Goal: Task Accomplishment & Management: Manage account settings

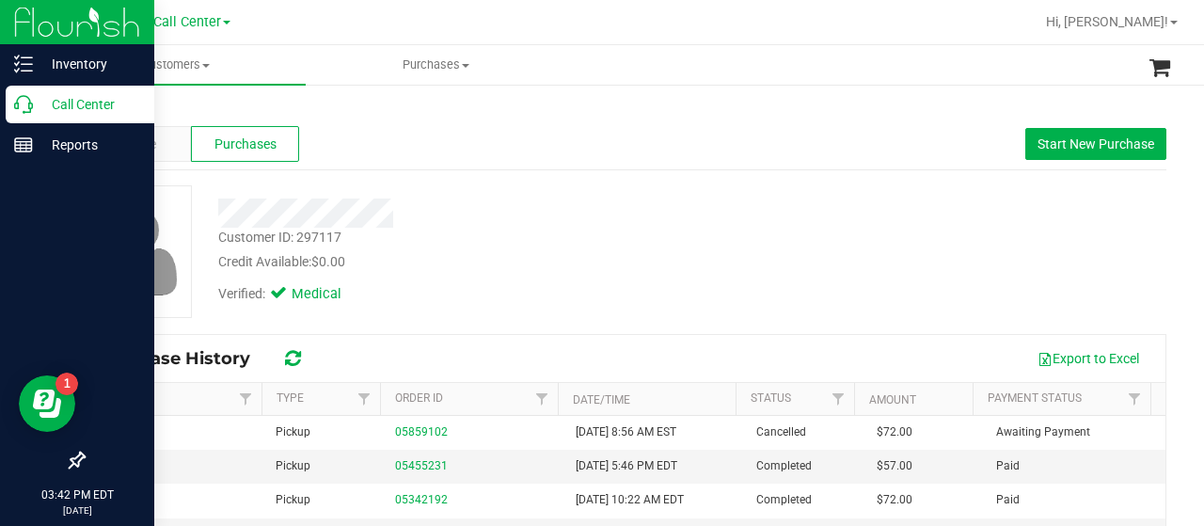
click at [41, 108] on p "Call Center" at bounding box center [89, 104] width 113 height 23
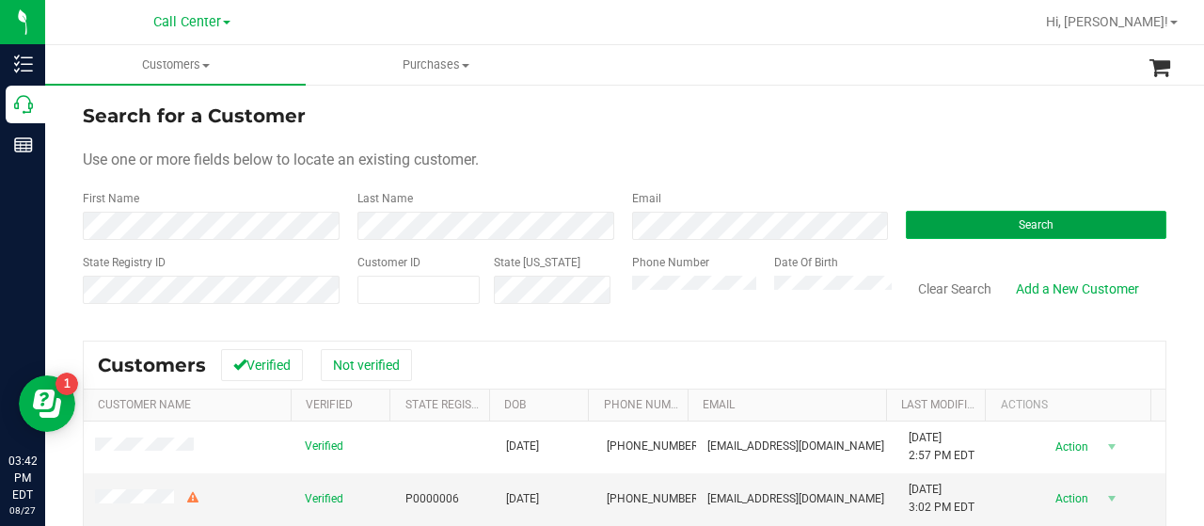
click at [906, 224] on button "Search" at bounding box center [1036, 225] width 261 height 28
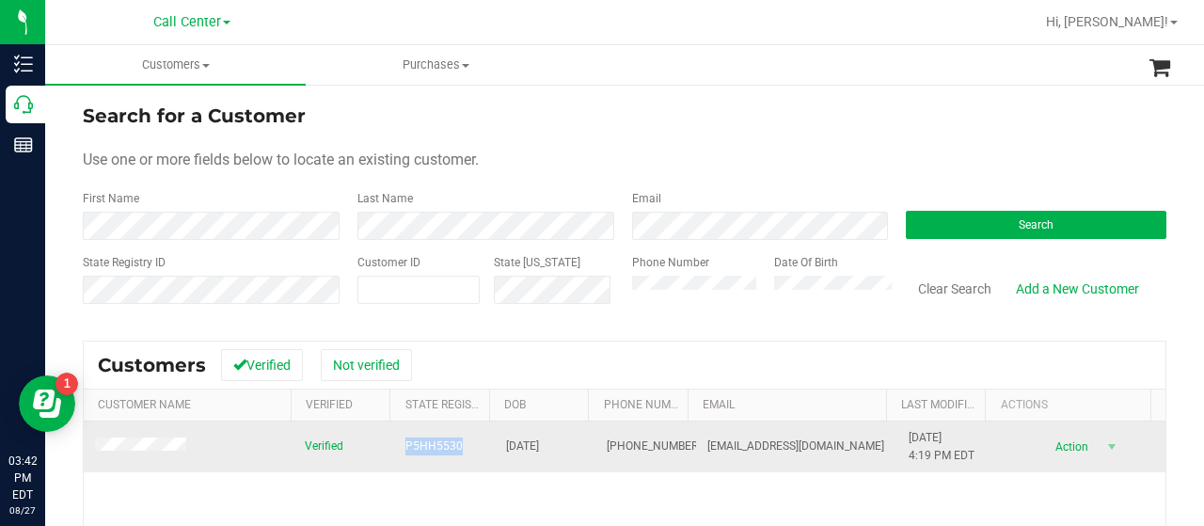
drag, startPoint x: 387, startPoint y: 439, endPoint x: 468, endPoint y: 448, distance: 81.4
click at [468, 448] on td "P5HH5530" at bounding box center [444, 447] width 101 height 51
copy span "P5HH5530"
click at [169, 438] on span at bounding box center [143, 448] width 97 height 20
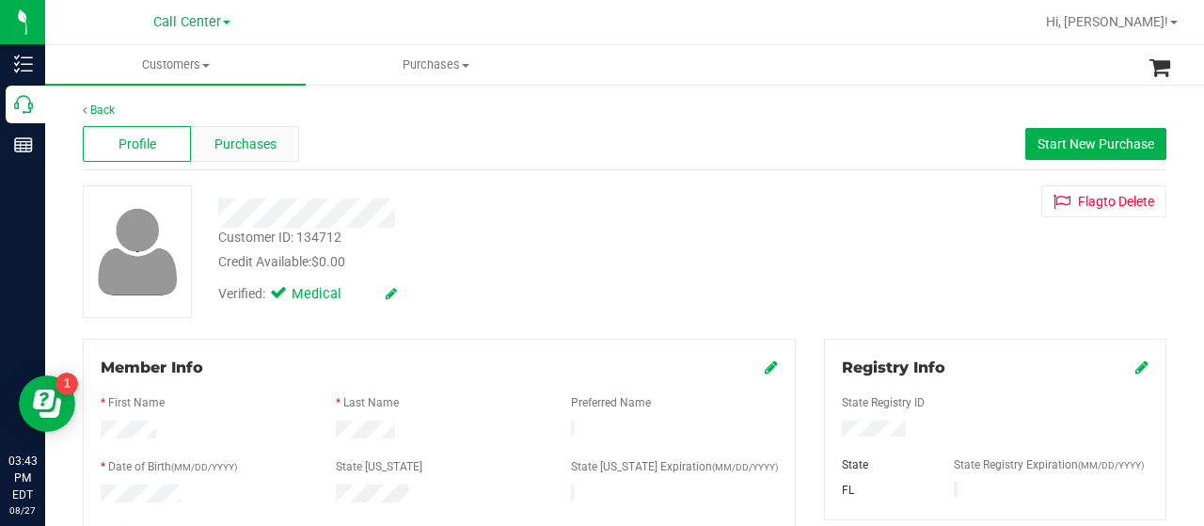
click at [231, 150] on span "Purchases" at bounding box center [246, 145] width 62 height 20
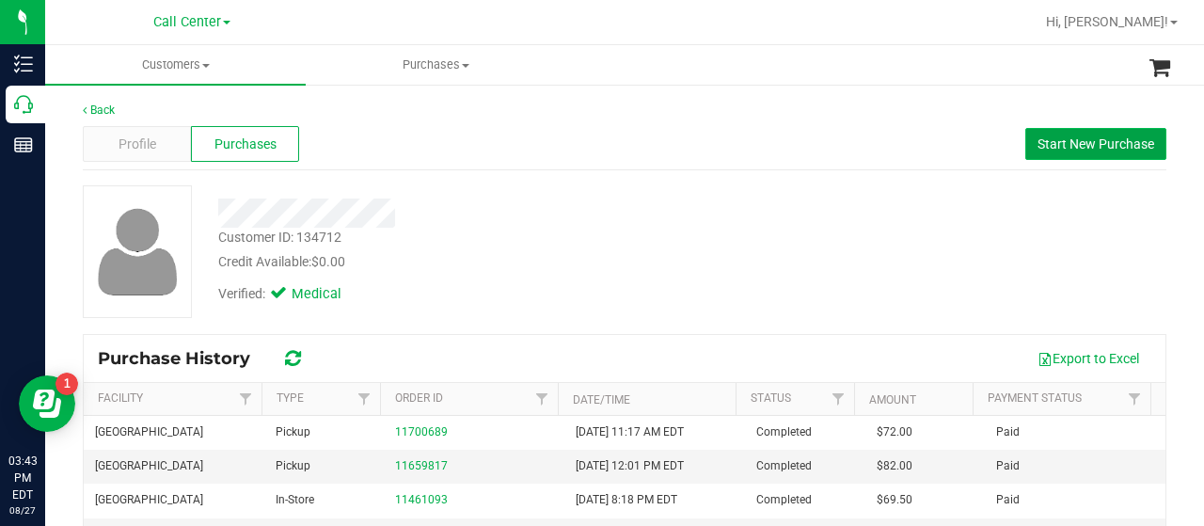
click at [1078, 153] on button "Start New Purchase" at bounding box center [1096, 144] width 141 height 32
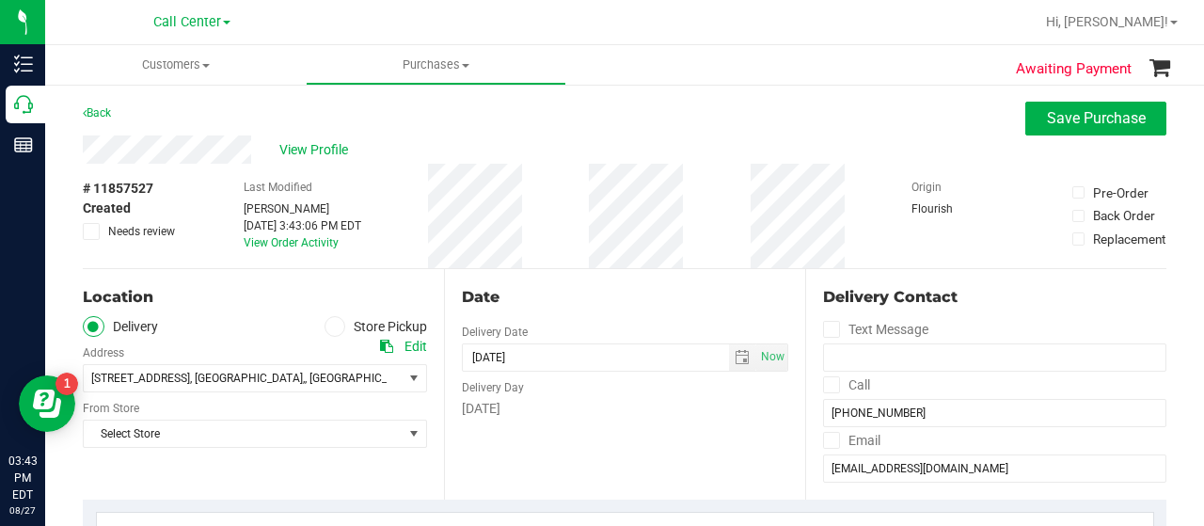
click at [327, 334] on span at bounding box center [336, 327] width 22 height 22
click at [0, 0] on input "Store Pickup" at bounding box center [0, 0] width 0 height 0
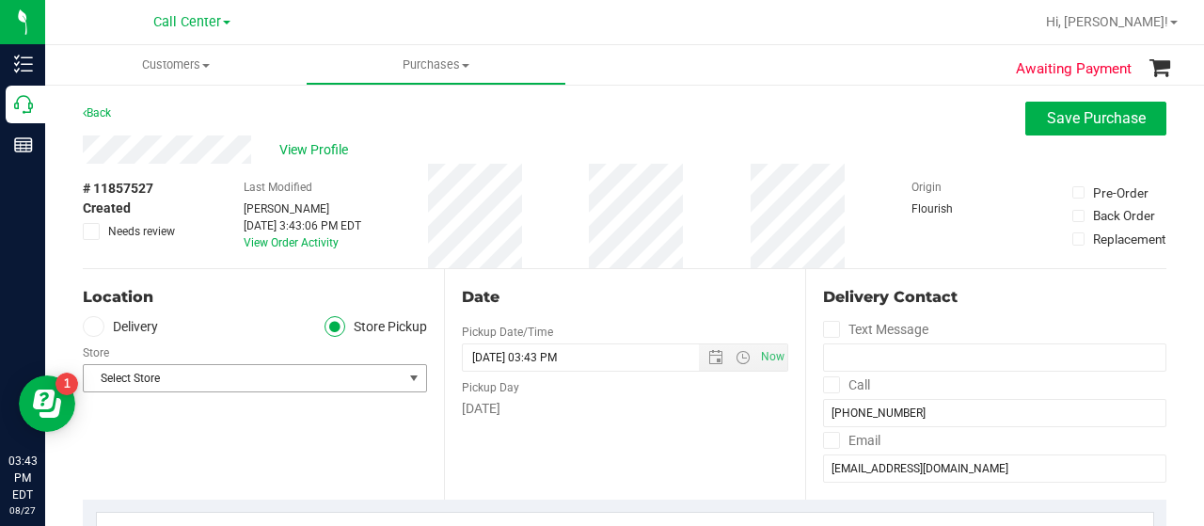
click at [329, 375] on span "Select Store" at bounding box center [243, 378] width 319 height 26
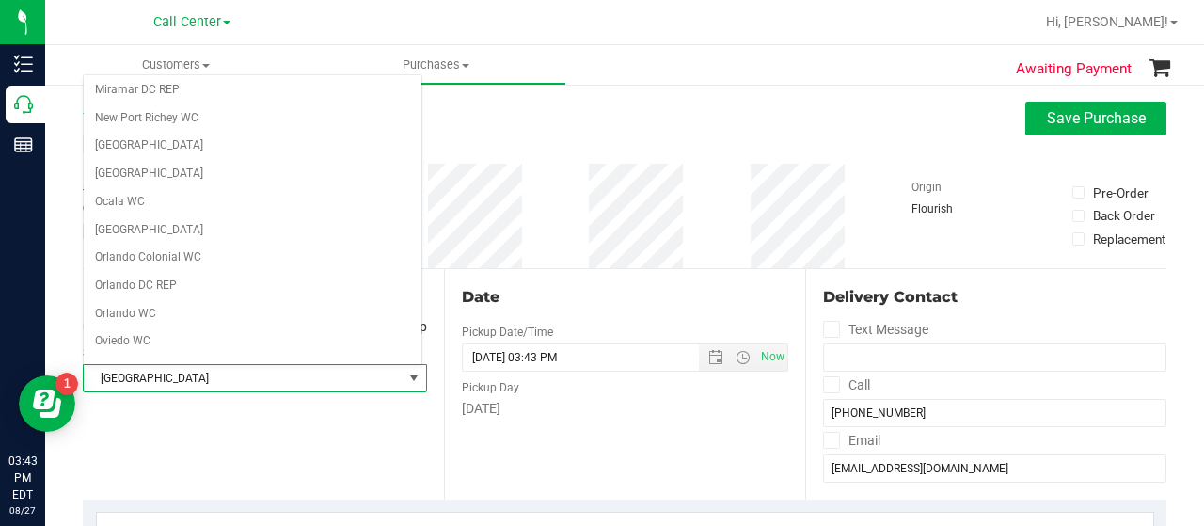
scroll to position [784, 0]
click at [289, 358] on li "[GEOGRAPHIC_DATA]" at bounding box center [253, 372] width 338 height 28
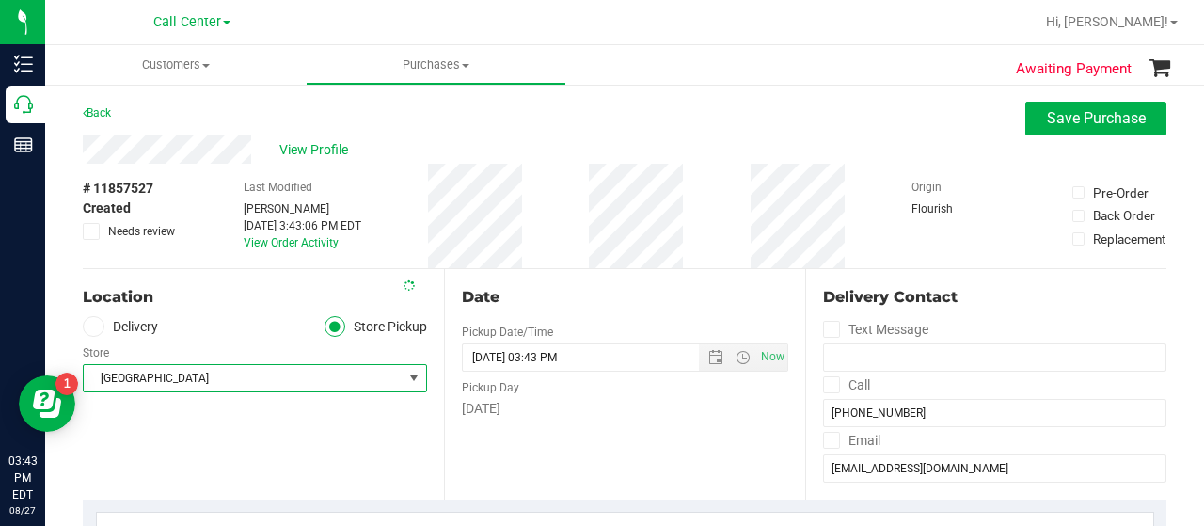
drag, startPoint x: 252, startPoint y: 422, endPoint x: 278, endPoint y: 403, distance: 31.6
click at [251, 422] on div "Location Delivery Store Pickup Store Panama City WC Select Store Bonita Springs…" at bounding box center [263, 384] width 361 height 231
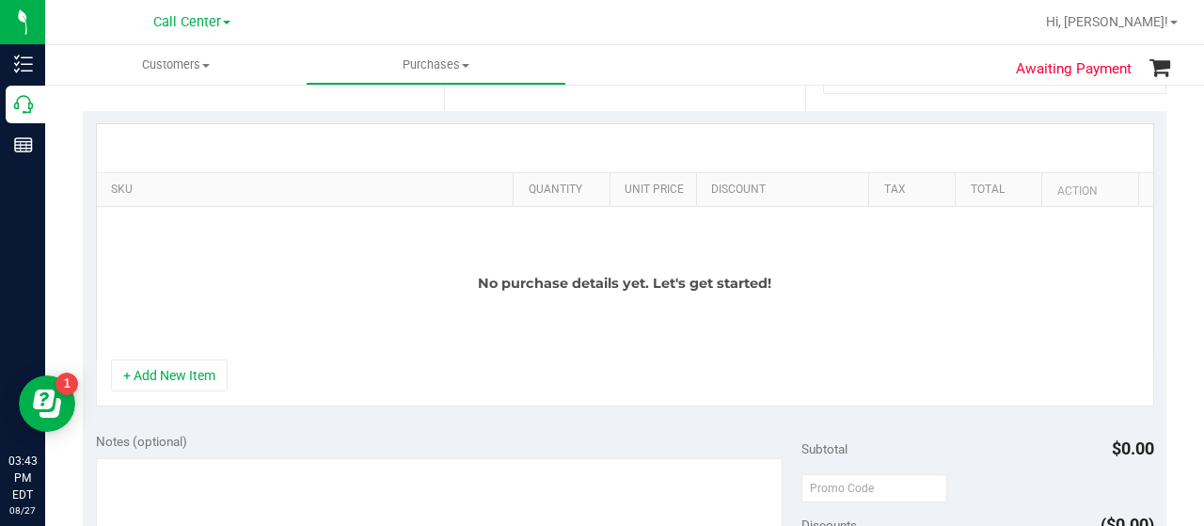
scroll to position [471, 0]
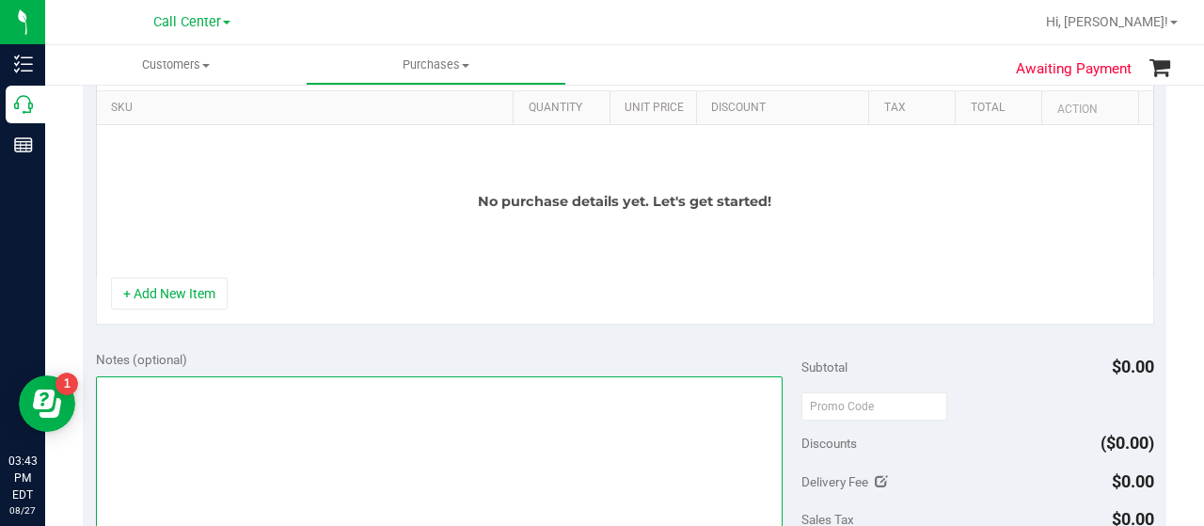
click at [267, 406] on textarea at bounding box center [439, 466] width 687 height 181
type textarea "CC-MM"
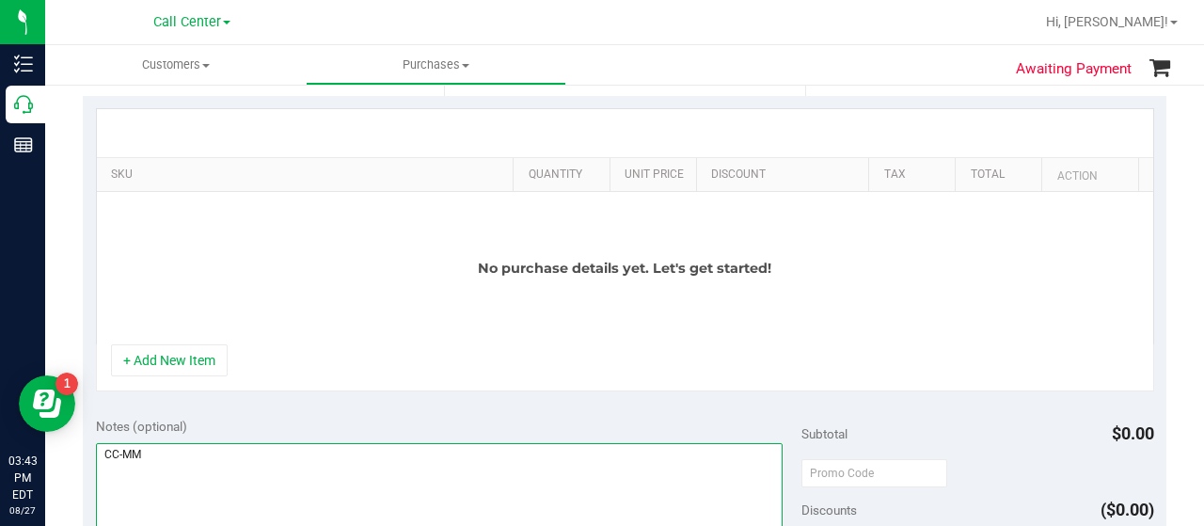
scroll to position [376, 0]
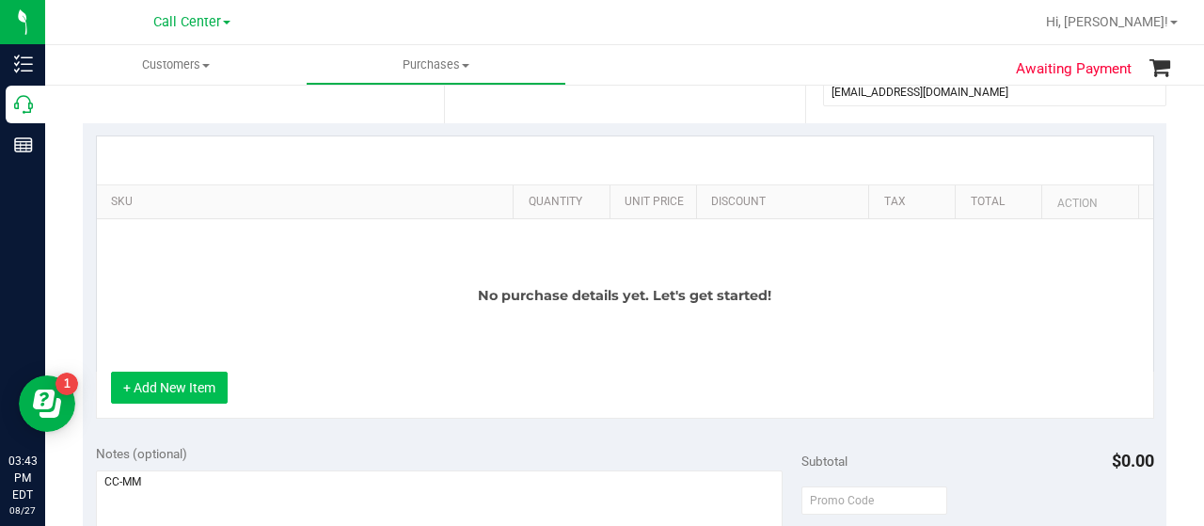
click at [213, 381] on button "+ Add New Item" at bounding box center [169, 388] width 117 height 32
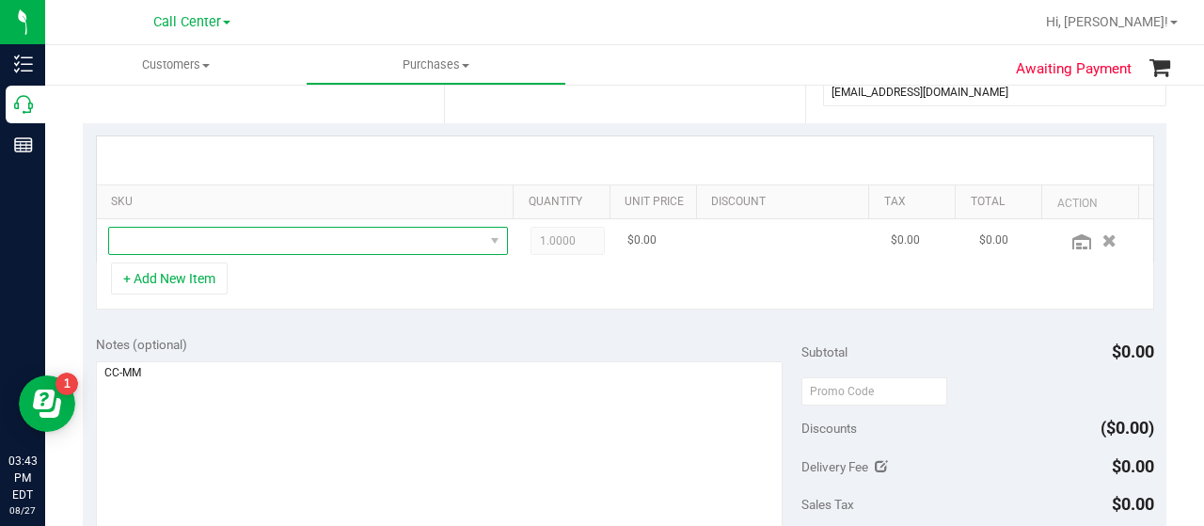
click at [243, 240] on span "NO DATA FOUND" at bounding box center [296, 241] width 375 height 26
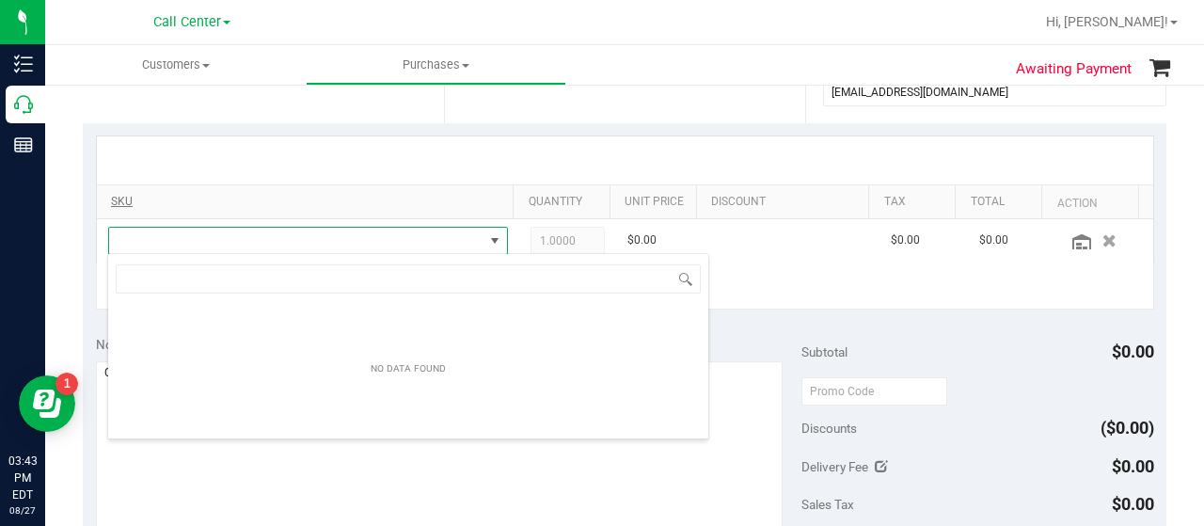
scroll to position [27, 379]
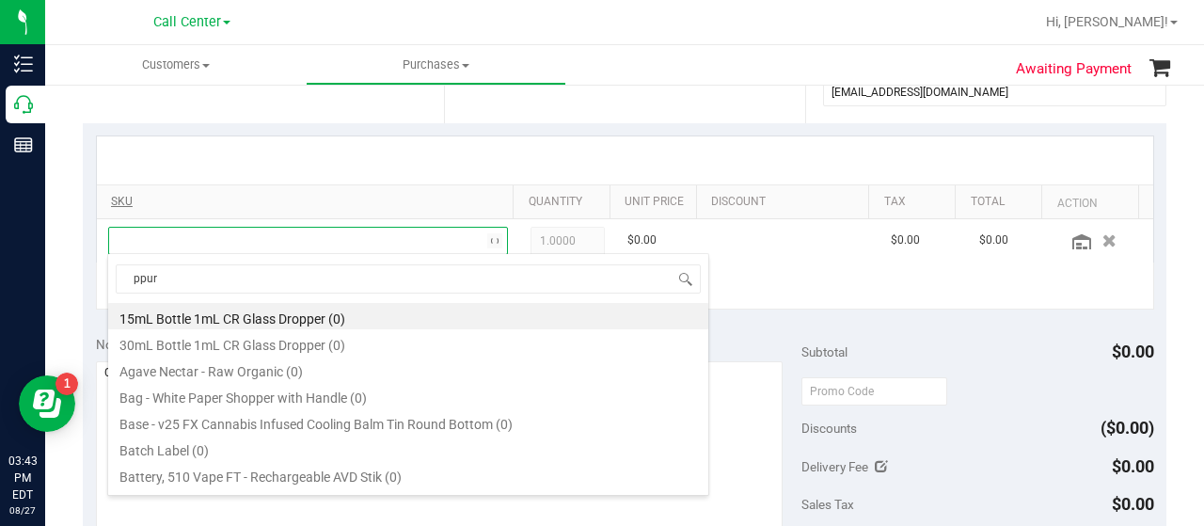
type input "ppu"
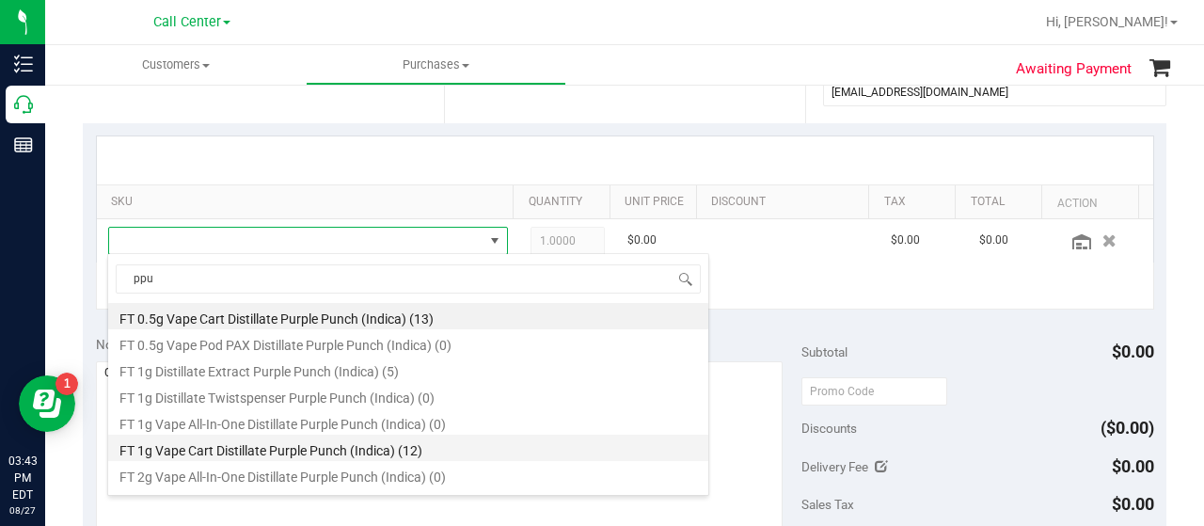
click at [385, 443] on li "FT 1g Vape Cart Distillate Purple Punch (Indica) (12)" at bounding box center [408, 448] width 600 height 26
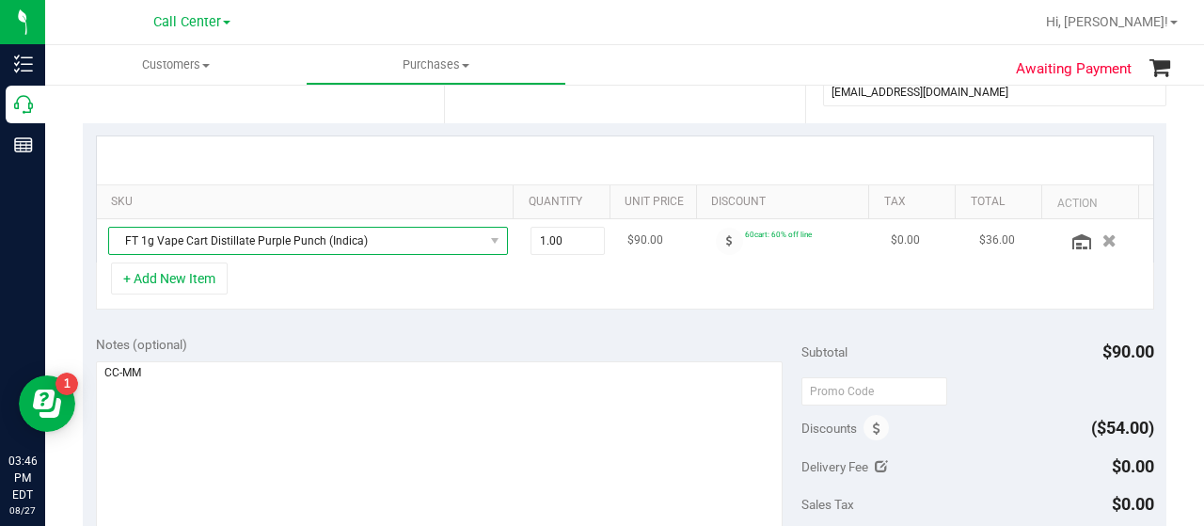
click at [288, 245] on span "FT 1g Vape Cart Distillate Purple Punch (Indica)" at bounding box center [296, 241] width 375 height 26
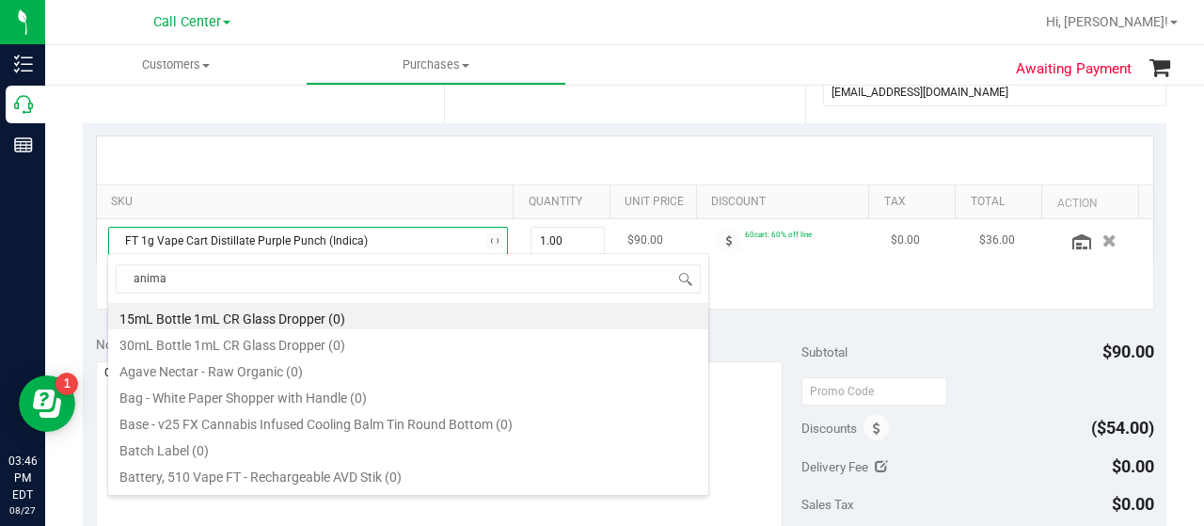
type input "animal"
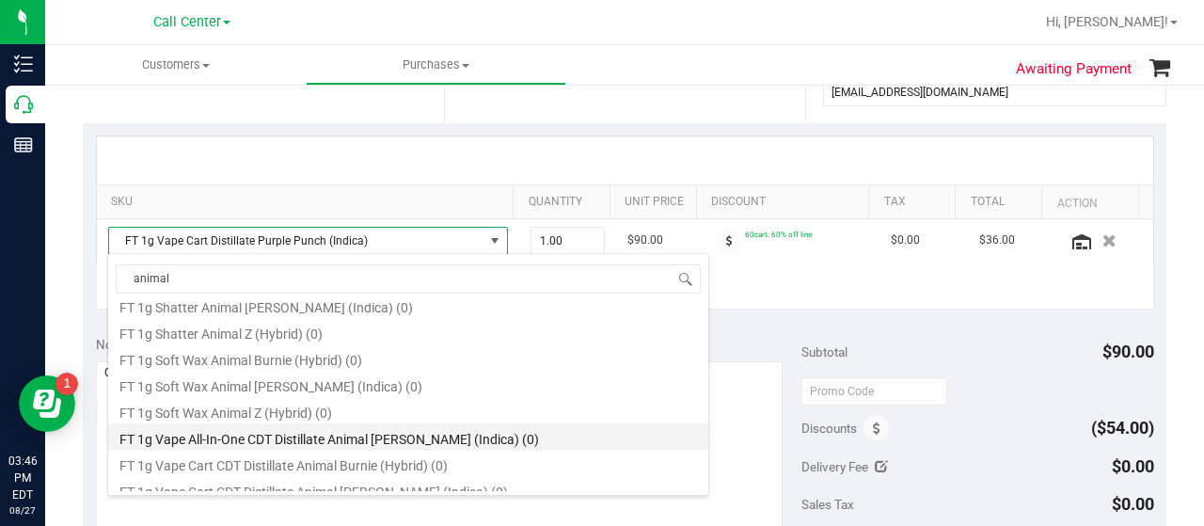
scroll to position [659, 0]
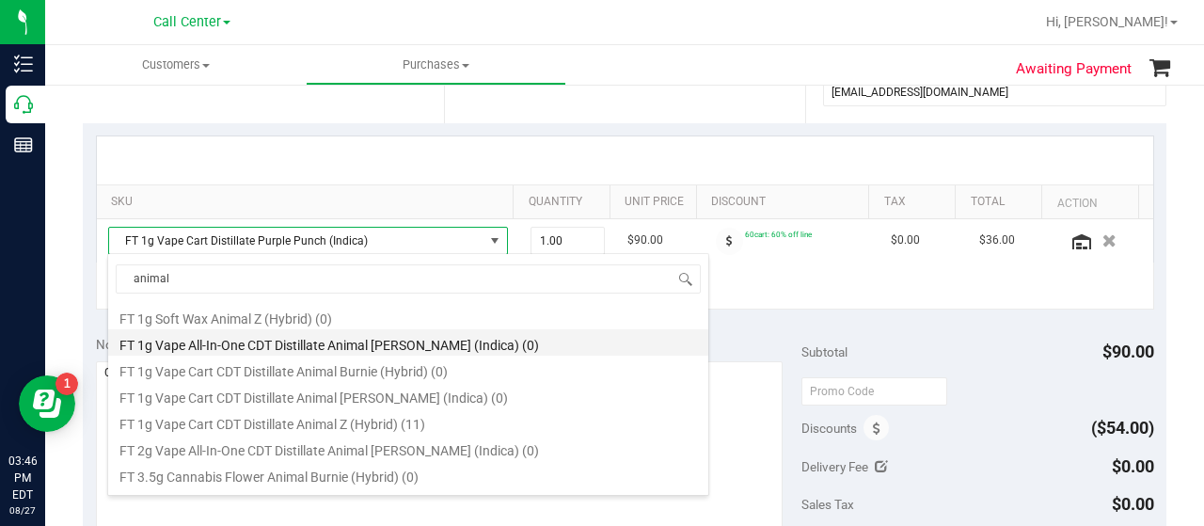
click at [337, 423] on li "FT 1g Vape Cart CDT Distillate Animal Z (Hybrid) (11)" at bounding box center [408, 421] width 600 height 26
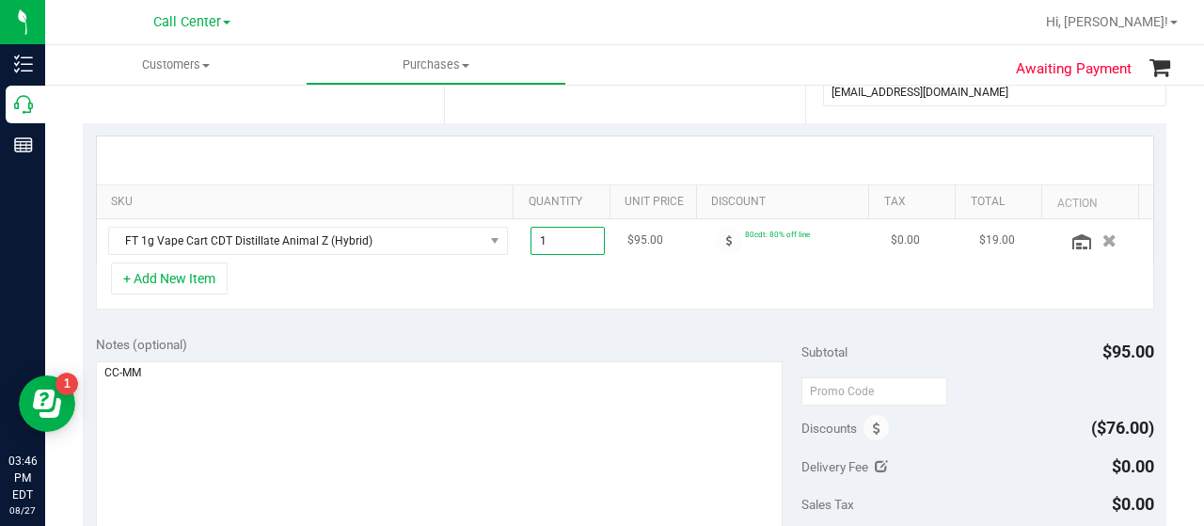
click at [555, 238] on span "1.00 1" at bounding box center [568, 241] width 75 height 28
type input "3"
type input "3.00"
click at [542, 264] on div "+ Add New Item" at bounding box center [625, 286] width 1059 height 47
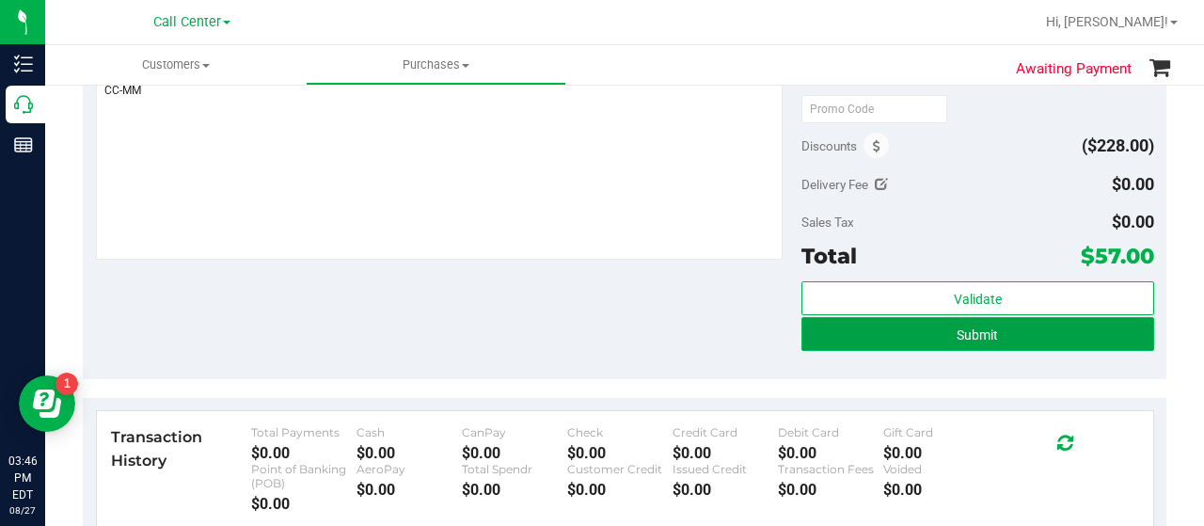
click at [884, 336] on button "Submit" at bounding box center [978, 334] width 353 height 34
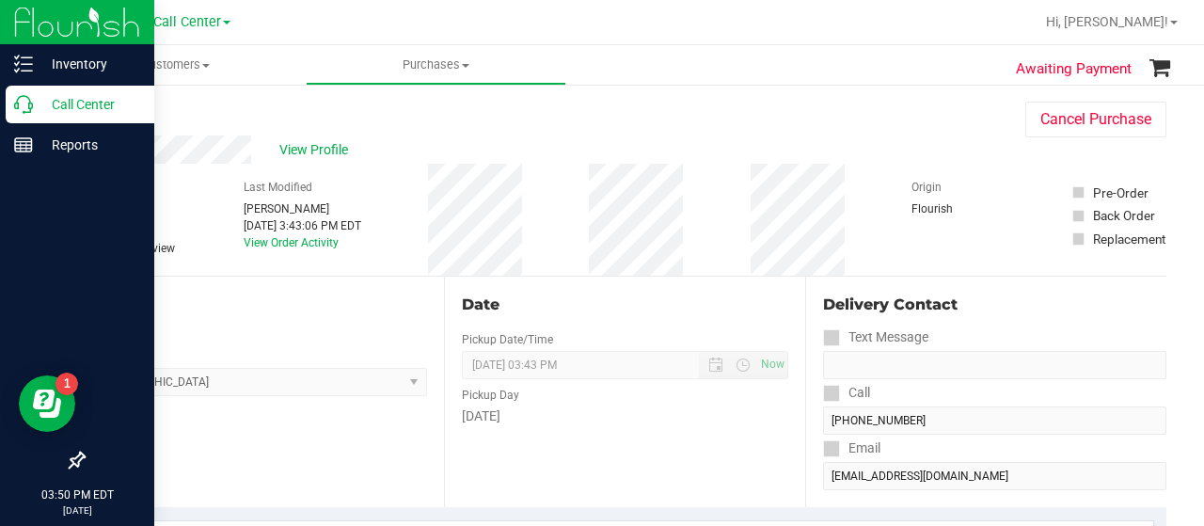
click at [40, 104] on p "Call Center" at bounding box center [89, 104] width 113 height 23
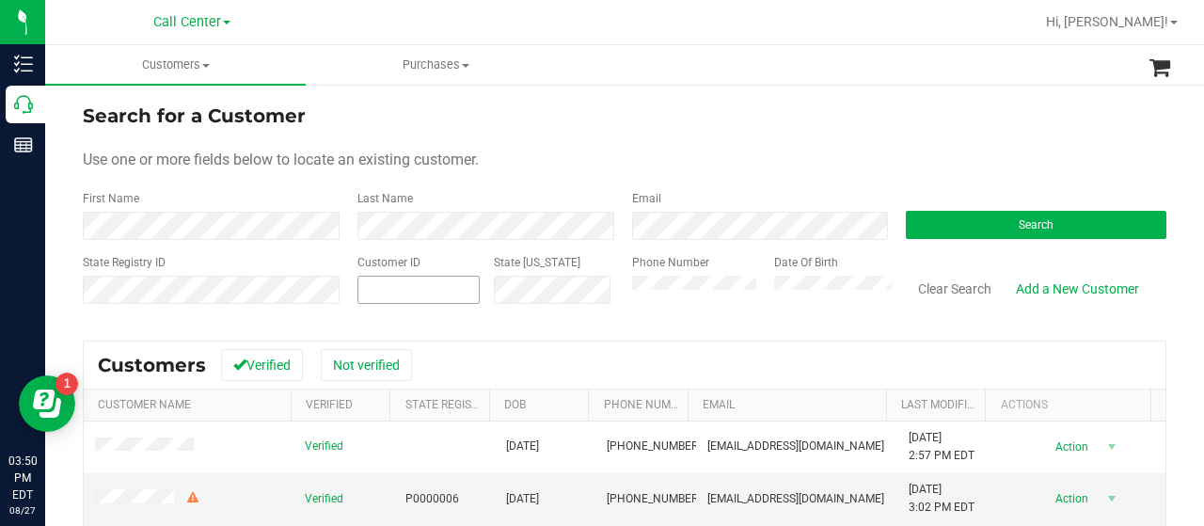
click at [0, 0] on input "text" at bounding box center [0, 0] width 0 height 0
paste input "343883"
type input "343883"
click at [941, 242] on form "Search for a Customer Use one or more fields below to locate an existing custom…" at bounding box center [625, 211] width 1084 height 219
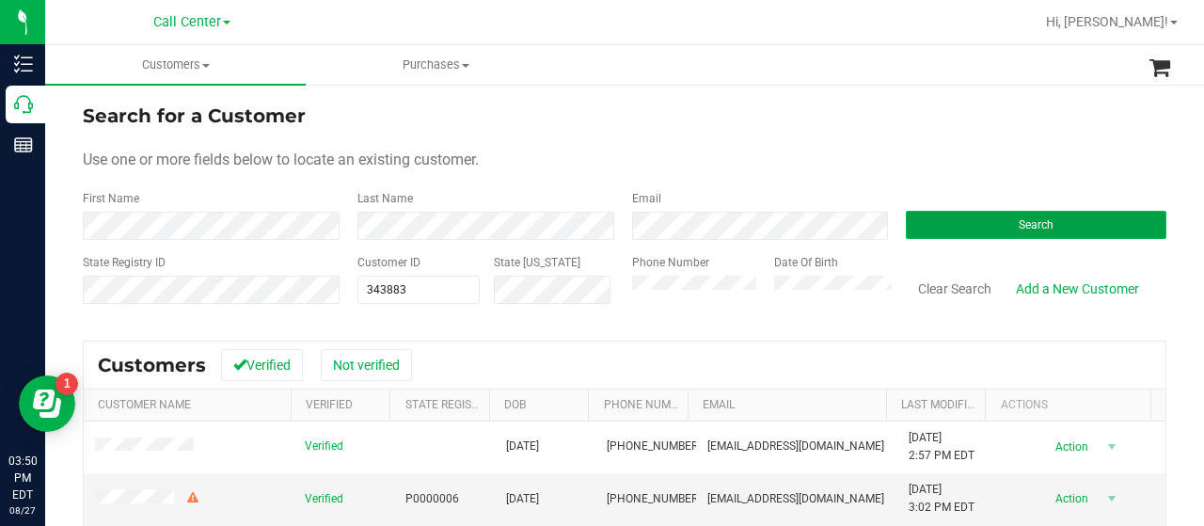
click at [941, 236] on button "Search" at bounding box center [1036, 225] width 261 height 28
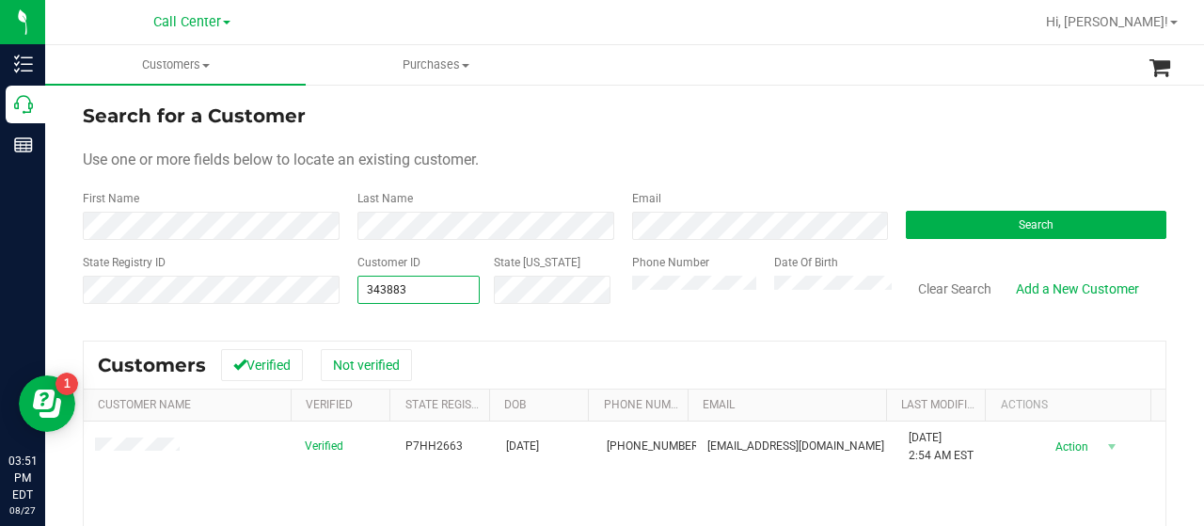
click at [322, 288] on div "State Registry ID Customer ID 343883 343883 State ID Phone Number Date Of Birth…" at bounding box center [625, 287] width 1084 height 67
click at [380, 289] on input "text" at bounding box center [419, 290] width 120 height 26
paste input "1440298"
type input "1440298"
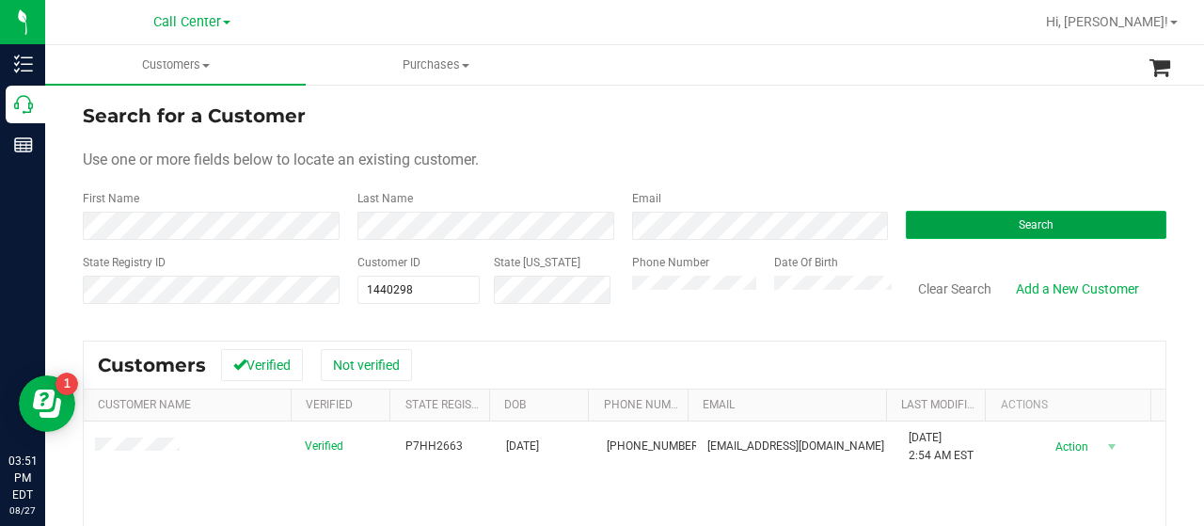
click at [958, 225] on button "Search" at bounding box center [1036, 225] width 261 height 28
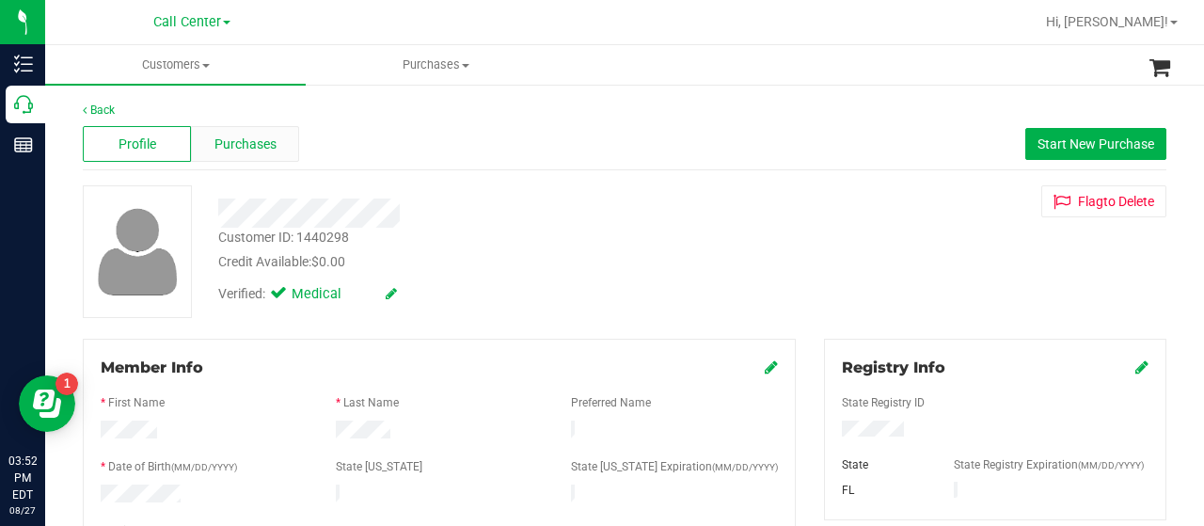
click at [279, 155] on div "Purchases" at bounding box center [245, 144] width 108 height 36
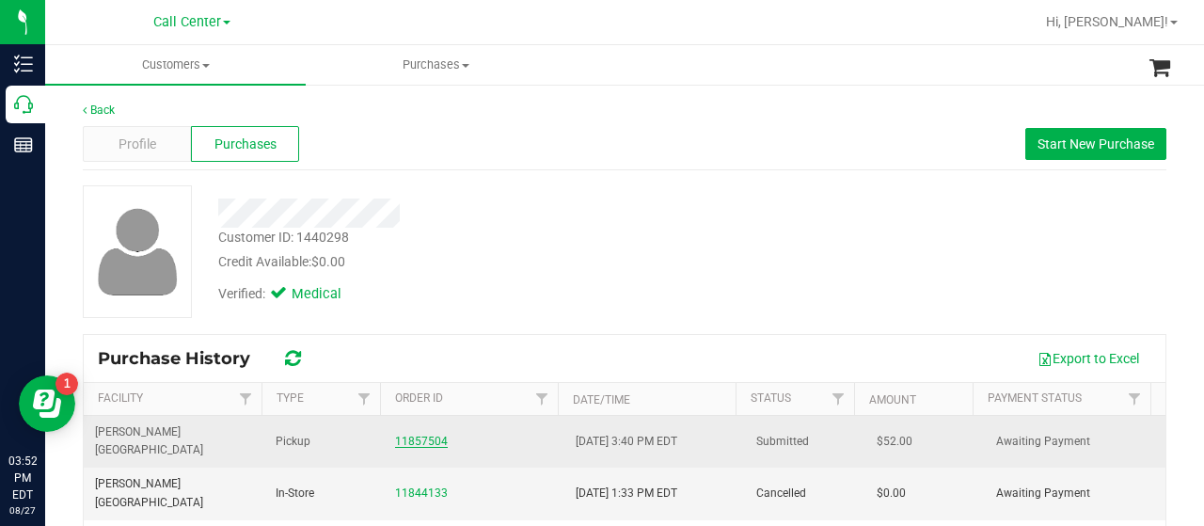
click at [395, 435] on link "11857504" at bounding box center [421, 441] width 53 height 13
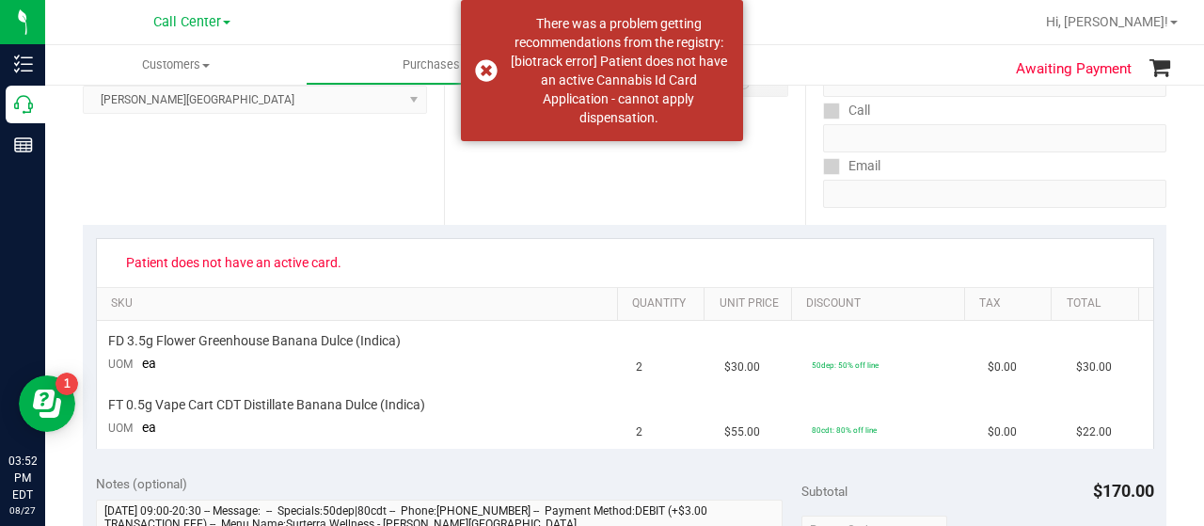
scroll to position [376, 0]
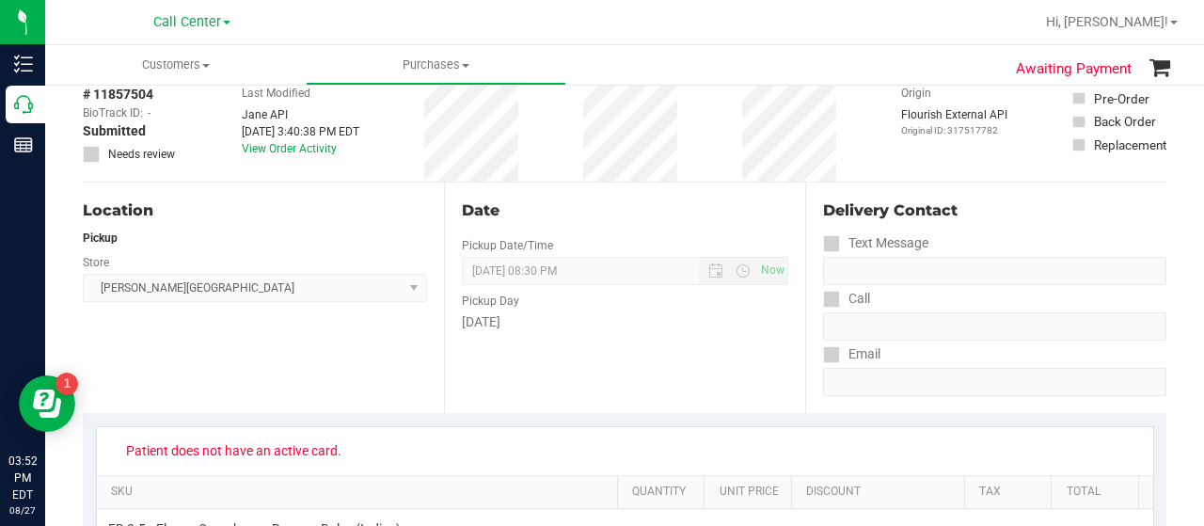
drag, startPoint x: 292, startPoint y: 252, endPoint x: 311, endPoint y: 259, distance: 19.9
click at [292, 252] on div "Store" at bounding box center [255, 260] width 344 height 27
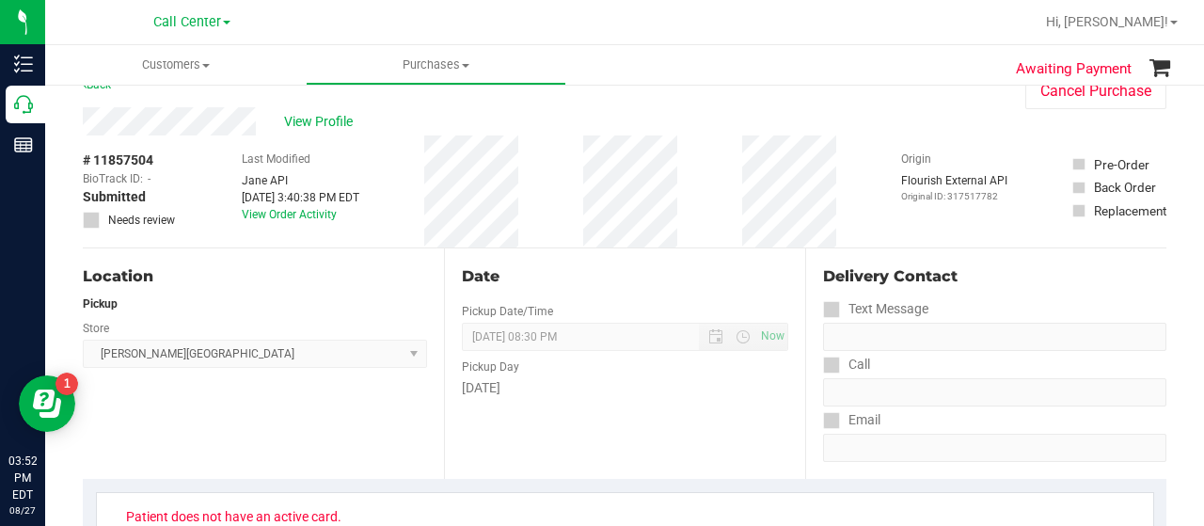
scroll to position [0, 0]
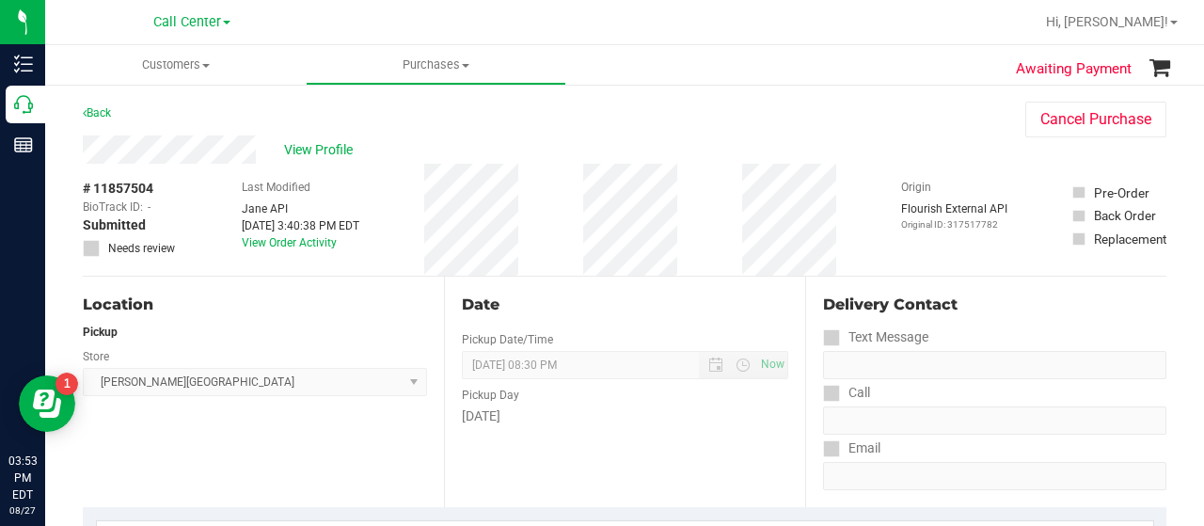
click at [651, 212] on div "# 11857504 BioTrack ID: - Submitted Needs review Last Modified Jane API Aug 27,…" at bounding box center [625, 220] width 1084 height 112
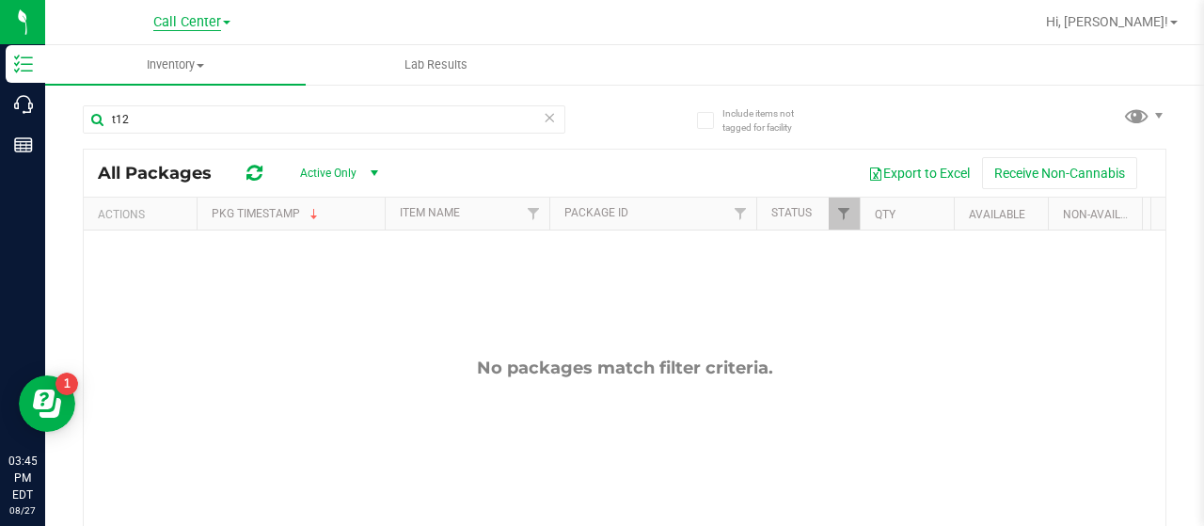
click at [199, 25] on span "Call Center" at bounding box center [187, 22] width 68 height 17
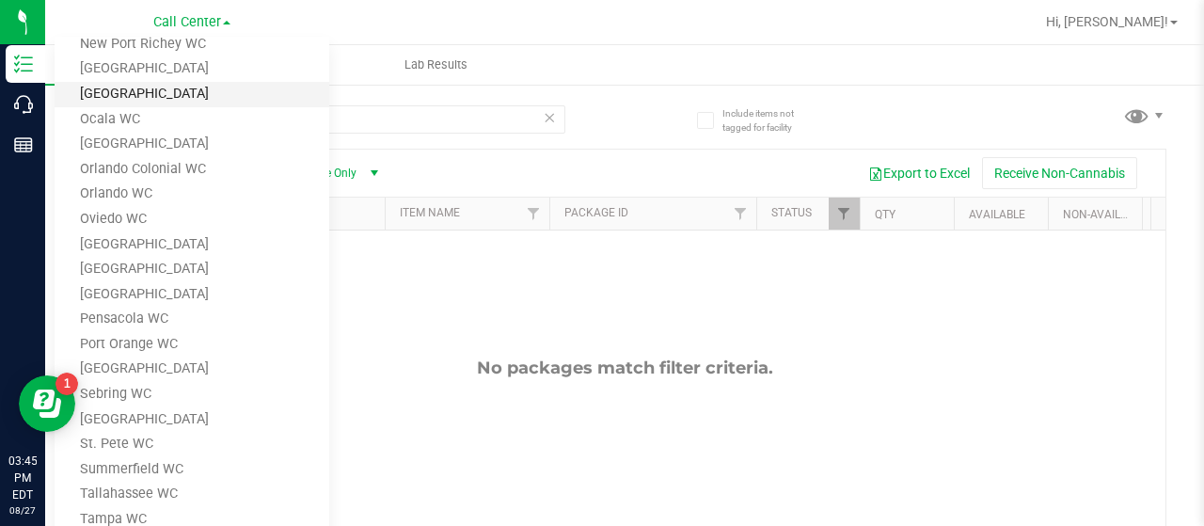
scroll to position [700, 0]
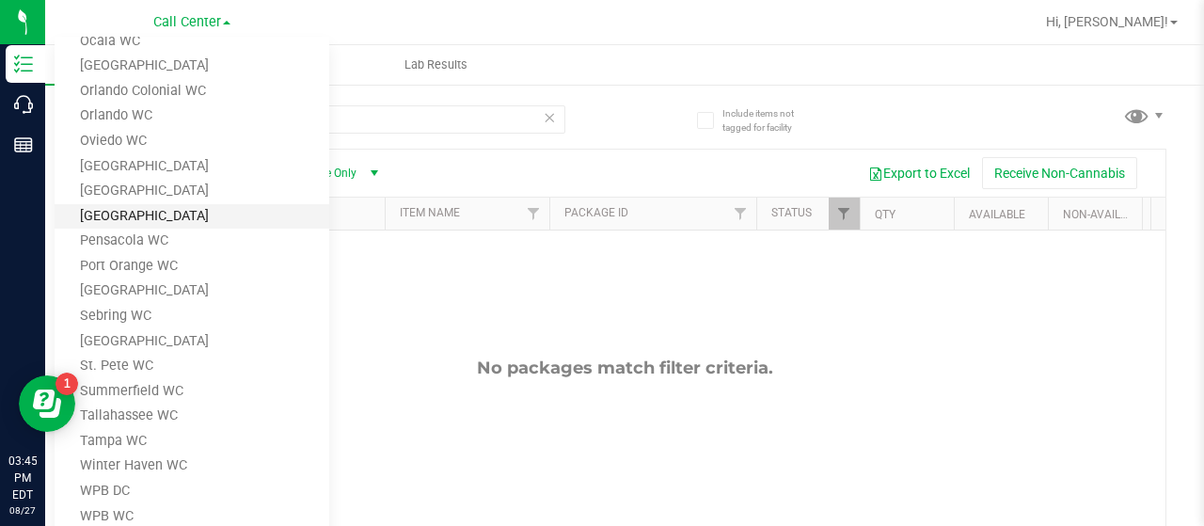
click at [148, 221] on link "[GEOGRAPHIC_DATA]" at bounding box center [192, 216] width 275 height 25
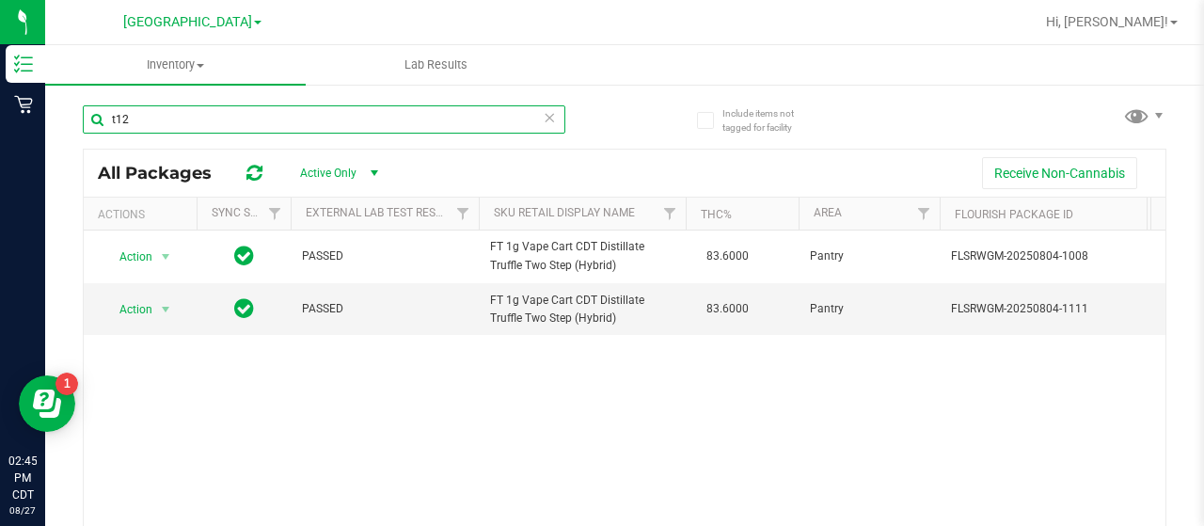
click at [152, 111] on input "t12" at bounding box center [324, 119] width 483 height 28
type input "t"
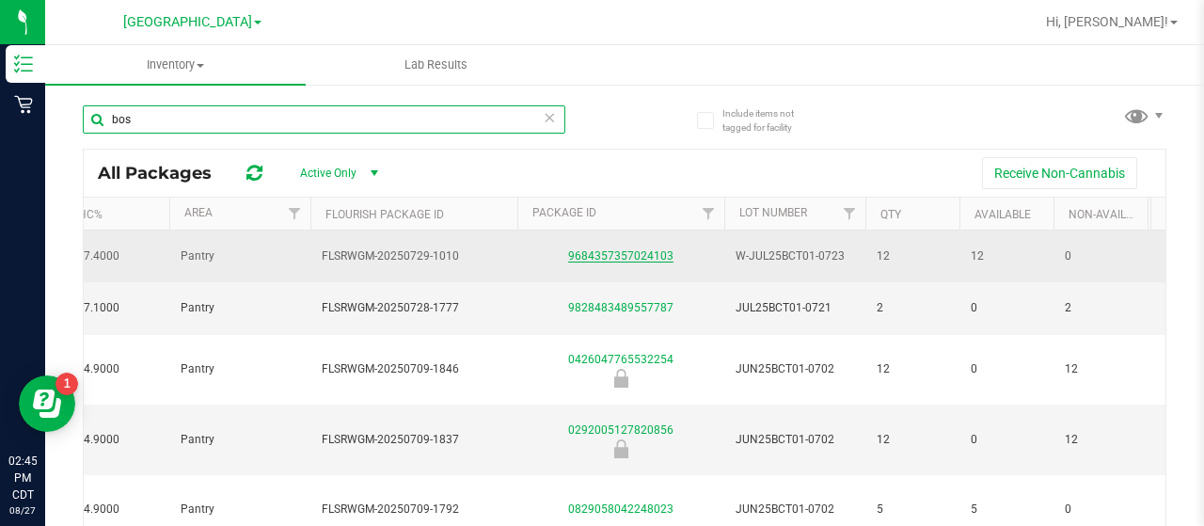
type input "bos"
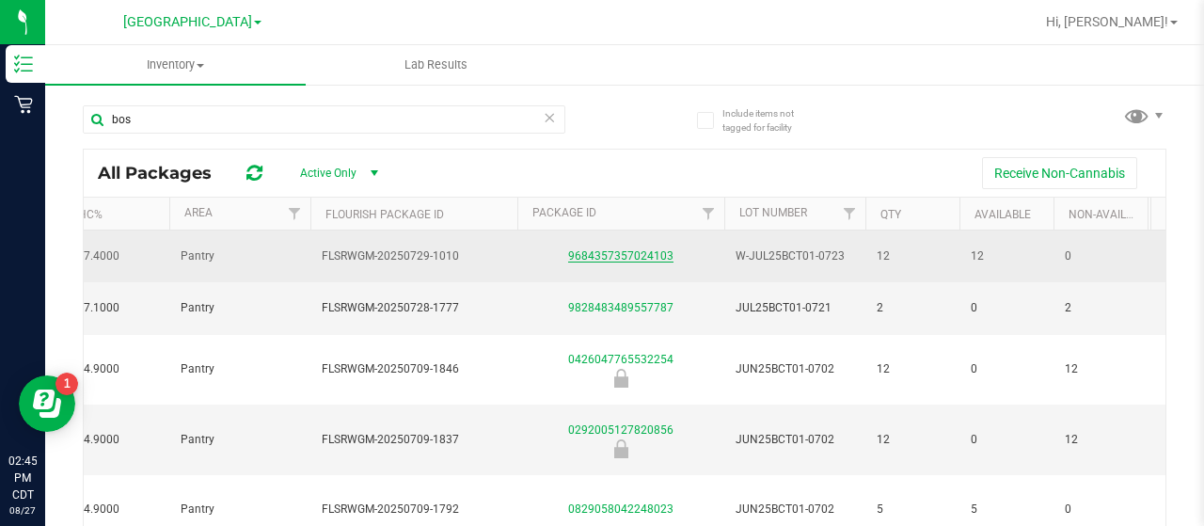
click at [621, 253] on link "9684357357024103" at bounding box center [620, 255] width 105 height 13
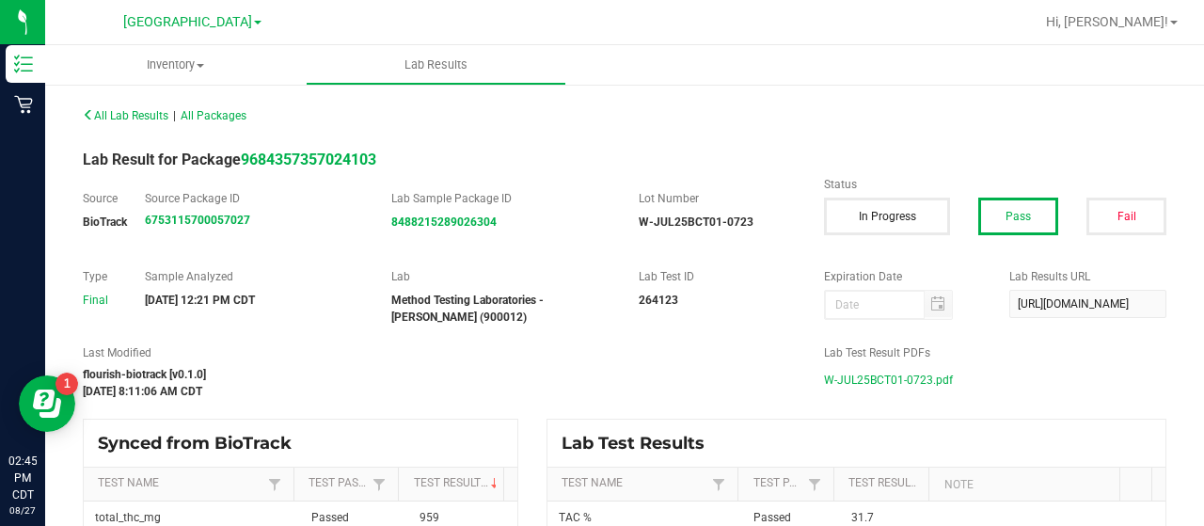
click at [831, 377] on span "W-JUL25BCT01-0723.pdf" at bounding box center [888, 380] width 129 height 28
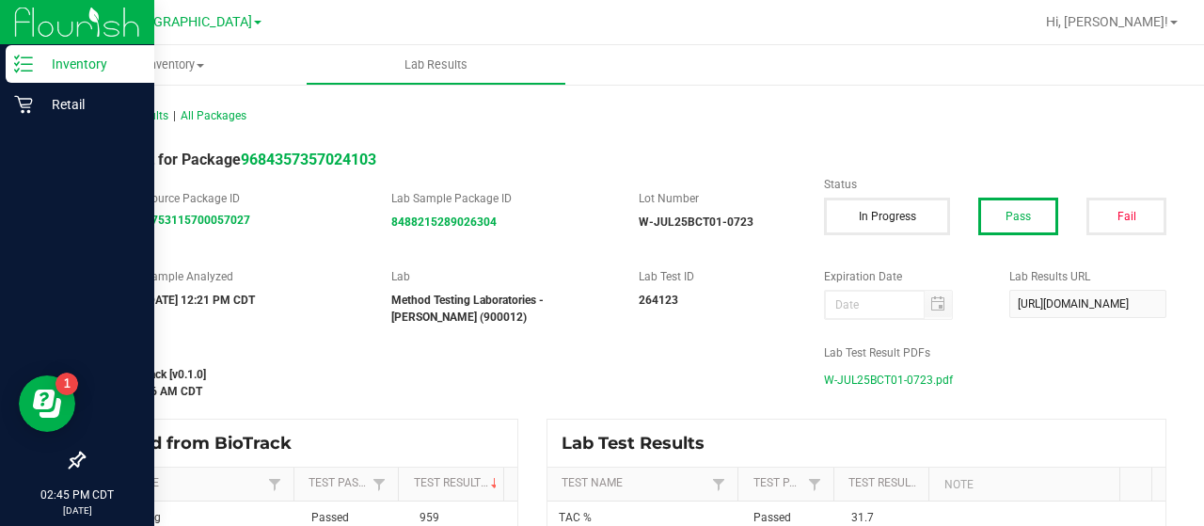
click at [79, 59] on p "Inventory" at bounding box center [89, 64] width 113 height 23
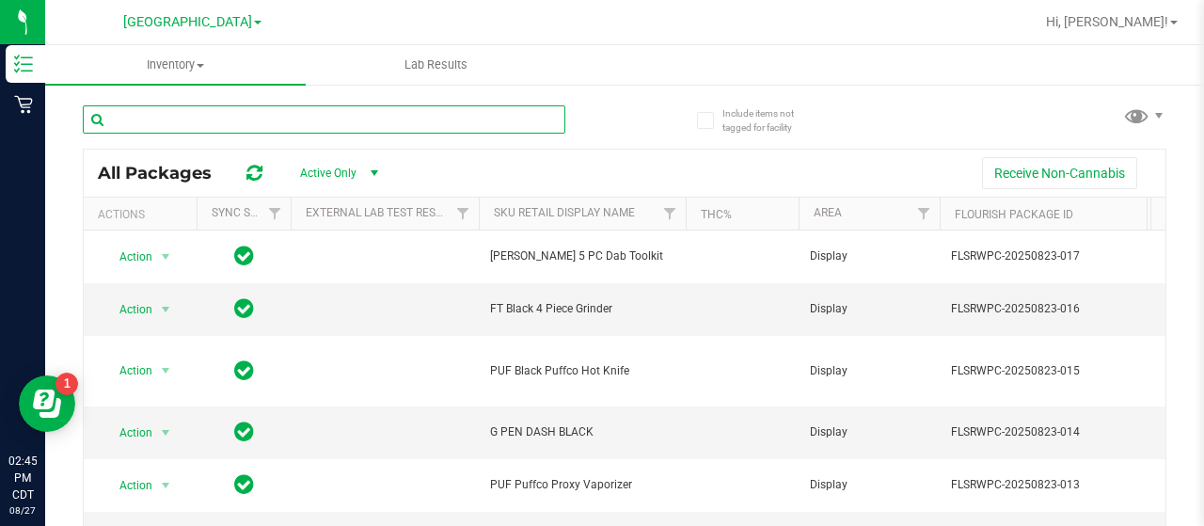
click at [189, 120] on input "text" at bounding box center [324, 119] width 483 height 28
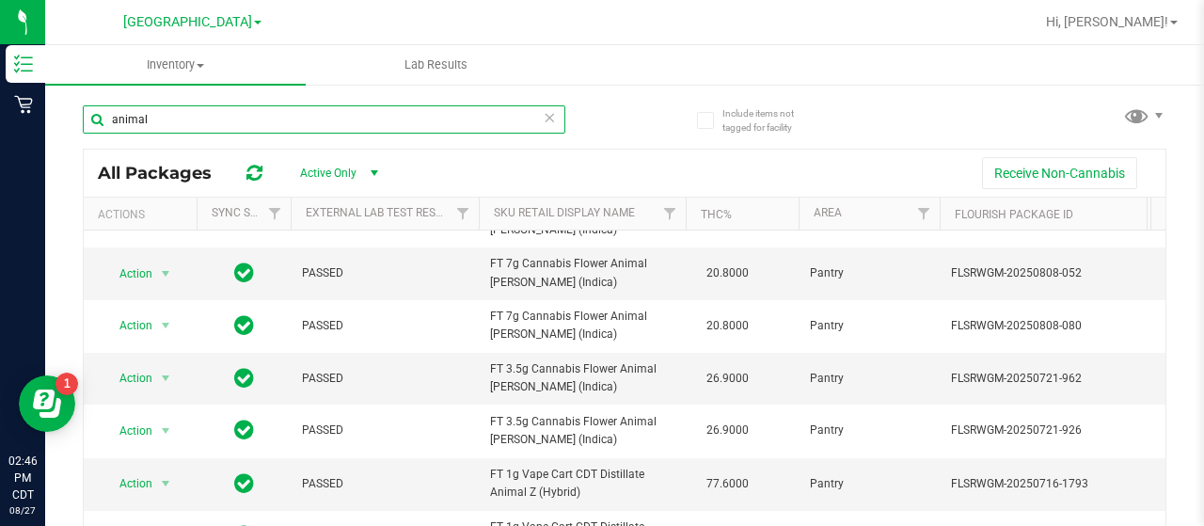
scroll to position [82, 0]
type input "animal"
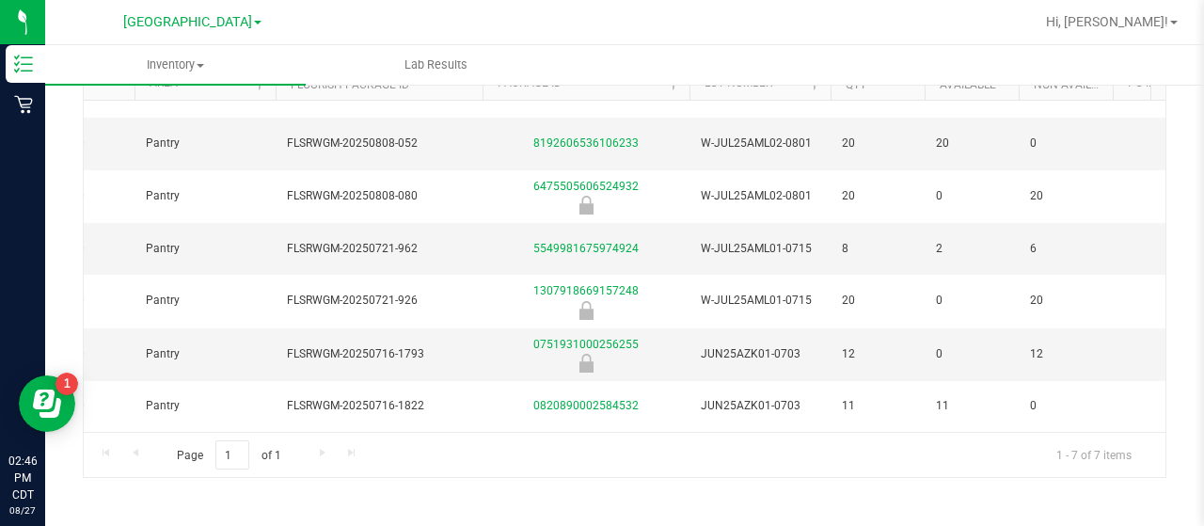
scroll to position [0, 652]
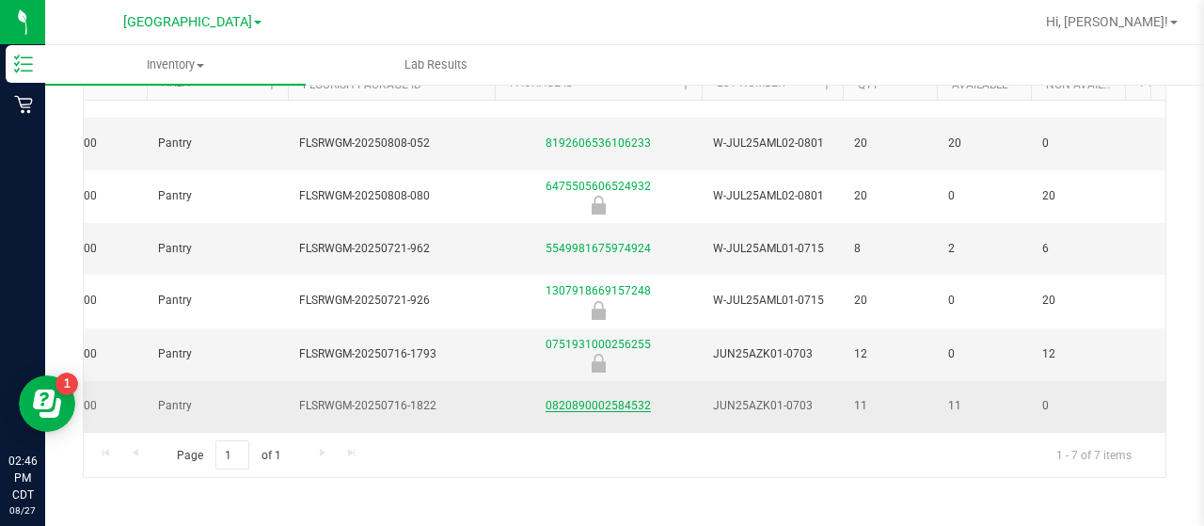
click at [576, 399] on link "0820890002584532" at bounding box center [598, 405] width 105 height 13
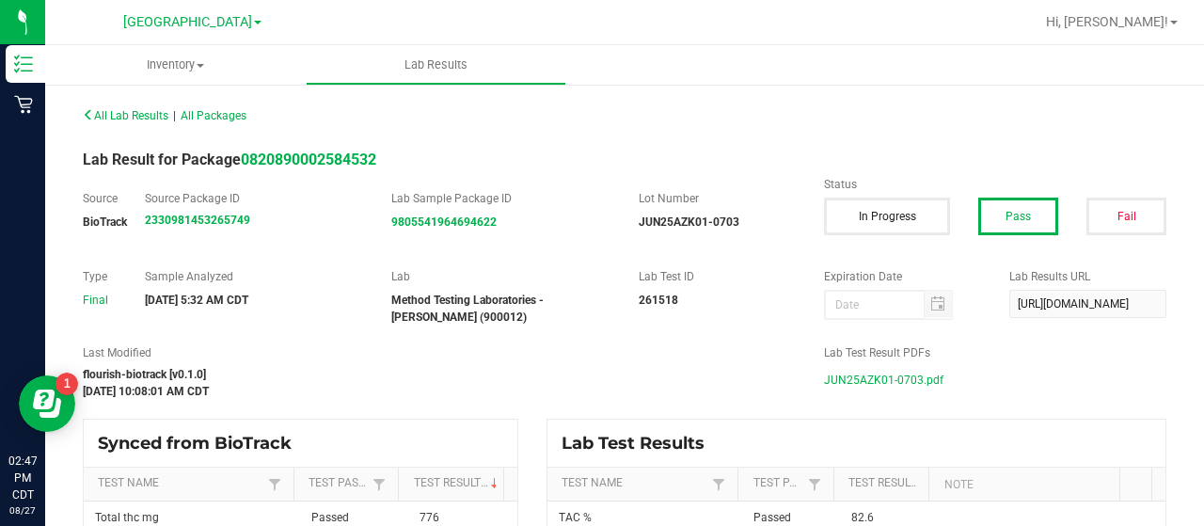
click at [855, 373] on span "JUN25AZK01-0703.pdf" at bounding box center [884, 380] width 120 height 28
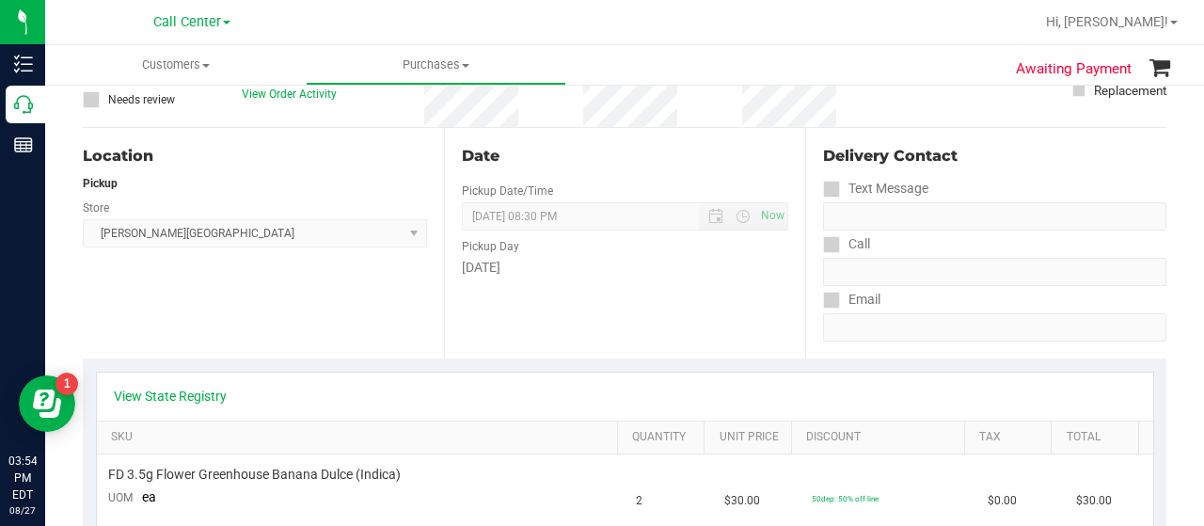
scroll to position [282, 0]
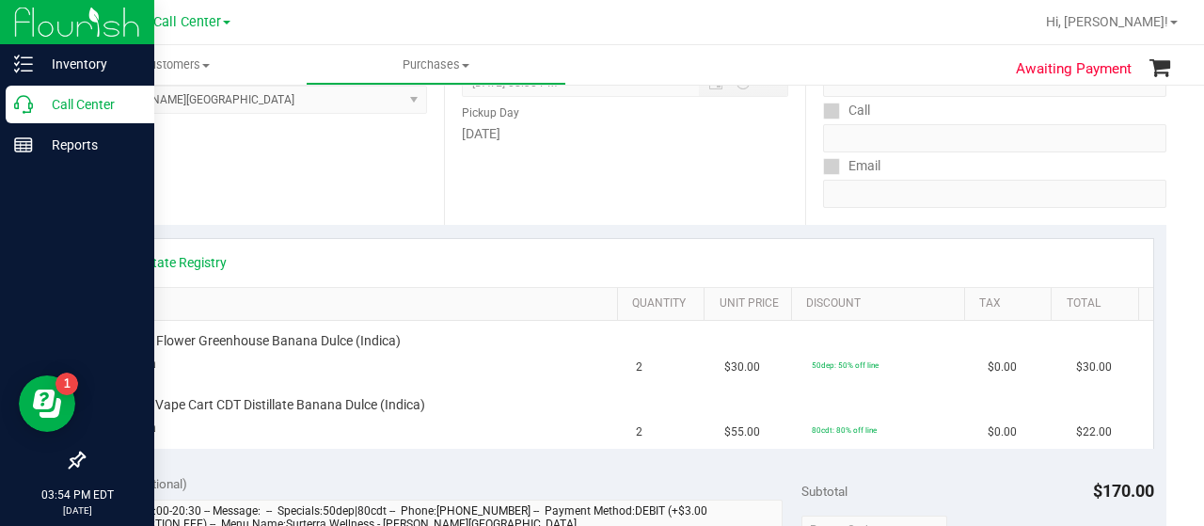
click at [26, 92] on div "Call Center" at bounding box center [80, 105] width 149 height 38
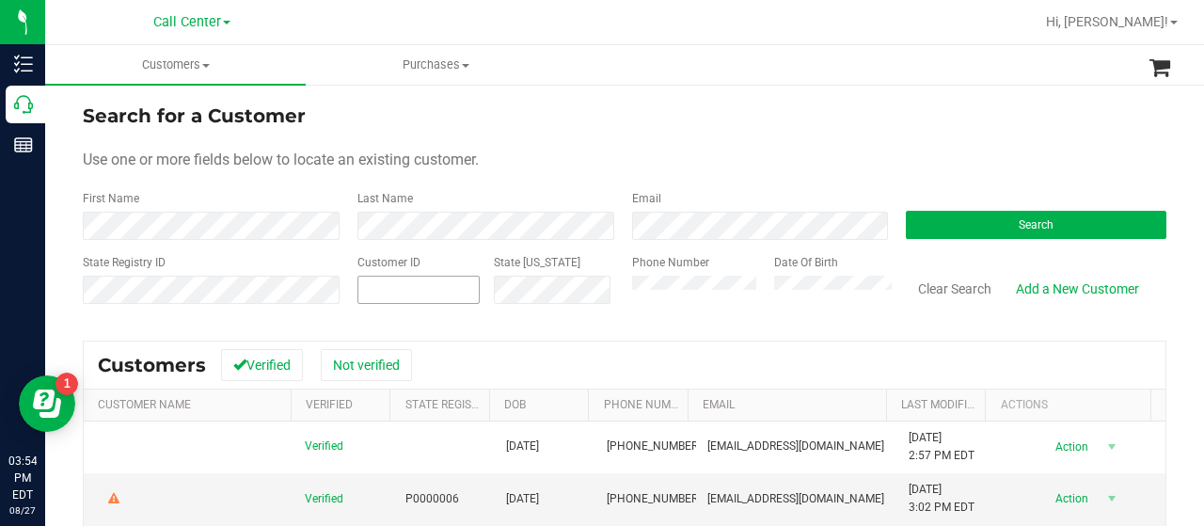
click at [0, 0] on input "text" at bounding box center [0, 0] width 0 height 0
paste input "276867"
type input "276867"
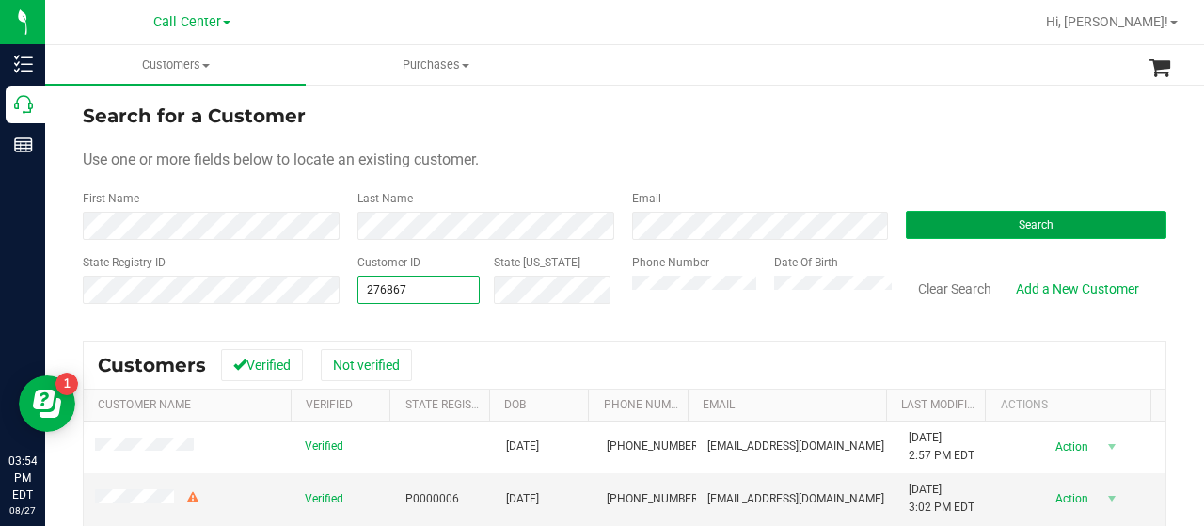
type input "276867"
click at [945, 231] on button "Search" at bounding box center [1036, 225] width 261 height 28
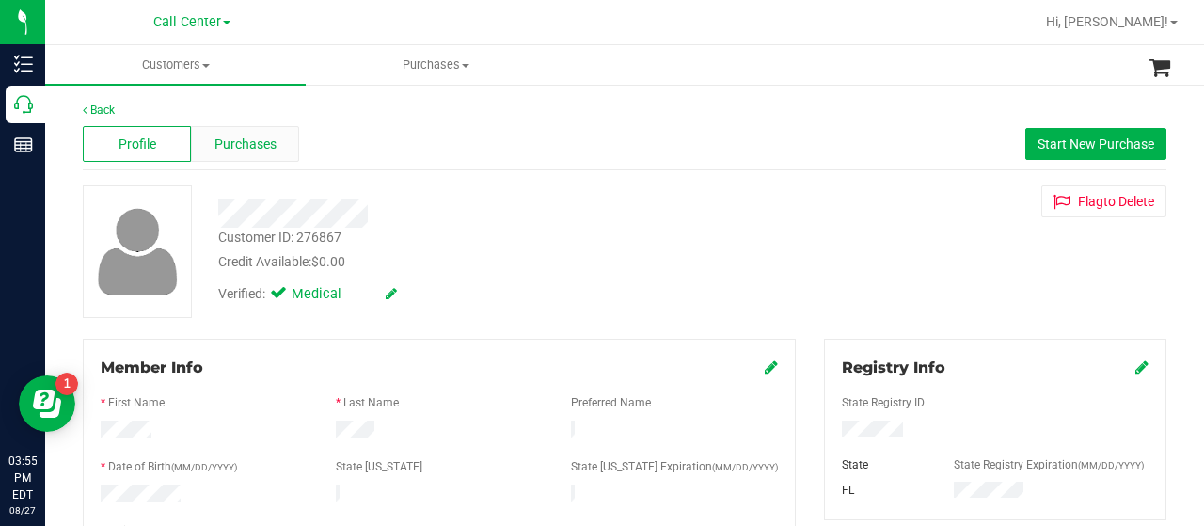
click at [279, 159] on div "Purchases" at bounding box center [245, 144] width 108 height 36
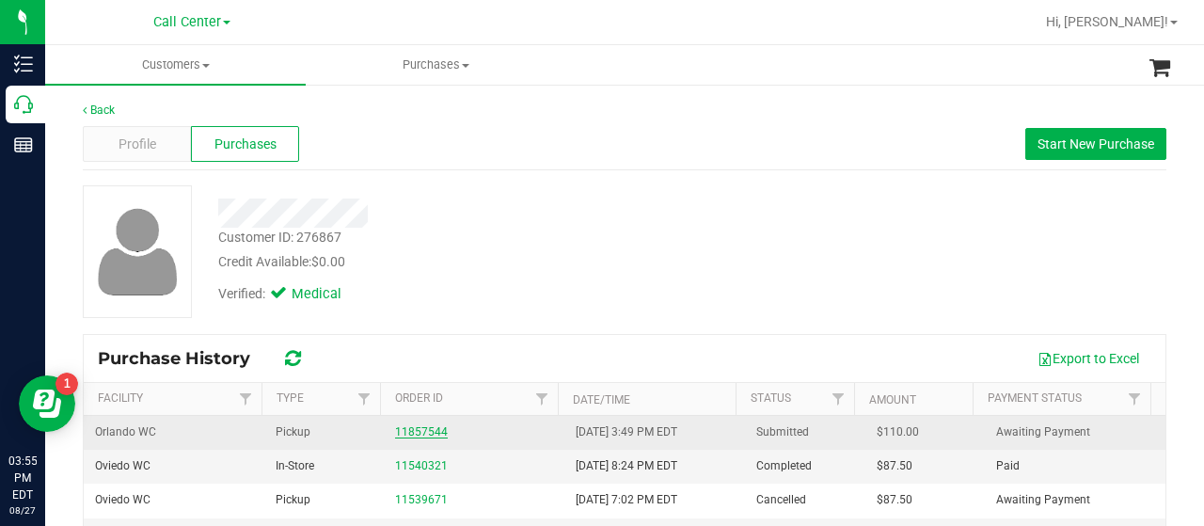
click at [434, 425] on link "11857544" at bounding box center [421, 431] width 53 height 13
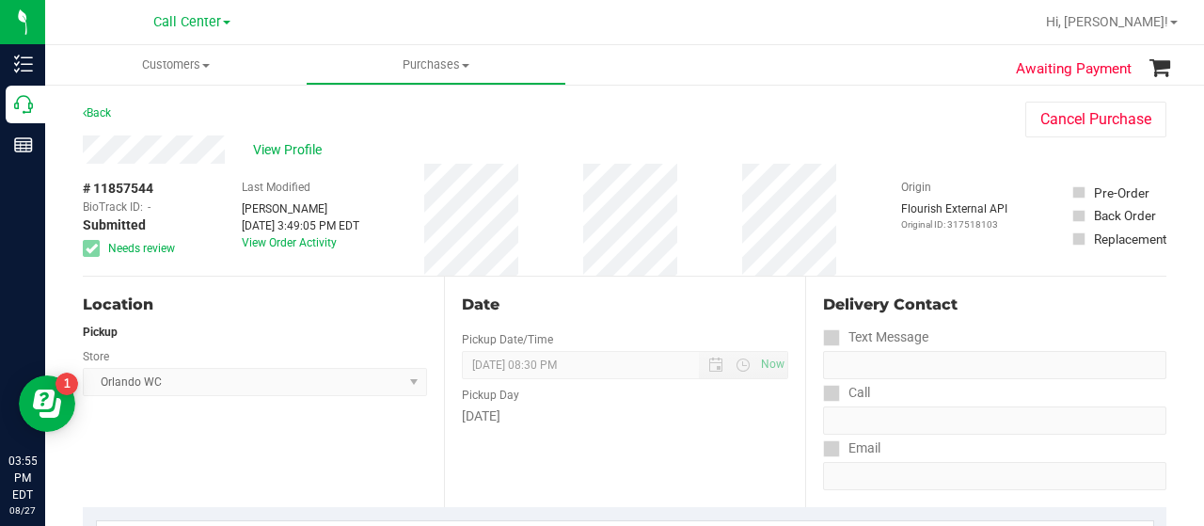
click at [654, 213] on div "# 11857544 BioTrack ID: - Submitted Needs review Last Modified Emily Dodich Aug…" at bounding box center [625, 220] width 1084 height 112
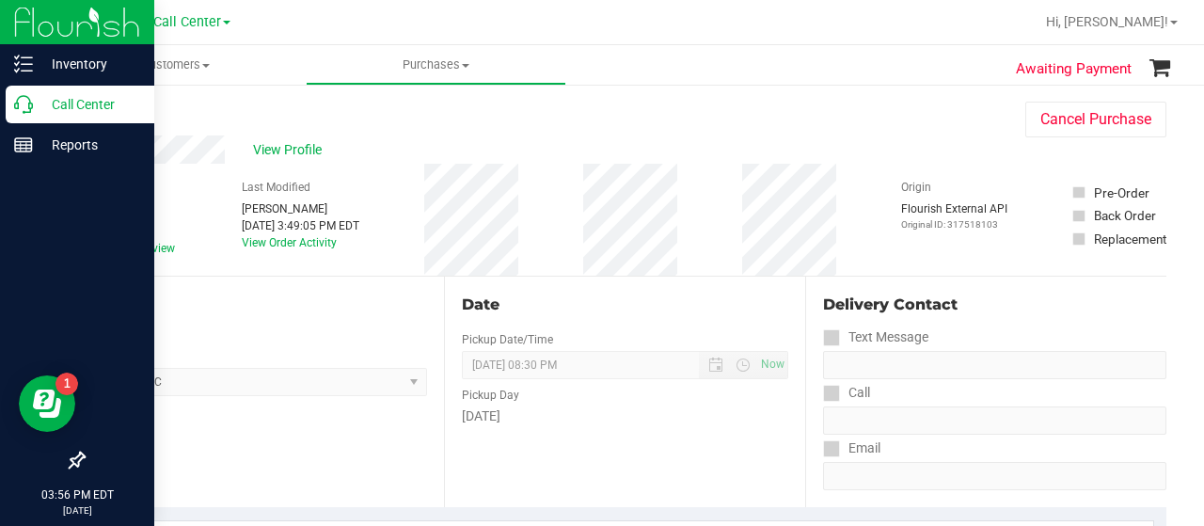
click at [38, 112] on p "Call Center" at bounding box center [89, 104] width 113 height 23
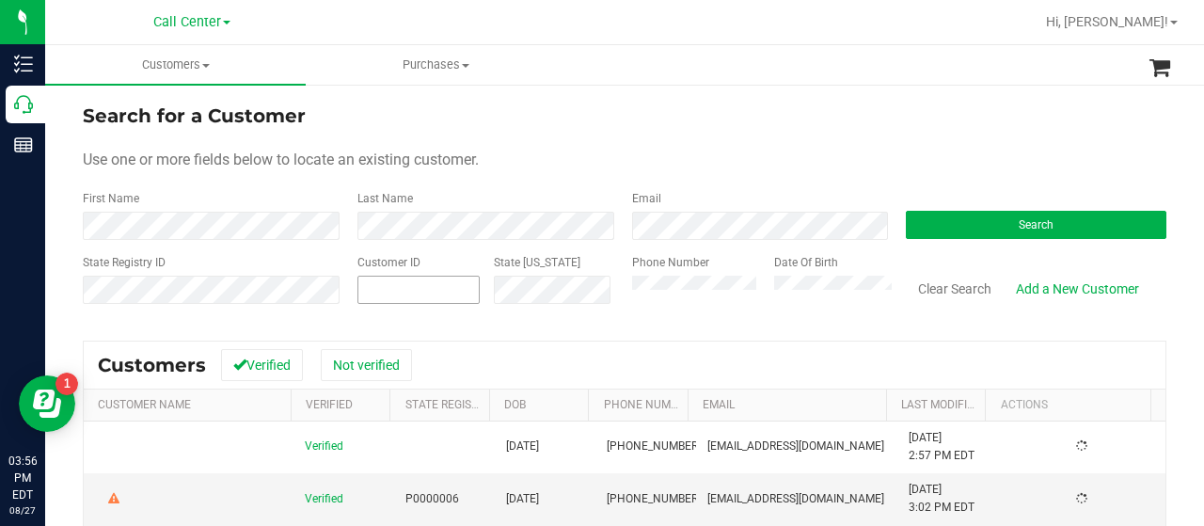
click at [433, 291] on input "text" at bounding box center [419, 290] width 120 height 26
paste input "1602648"
type input "1602648"
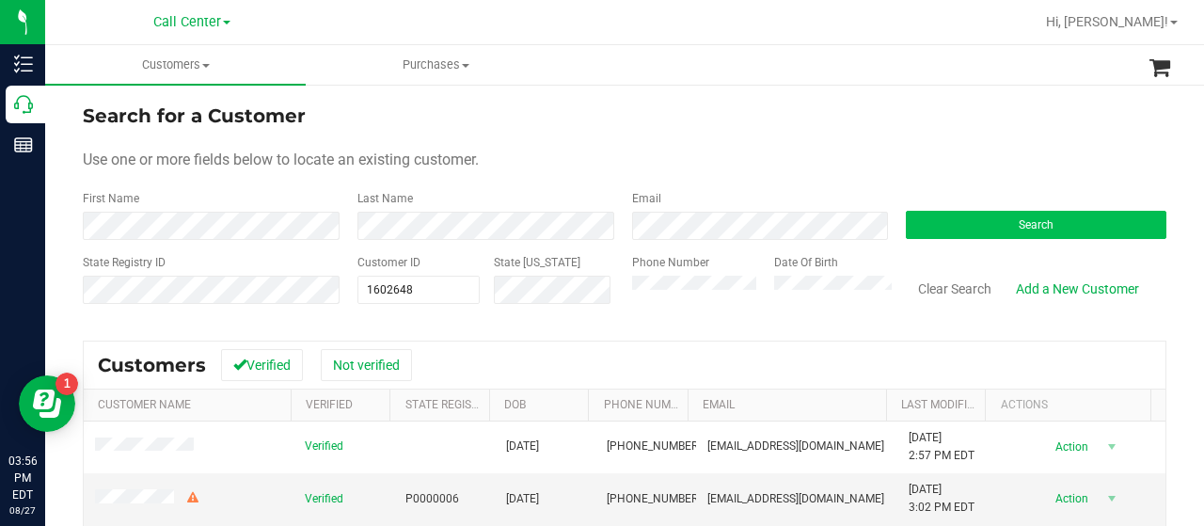
click at [966, 212] on div "Search" at bounding box center [1029, 215] width 275 height 50
click at [950, 227] on button "Search" at bounding box center [1036, 225] width 261 height 28
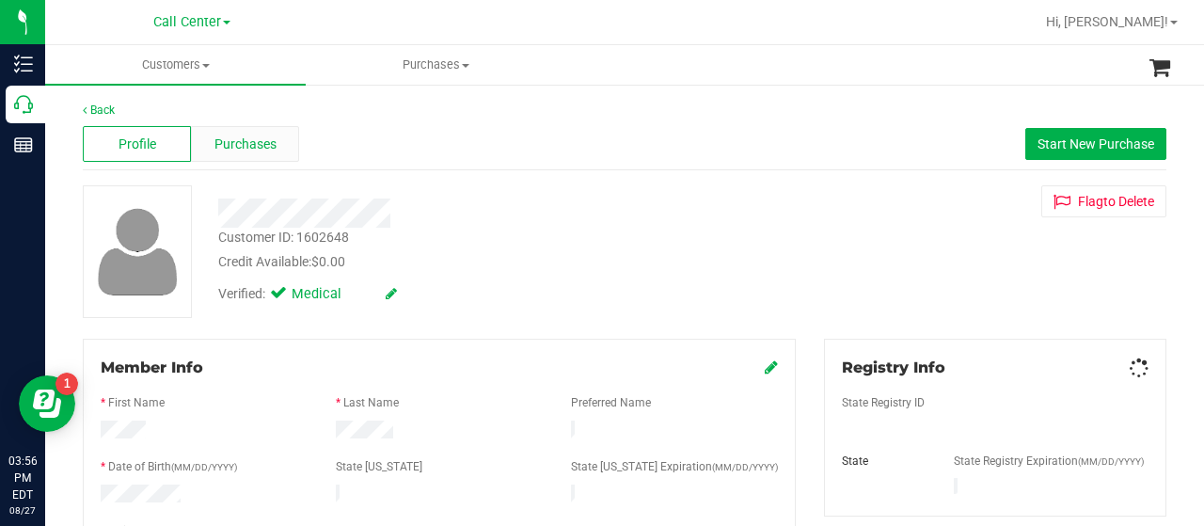
click at [245, 148] on span "Purchases" at bounding box center [246, 145] width 62 height 20
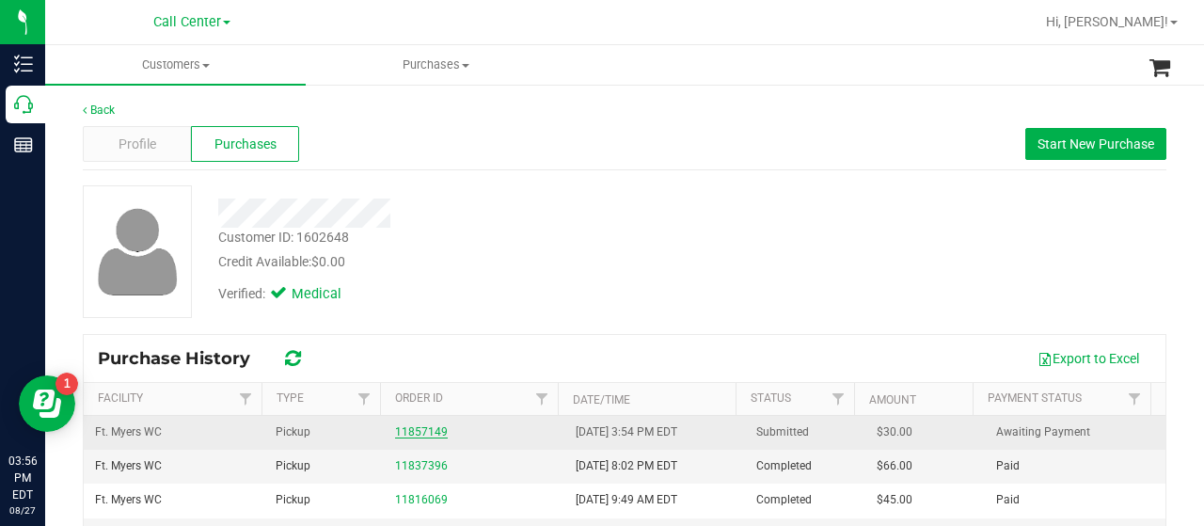
click at [431, 430] on link "11857149" at bounding box center [421, 431] width 53 height 13
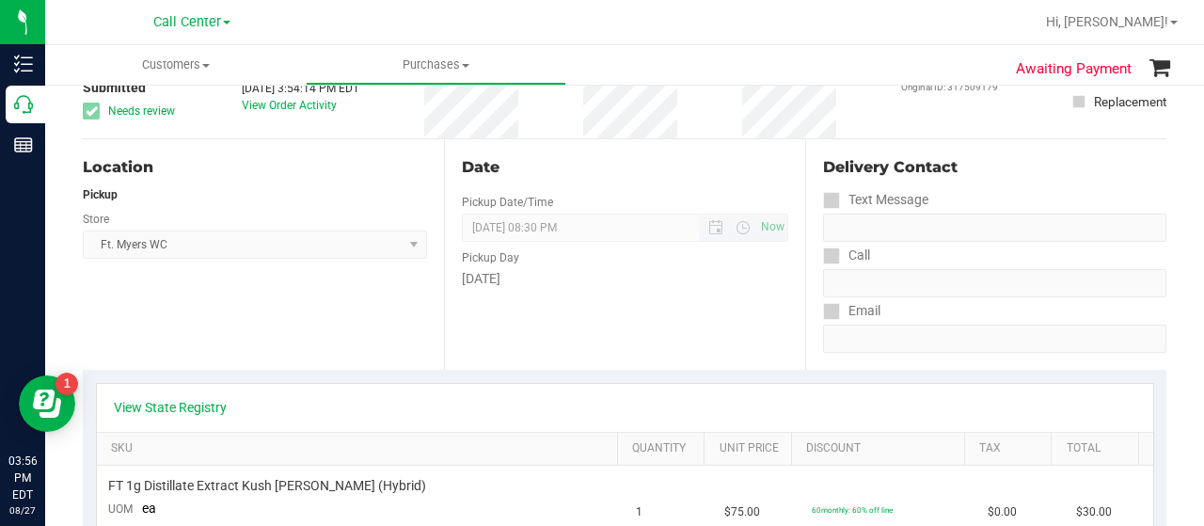
scroll to position [282, 0]
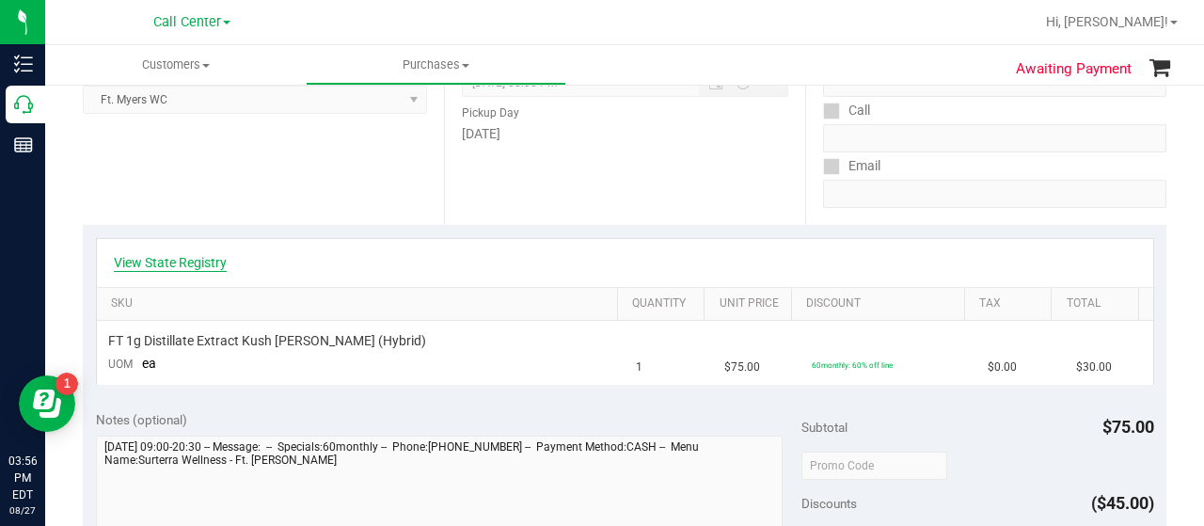
click at [208, 268] on link "View State Registry" at bounding box center [170, 262] width 113 height 19
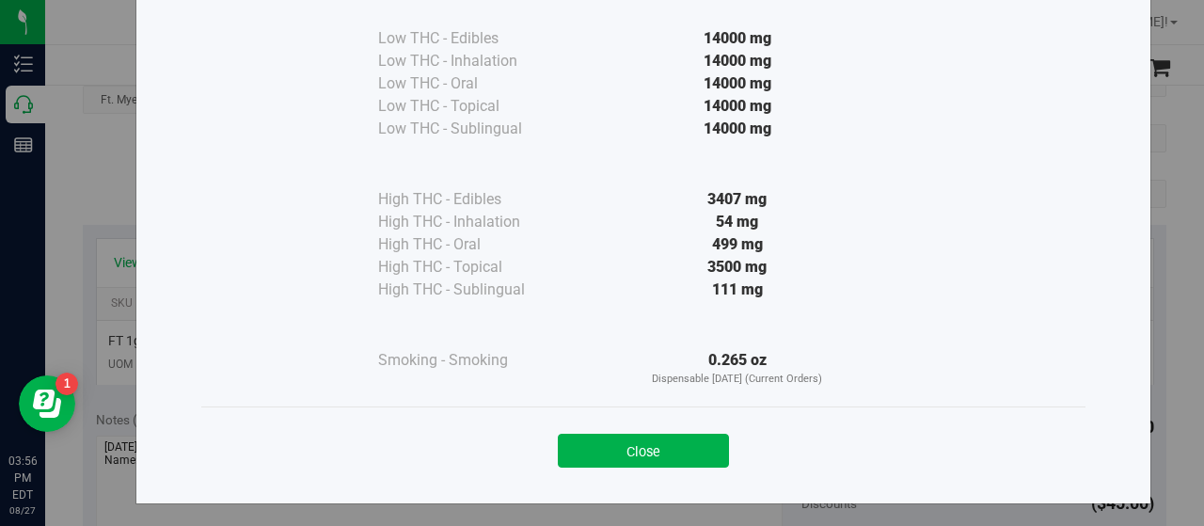
scroll to position [139, 0]
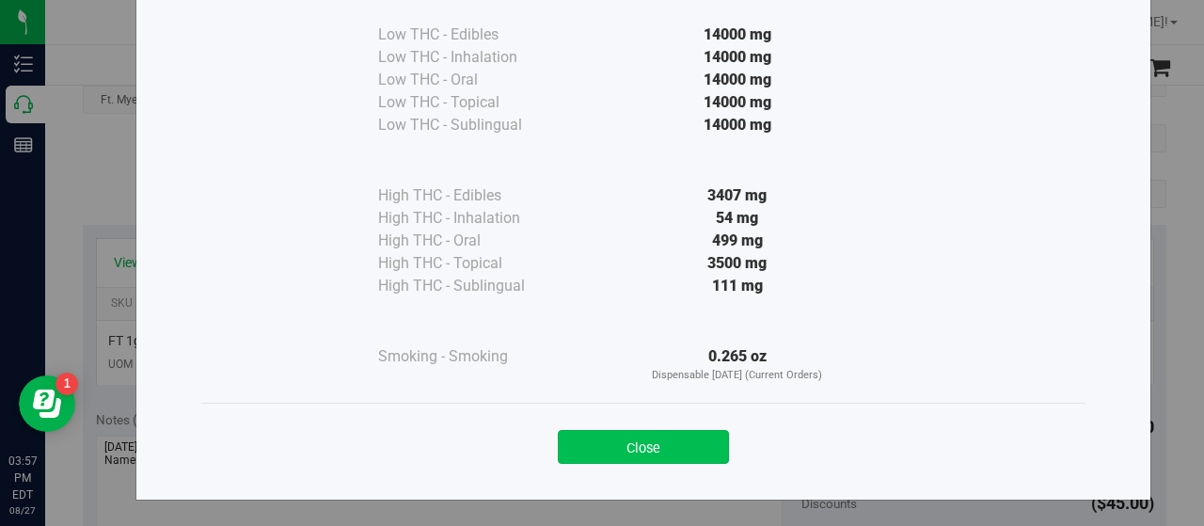
click at [576, 450] on button "Close" at bounding box center [643, 447] width 171 height 34
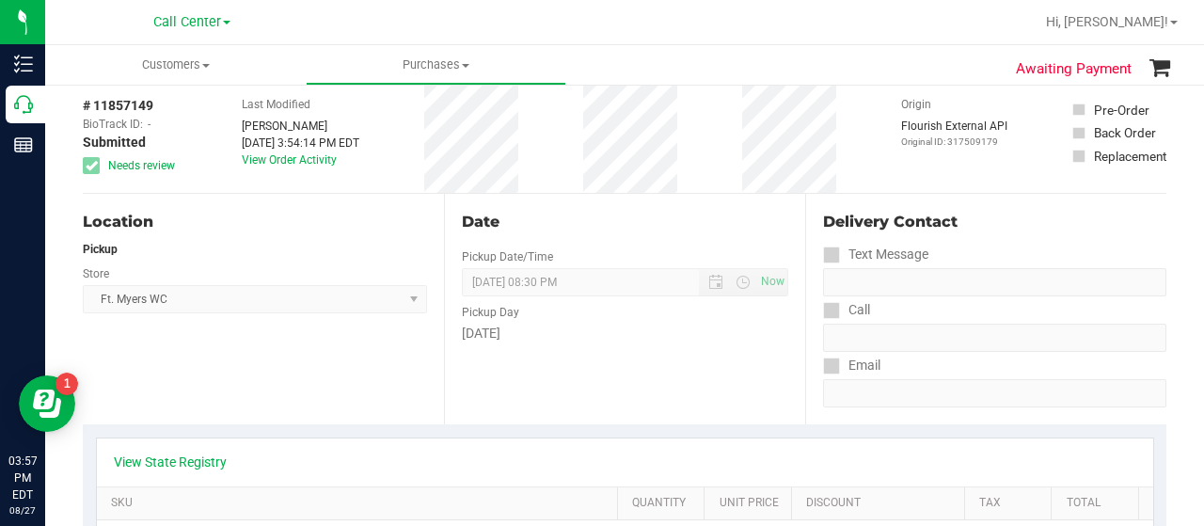
scroll to position [282, 0]
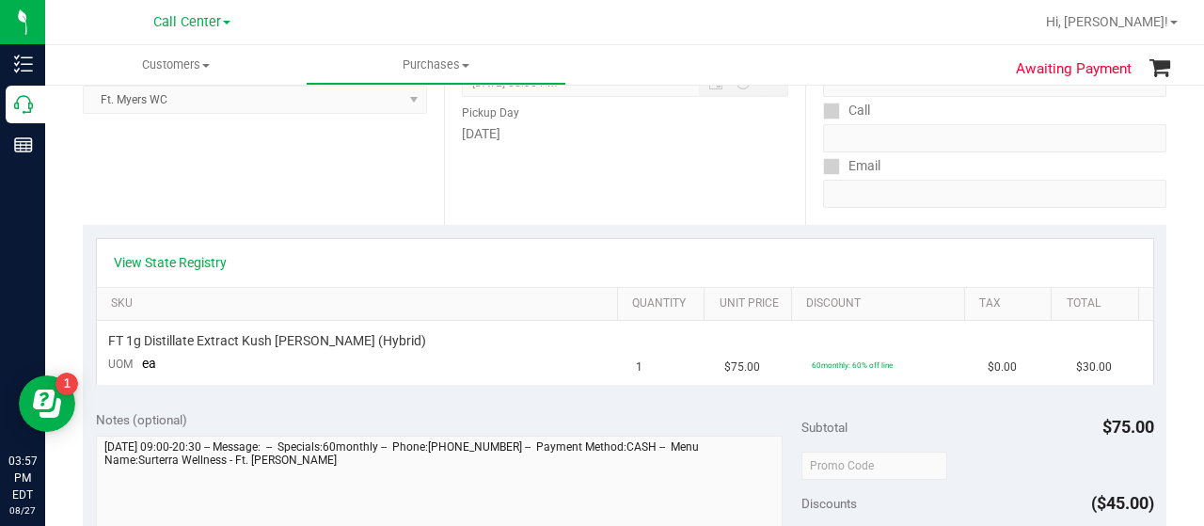
click at [206, 272] on div "View State Registry" at bounding box center [625, 263] width 1057 height 48
click at [207, 266] on link "View State Registry" at bounding box center [170, 262] width 113 height 19
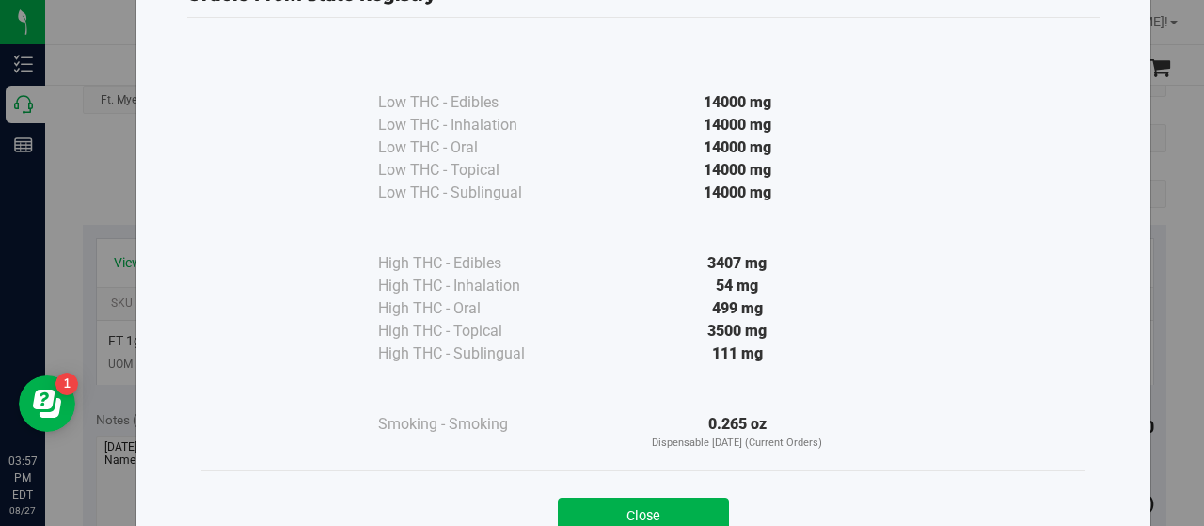
scroll to position [139, 0]
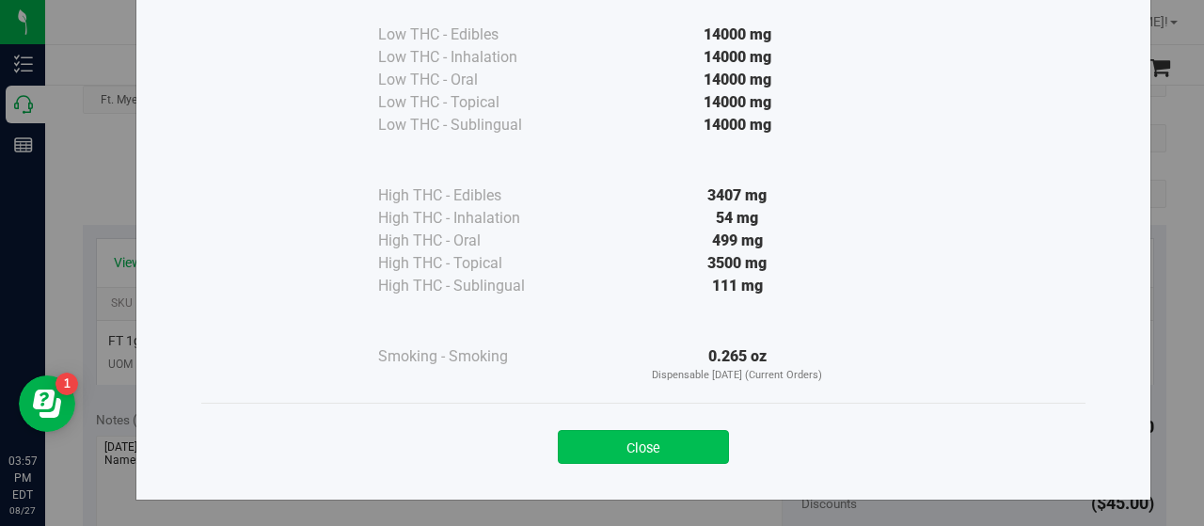
click at [624, 439] on button "Close" at bounding box center [643, 447] width 171 height 34
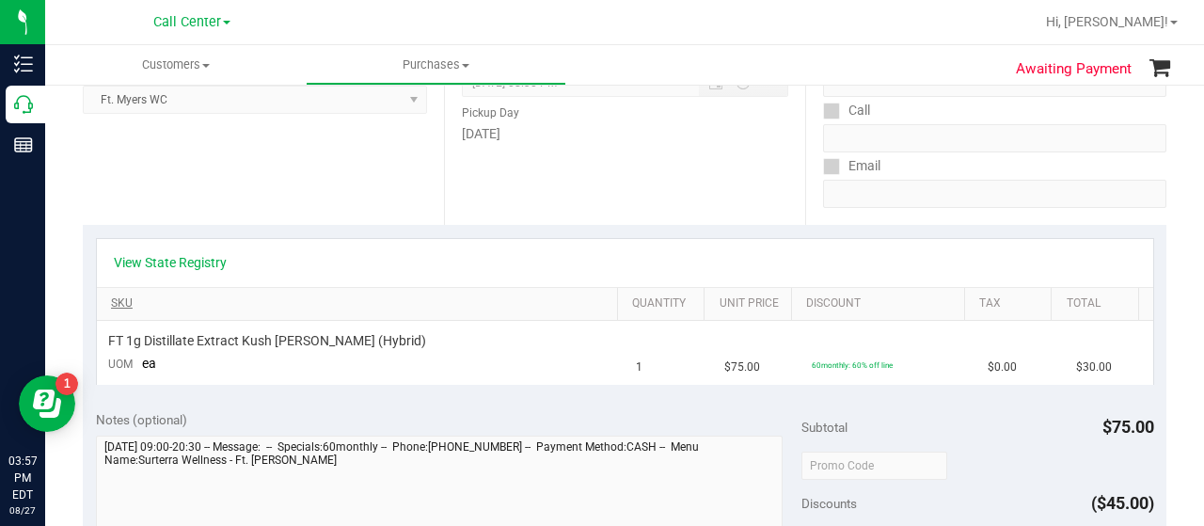
scroll to position [0, 0]
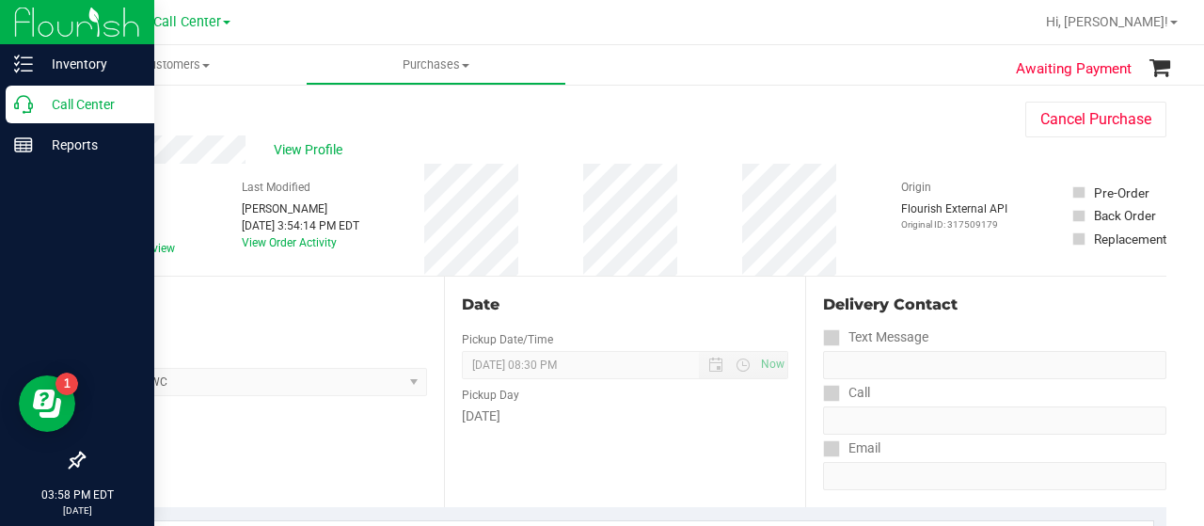
click at [19, 107] on icon at bounding box center [23, 104] width 19 height 19
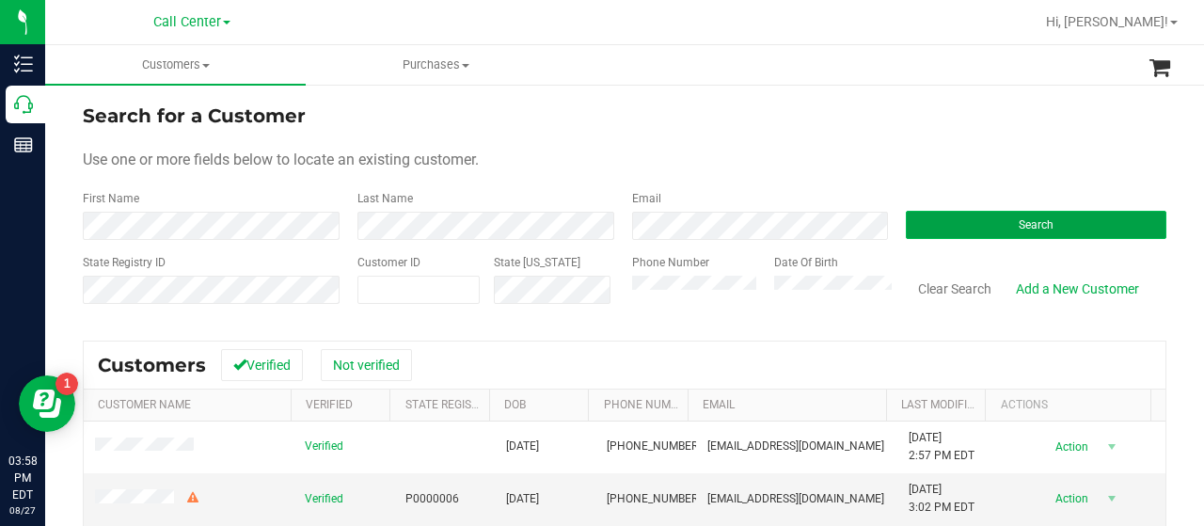
click at [928, 227] on button "Search" at bounding box center [1036, 225] width 261 height 28
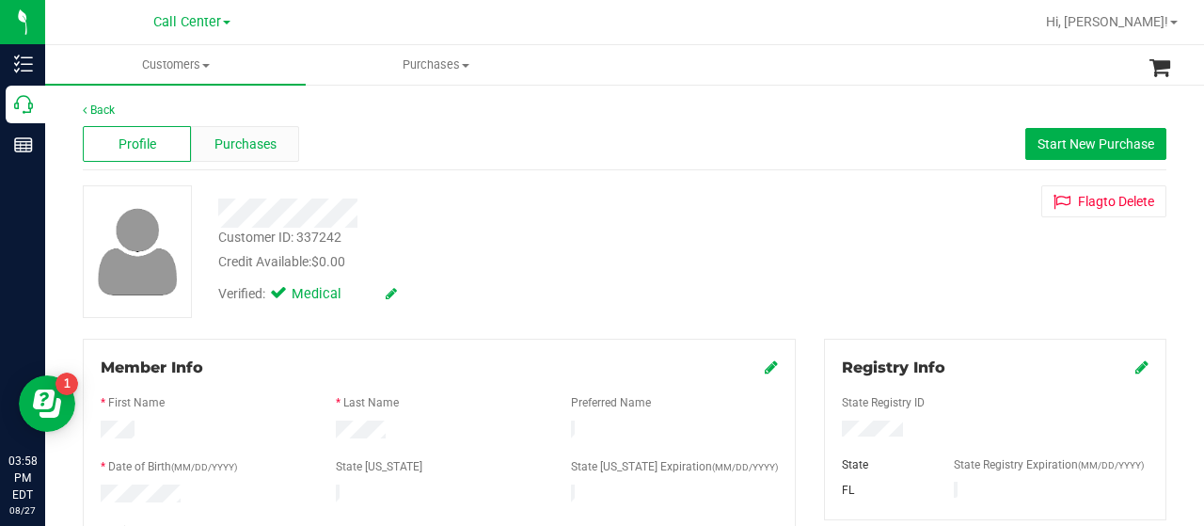
click at [231, 150] on span "Purchases" at bounding box center [246, 145] width 62 height 20
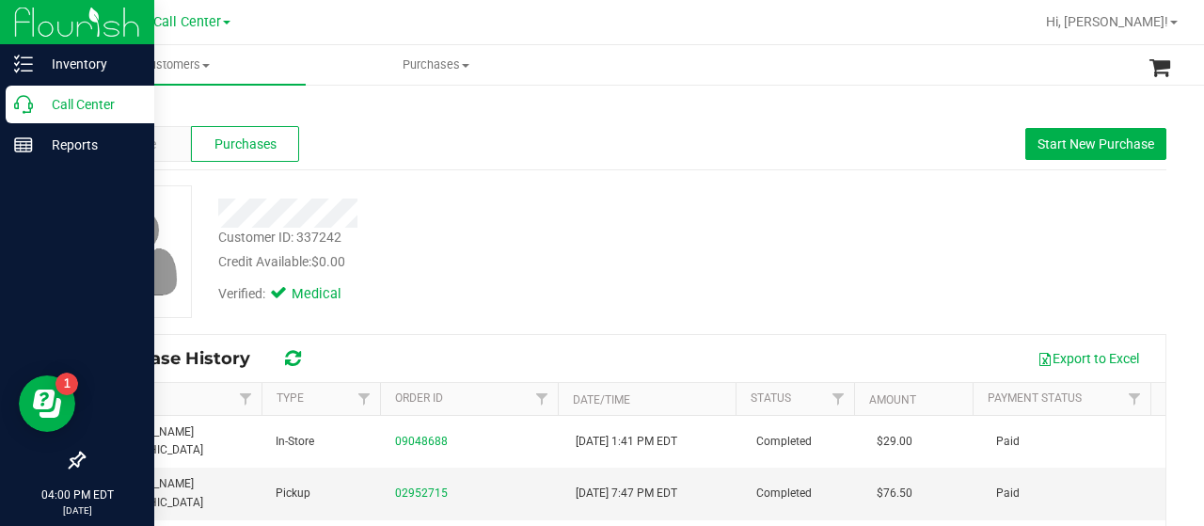
click at [21, 114] on div "Call Center" at bounding box center [80, 105] width 149 height 38
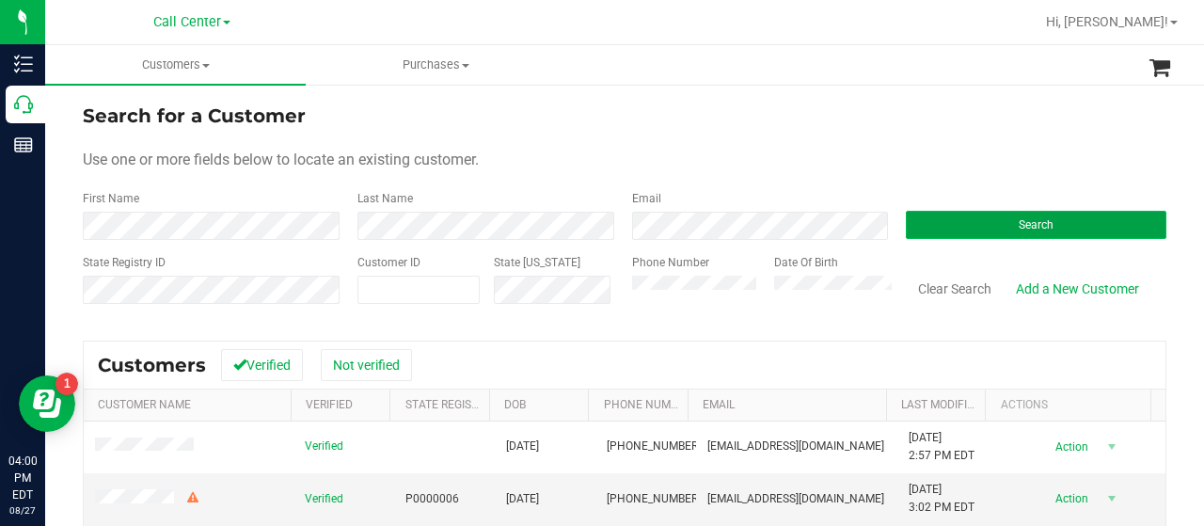
click at [975, 228] on button "Search" at bounding box center [1036, 225] width 261 height 28
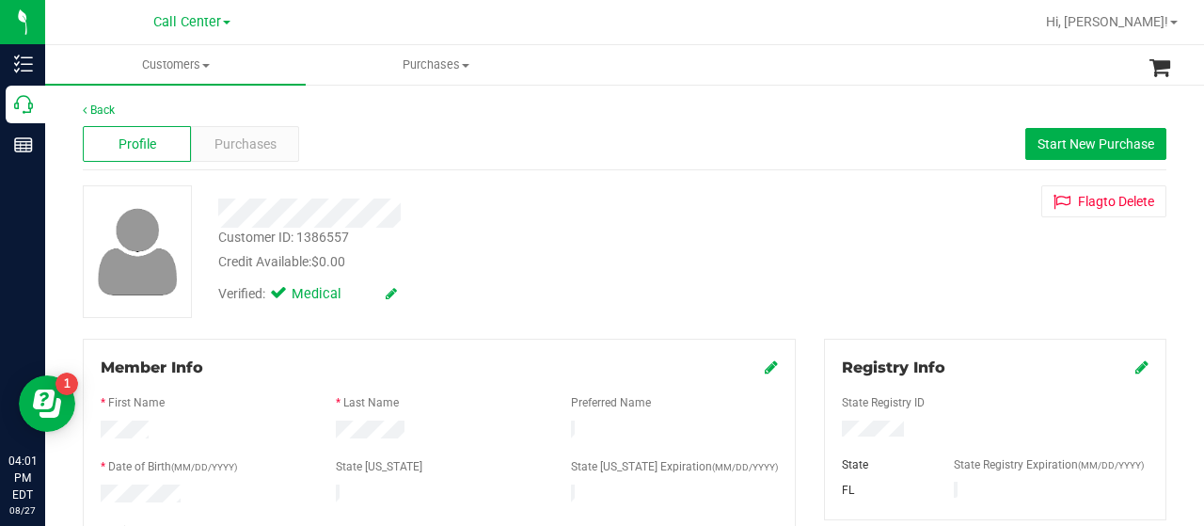
drag, startPoint x: 215, startPoint y: 211, endPoint x: 404, endPoint y: 217, distance: 188.3
click at [404, 217] on div at bounding box center [482, 213] width 556 height 29
click at [548, 246] on div "Customer ID: 1386557 Credit Available: $0.00" at bounding box center [482, 250] width 556 height 44
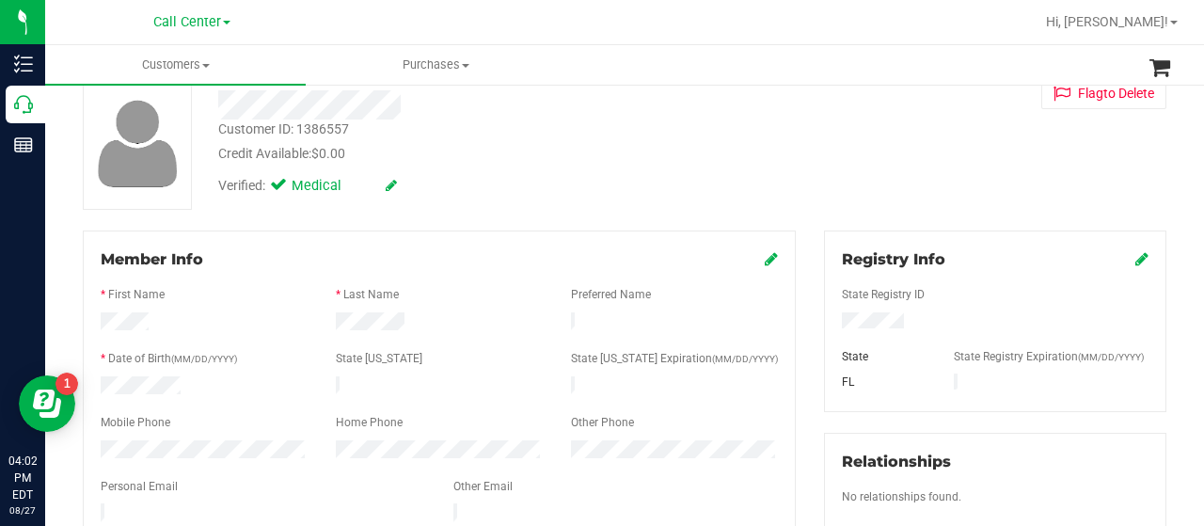
scroll to position [282, 0]
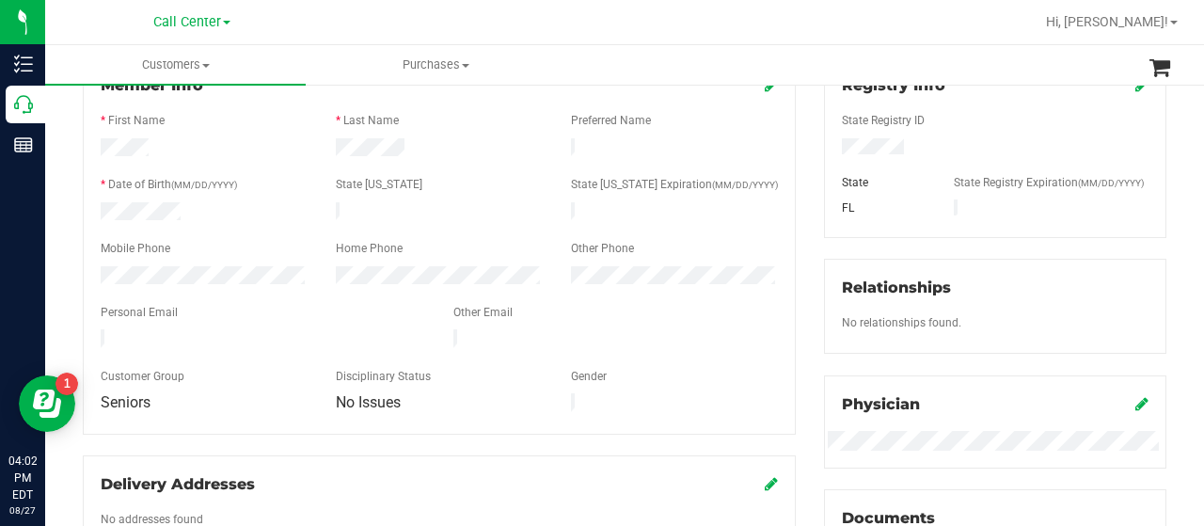
click at [262, 332] on div at bounding box center [263, 340] width 353 height 23
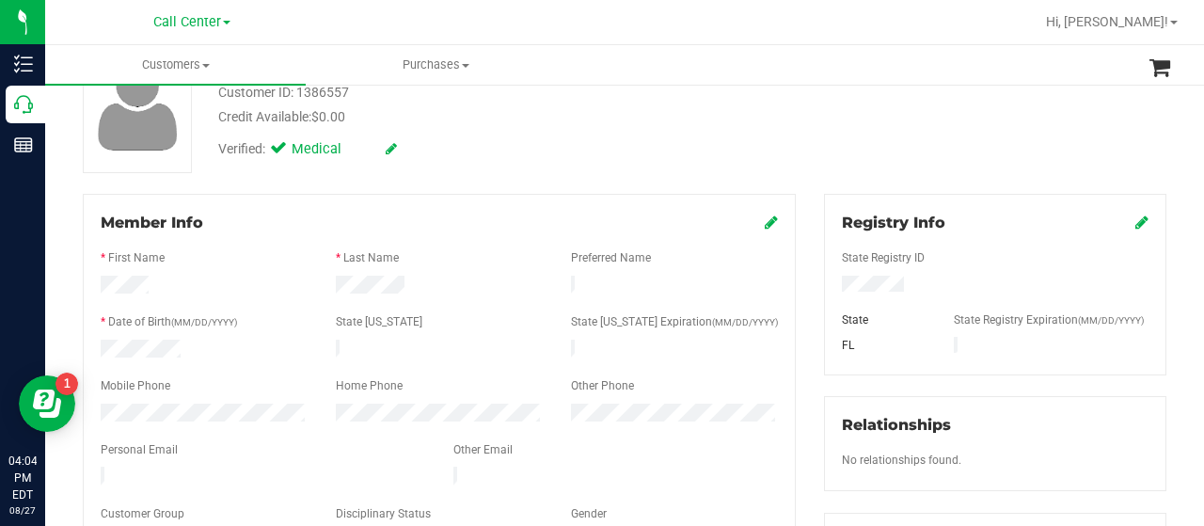
scroll to position [188, 0]
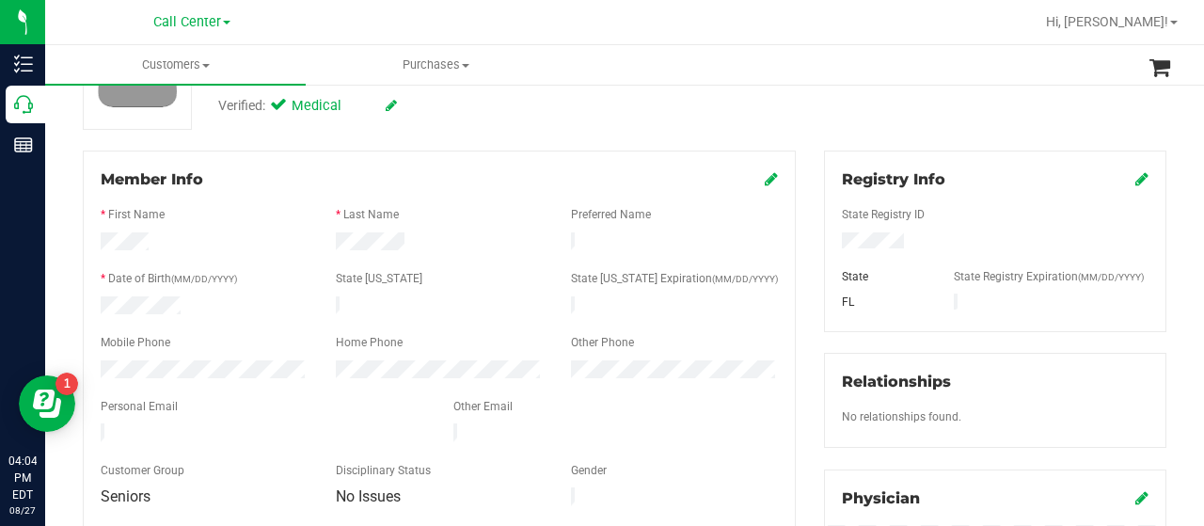
drag, startPoint x: 96, startPoint y: 359, endPoint x: 194, endPoint y: 375, distance: 99.0
click at [194, 377] on form "Member Info * First Name * Last Name Preferred Name * Date of Birth (MM/DD/YYYY…" at bounding box center [440, 339] width 678 height 342
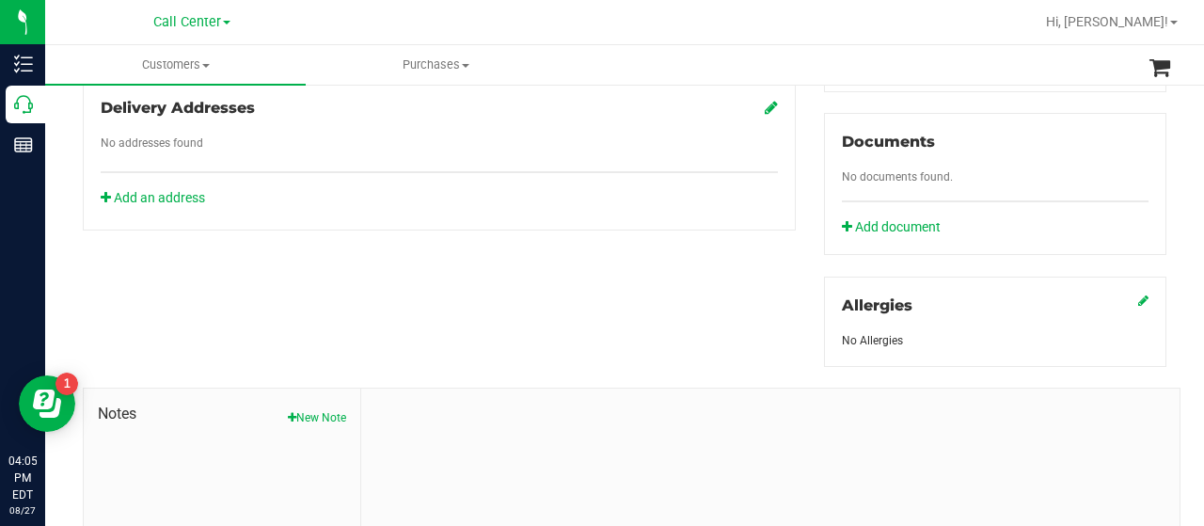
scroll to position [830, 0]
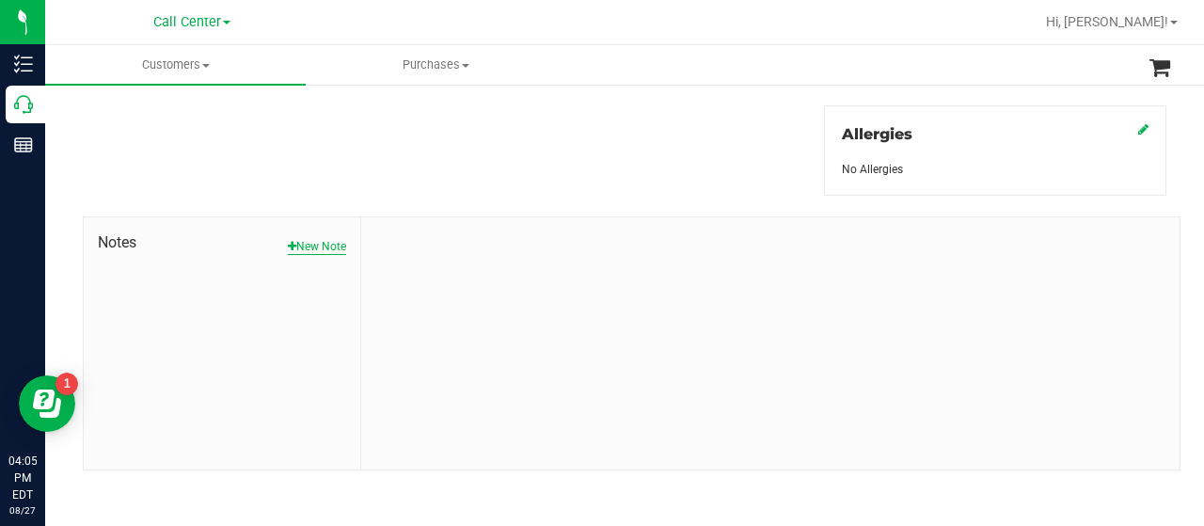
click at [337, 246] on button "New Note" at bounding box center [317, 246] width 58 height 17
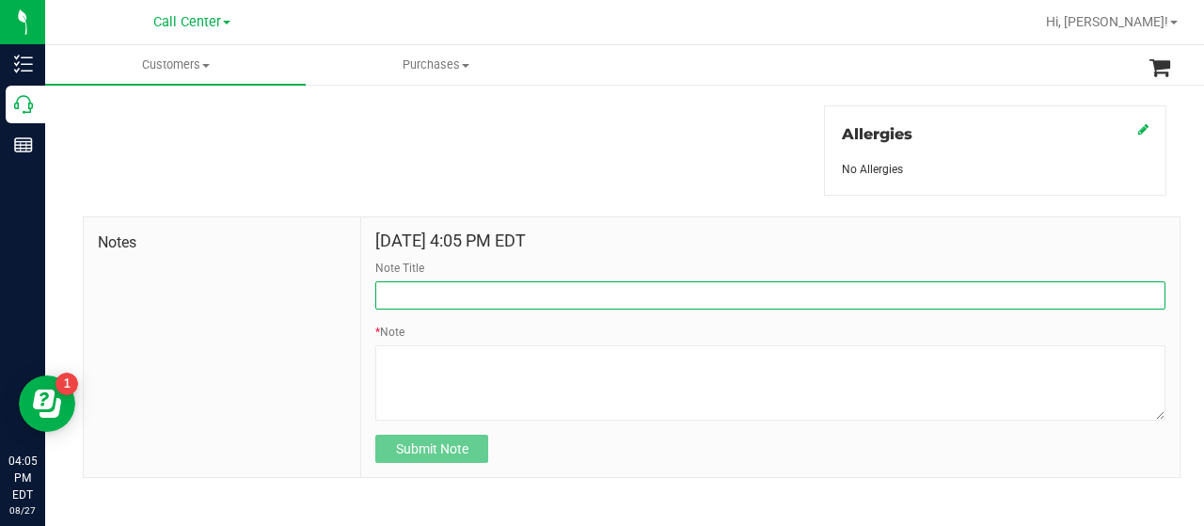
click at [533, 293] on input "Note Title" at bounding box center [770, 295] width 790 height 28
type input "winback survey"
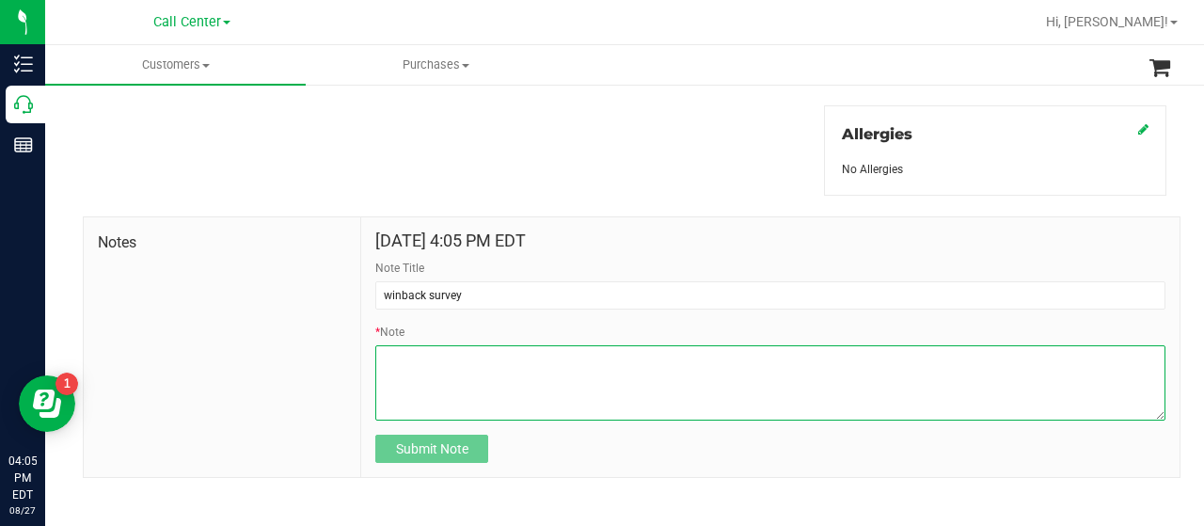
click at [513, 360] on textarea "* Note" at bounding box center [770, 382] width 790 height 75
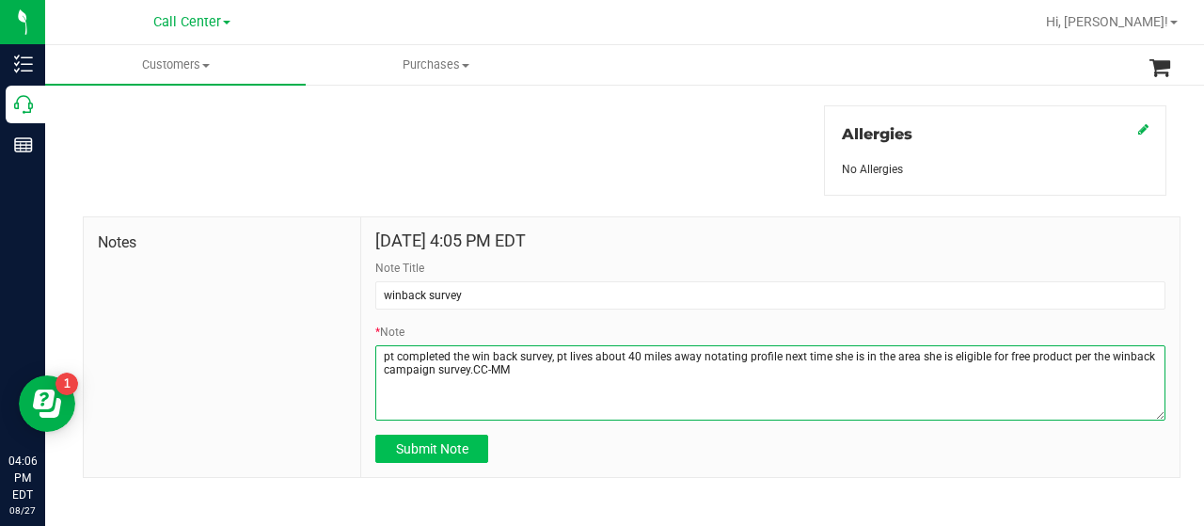
type textarea "pt completed the win back survey, pt lives about 40 miles away notating profile…"
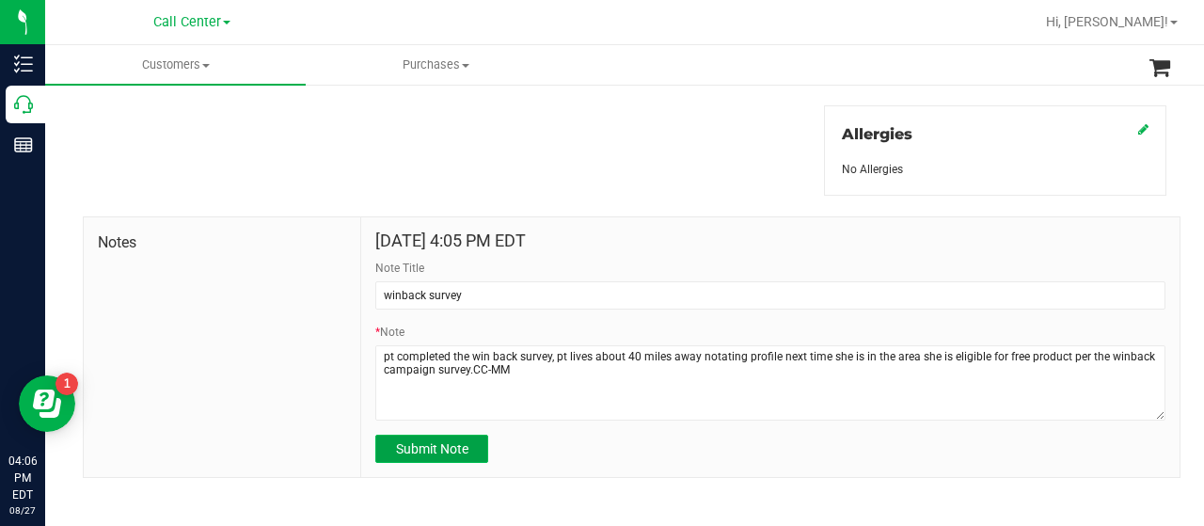
click at [435, 441] on span "Submit Note" at bounding box center [432, 448] width 72 height 15
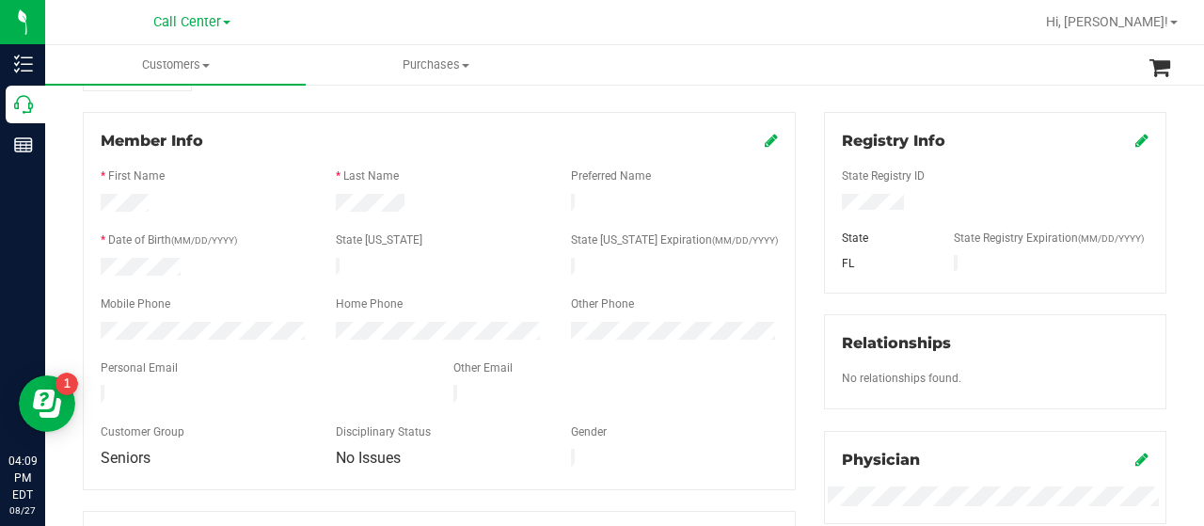
scroll to position [77, 0]
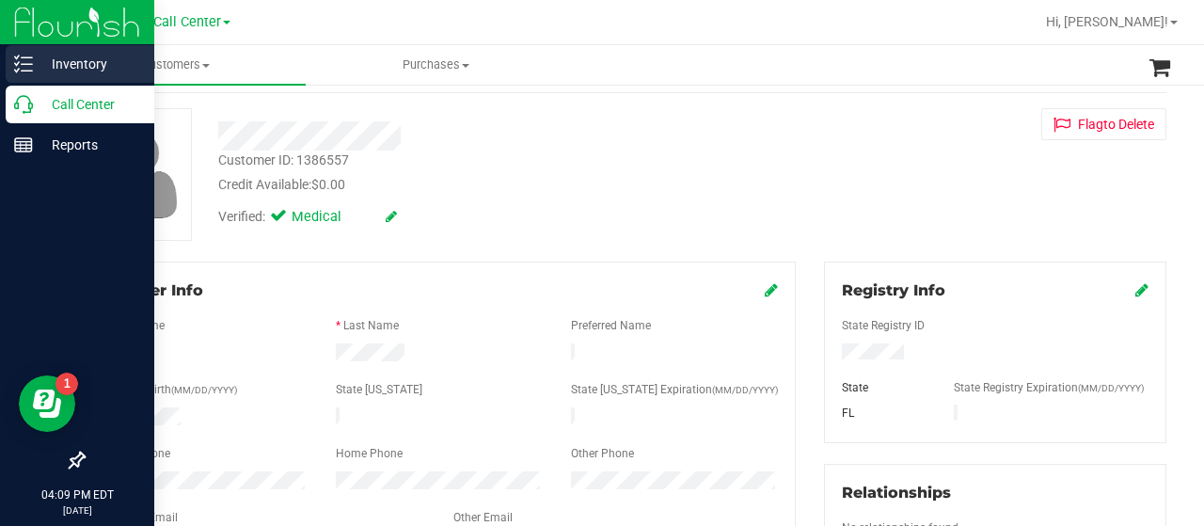
click at [30, 82] on div "Inventory" at bounding box center [80, 64] width 149 height 38
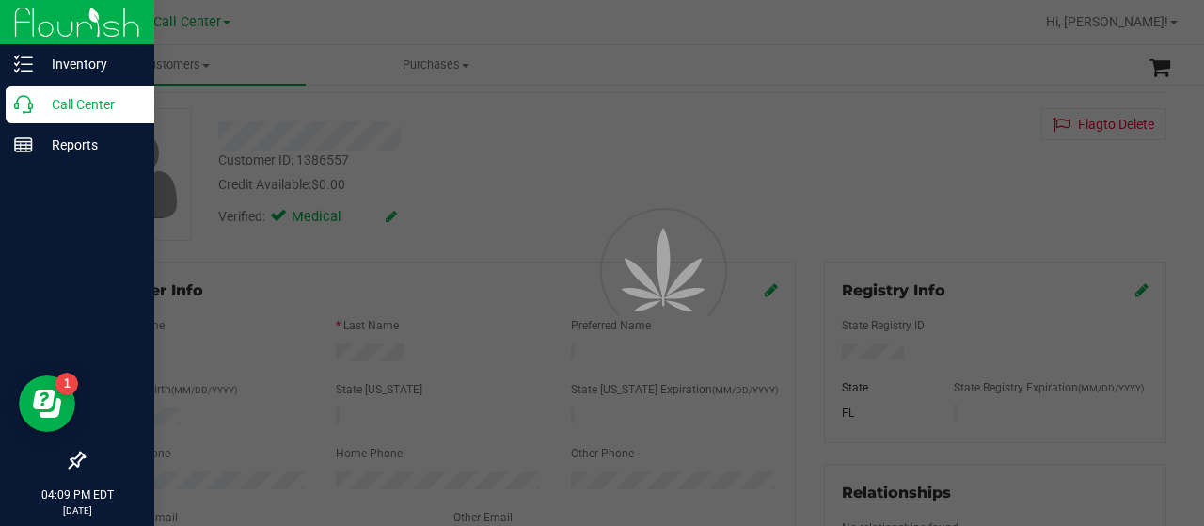
click at [30, 93] on div "Call Center" at bounding box center [80, 105] width 149 height 38
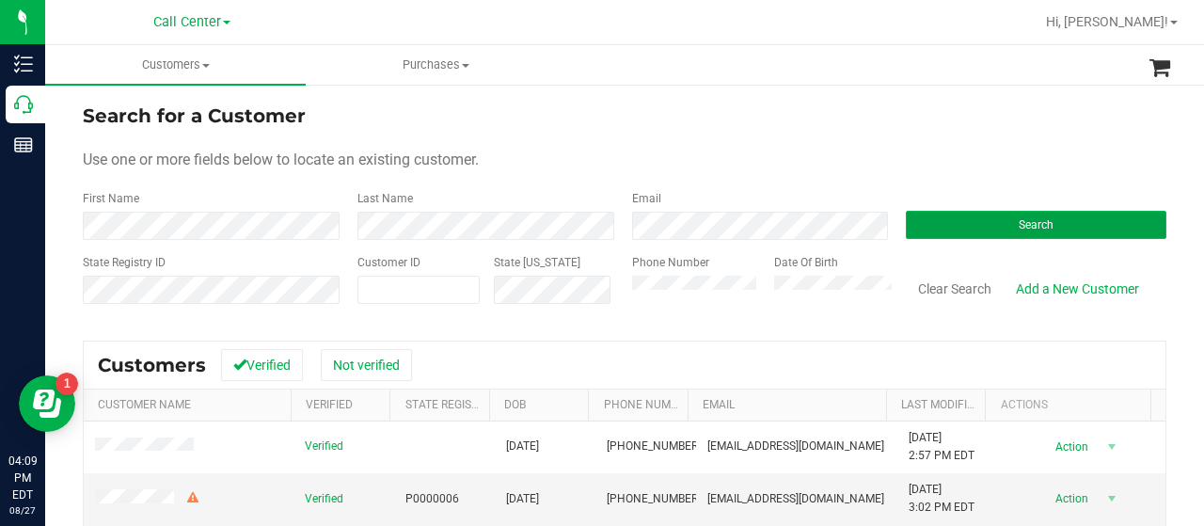
click at [930, 214] on button "Search" at bounding box center [1036, 225] width 261 height 28
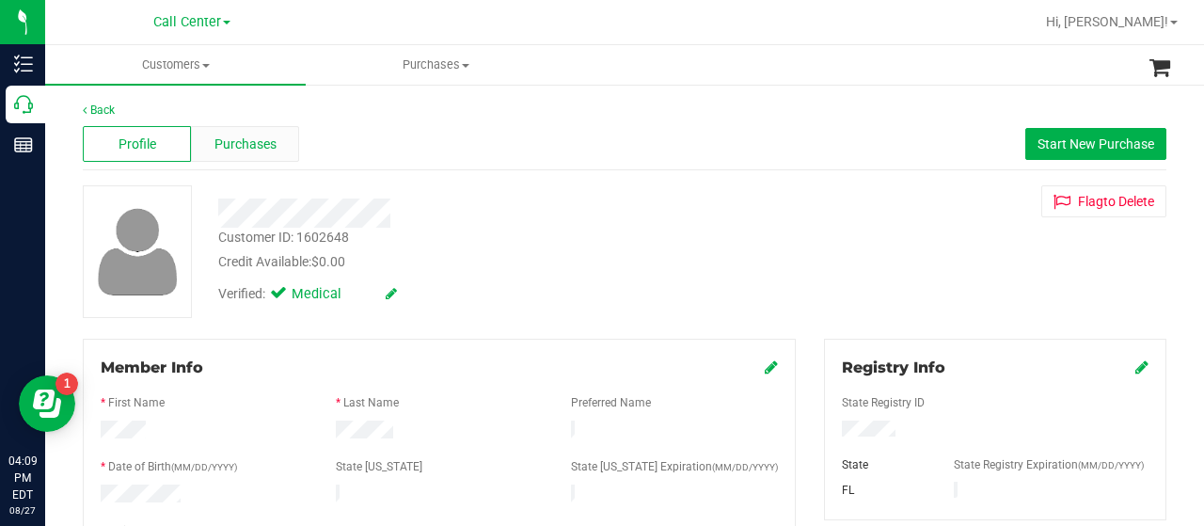
click at [243, 143] on span "Purchases" at bounding box center [246, 145] width 62 height 20
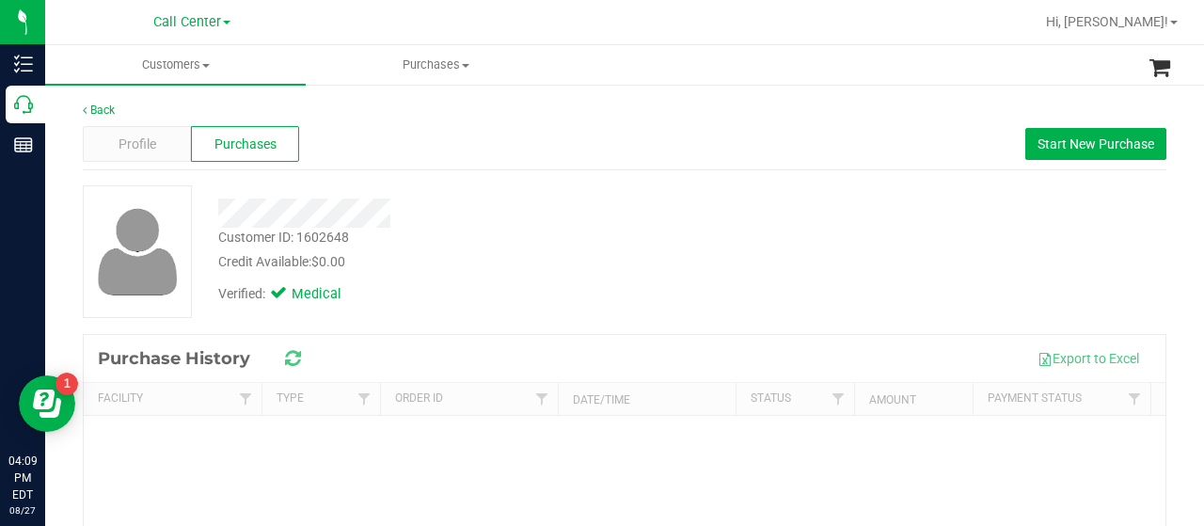
scroll to position [94, 0]
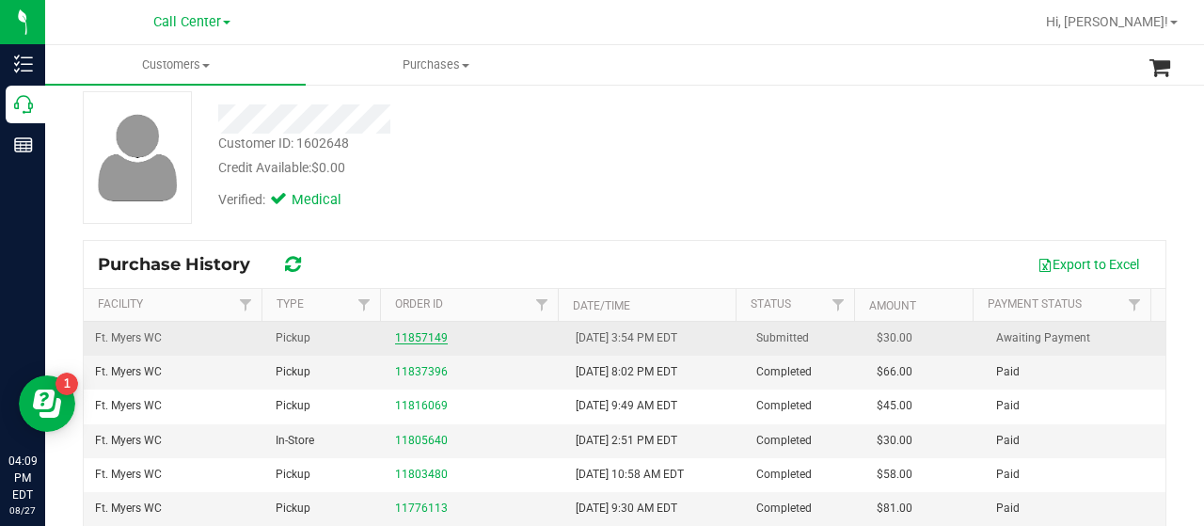
click at [416, 335] on link "11857149" at bounding box center [421, 337] width 53 height 13
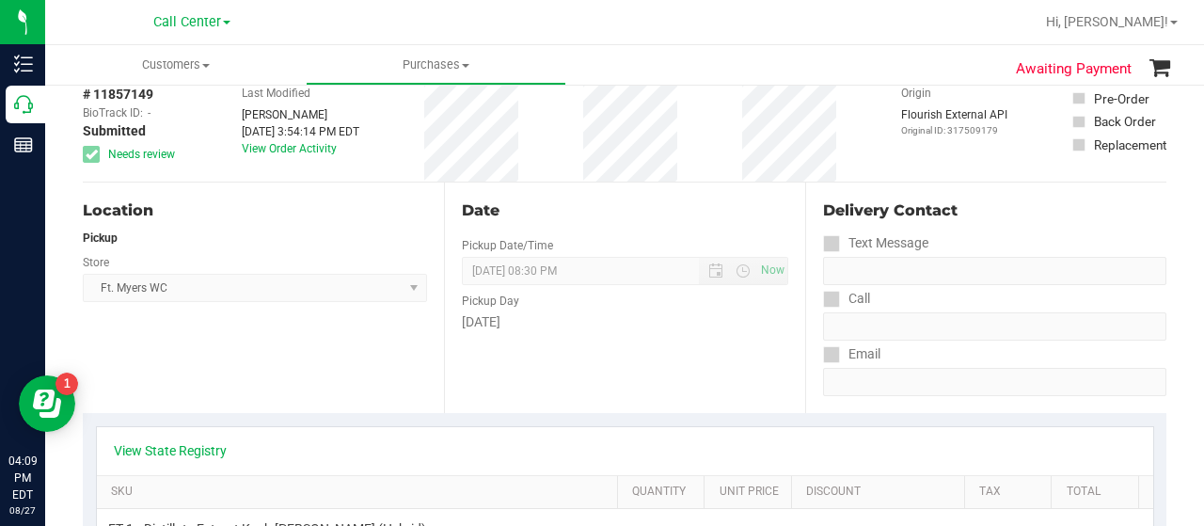
click at [292, 231] on div "Pickup" at bounding box center [255, 238] width 344 height 17
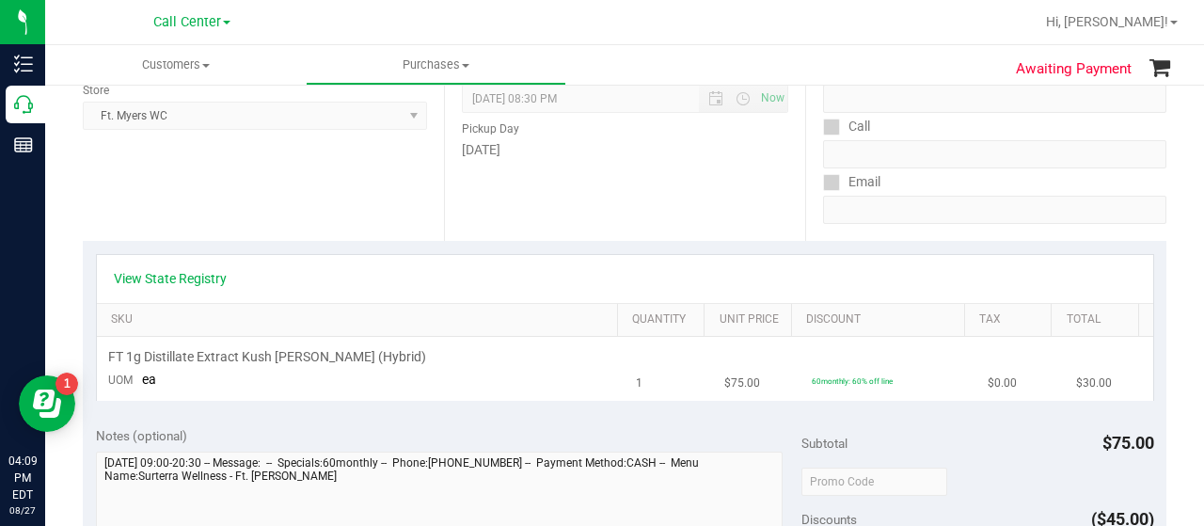
scroll to position [282, 0]
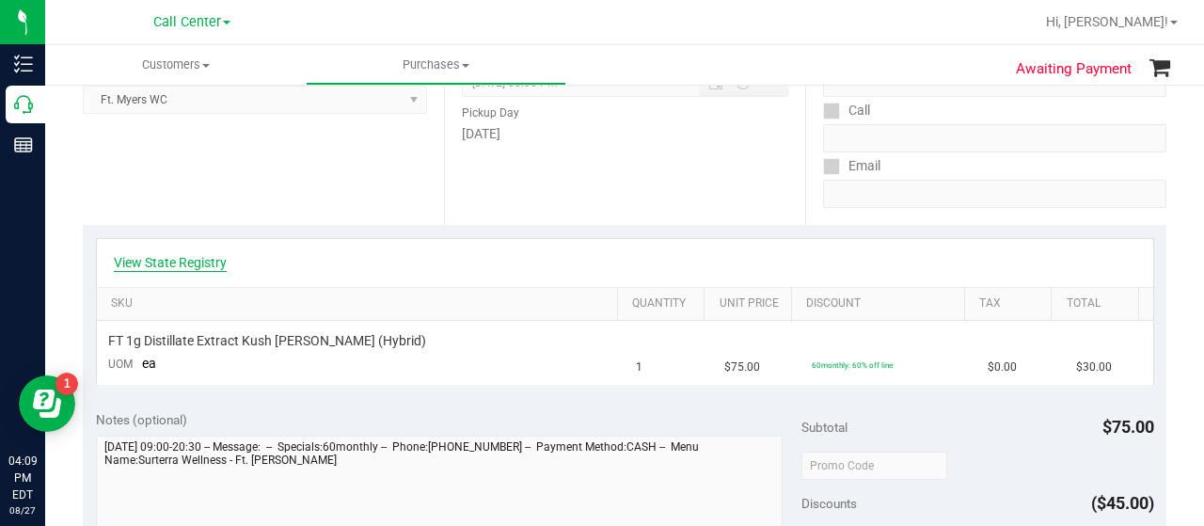
click at [188, 254] on link "View State Registry" at bounding box center [170, 262] width 113 height 19
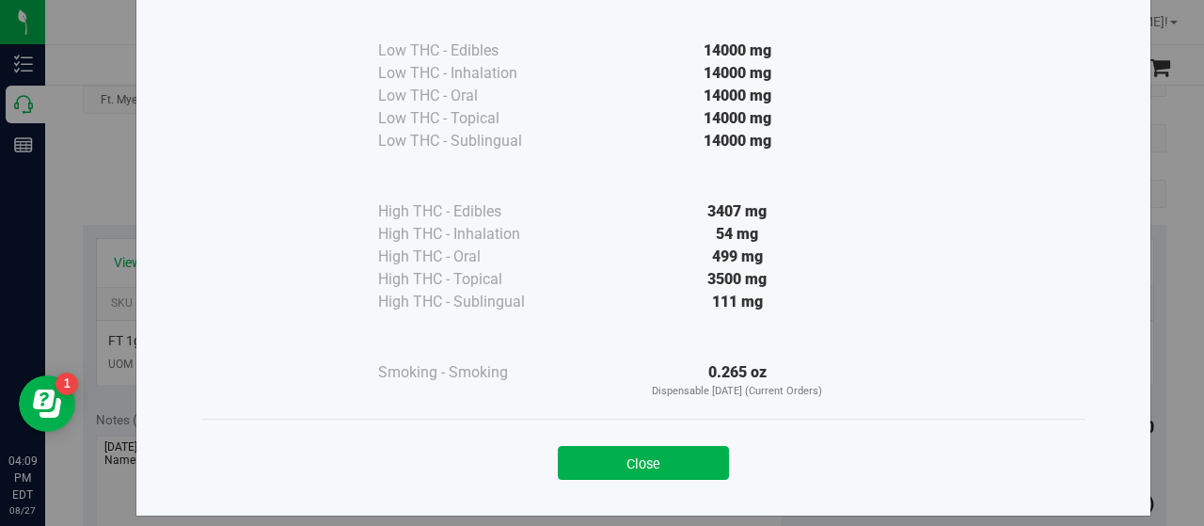
scroll to position [139, 0]
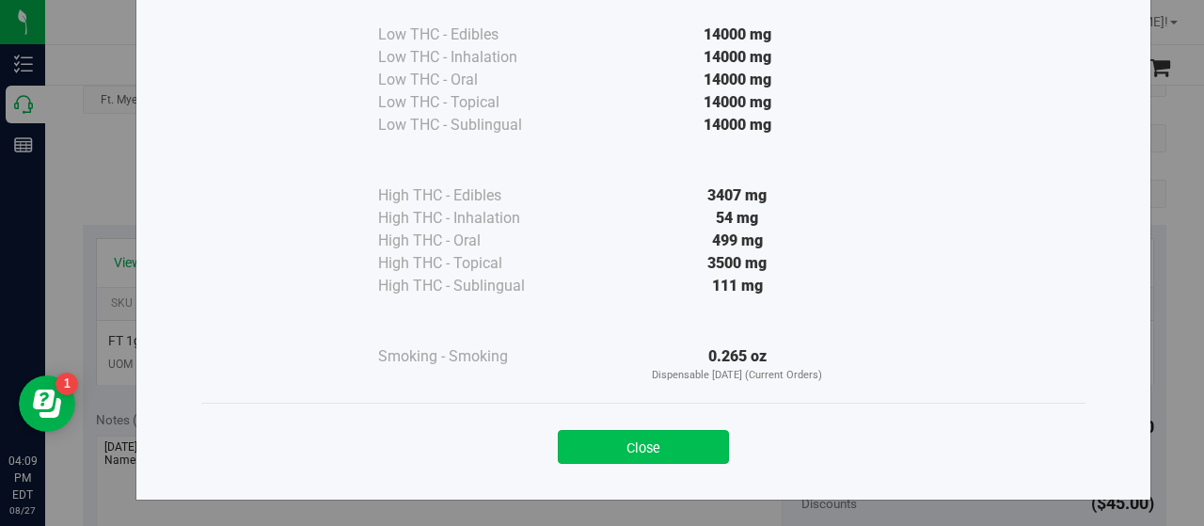
click at [595, 430] on button "Close" at bounding box center [643, 447] width 171 height 34
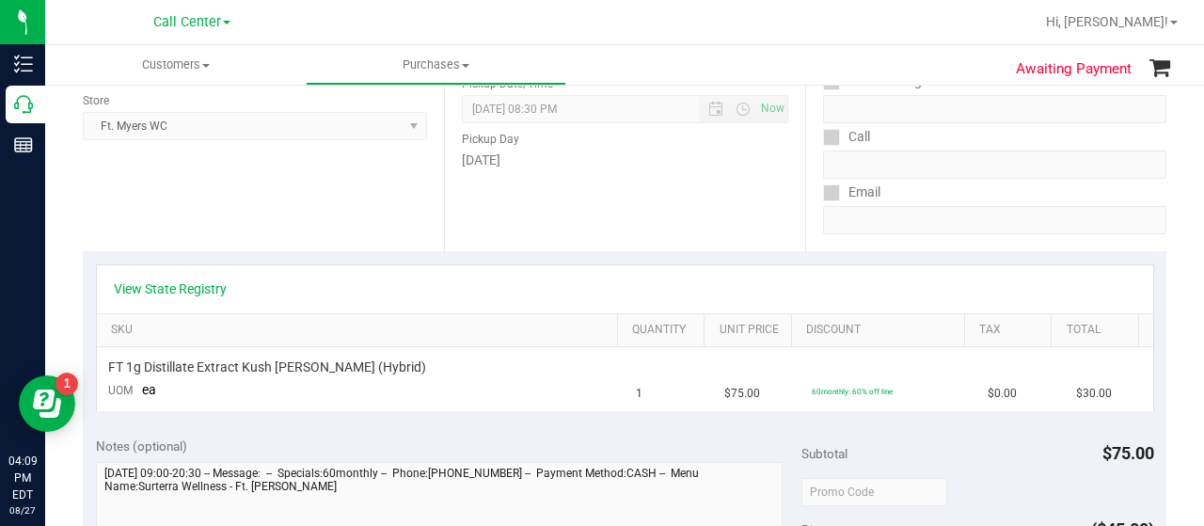
scroll to position [188, 0]
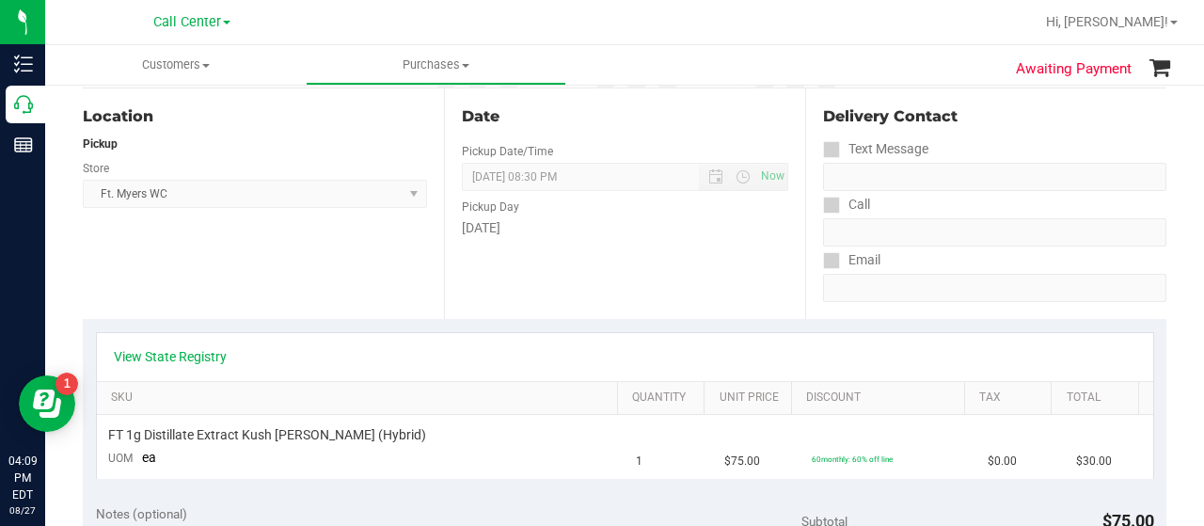
click at [178, 344] on div "View State Registry" at bounding box center [625, 357] width 1057 height 48
click at [178, 350] on link "View State Registry" at bounding box center [170, 356] width 113 height 19
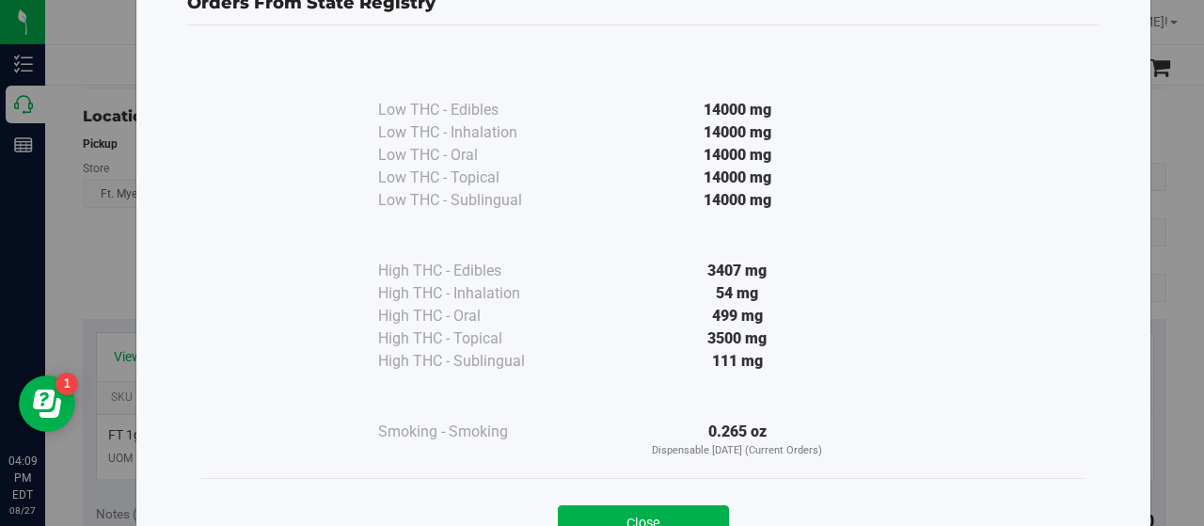
scroll to position [94, 0]
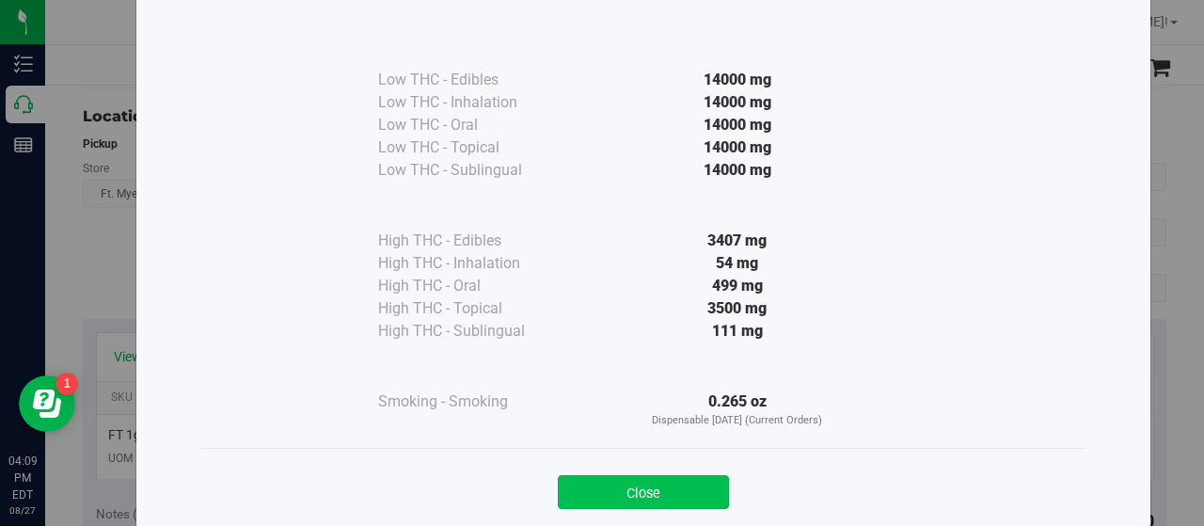
click at [704, 487] on button "Close" at bounding box center [643, 492] width 171 height 34
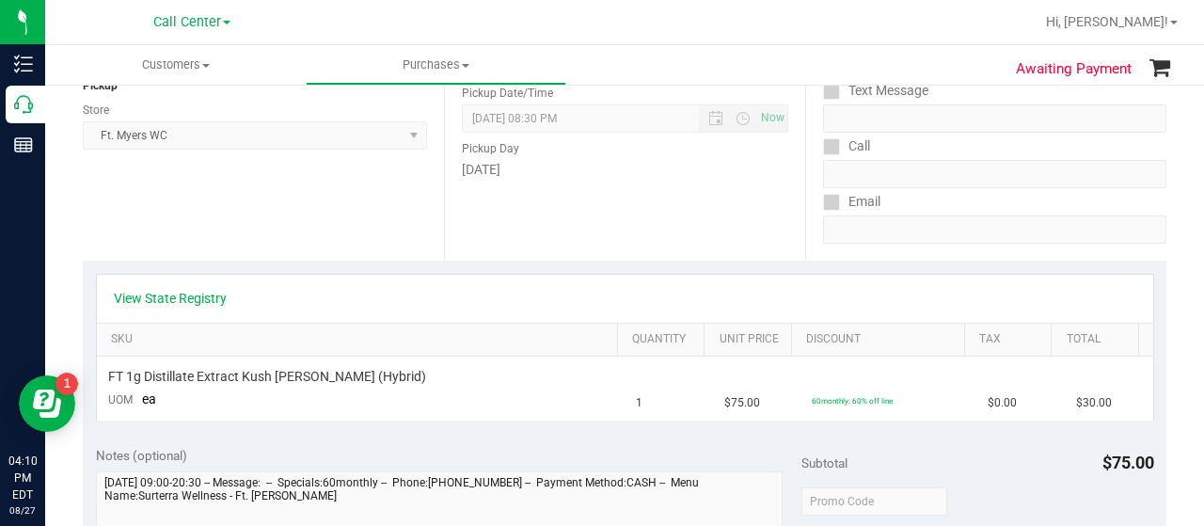
scroll to position [0, 0]
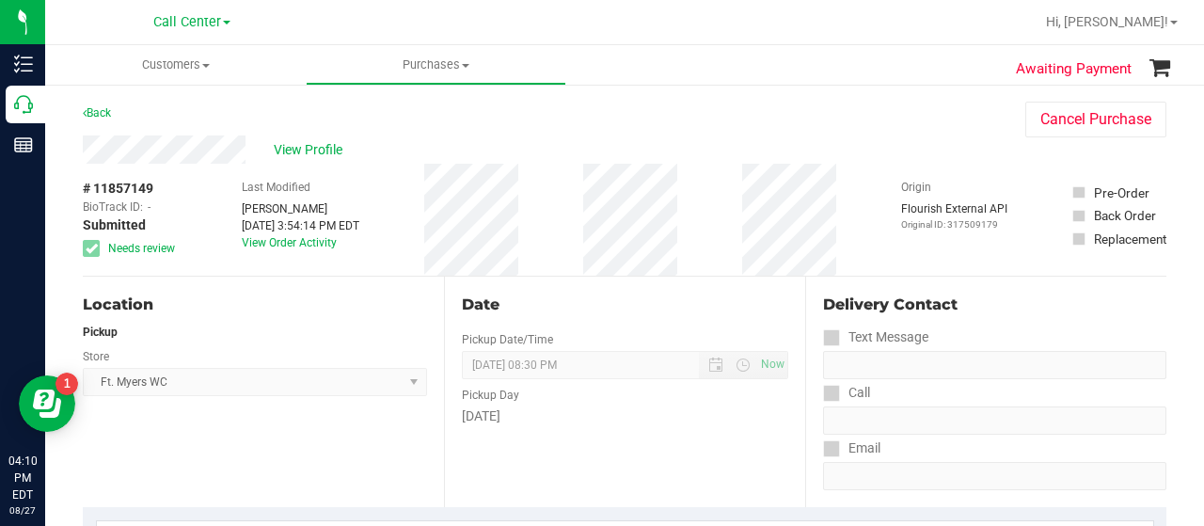
click at [282, 314] on div "Location" at bounding box center [255, 305] width 344 height 23
click at [646, 206] on div "# 11857149 BioTrack ID: - Submitted Needs review Last Modified Kimberly Kerper …" at bounding box center [625, 220] width 1084 height 112
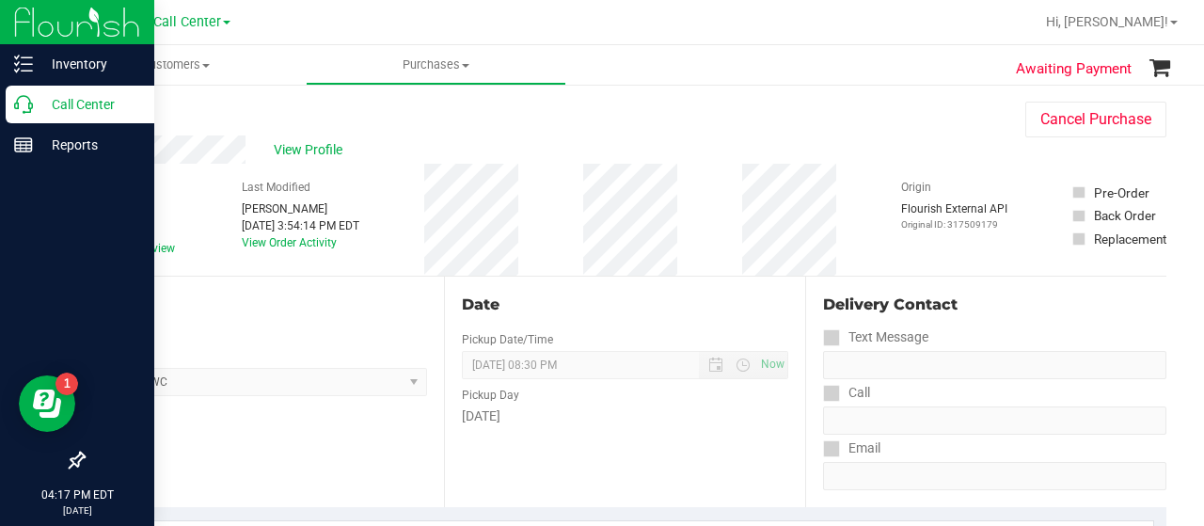
click at [28, 106] on icon at bounding box center [23, 104] width 19 height 19
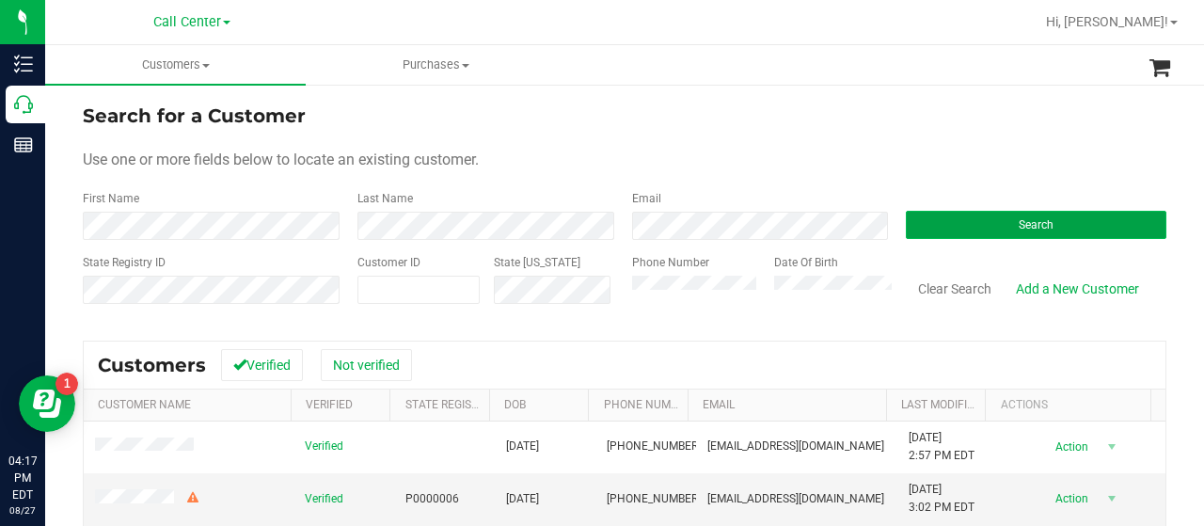
click at [909, 220] on button "Search" at bounding box center [1036, 225] width 261 height 28
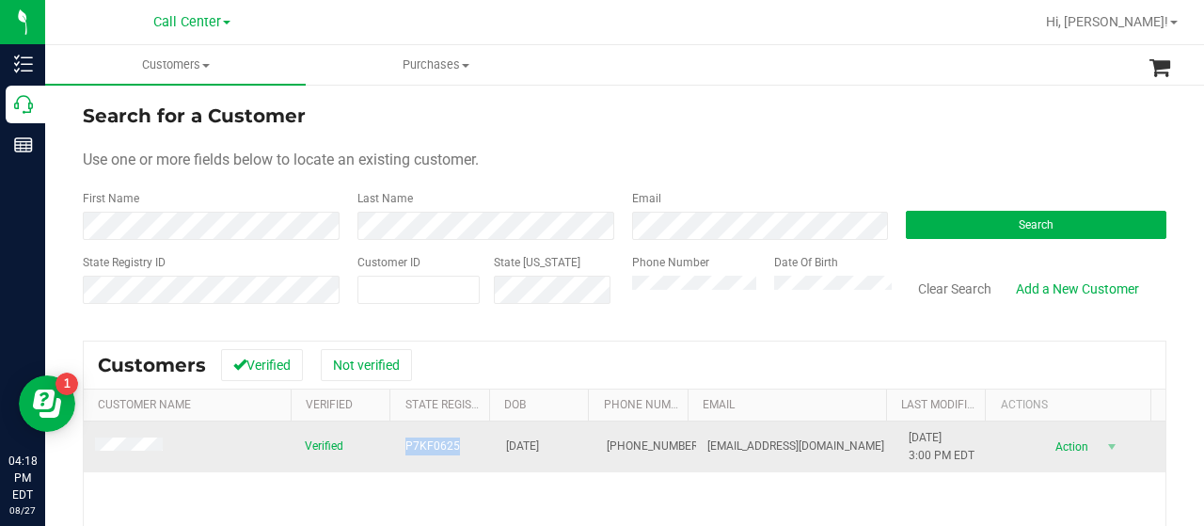
drag, startPoint x: 394, startPoint y: 439, endPoint x: 454, endPoint y: 444, distance: 59.5
click at [454, 444] on td "P7KF0625" at bounding box center [444, 447] width 101 height 51
copy span "P7KF0625"
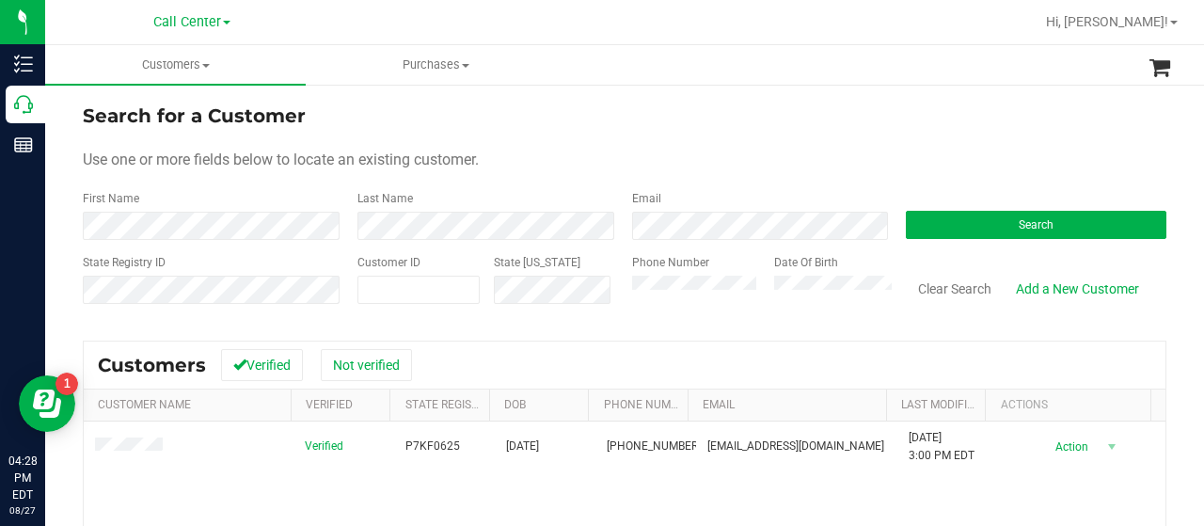
click at [554, 292] on div "State Registry ID Customer ID State ID Phone Number Date Of Birth Clear Search …" at bounding box center [625, 287] width 1084 height 67
click at [906, 231] on button "Search" at bounding box center [1036, 225] width 261 height 28
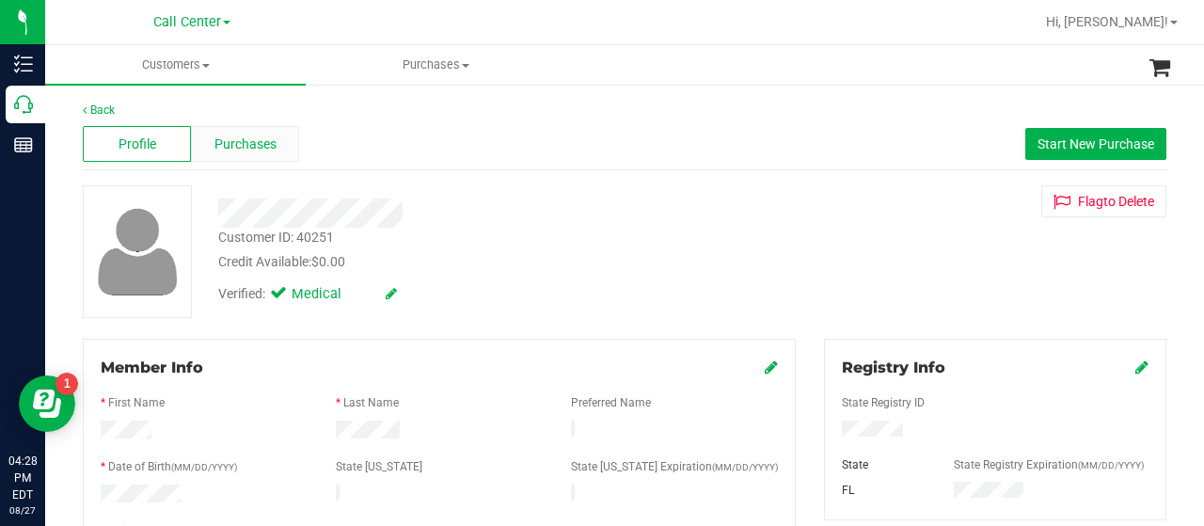
click at [263, 161] on div "Purchases" at bounding box center [245, 144] width 108 height 36
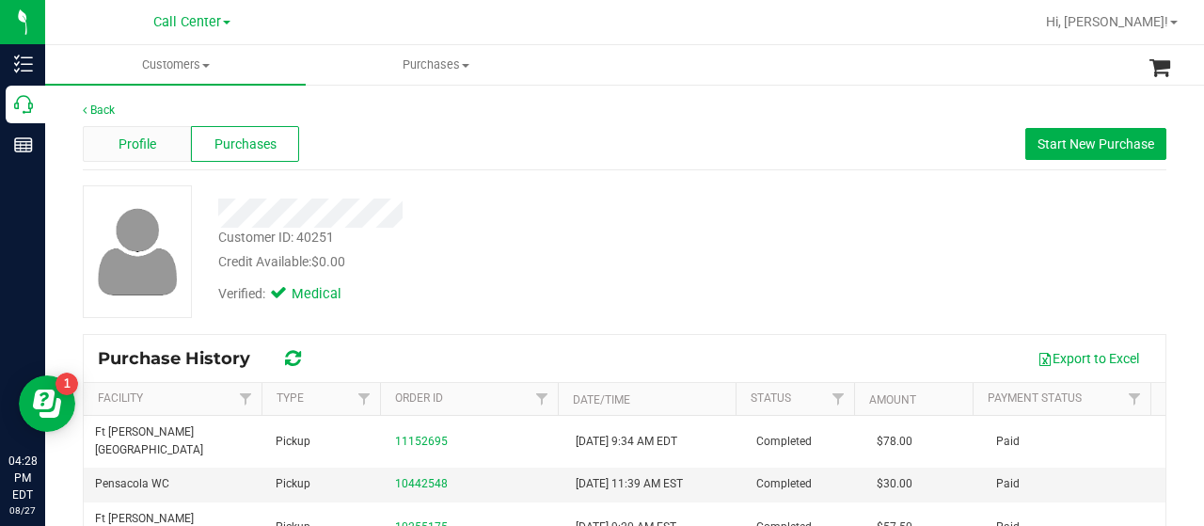
click at [149, 145] on span "Profile" at bounding box center [138, 145] width 38 height 20
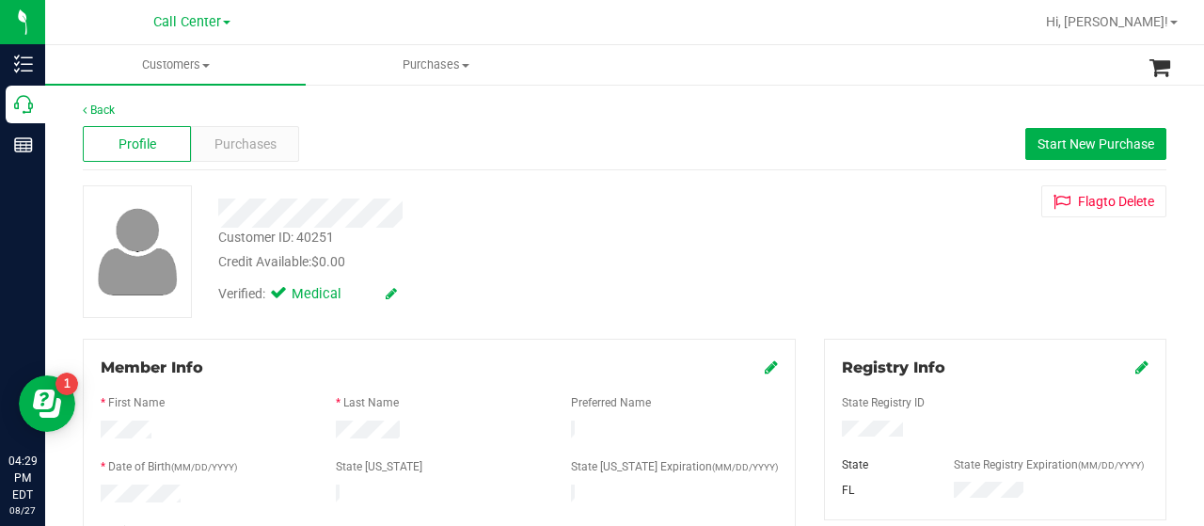
drag, startPoint x: 210, startPoint y: 208, endPoint x: 412, endPoint y: 215, distance: 202.5
click at [412, 215] on div at bounding box center [482, 213] width 556 height 29
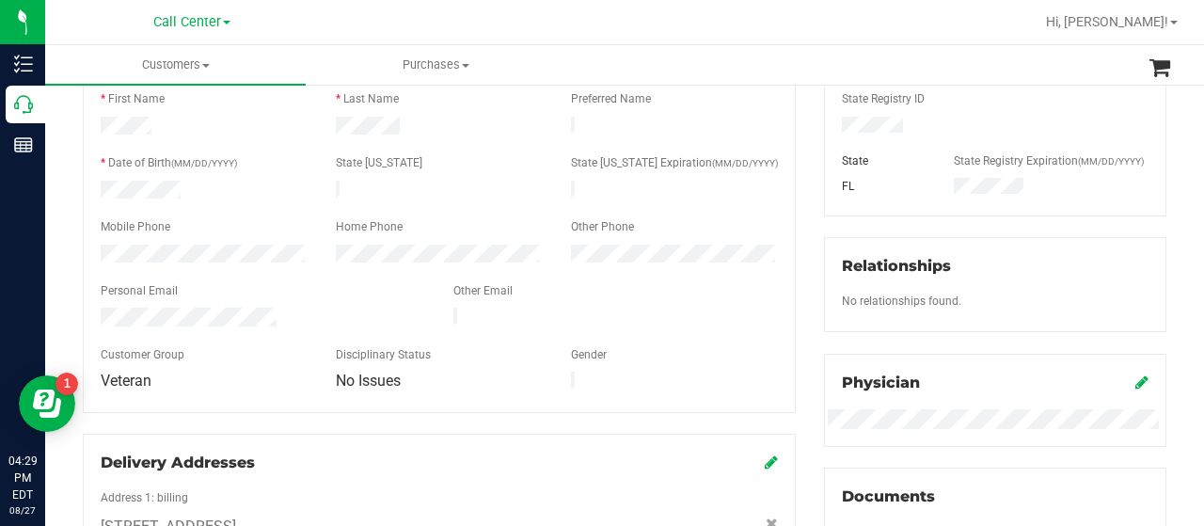
scroll to position [376, 0]
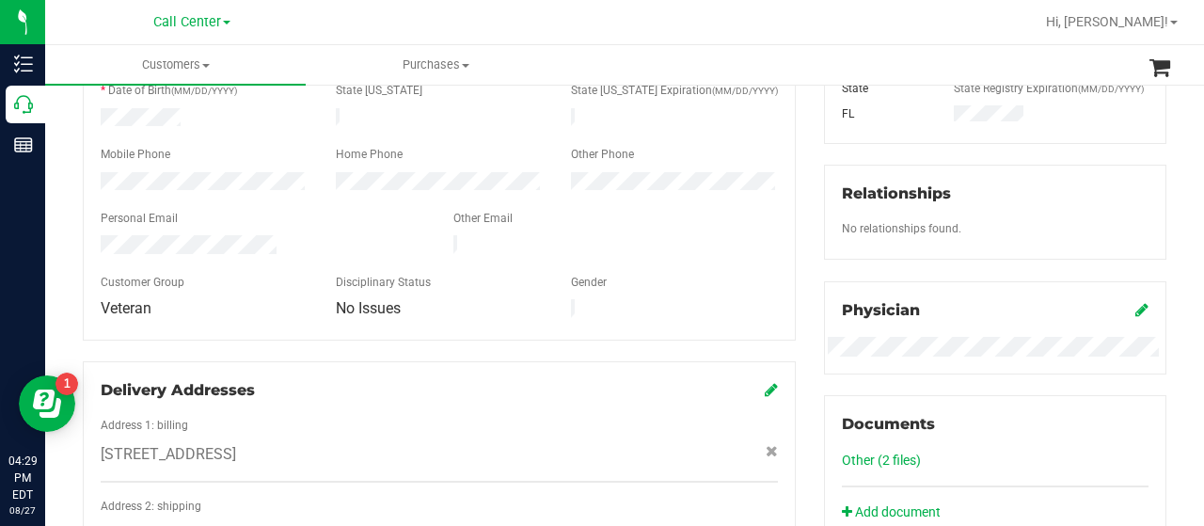
drag, startPoint x: 90, startPoint y: 239, endPoint x: 277, endPoint y: 238, distance: 186.3
click at [277, 238] on div at bounding box center [263, 246] width 353 height 23
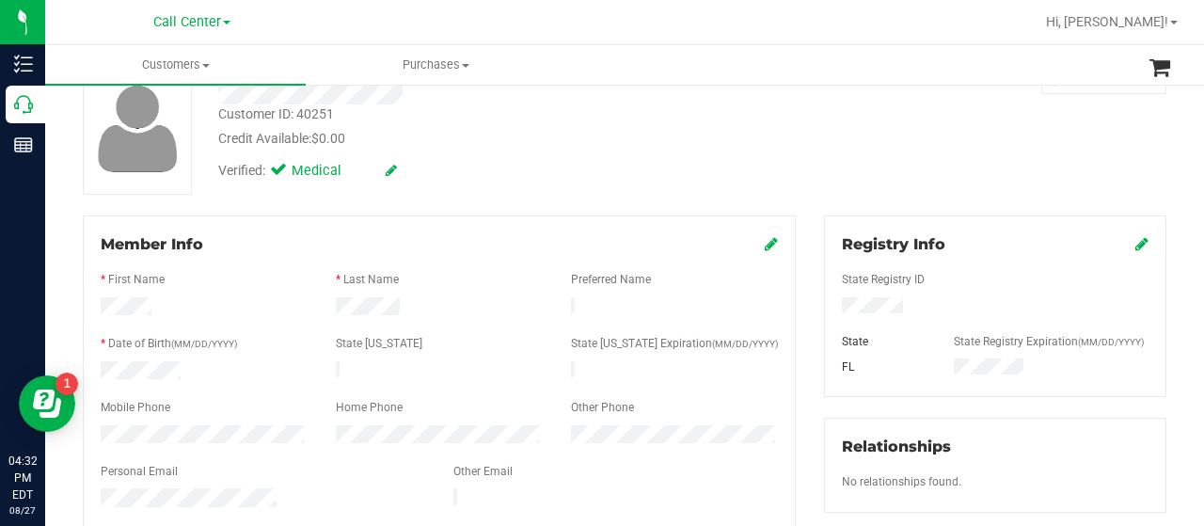
scroll to position [282, 0]
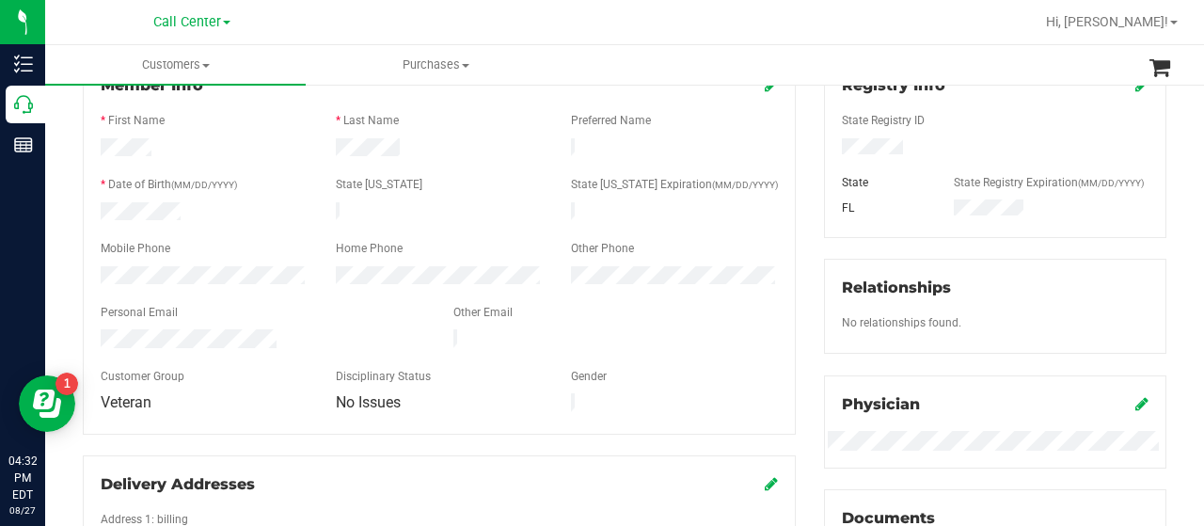
click at [194, 276] on div at bounding box center [204, 277] width 235 height 23
click at [98, 268] on div at bounding box center [204, 277] width 235 height 23
click at [275, 334] on div at bounding box center [263, 340] width 353 height 23
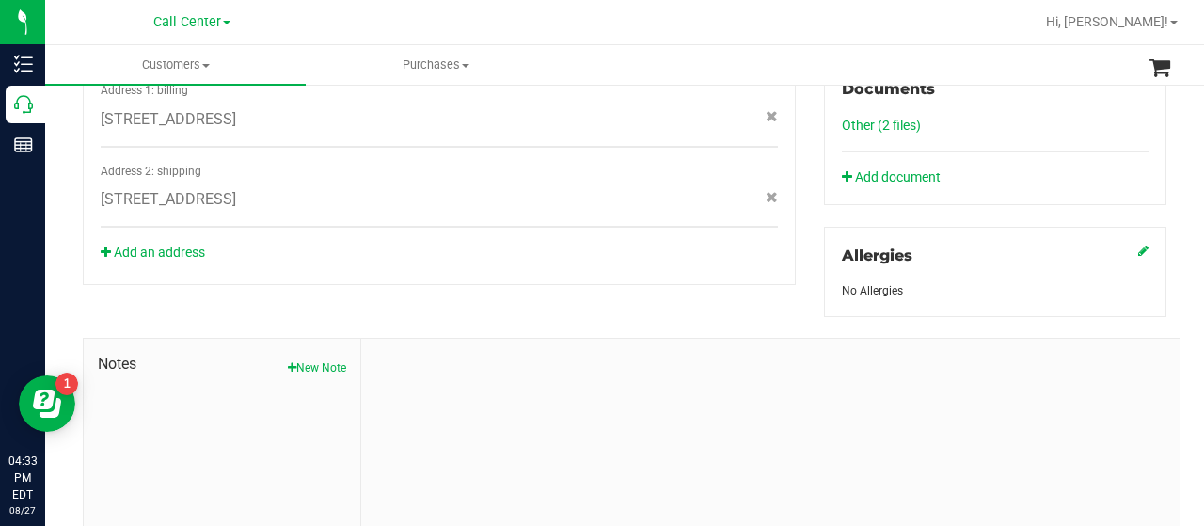
scroll to position [833, 0]
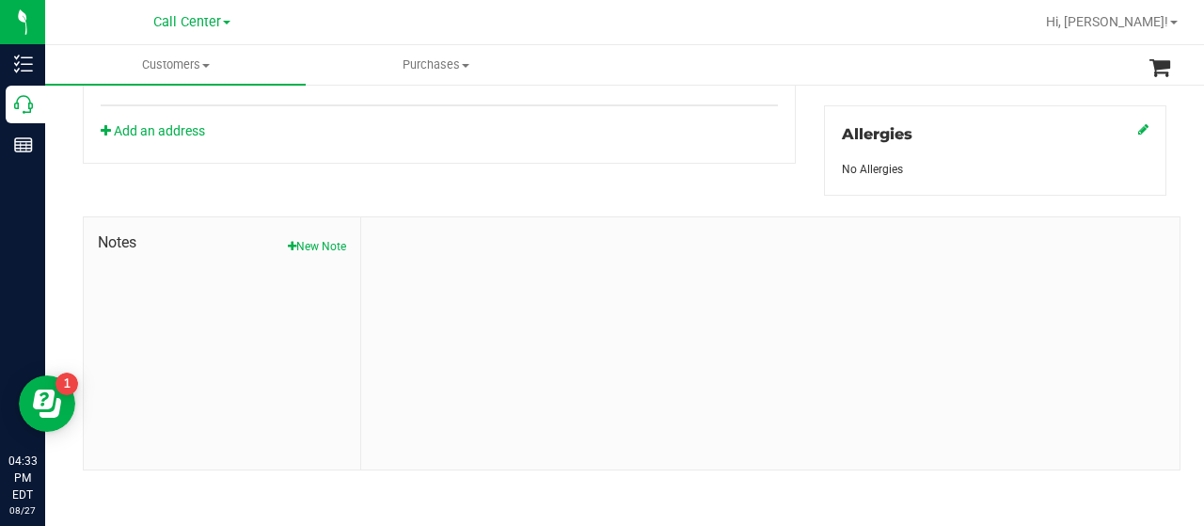
click at [329, 238] on button "New Note" at bounding box center [317, 246] width 58 height 17
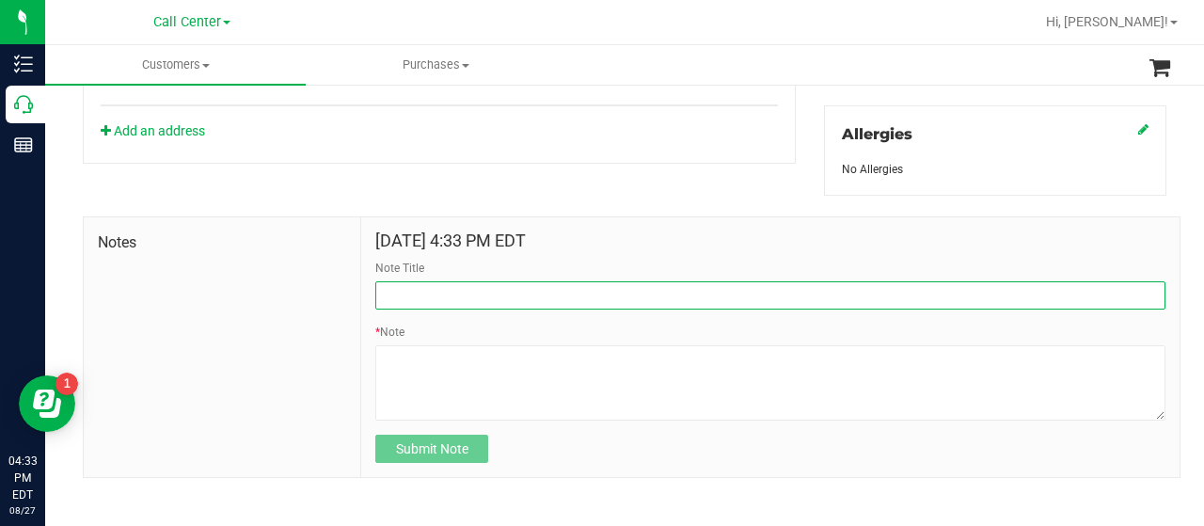
click at [429, 293] on input "Note Title" at bounding box center [770, 295] width 790 height 28
type input "WINBACK CAMPAIGN SURVEY"
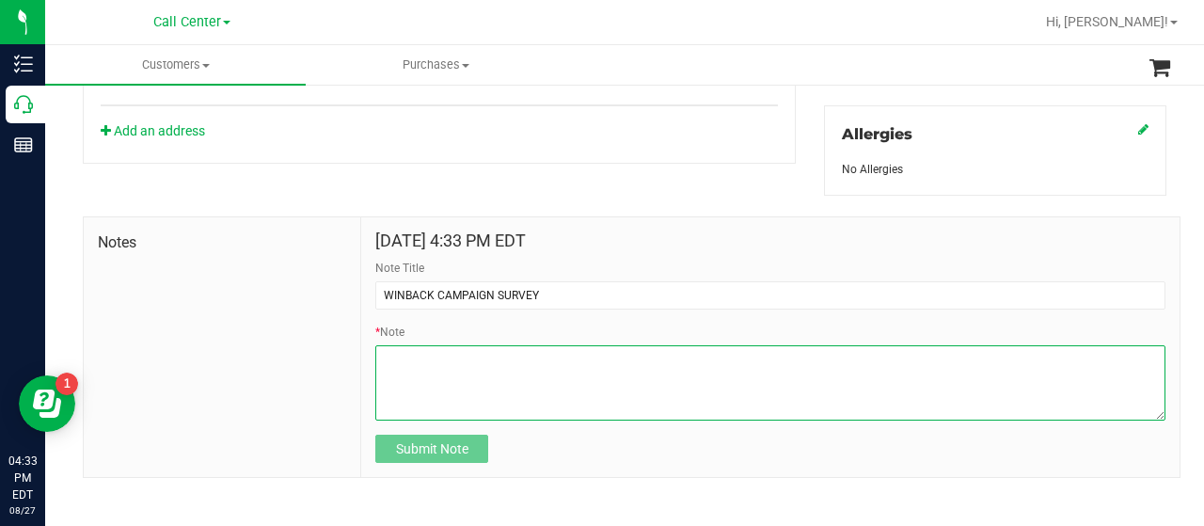
click at [429, 350] on textarea "* Note" at bounding box center [770, 382] width 790 height 75
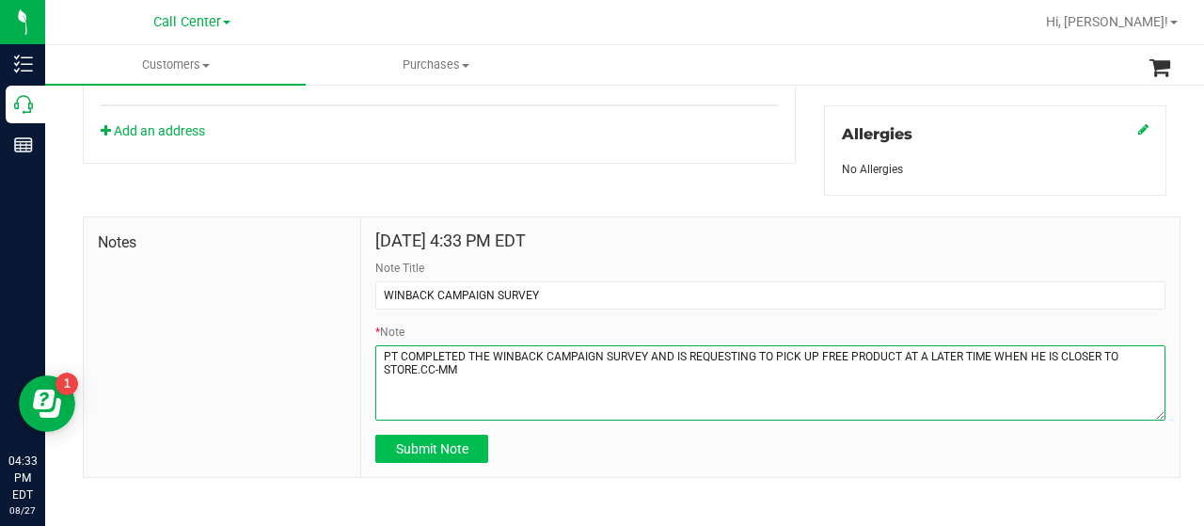
type textarea "PT COMPLETED THE WINBACK CAMPAIGN SURVEY AND IS REQUESTING TO PICK UP FREE PROD…"
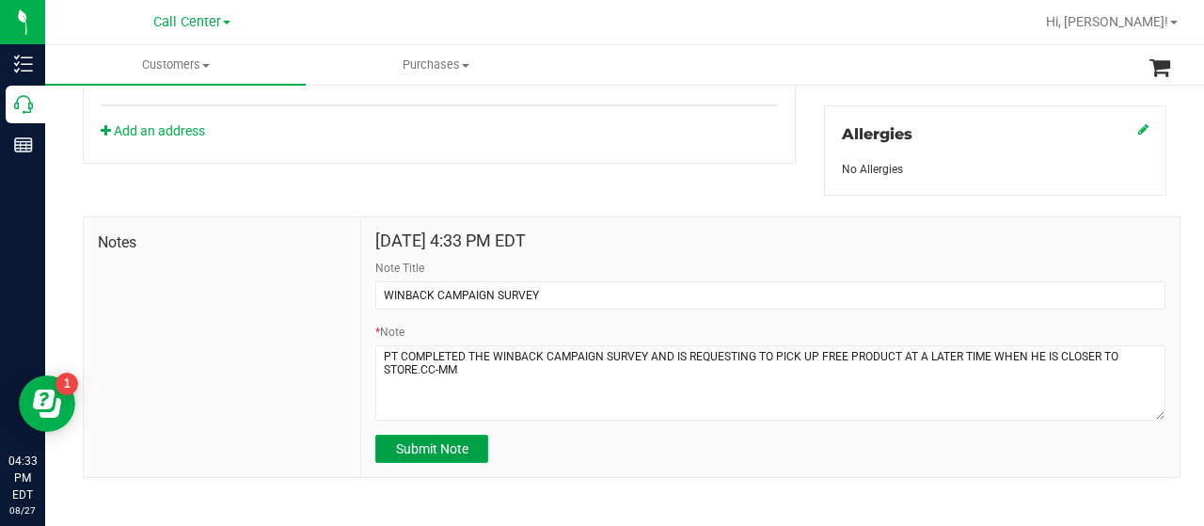
click at [452, 441] on span "Submit Note" at bounding box center [432, 448] width 72 height 15
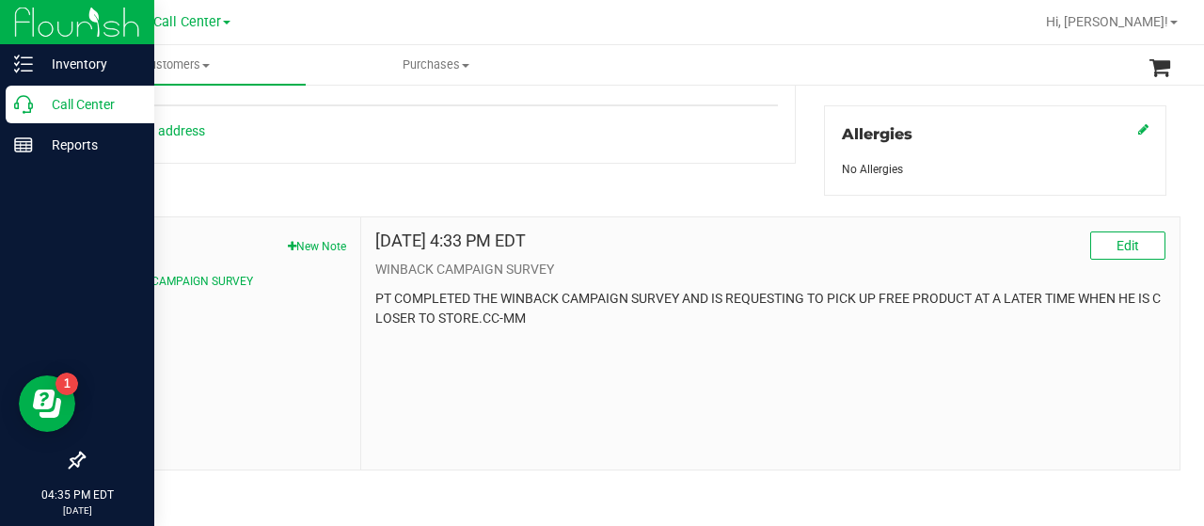
click at [37, 97] on p "Call Center" at bounding box center [89, 104] width 113 height 23
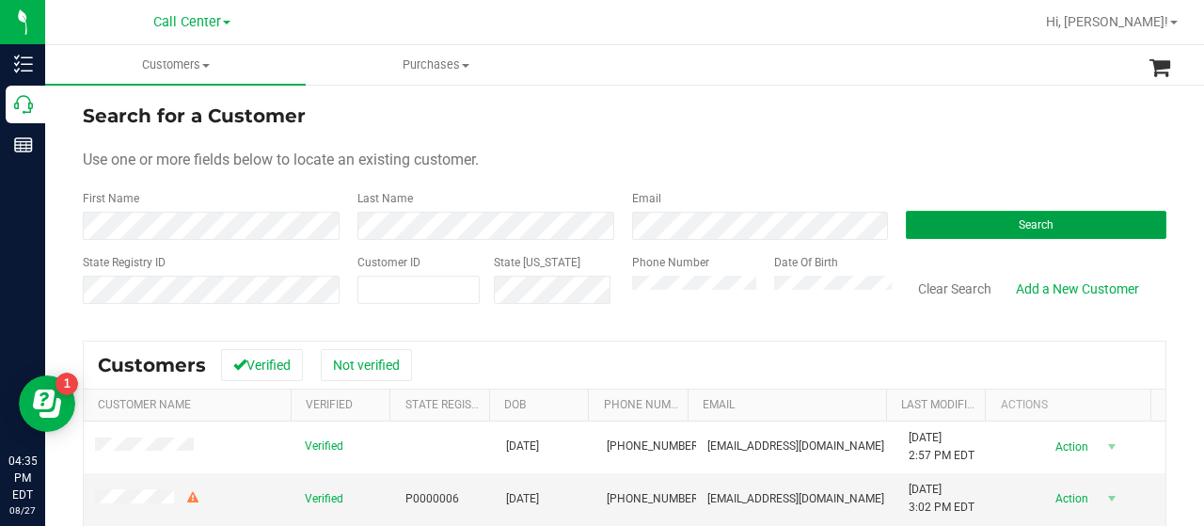
click at [983, 225] on button "Search" at bounding box center [1036, 225] width 261 height 28
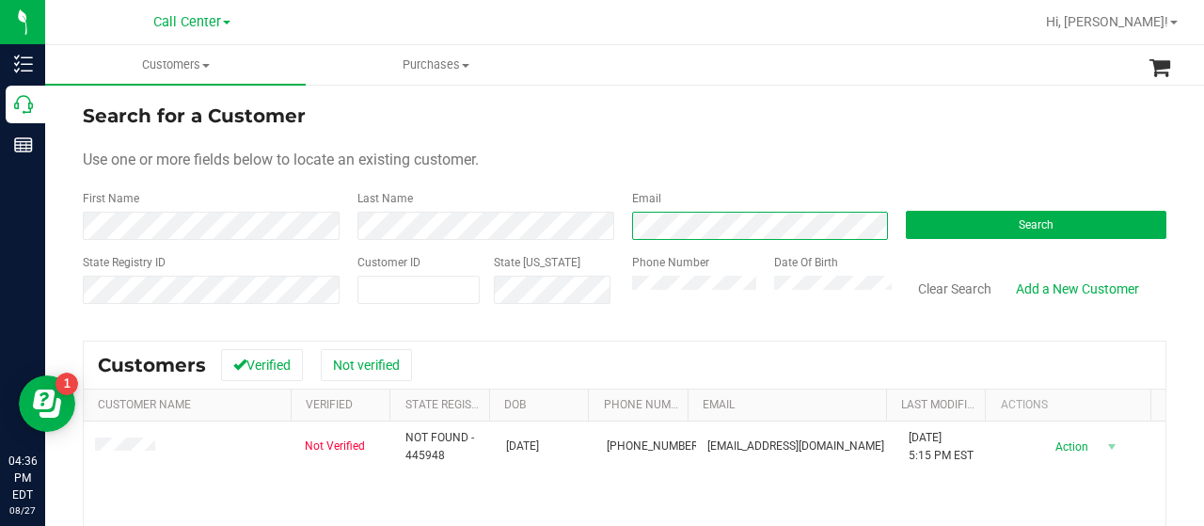
click at [621, 231] on div "Email" at bounding box center [755, 215] width 275 height 50
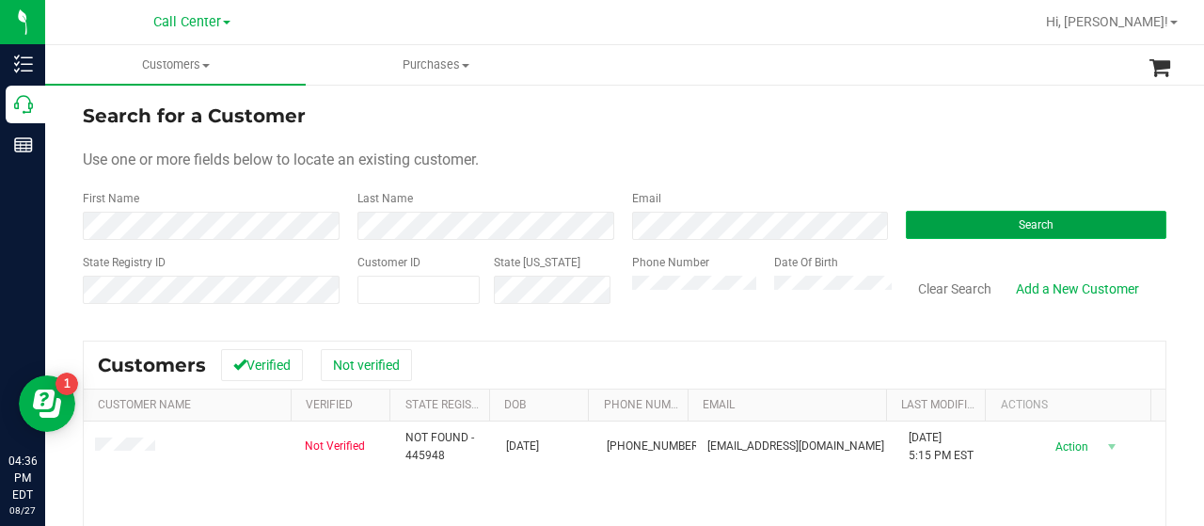
click at [1027, 223] on span "Search" at bounding box center [1036, 224] width 35 height 13
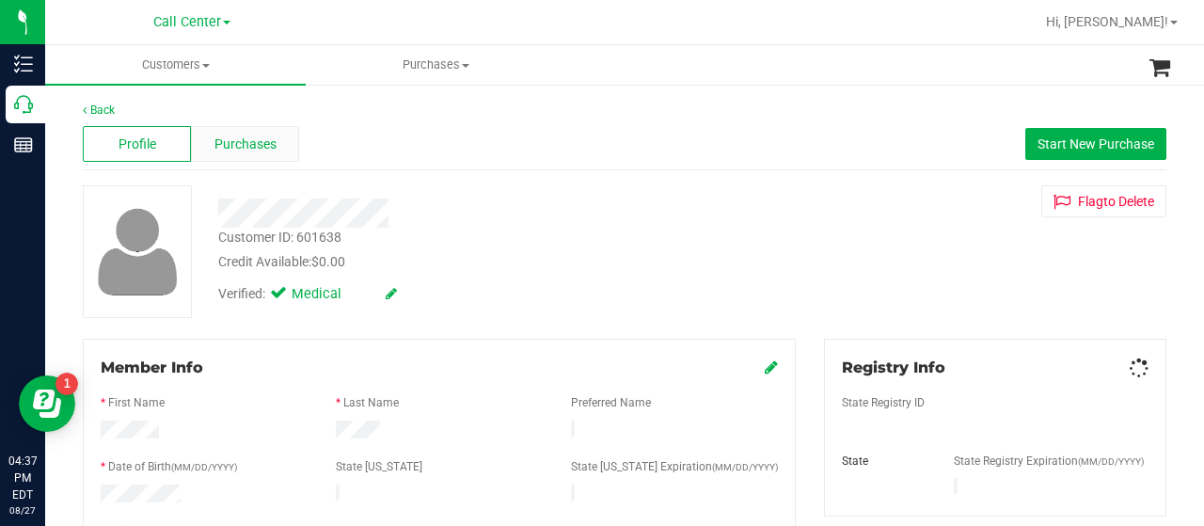
click at [271, 146] on span "Purchases" at bounding box center [246, 145] width 62 height 20
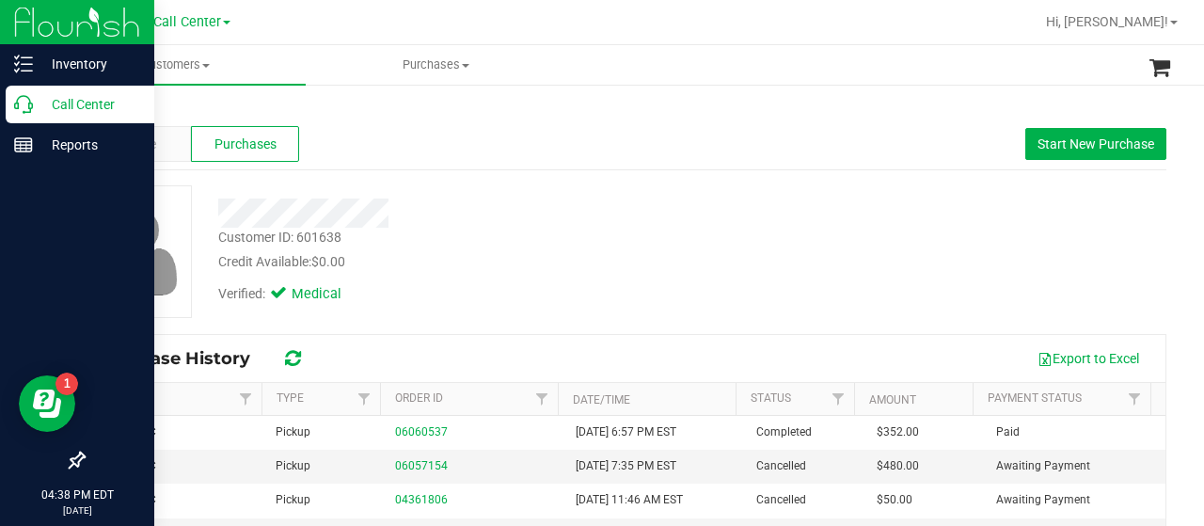
click at [14, 108] on icon at bounding box center [23, 104] width 19 height 19
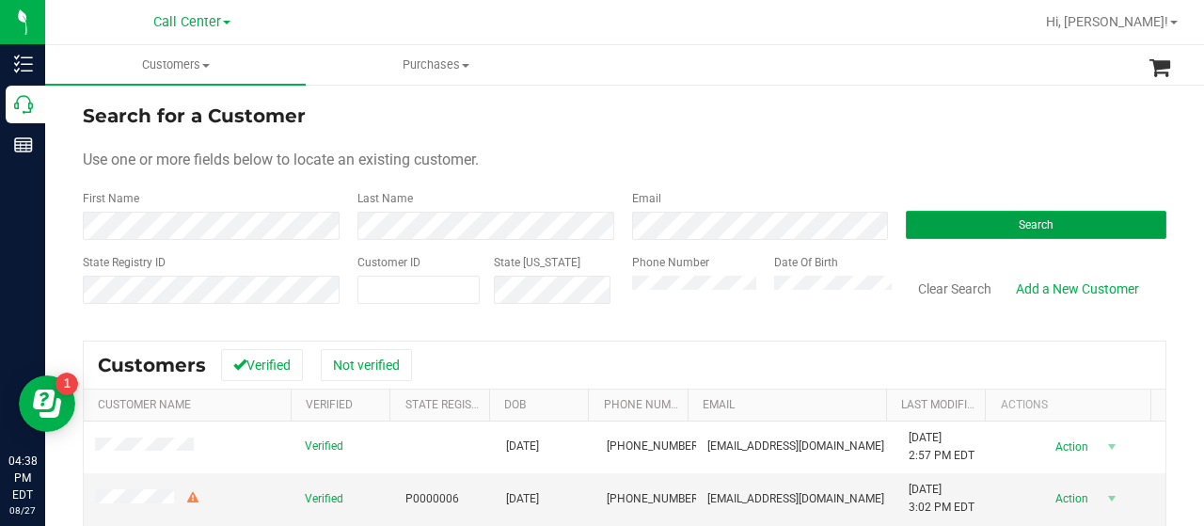
click at [1019, 223] on span "Search" at bounding box center [1036, 224] width 35 height 13
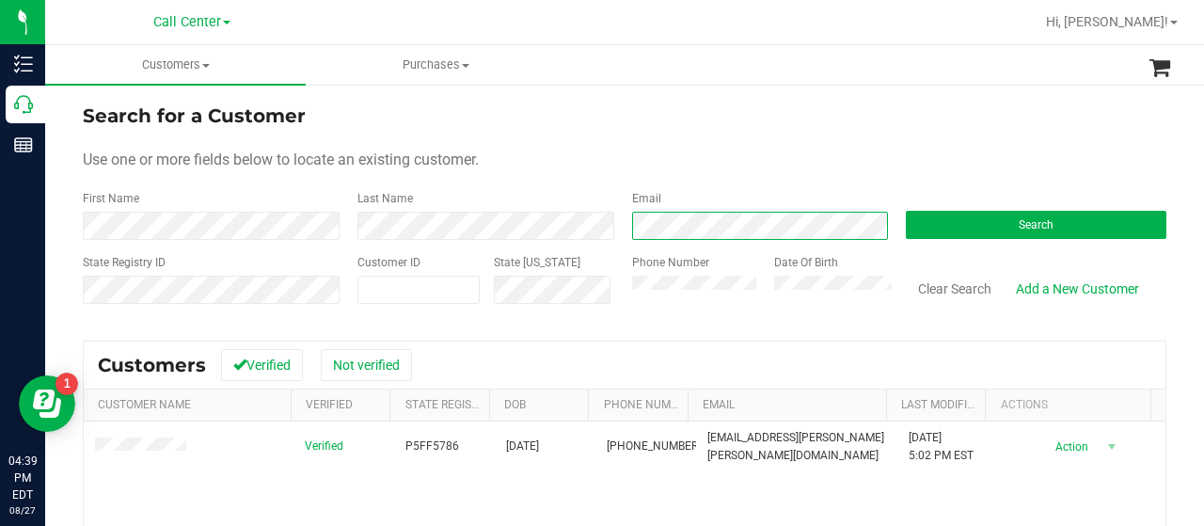
click at [619, 227] on div "Email" at bounding box center [755, 215] width 275 height 50
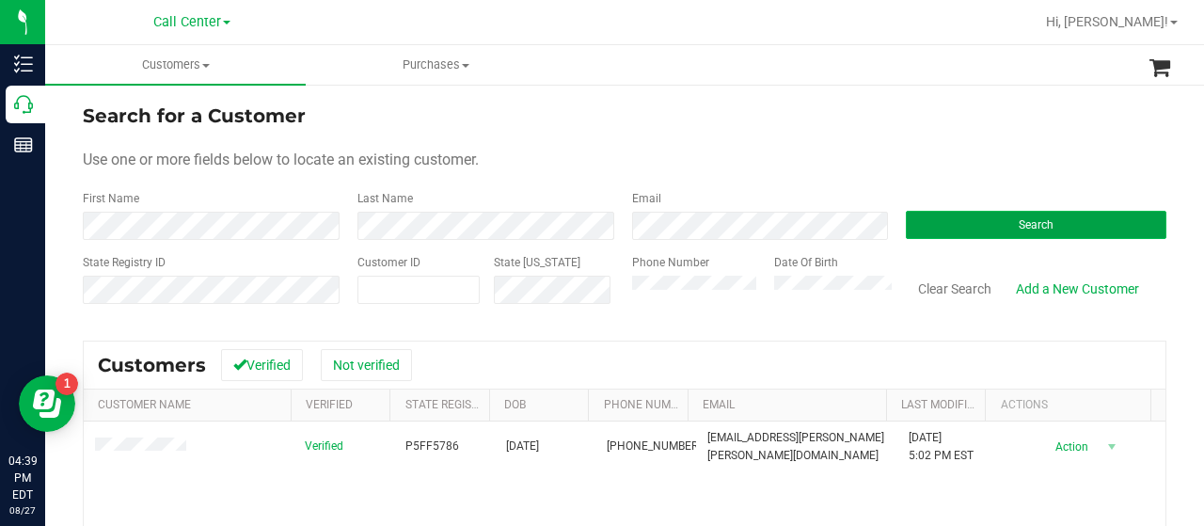
click at [926, 220] on button "Search" at bounding box center [1036, 225] width 261 height 28
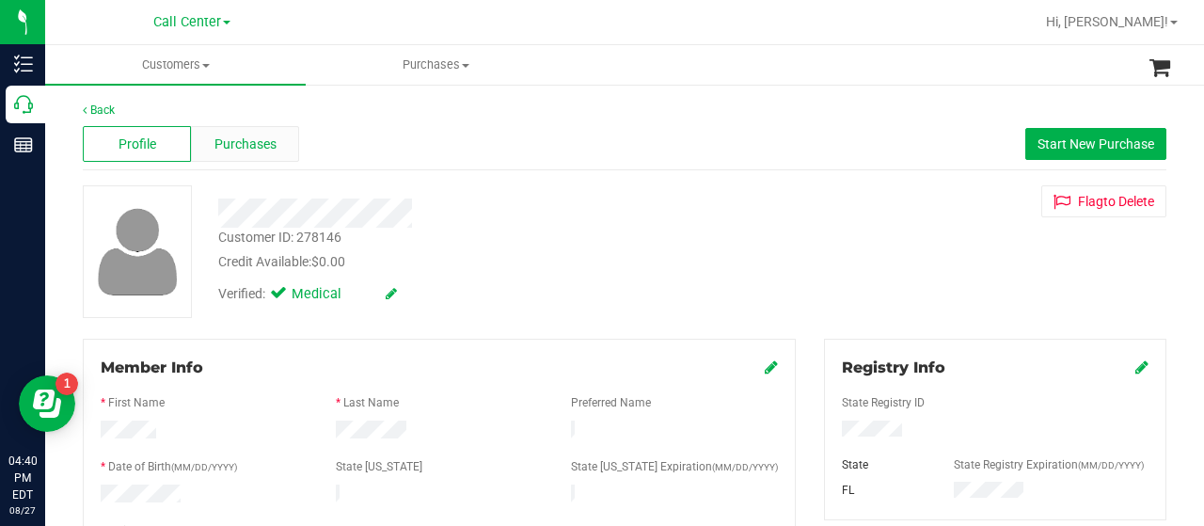
click at [239, 144] on span "Purchases" at bounding box center [246, 145] width 62 height 20
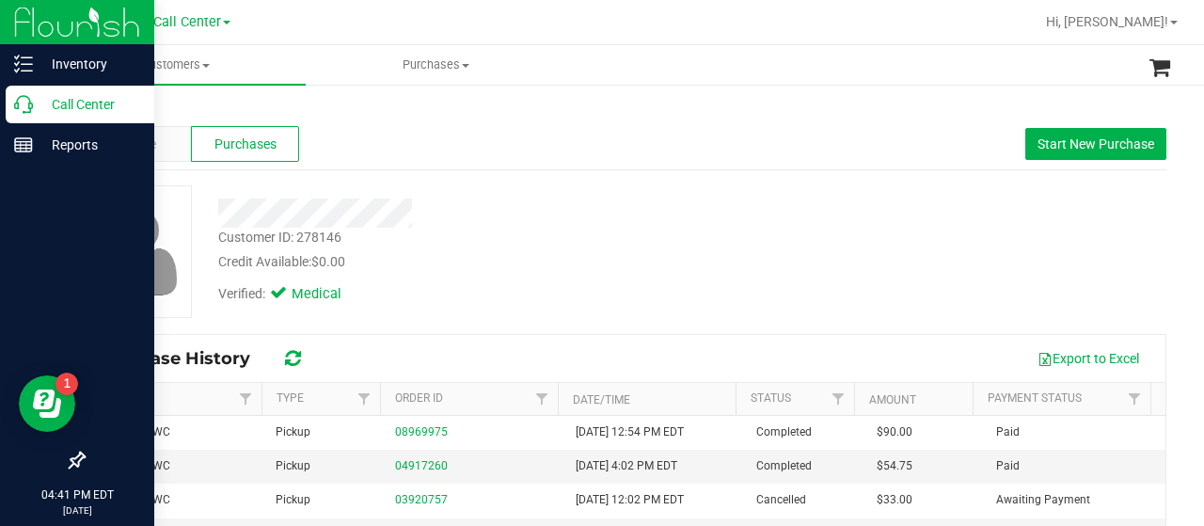
click at [26, 116] on div "Call Center" at bounding box center [80, 105] width 149 height 38
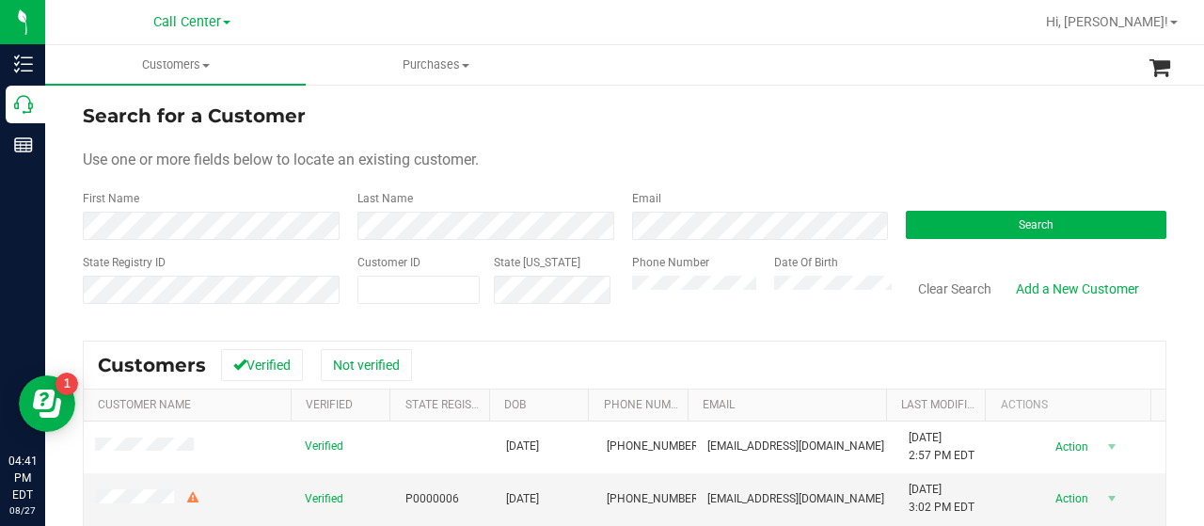
click at [1007, 202] on div "Search" at bounding box center [1029, 215] width 275 height 50
click at [998, 225] on button "Search" at bounding box center [1036, 225] width 261 height 28
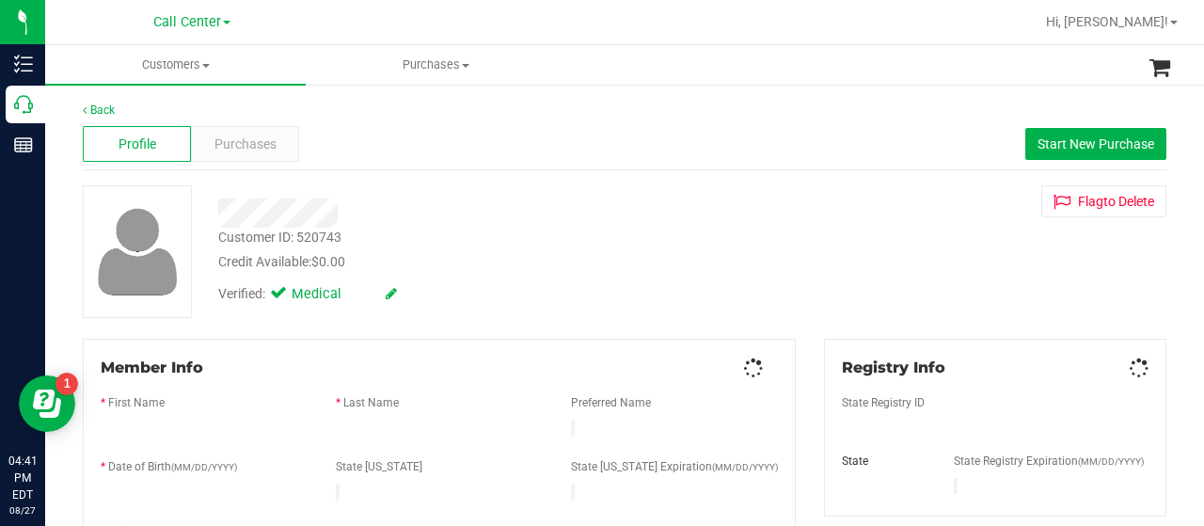
click at [211, 163] on div "Profile Purchases Start New Purchase" at bounding box center [625, 145] width 1084 height 52
click at [215, 154] on div "Purchases" at bounding box center [245, 144] width 108 height 36
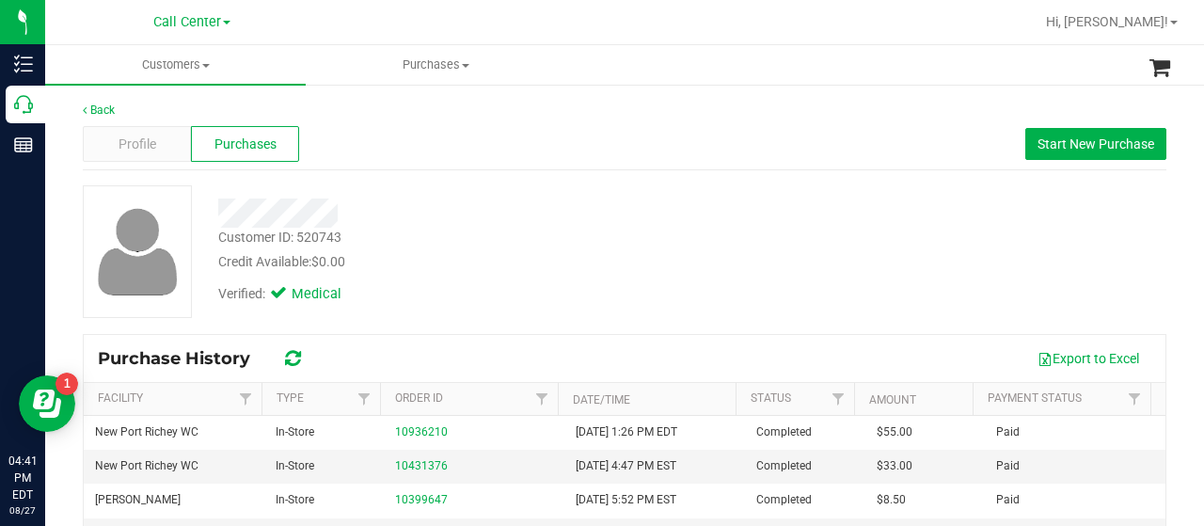
drag, startPoint x: 215, startPoint y: 218, endPoint x: 357, endPoint y: 215, distance: 142.1
click at [357, 215] on div at bounding box center [482, 213] width 556 height 29
click at [126, 127] on div "Profile" at bounding box center [137, 144] width 108 height 36
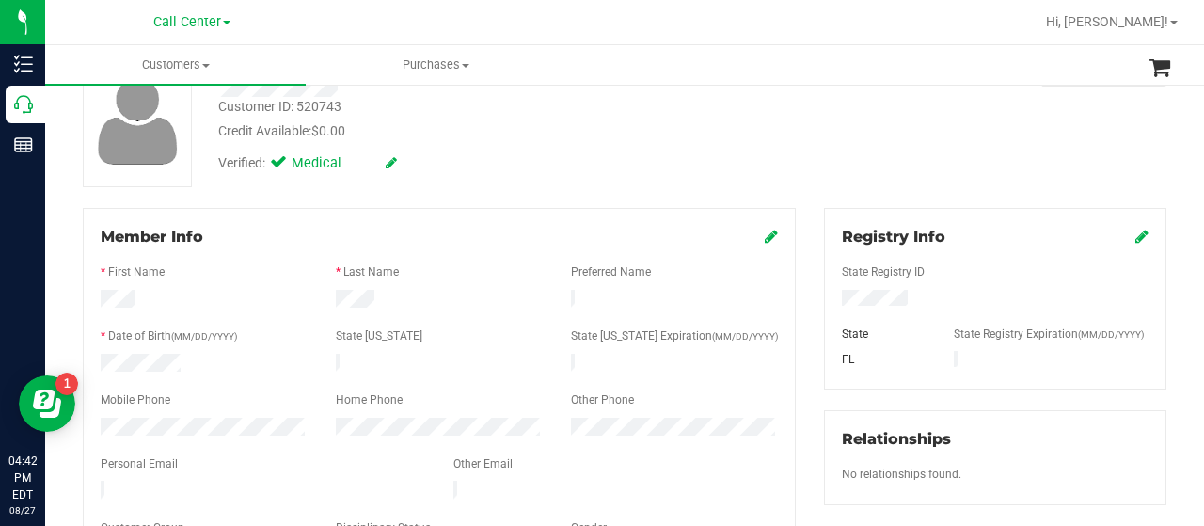
scroll to position [94, 0]
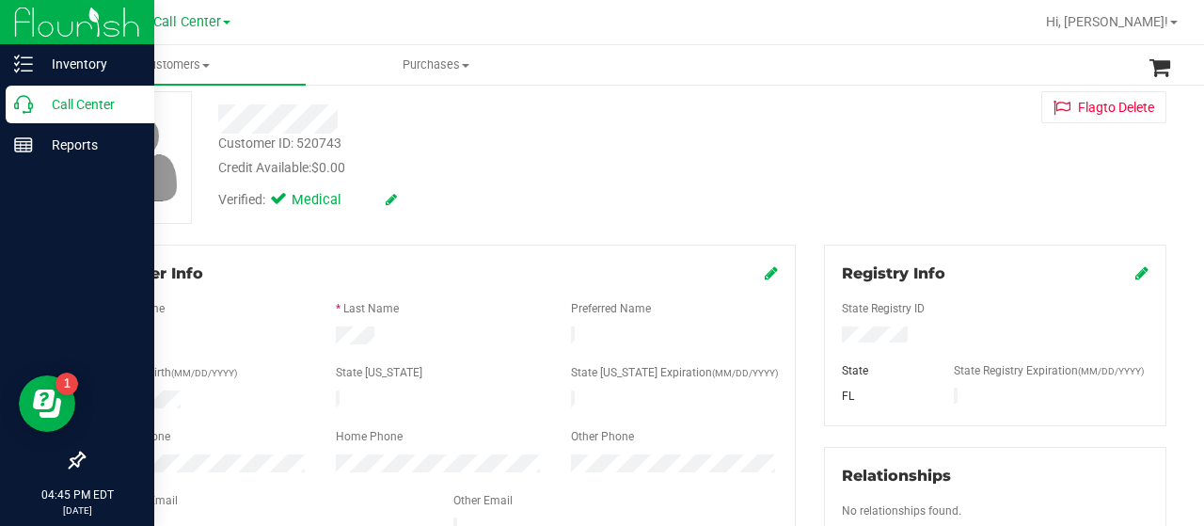
click at [23, 104] on icon at bounding box center [23, 104] width 19 height 19
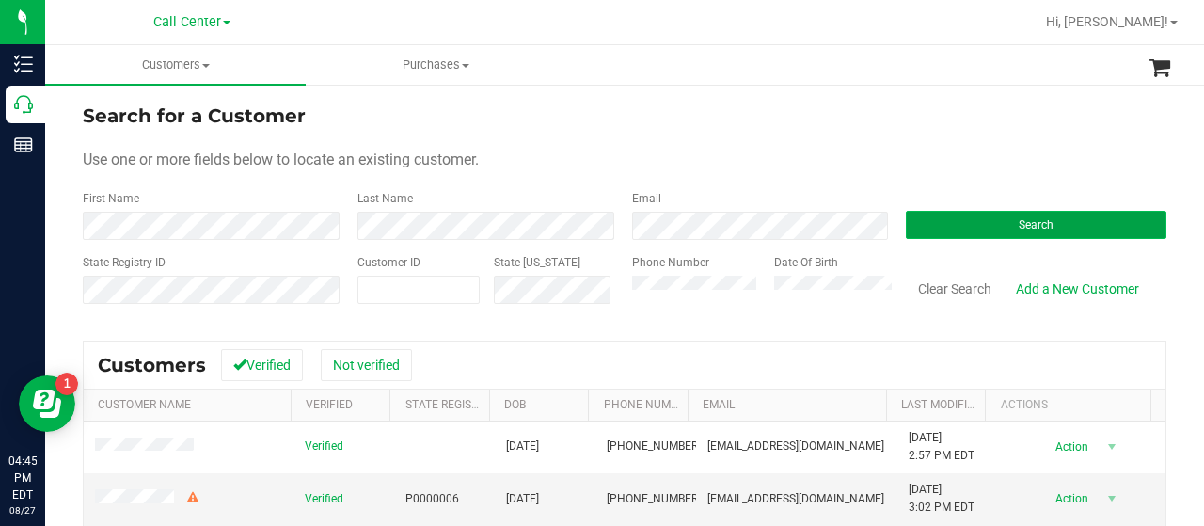
click at [918, 215] on button "Search" at bounding box center [1036, 225] width 261 height 28
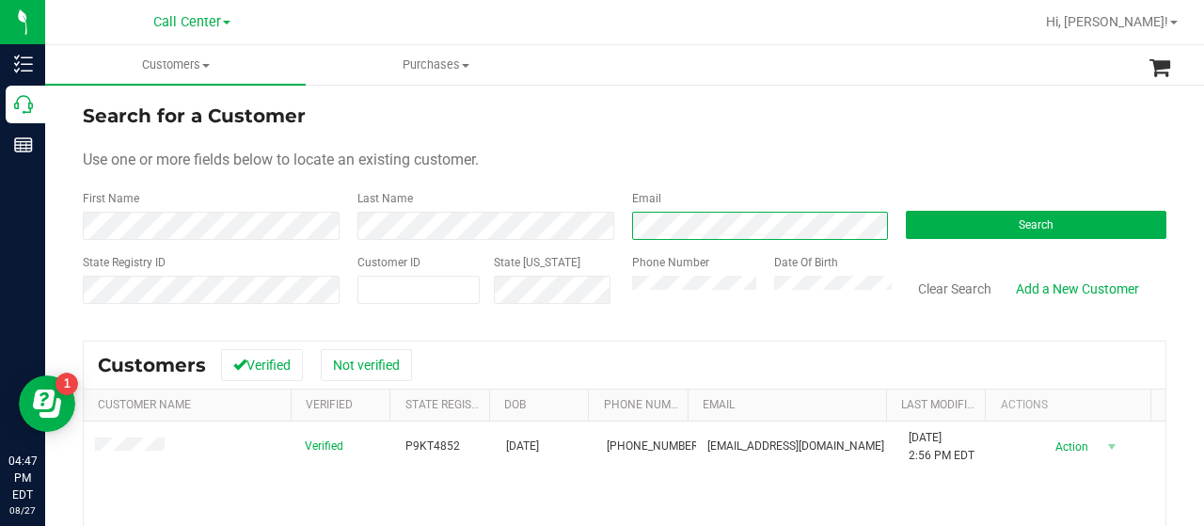
click at [585, 240] on form "Search for a Customer Use one or more fields below to locate an existing custom…" at bounding box center [625, 211] width 1084 height 219
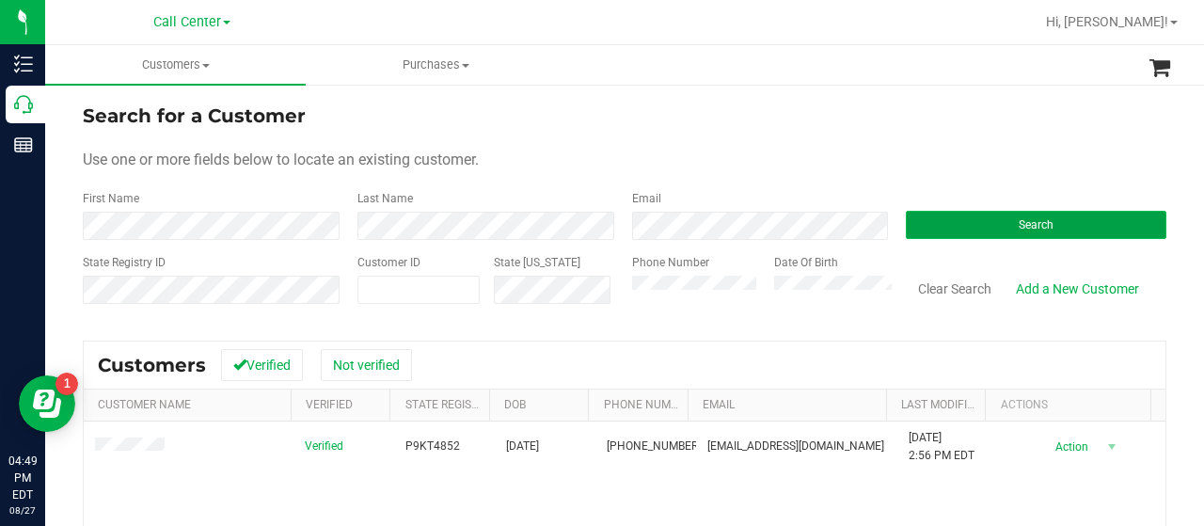
click at [950, 225] on button "Search" at bounding box center [1036, 225] width 261 height 28
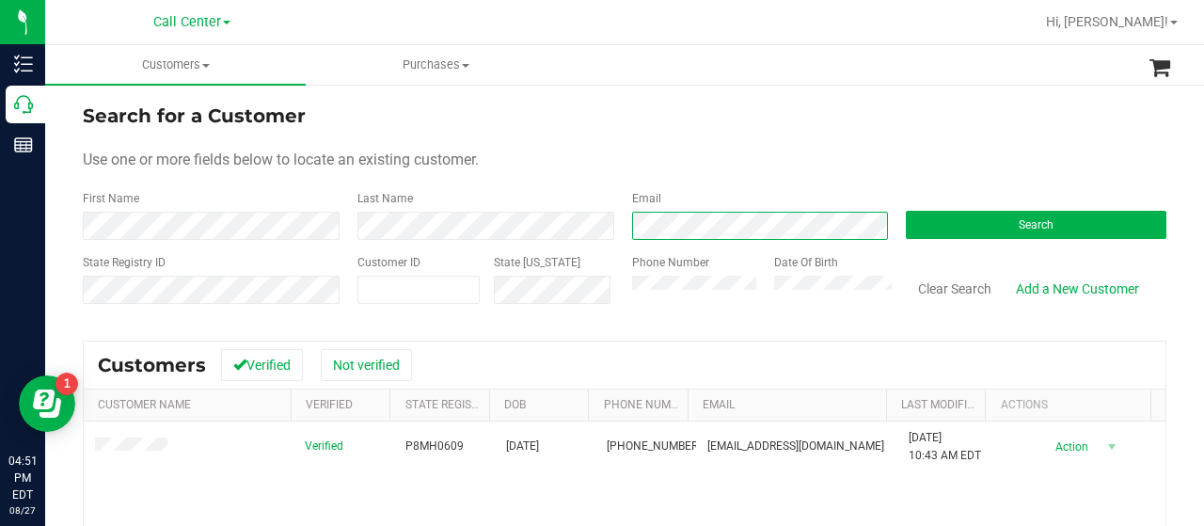
click at [602, 231] on div "First Name Last Name Email Search" at bounding box center [625, 215] width 1084 height 50
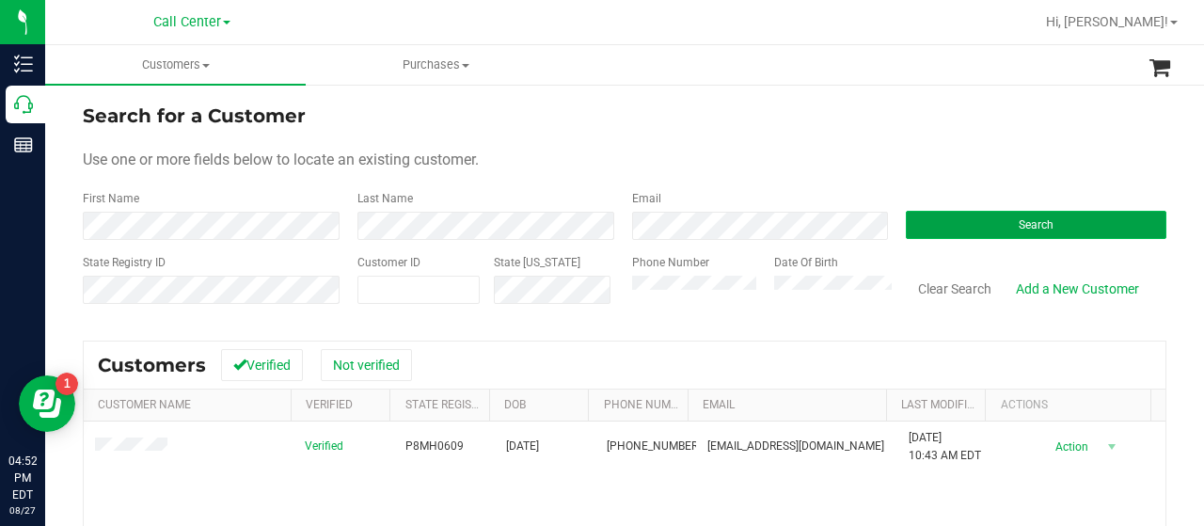
click at [907, 228] on button "Search" at bounding box center [1036, 225] width 261 height 28
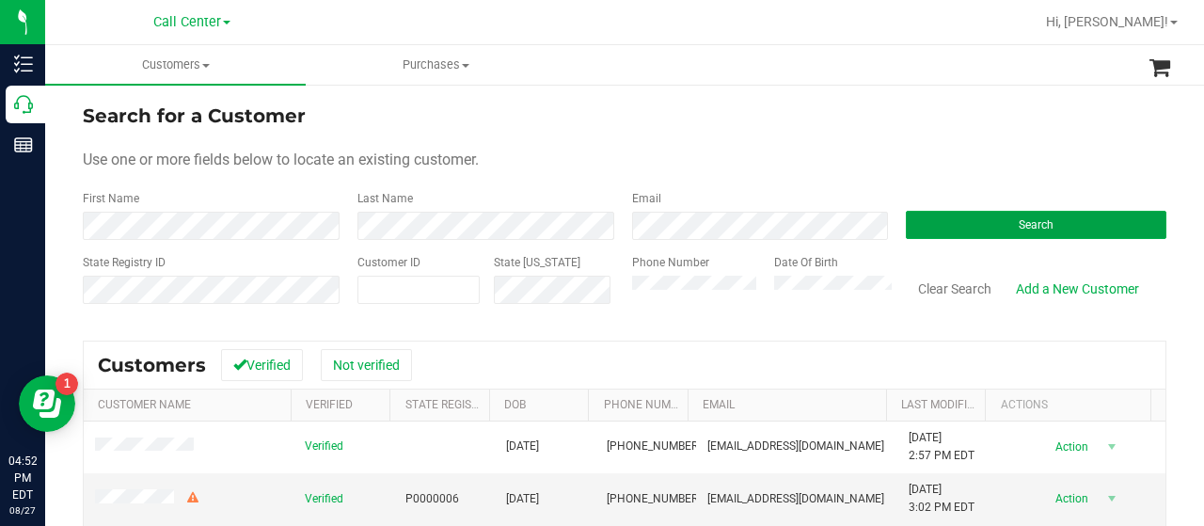
click at [956, 229] on button "Search" at bounding box center [1036, 225] width 261 height 28
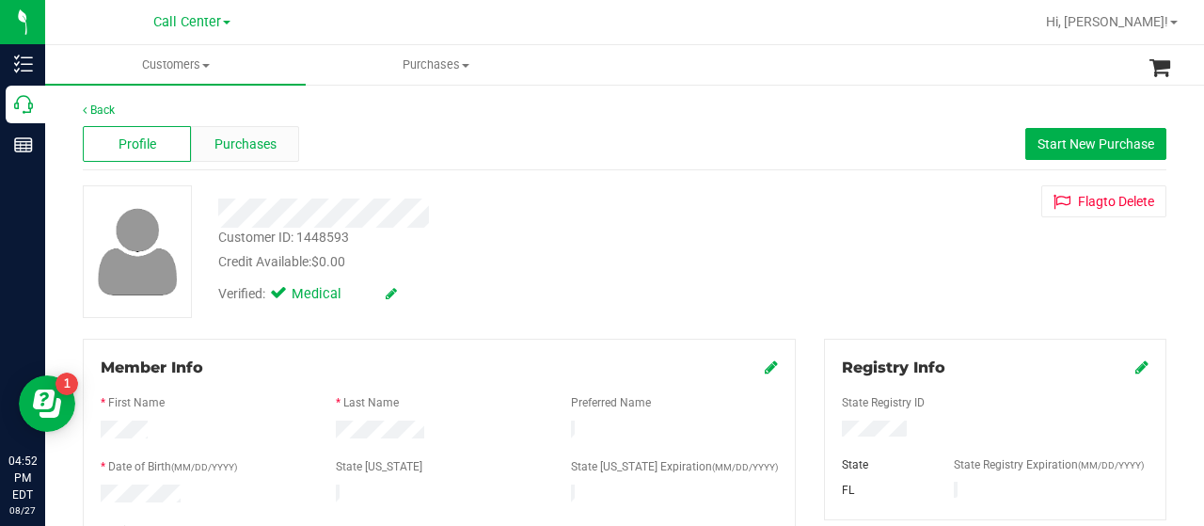
click at [282, 132] on div "Purchases" at bounding box center [245, 144] width 108 height 36
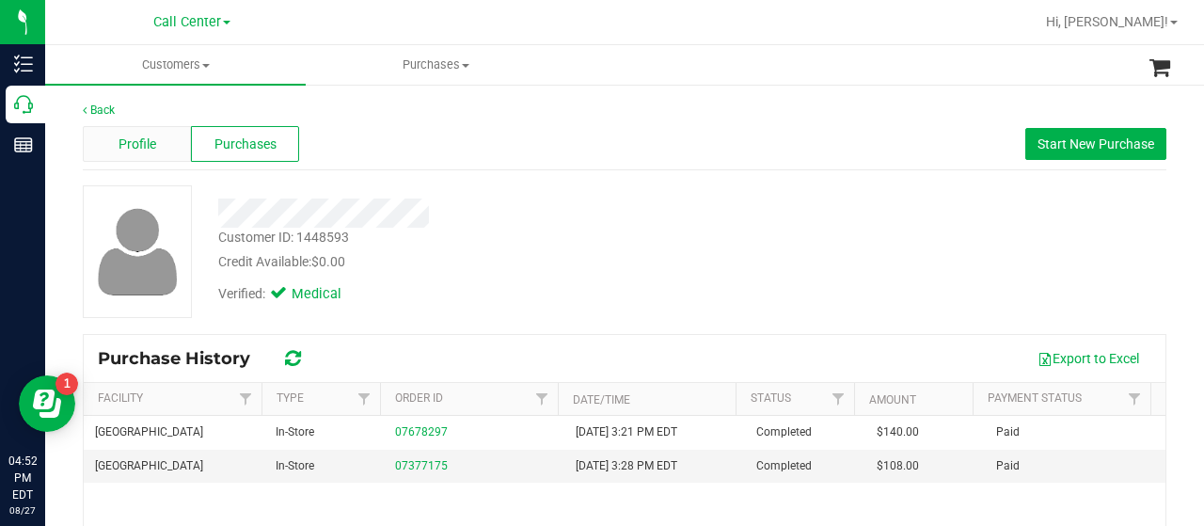
click at [126, 136] on span "Profile" at bounding box center [138, 145] width 38 height 20
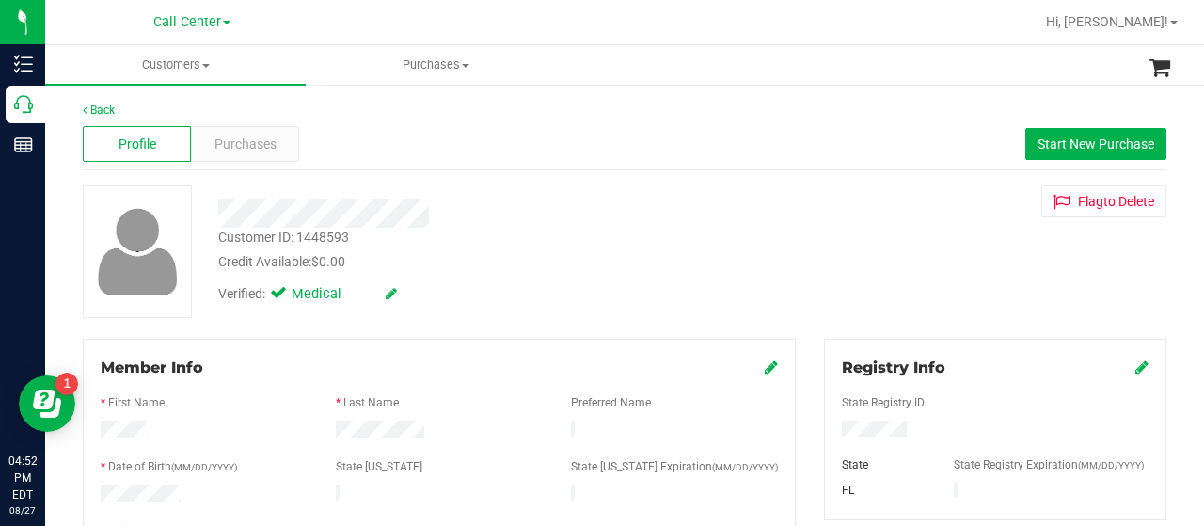
scroll to position [376, 0]
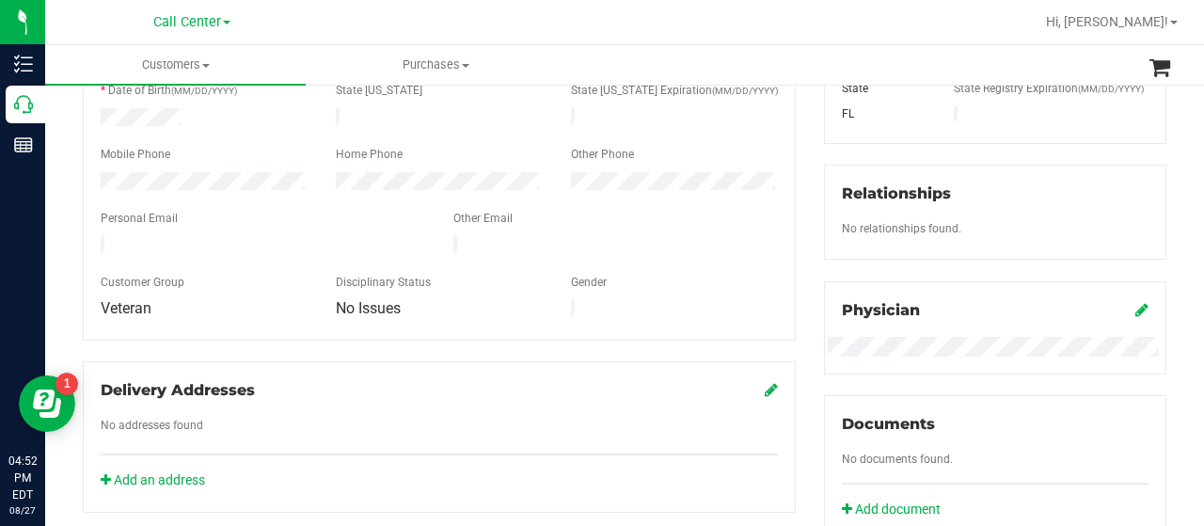
drag, startPoint x: 99, startPoint y: 234, endPoint x: 291, endPoint y: 237, distance: 192.0
click at [291, 237] on div at bounding box center [263, 246] width 353 height 23
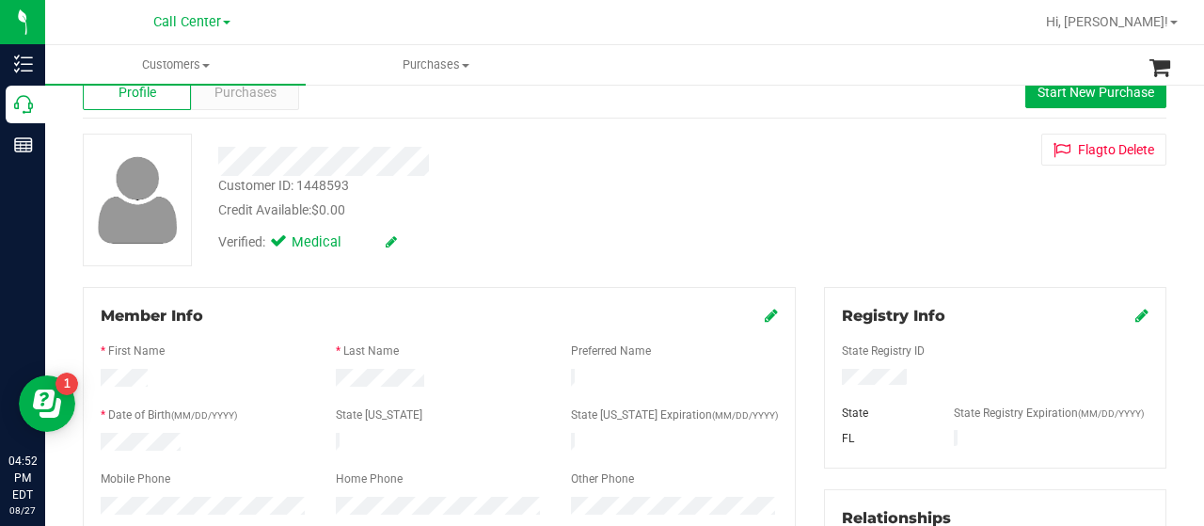
scroll to position [0, 0]
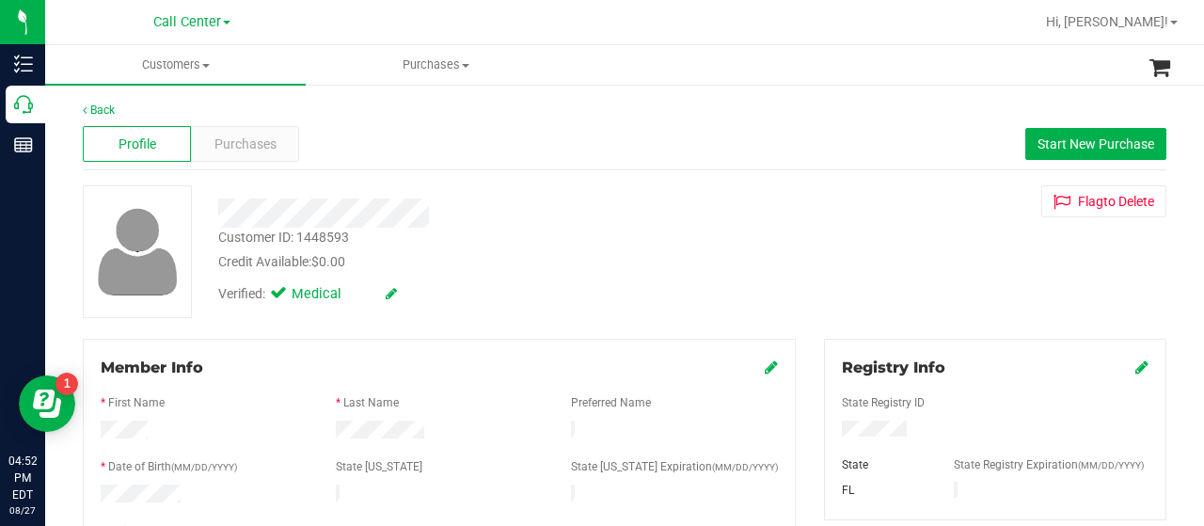
click at [431, 219] on div at bounding box center [482, 213] width 556 height 29
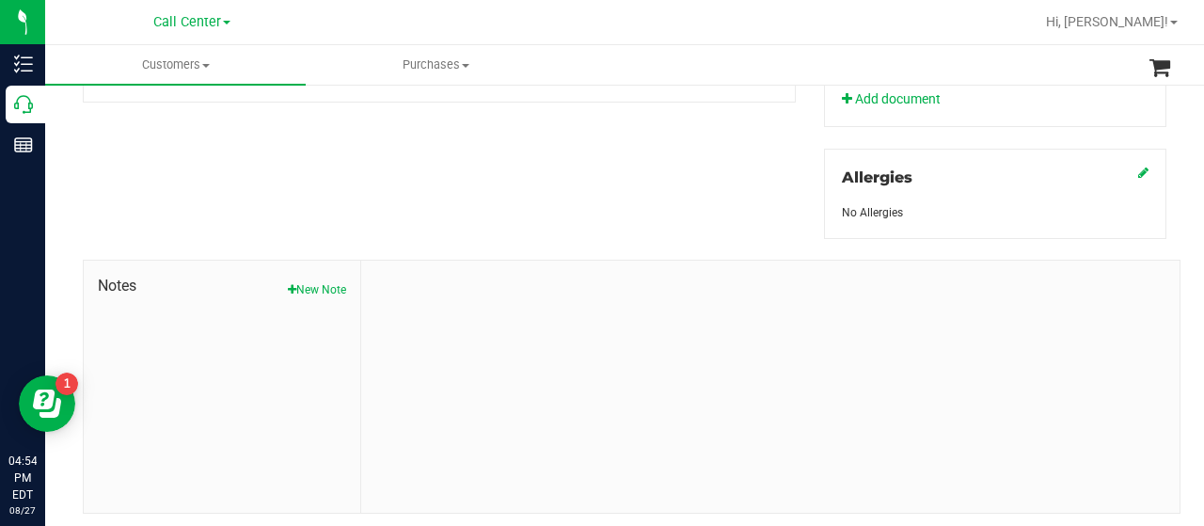
scroll to position [830, 0]
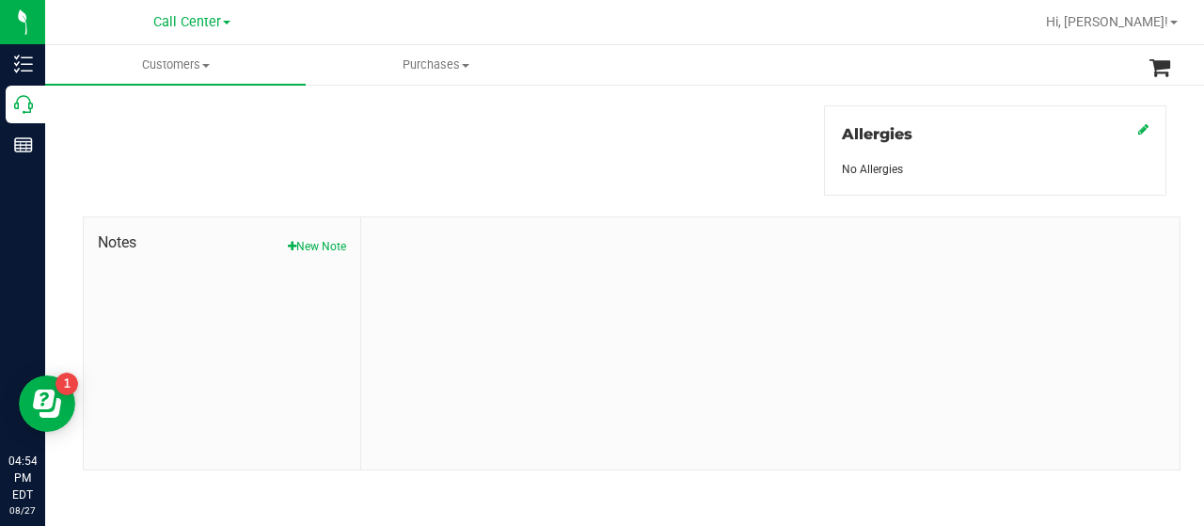
click at [315, 238] on button "New Note" at bounding box center [317, 246] width 58 height 17
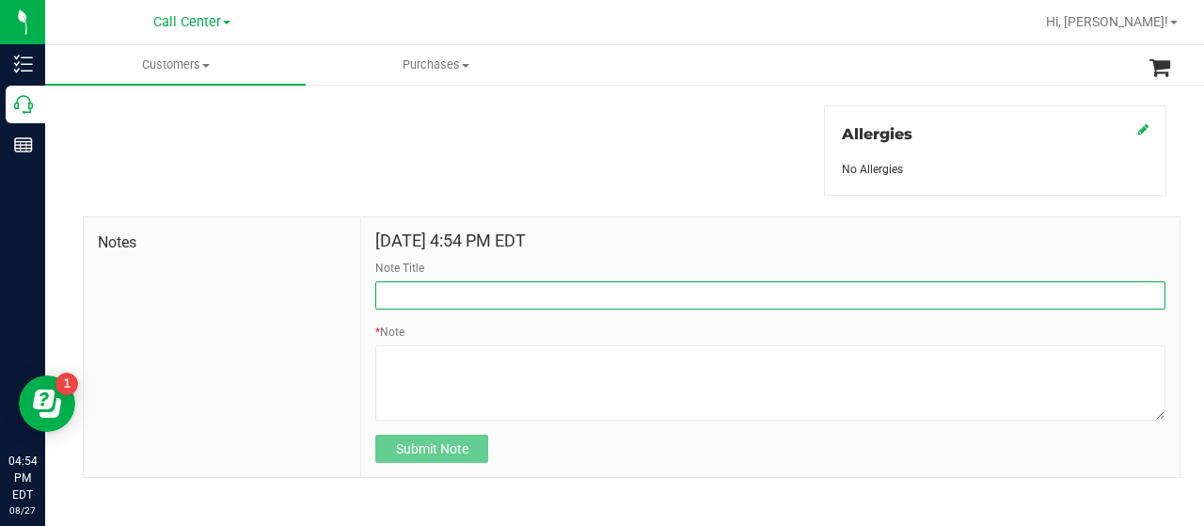
click at [467, 294] on input "Note Title" at bounding box center [770, 295] width 790 height 28
type input "WINBACK CAMPAIGN SURVEY"
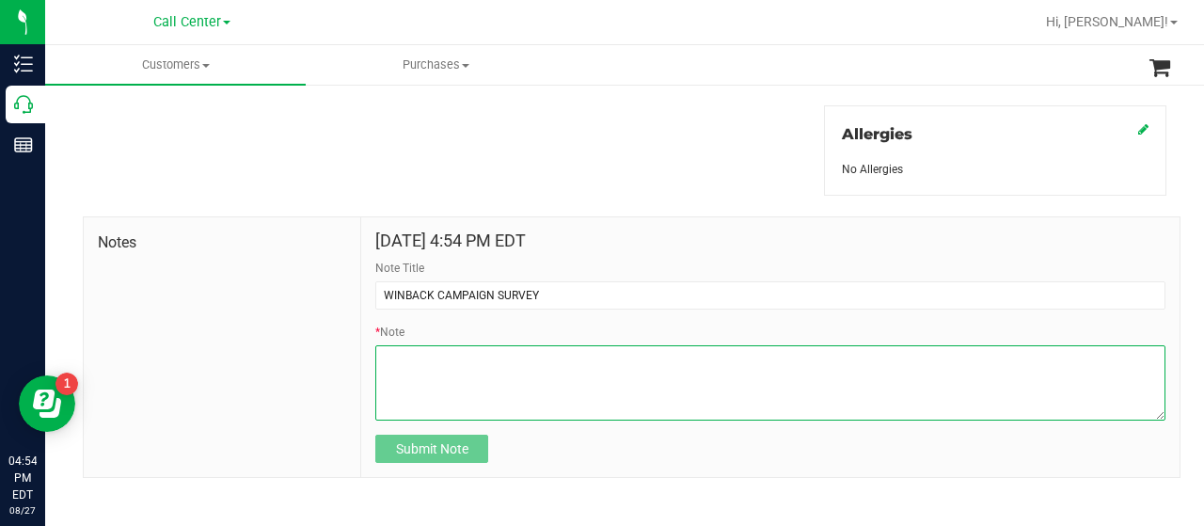
drag, startPoint x: 503, startPoint y: 303, endPoint x: 501, endPoint y: 382, distance: 79.1
click at [501, 382] on textarea "* Note" at bounding box center [770, 382] width 790 height 75
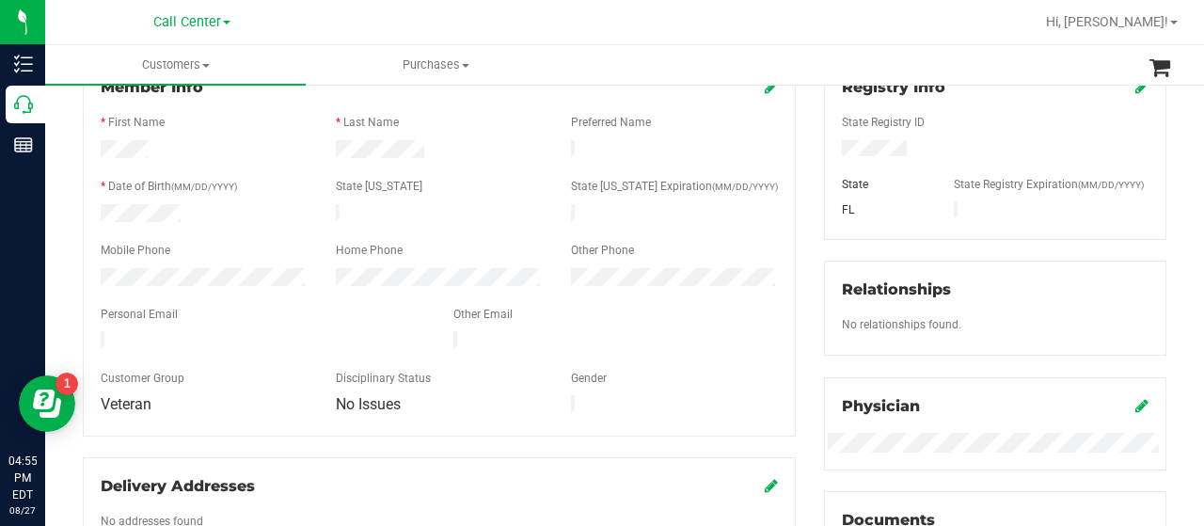
scroll to position [376, 0]
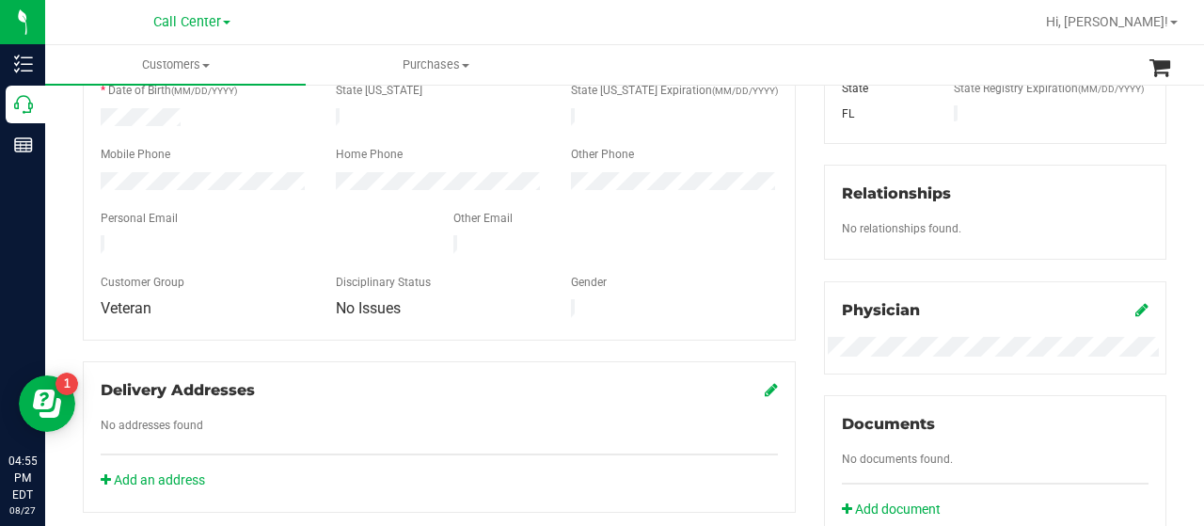
click at [213, 180] on div at bounding box center [204, 183] width 235 height 23
click at [95, 180] on div at bounding box center [204, 183] width 235 height 23
click at [205, 180] on div at bounding box center [204, 183] width 235 height 23
click at [66, 173] on div "Back Profile Purchases Start New Purchase Customer ID: 1448593 Credit Available…" at bounding box center [624, 357] width 1159 height 1303
drag, startPoint x: 291, startPoint y: 234, endPoint x: 94, endPoint y: 241, distance: 196.8
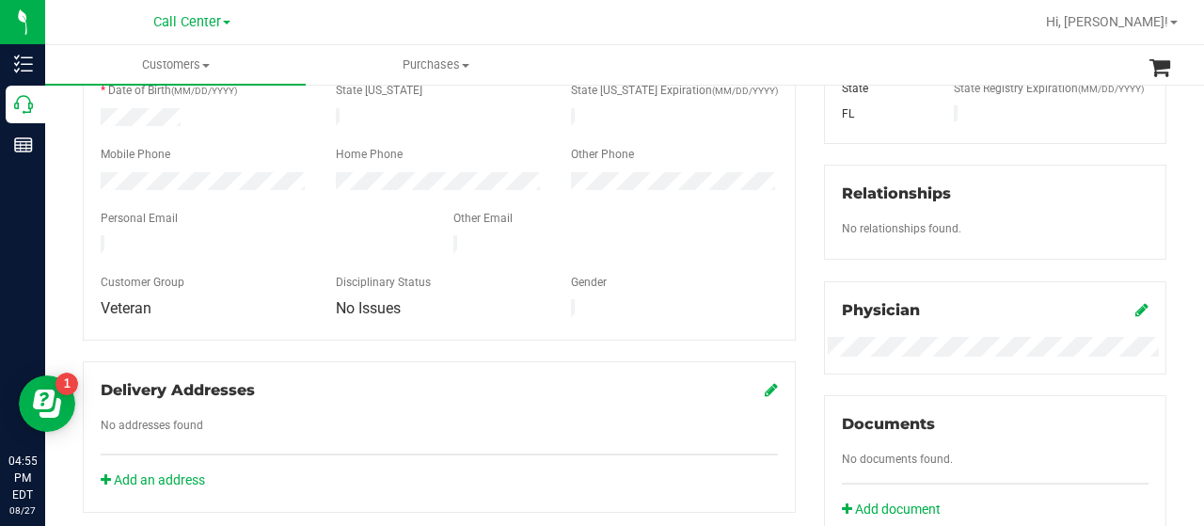
click at [95, 241] on div at bounding box center [263, 246] width 353 height 23
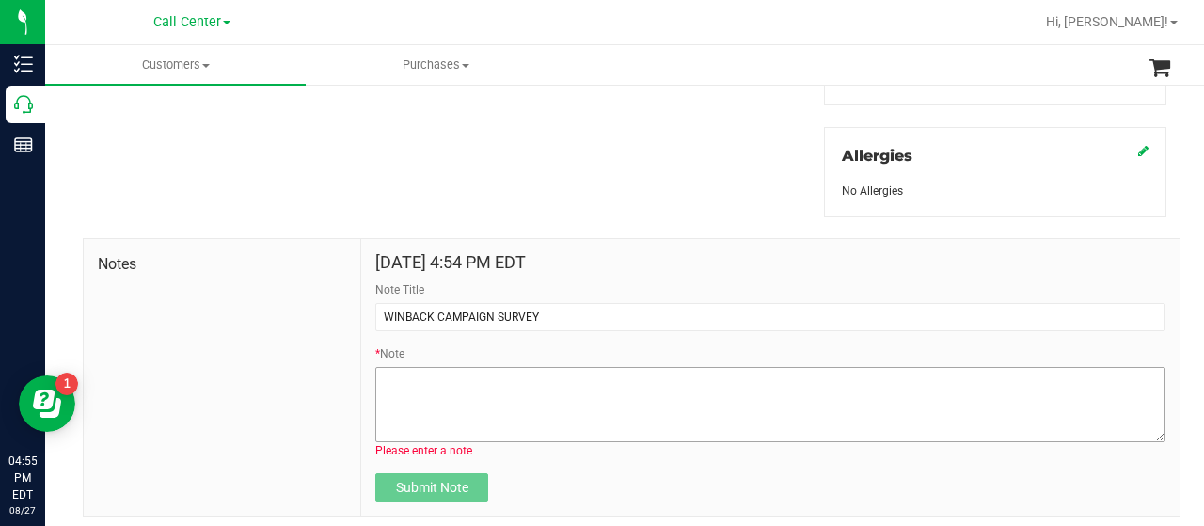
scroll to position [856, 0]
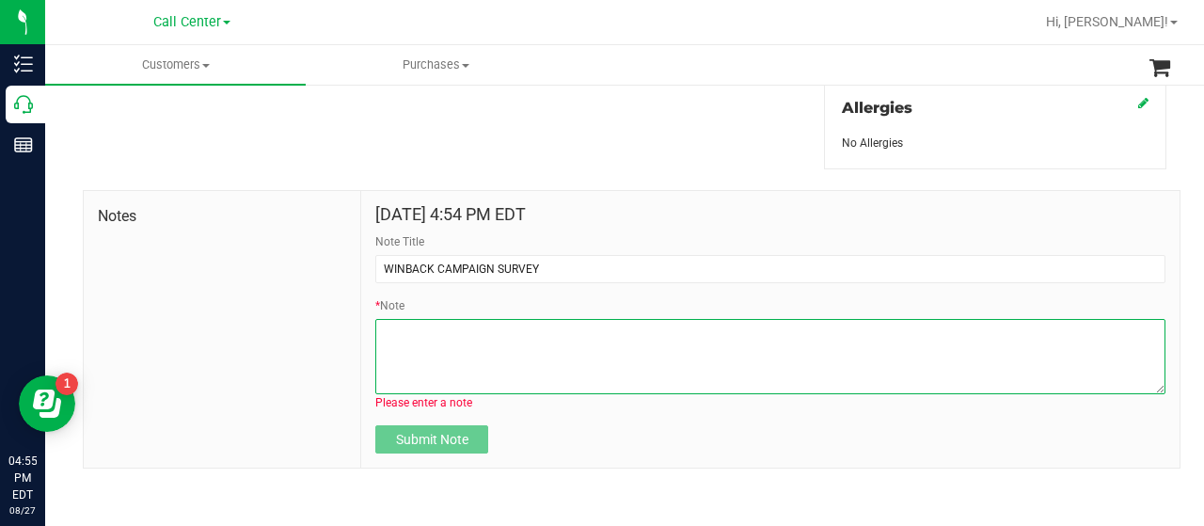
click at [409, 345] on textarea "* Note" at bounding box center [770, 356] width 790 height 75
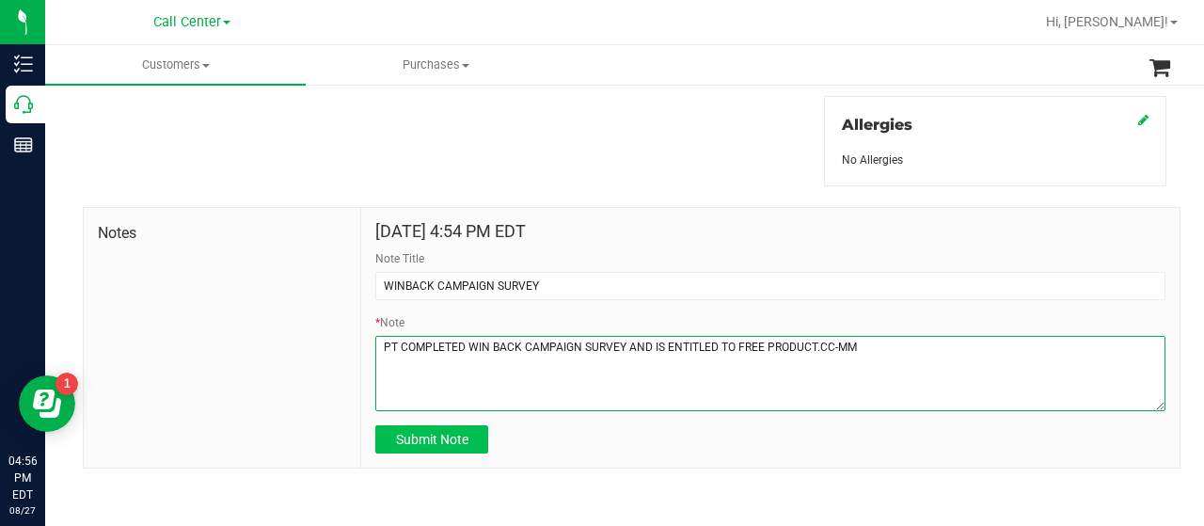
type textarea "PT COMPLETED WIN BACK CAMPAIGN SURVEY AND IS ENTITLED TO FREE PRODUCT.CC-MM"
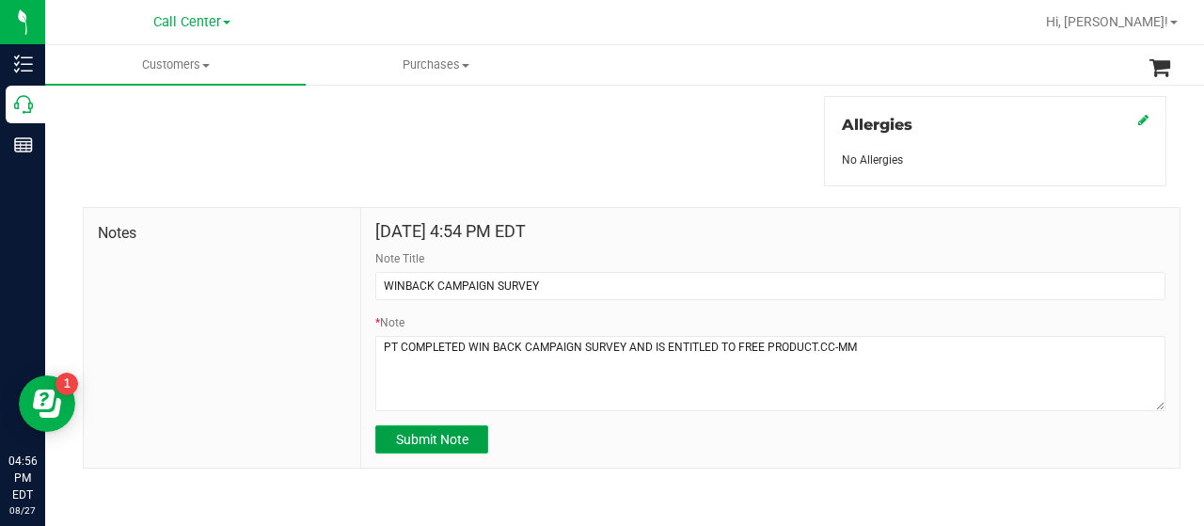
click at [407, 436] on span "Submit Note" at bounding box center [432, 439] width 72 height 15
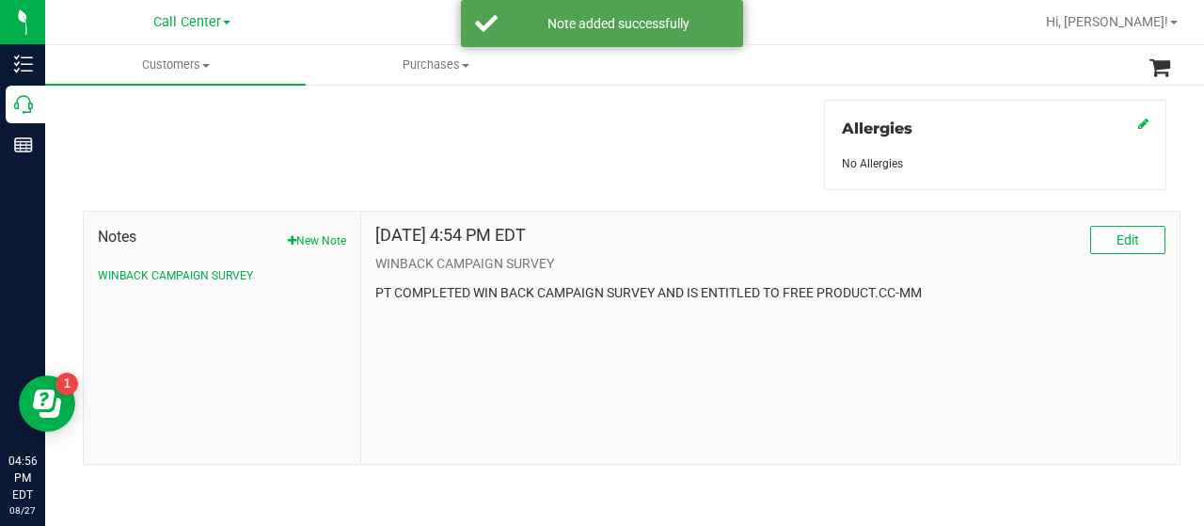
scroll to position [830, 0]
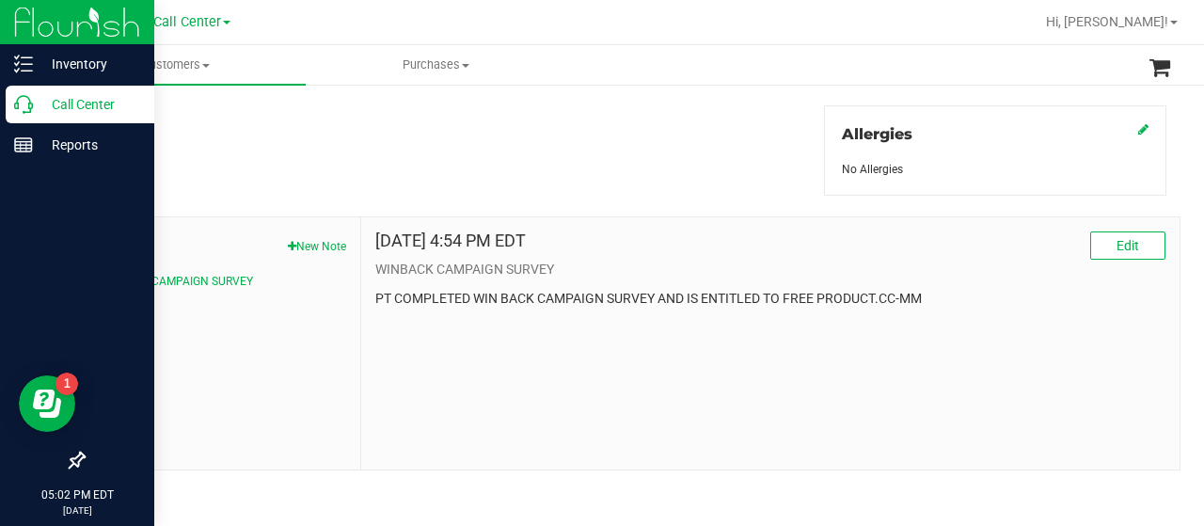
click at [30, 95] on icon at bounding box center [23, 104] width 19 height 19
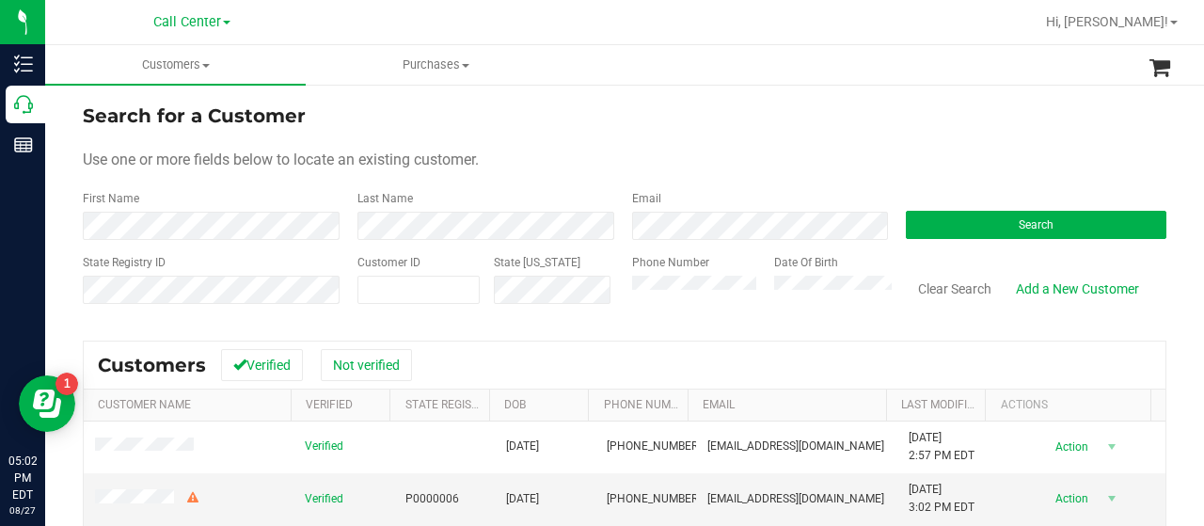
click at [1003, 207] on div "Search" at bounding box center [1029, 215] width 275 height 50
click at [1000, 216] on button "Search" at bounding box center [1036, 225] width 261 height 28
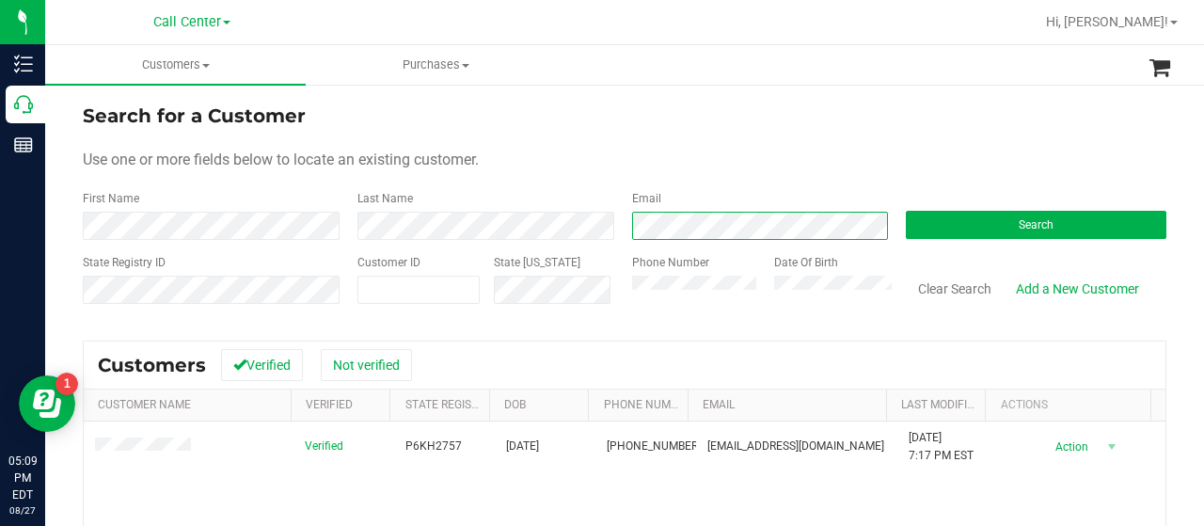
click at [576, 233] on div "First Name Last Name Email Search" at bounding box center [625, 215] width 1084 height 50
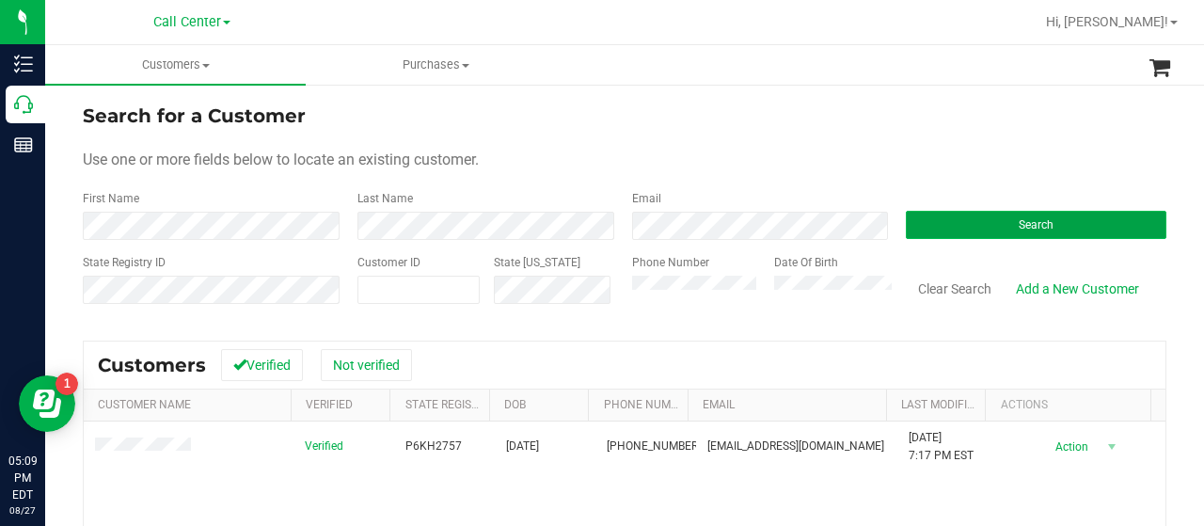
drag, startPoint x: 1001, startPoint y: 233, endPoint x: 991, endPoint y: 231, distance: 10.5
click at [999, 233] on button "Search" at bounding box center [1036, 225] width 261 height 28
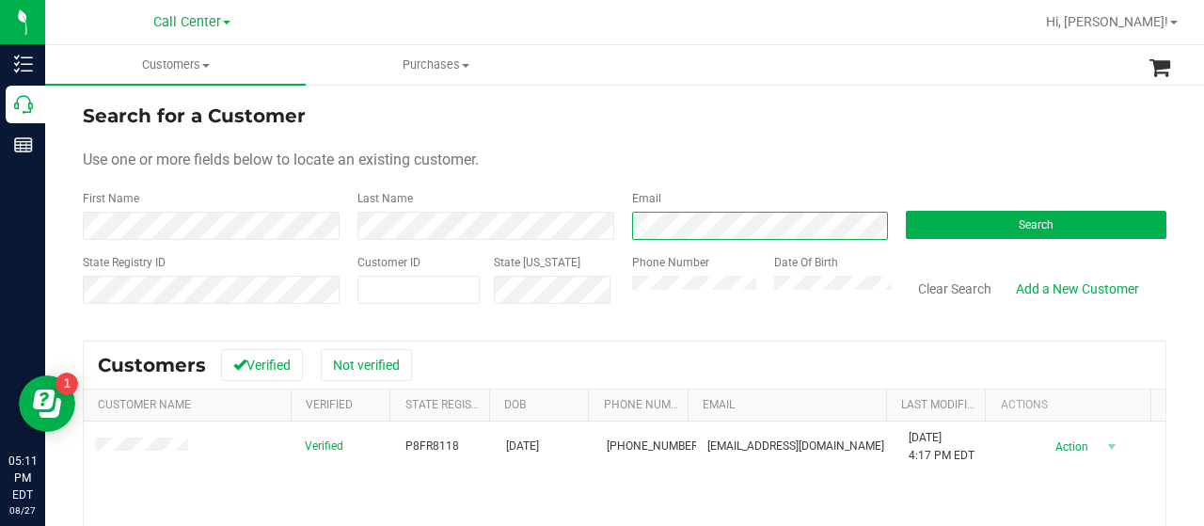
click at [568, 229] on div "First Name Last Name Email Search" at bounding box center [625, 215] width 1084 height 50
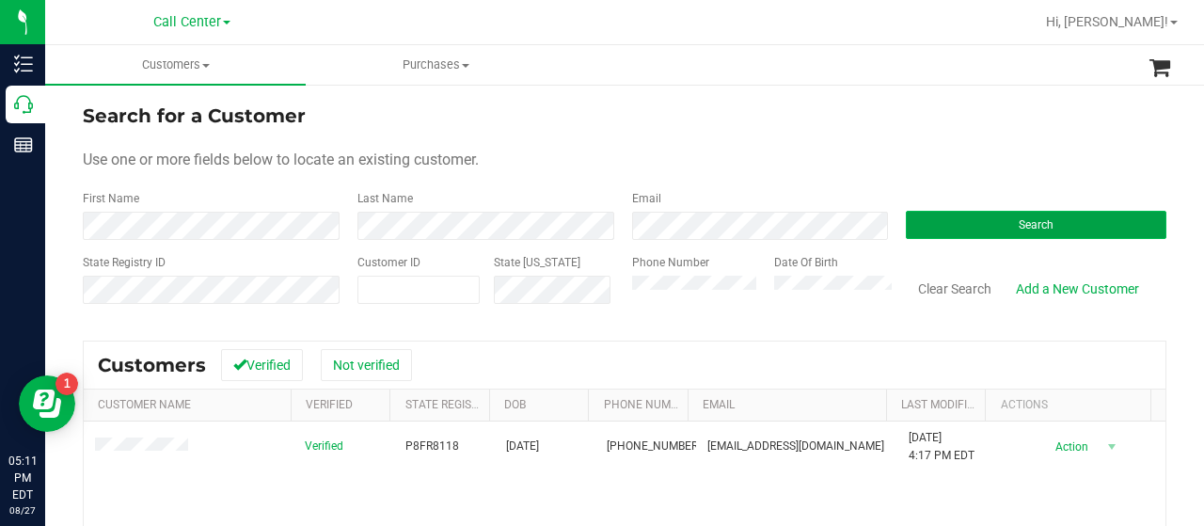
click at [906, 227] on button "Search" at bounding box center [1036, 225] width 261 height 28
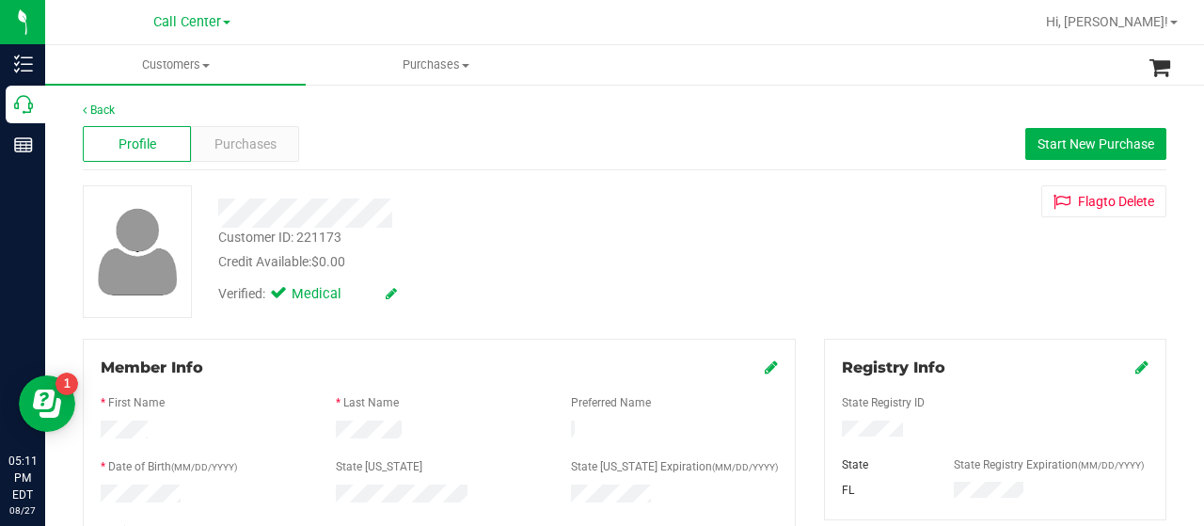
drag, startPoint x: 216, startPoint y: 212, endPoint x: 417, endPoint y: 215, distance: 200.5
click at [417, 215] on div at bounding box center [482, 213] width 556 height 29
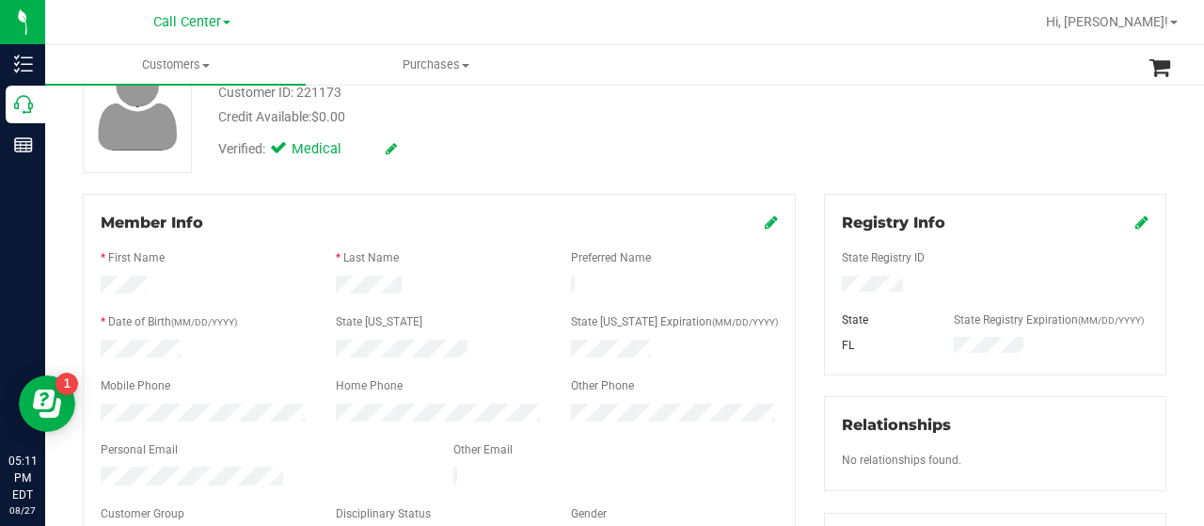
scroll to position [282, 0]
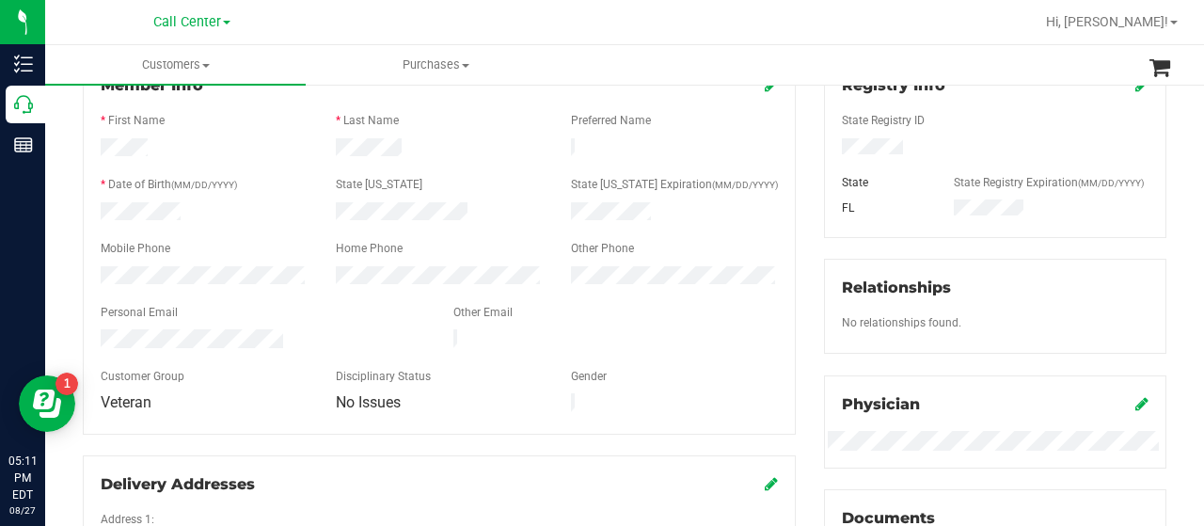
drag, startPoint x: 91, startPoint y: 335, endPoint x: 286, endPoint y: 336, distance: 194.8
click at [286, 336] on div at bounding box center [263, 340] width 353 height 23
click at [185, 272] on div at bounding box center [204, 277] width 235 height 23
drag, startPoint x: 98, startPoint y: 271, endPoint x: 79, endPoint y: 273, distance: 18.9
click at [79, 273] on div "Member Info * First Name * Last Name Preferred Name * Date of Birth (MM/DD/YYYY…" at bounding box center [440, 415] width 742 height 718
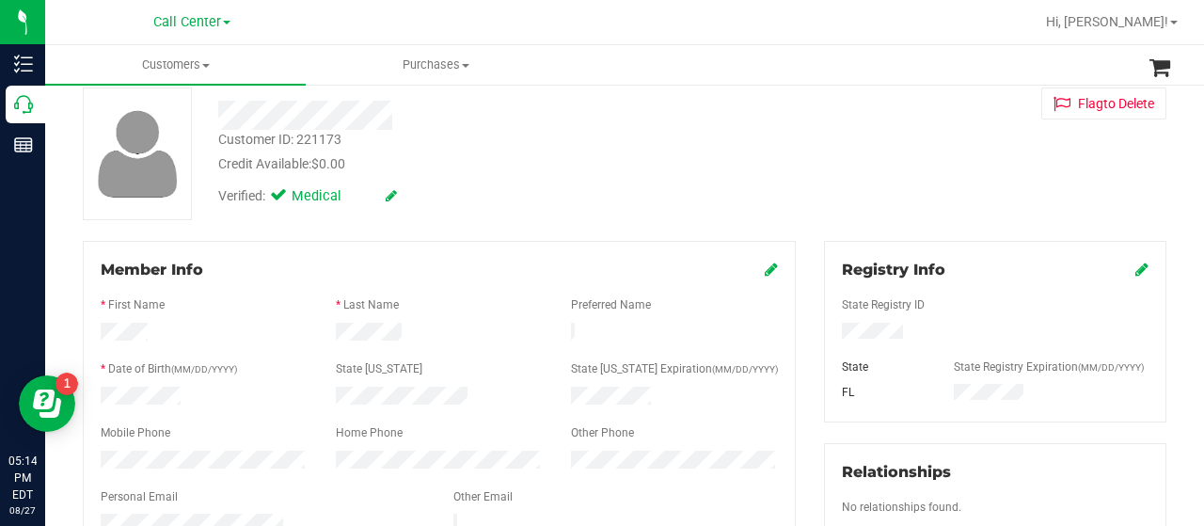
scroll to position [0, 0]
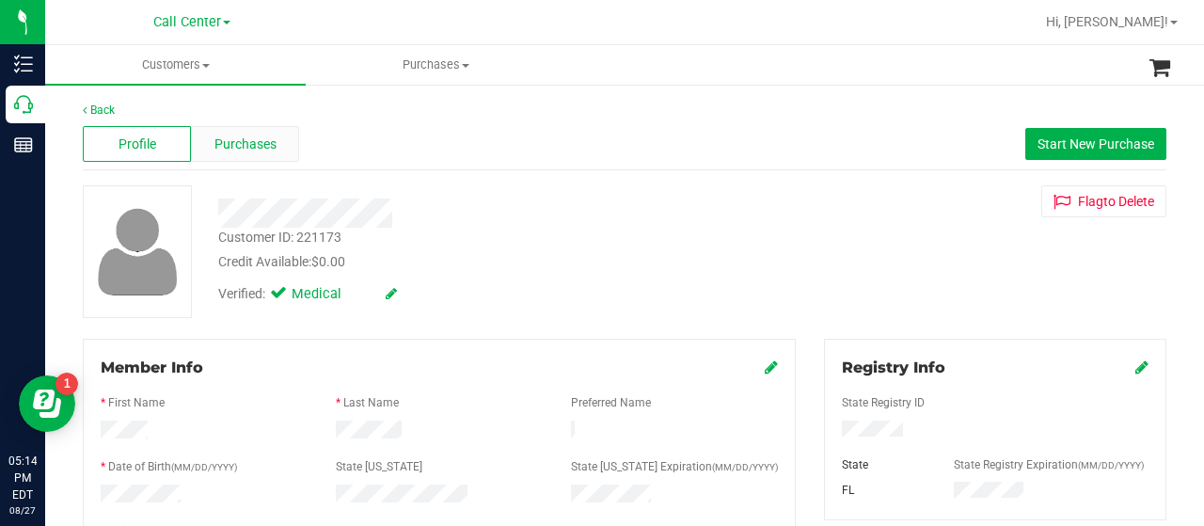
click at [247, 161] on div "Purchases" at bounding box center [245, 144] width 108 height 36
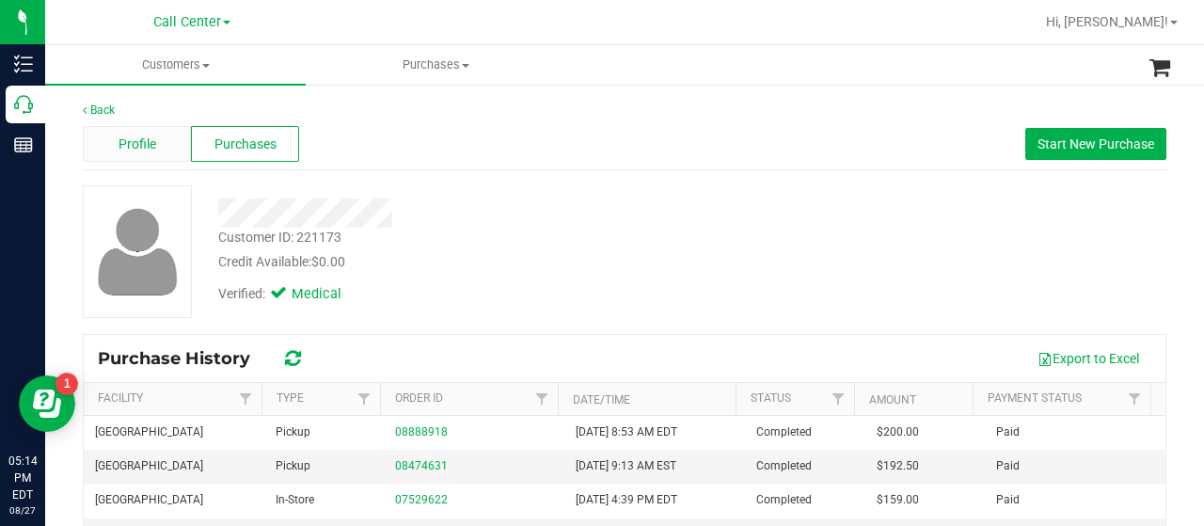
click at [137, 138] on span "Profile" at bounding box center [138, 145] width 38 height 20
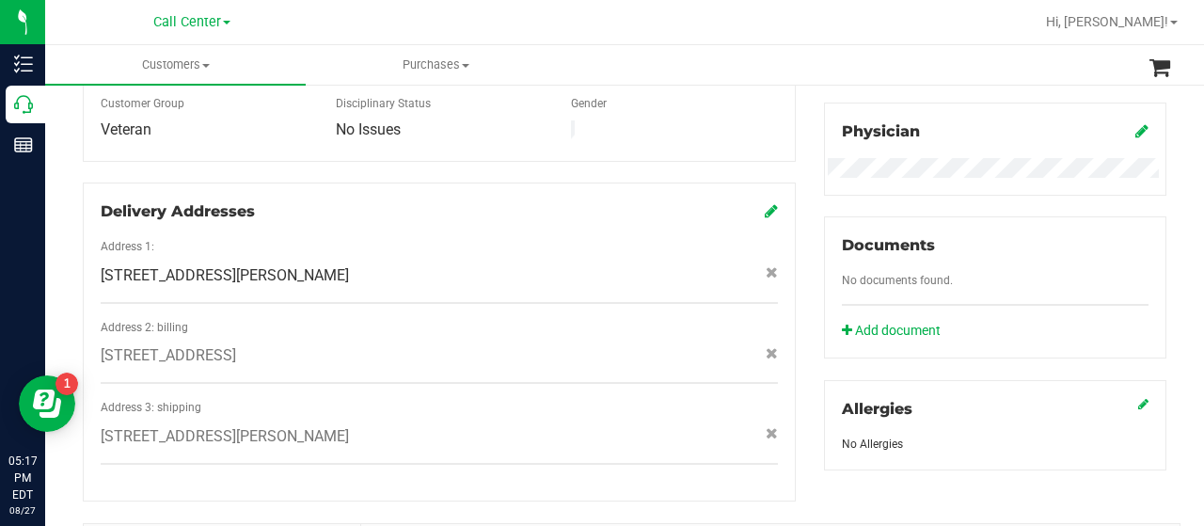
scroll to position [846, 0]
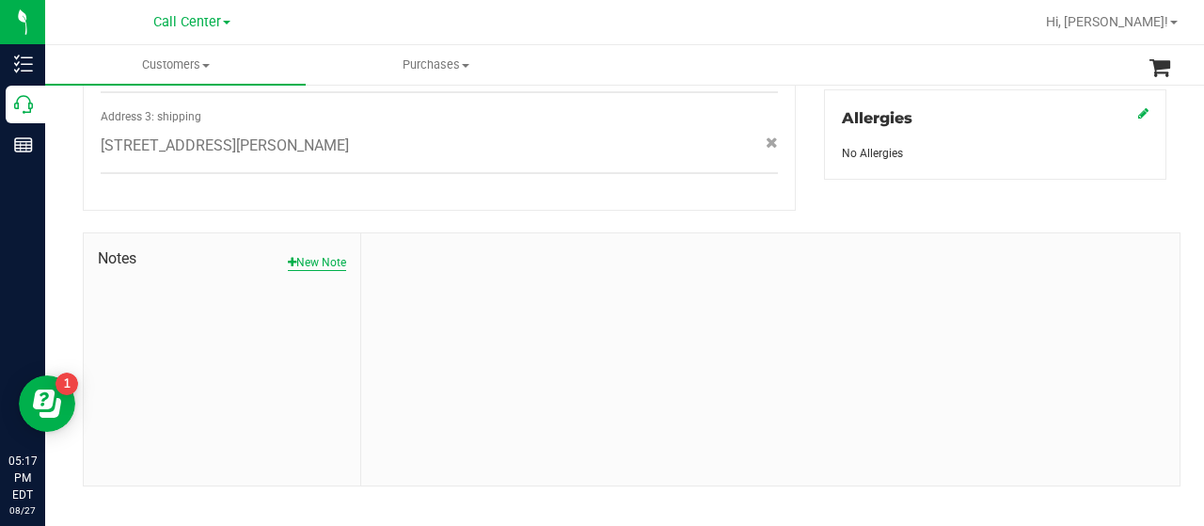
click at [304, 254] on button "New Note" at bounding box center [317, 262] width 58 height 17
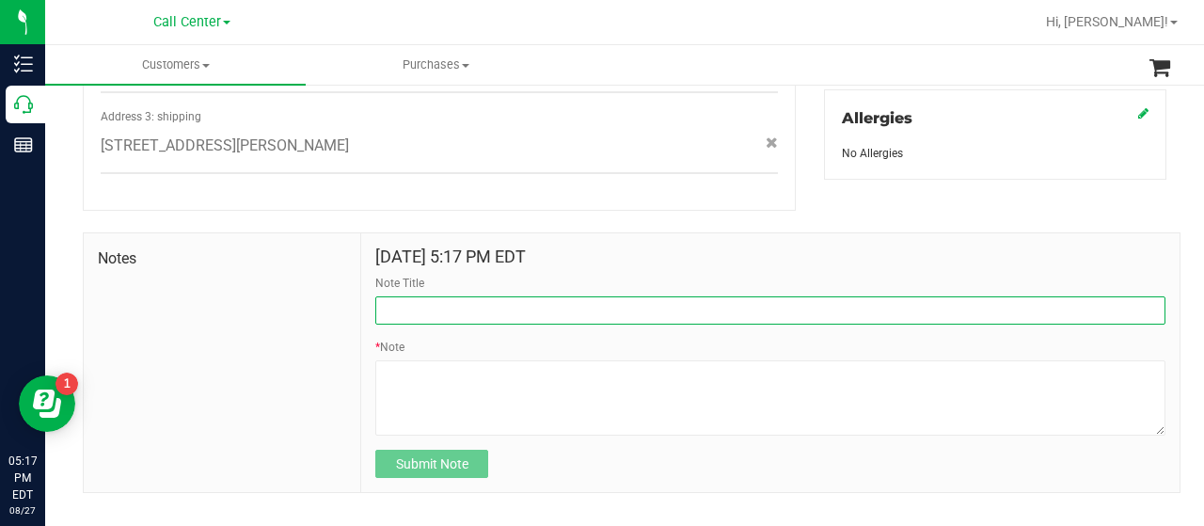
click at [460, 296] on input "Note Title" at bounding box center [770, 310] width 790 height 28
type input "WINBACK CAMPAIGN SURVEY"
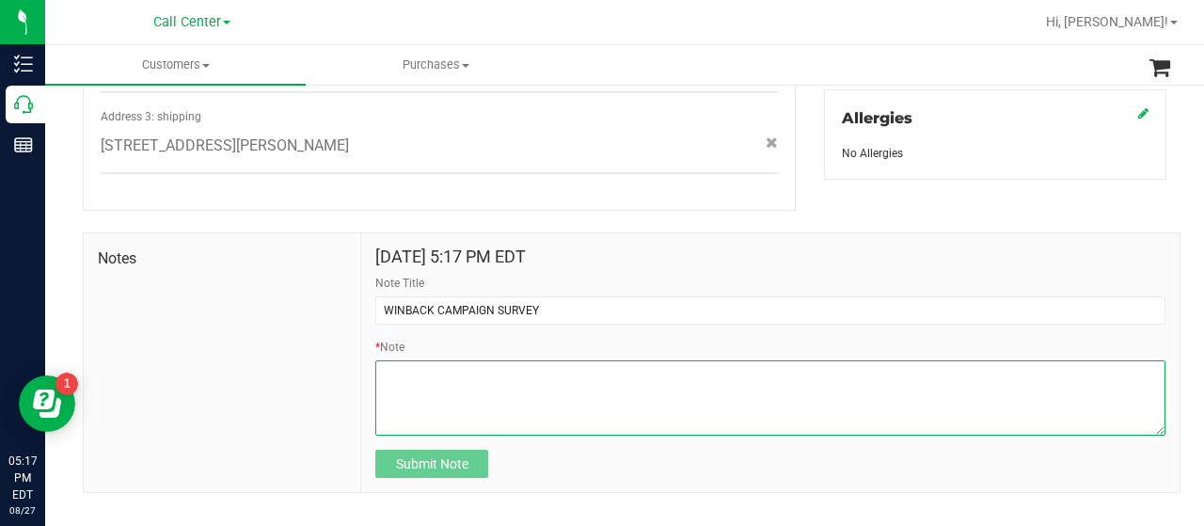
click at [504, 374] on textarea "* Note" at bounding box center [770, 397] width 790 height 75
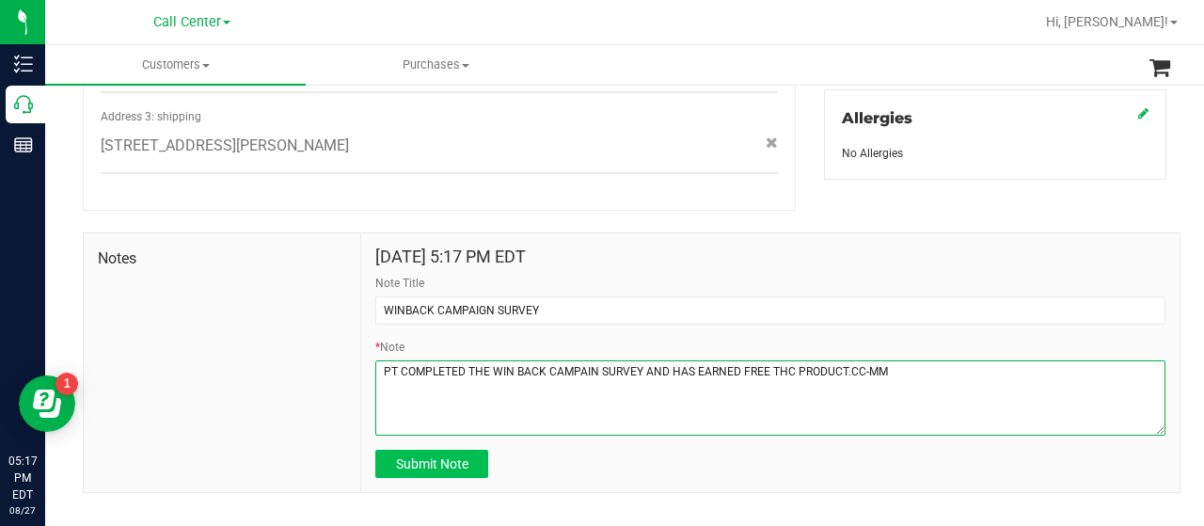
type textarea "PT COMPLETED THE WIN BACK CAMPAIN SURVEY AND HAS EARNED FREE THC PRODUCT.CC-MM"
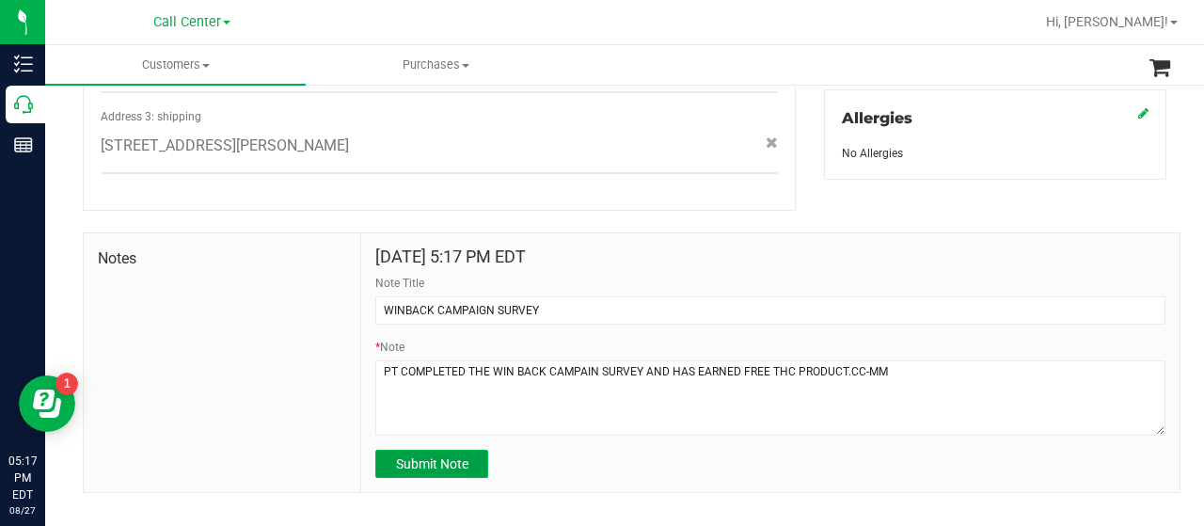
click at [444, 456] on span "Submit Note" at bounding box center [432, 463] width 72 height 15
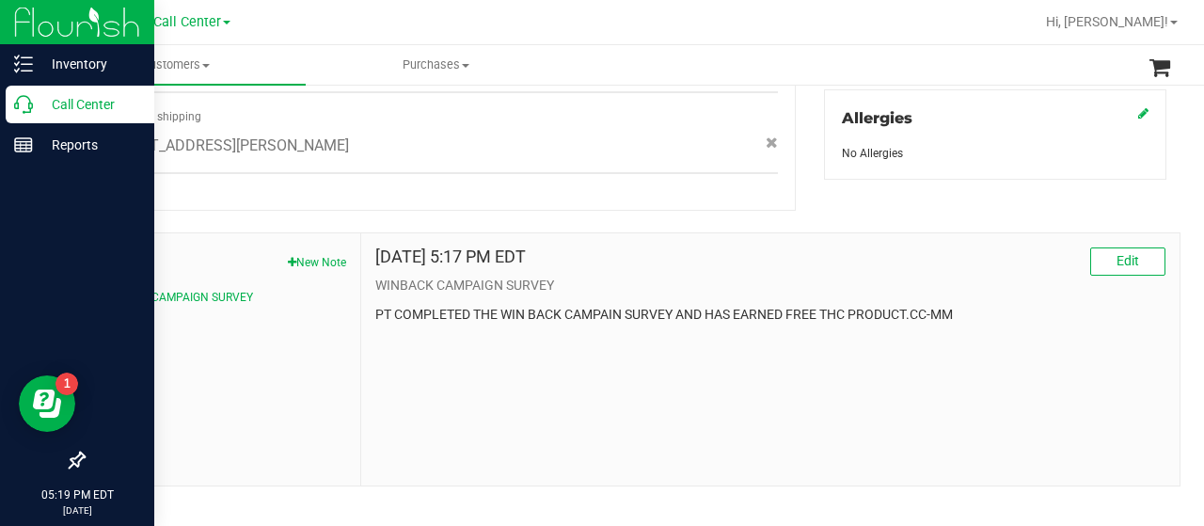
click at [13, 105] on div "Call Center" at bounding box center [80, 105] width 149 height 38
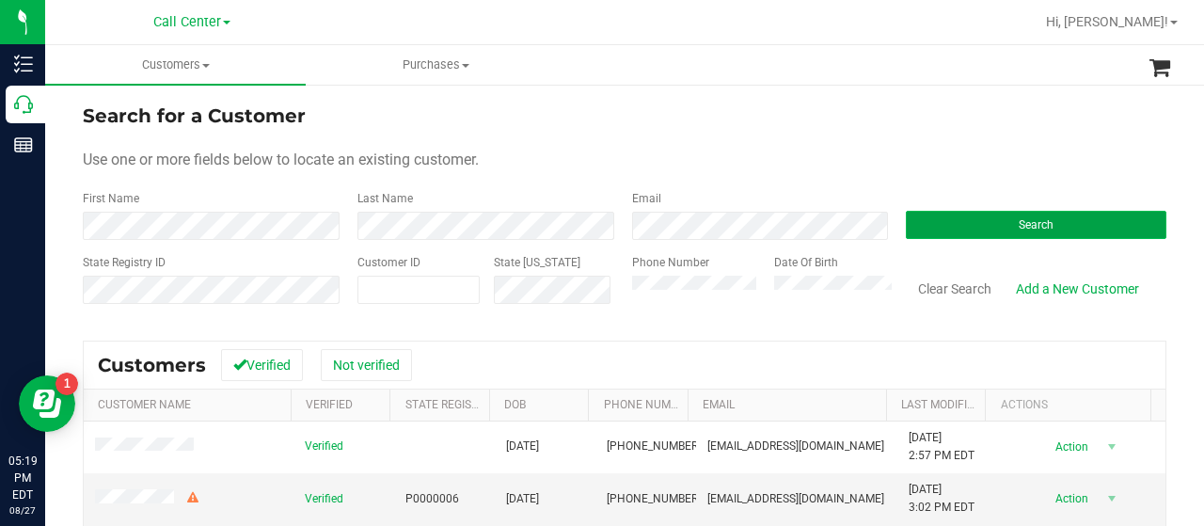
click at [937, 223] on button "Search" at bounding box center [1036, 225] width 261 height 28
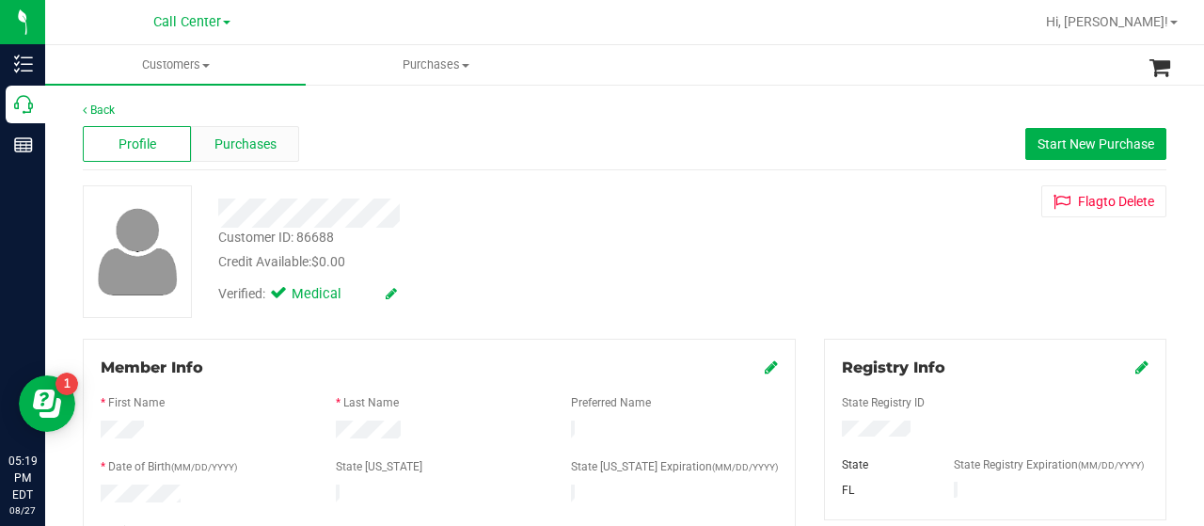
click at [261, 136] on span "Purchases" at bounding box center [246, 145] width 62 height 20
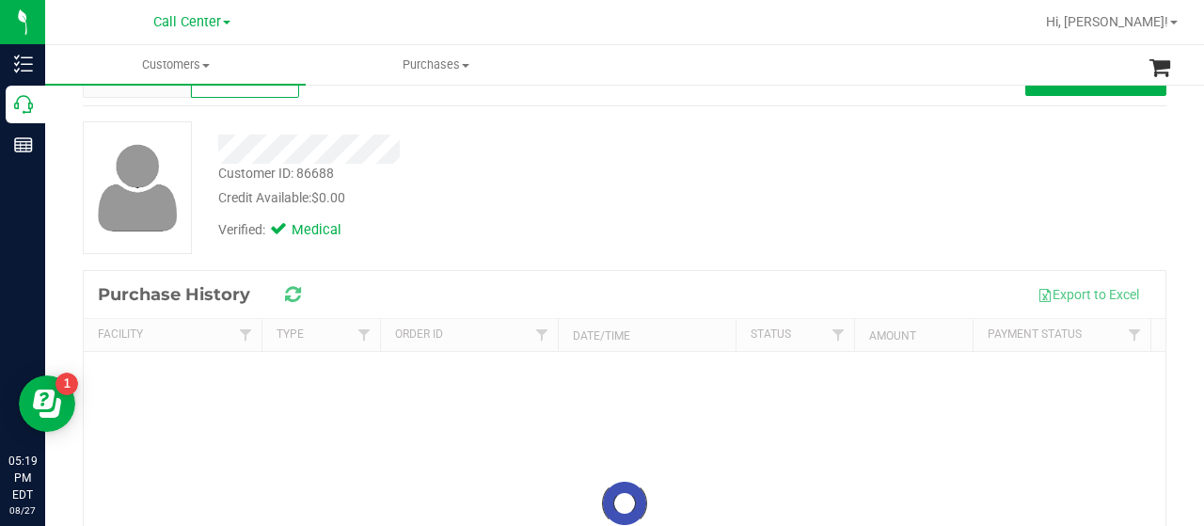
scroll to position [94, 0]
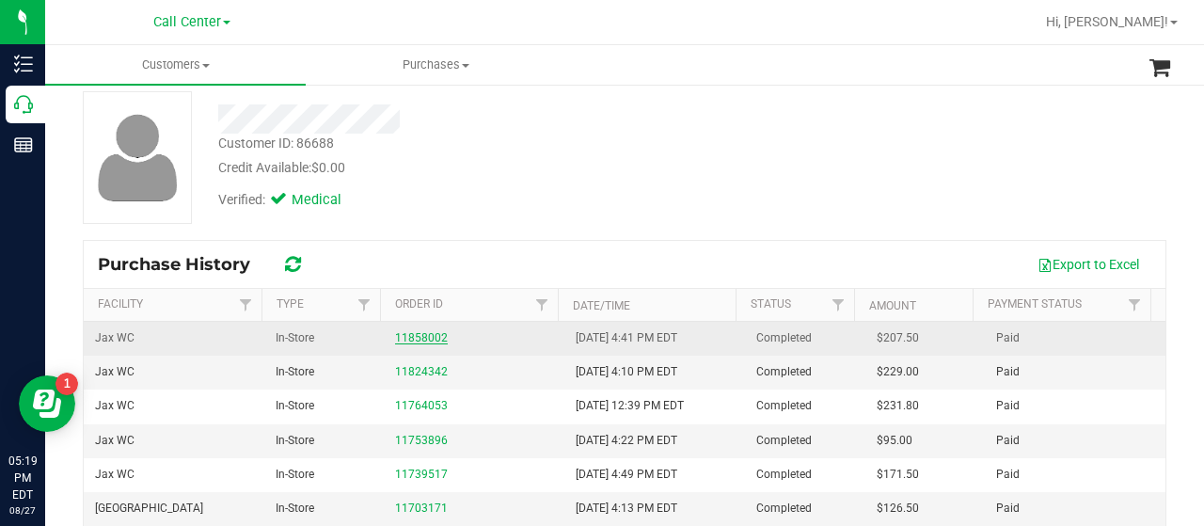
click at [426, 332] on link "11858002" at bounding box center [421, 337] width 53 height 13
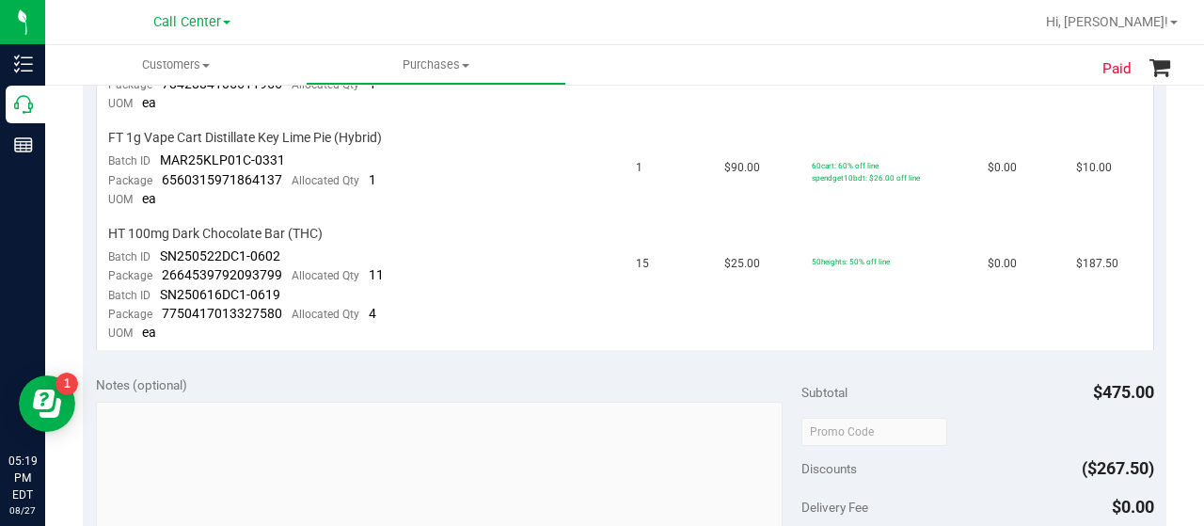
scroll to position [471, 0]
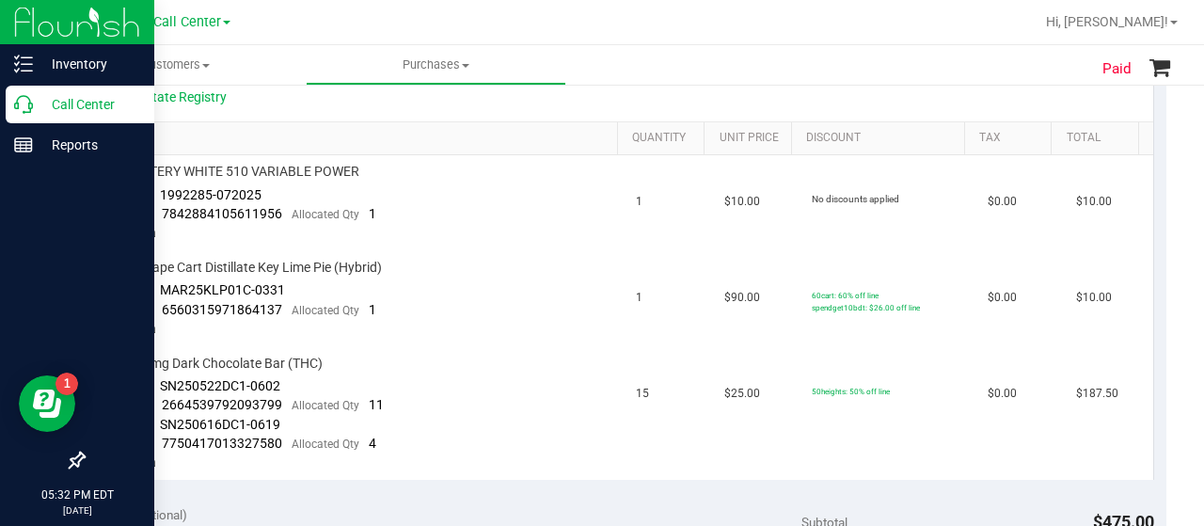
click at [13, 114] on div "Call Center" at bounding box center [80, 105] width 149 height 38
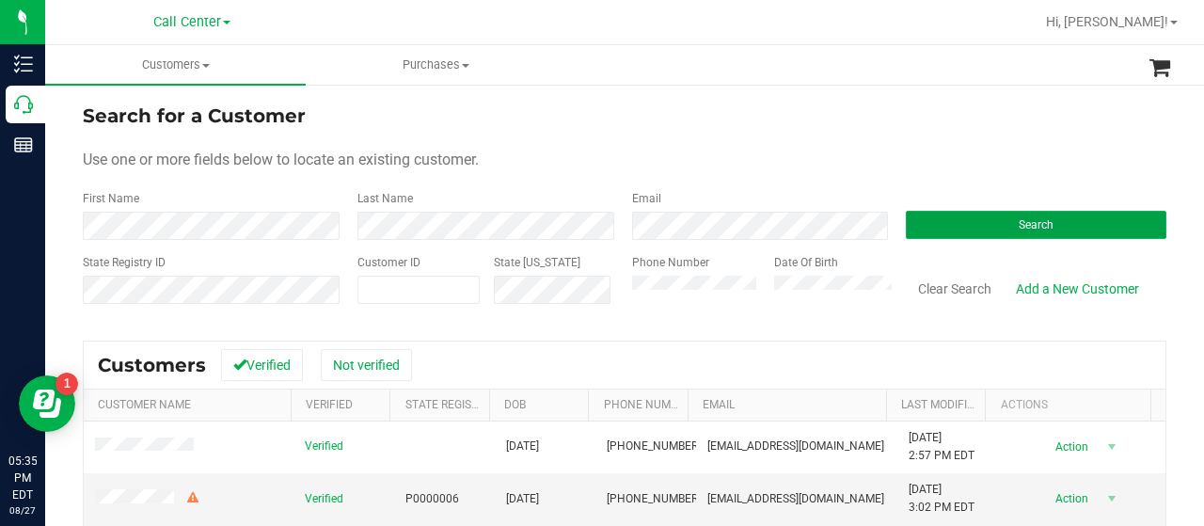
click at [906, 229] on button "Search" at bounding box center [1036, 225] width 261 height 28
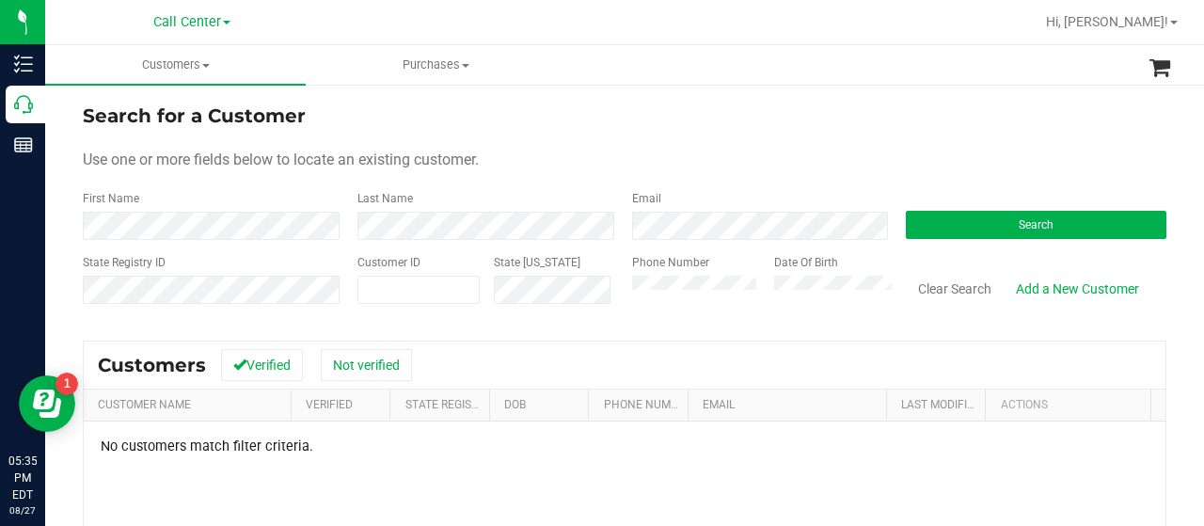
click at [575, 294] on div "State Registry ID Customer ID State ID Phone Number Date Of Birth Clear Search …" at bounding box center [625, 287] width 1084 height 67
click at [964, 229] on button "Search" at bounding box center [1036, 225] width 261 height 28
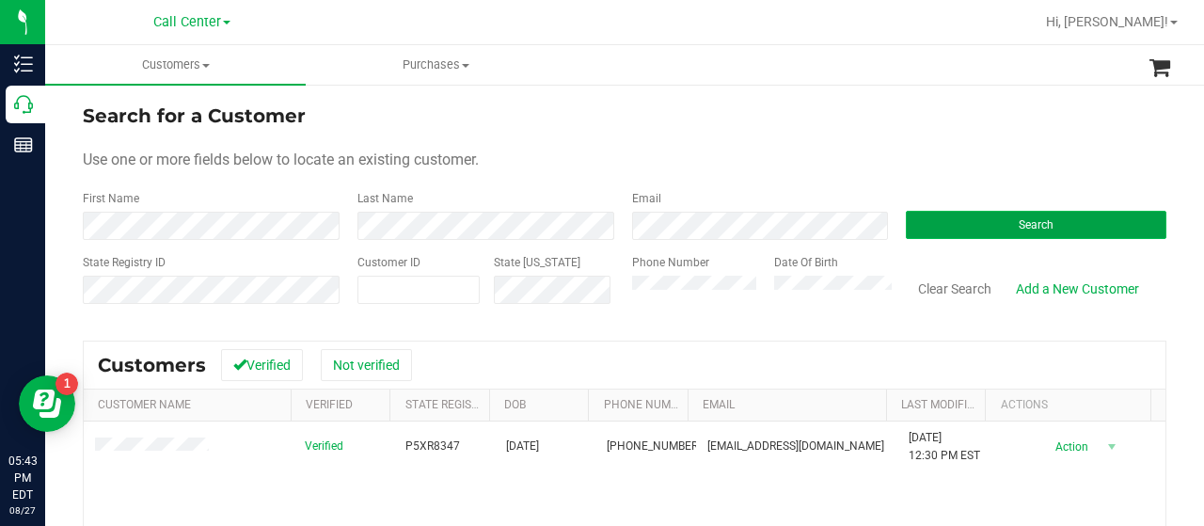
click at [906, 223] on button "Search" at bounding box center [1036, 225] width 261 height 28
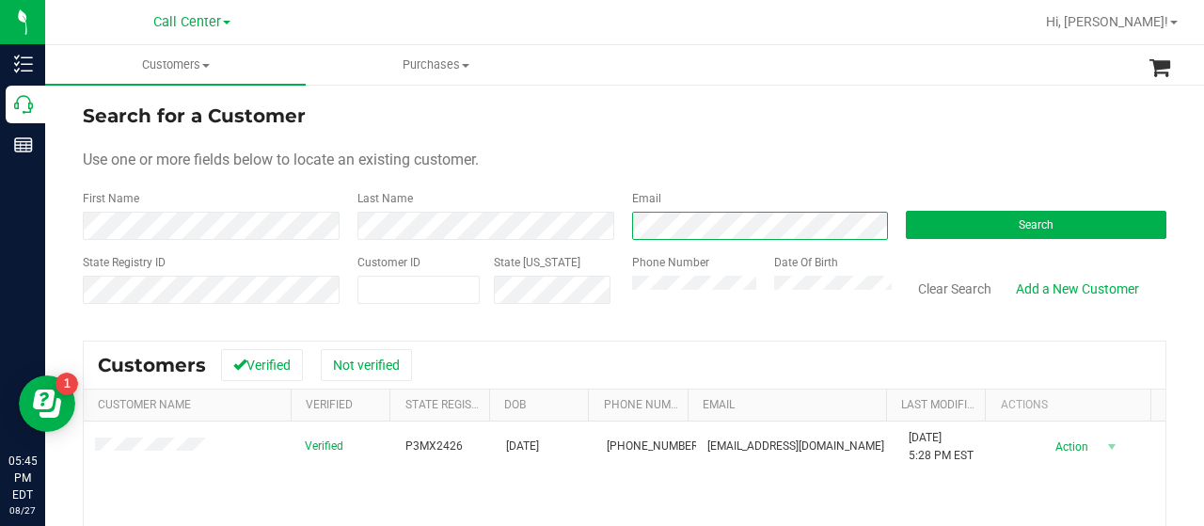
click at [564, 239] on div "First Name Last Name Email Search" at bounding box center [625, 215] width 1084 height 50
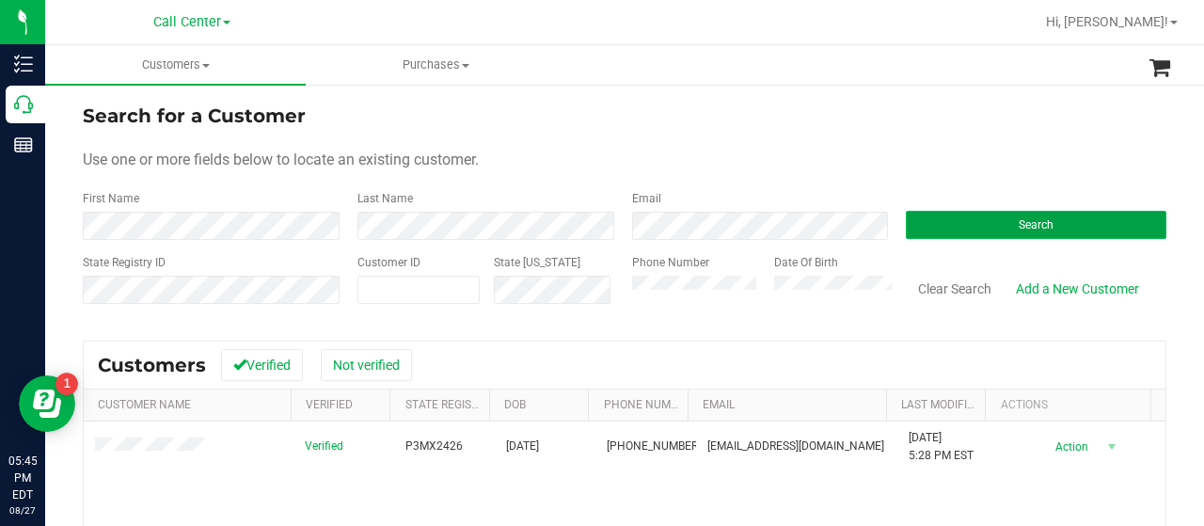
click at [910, 235] on button "Search" at bounding box center [1036, 225] width 261 height 28
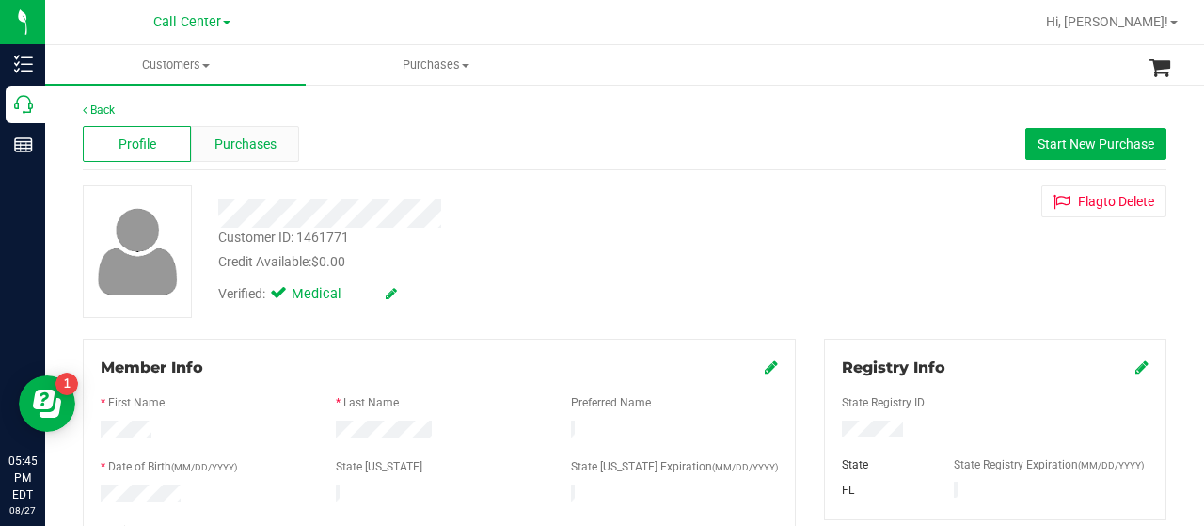
click at [248, 159] on div "Purchases" at bounding box center [245, 144] width 108 height 36
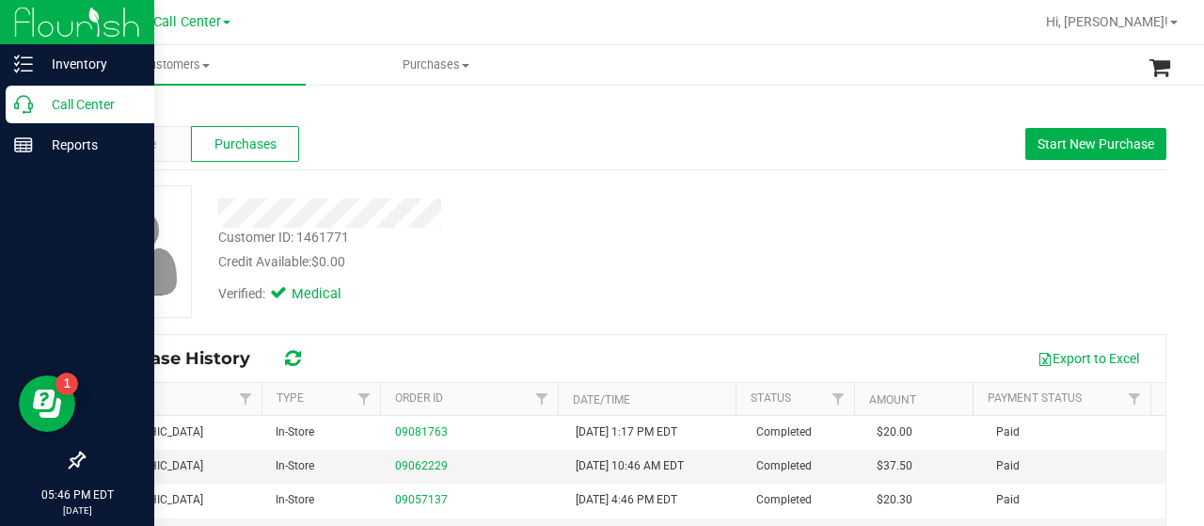
click at [30, 102] on icon at bounding box center [23, 104] width 19 height 19
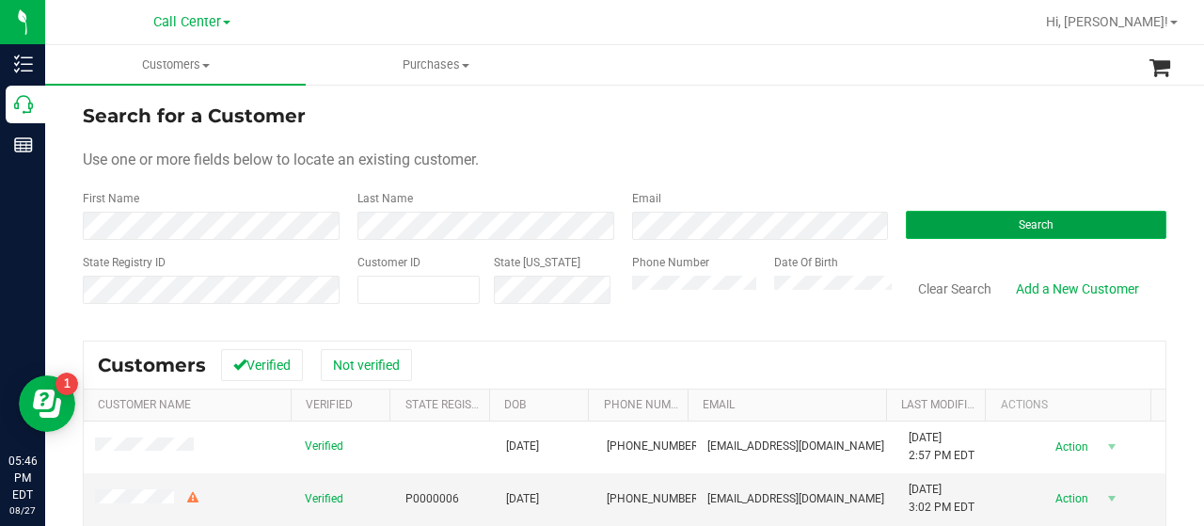
click at [1007, 235] on button "Search" at bounding box center [1036, 225] width 261 height 28
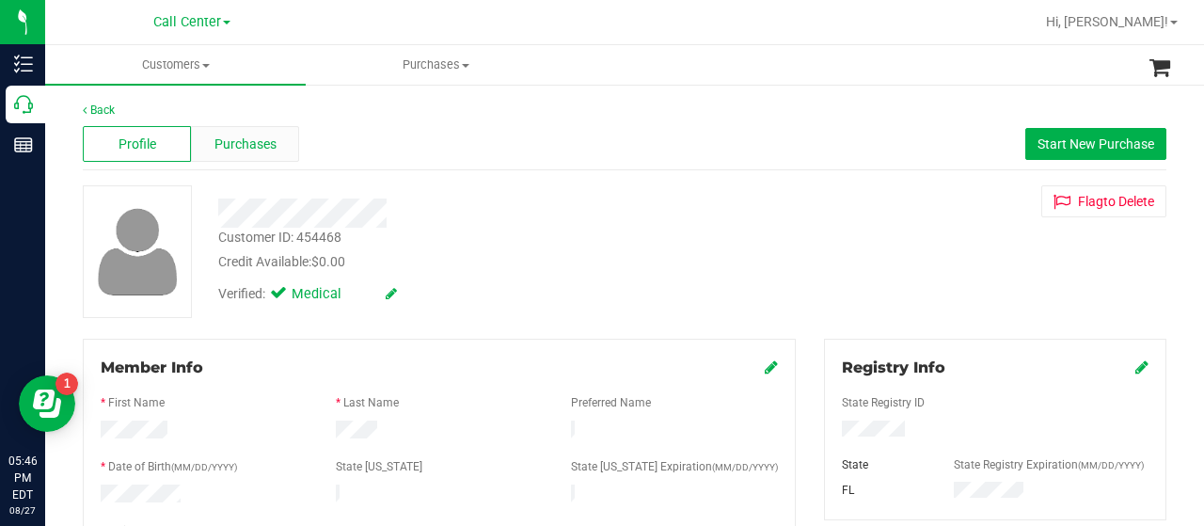
click at [234, 138] on span "Purchases" at bounding box center [246, 145] width 62 height 20
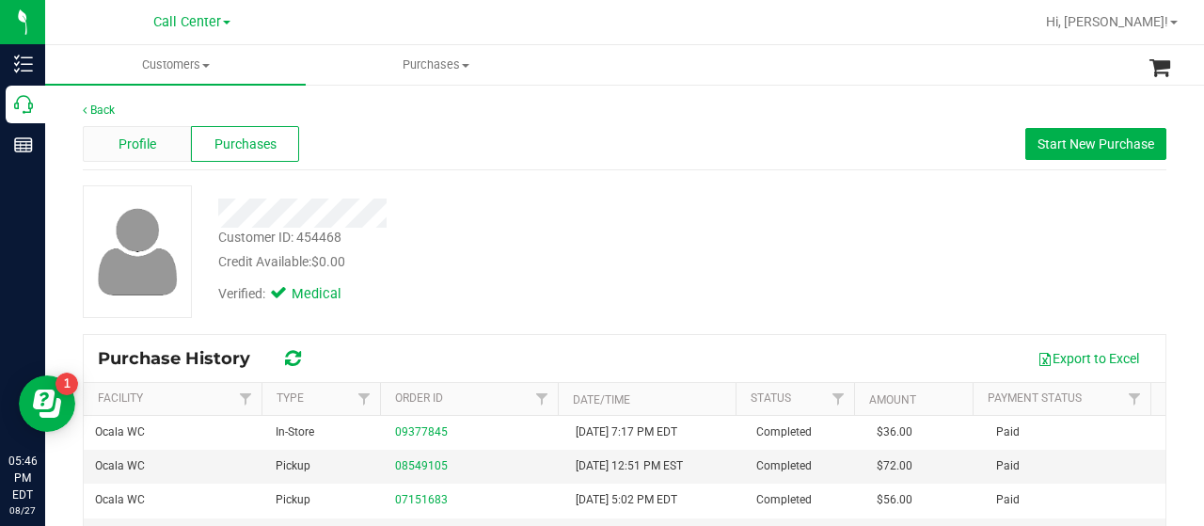
click at [133, 150] on span "Profile" at bounding box center [138, 145] width 38 height 20
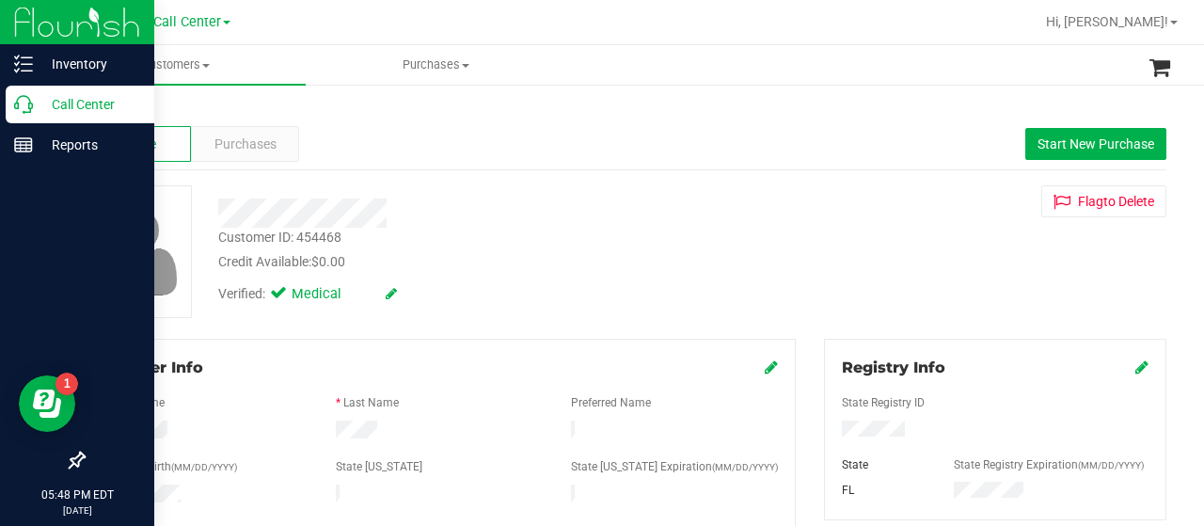
click at [53, 105] on p "Call Center" at bounding box center [89, 104] width 113 height 23
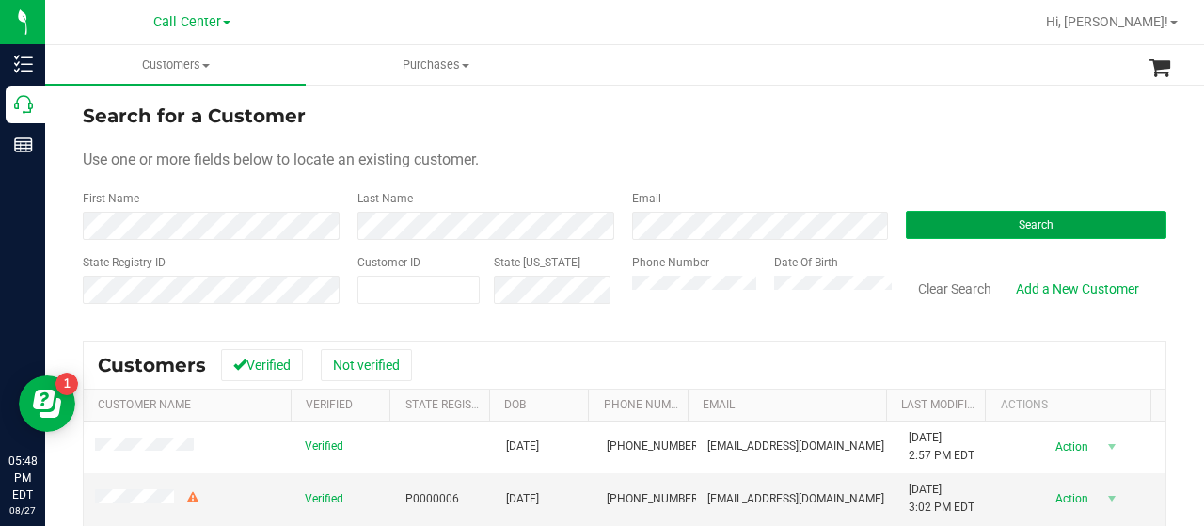
click at [1001, 223] on button "Search" at bounding box center [1036, 225] width 261 height 28
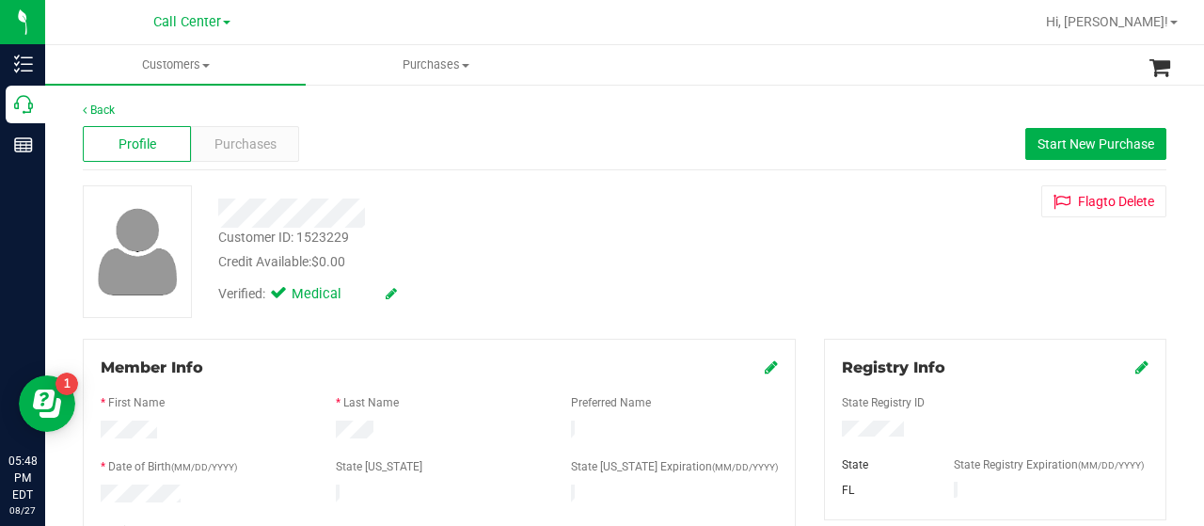
click at [215, 120] on div "Profile Purchases Start New Purchase" at bounding box center [625, 145] width 1084 height 52
click at [228, 135] on span "Purchases" at bounding box center [246, 145] width 62 height 20
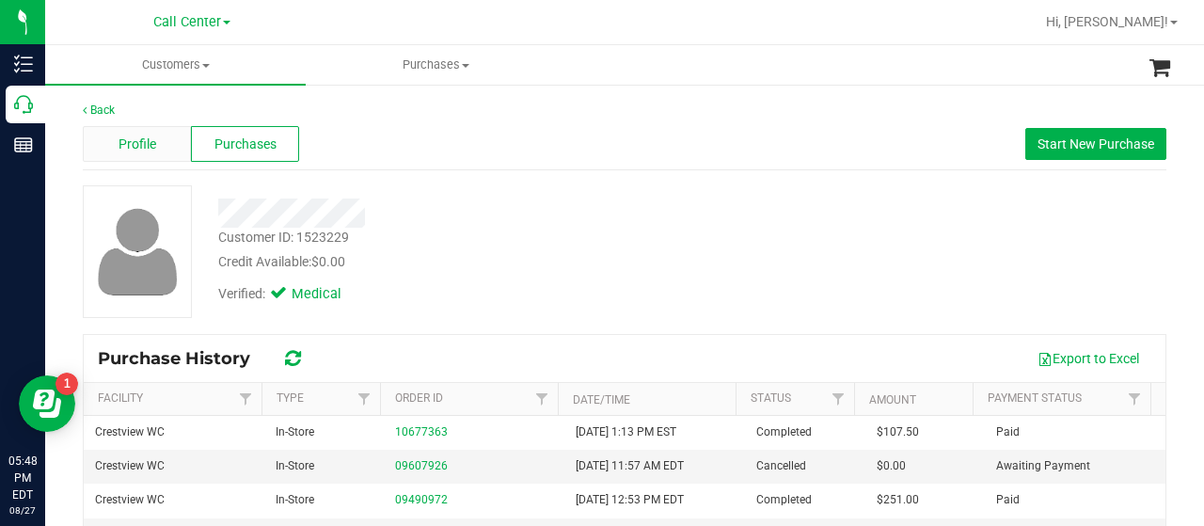
click at [156, 152] on div "Profile" at bounding box center [137, 144] width 108 height 36
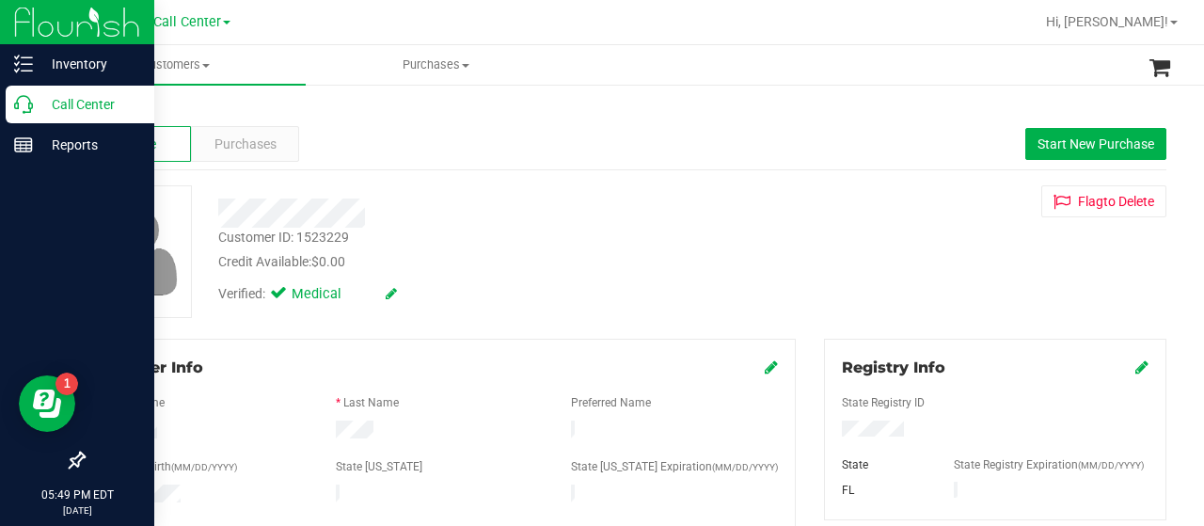
click at [21, 112] on icon at bounding box center [23, 104] width 19 height 19
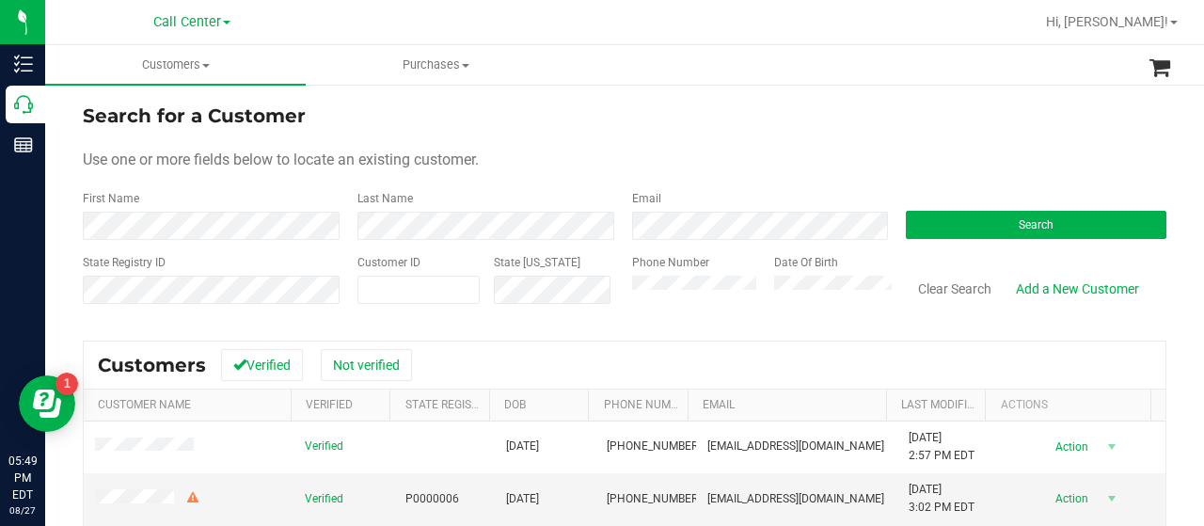
click at [892, 229] on div "Search" at bounding box center [1029, 215] width 275 height 50
click at [911, 231] on button "Search" at bounding box center [1036, 225] width 261 height 28
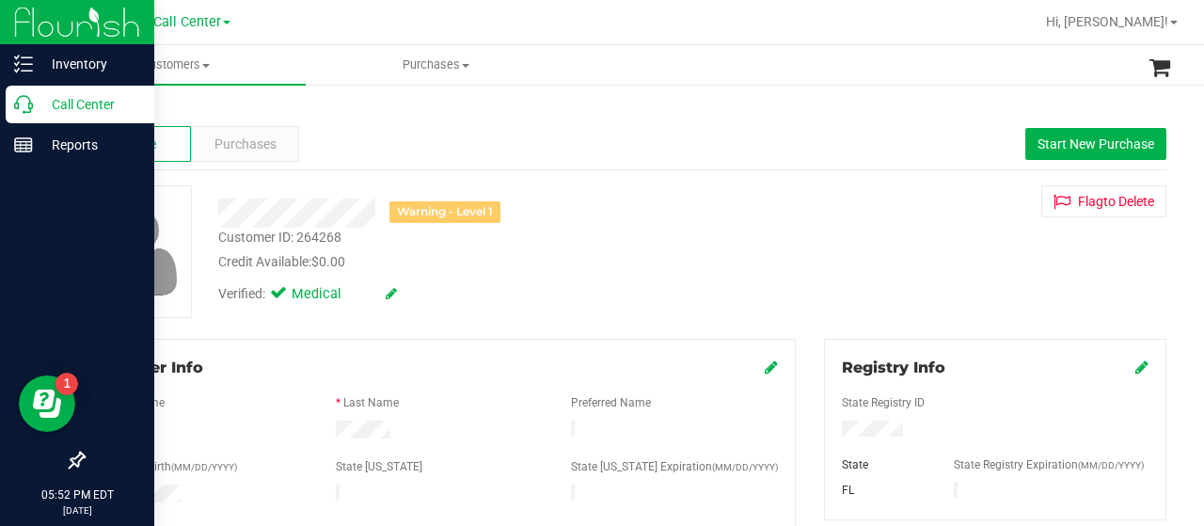
click at [41, 101] on p "Call Center" at bounding box center [89, 104] width 113 height 23
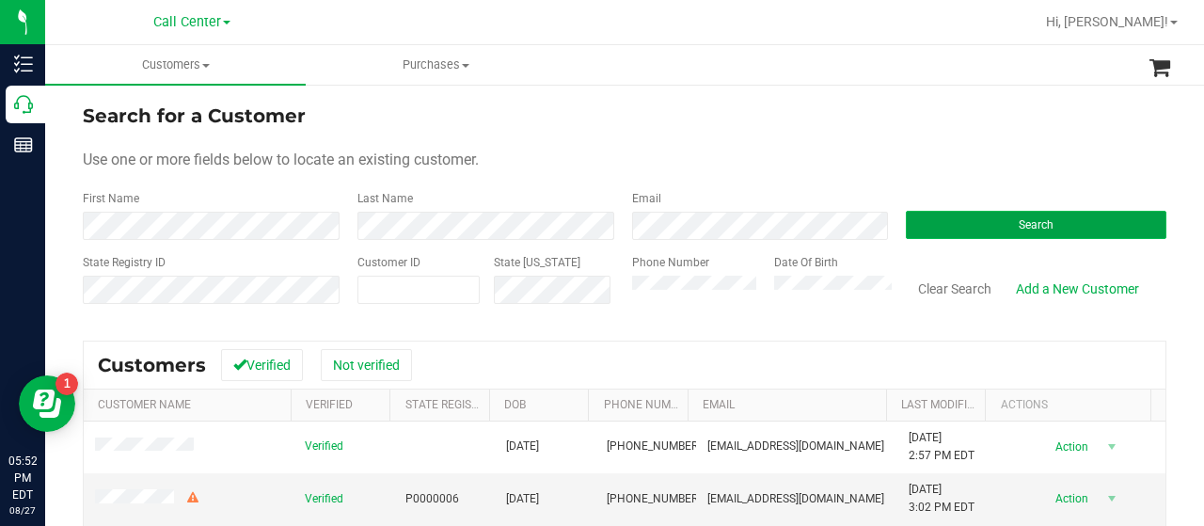
click at [921, 223] on button "Search" at bounding box center [1036, 225] width 261 height 28
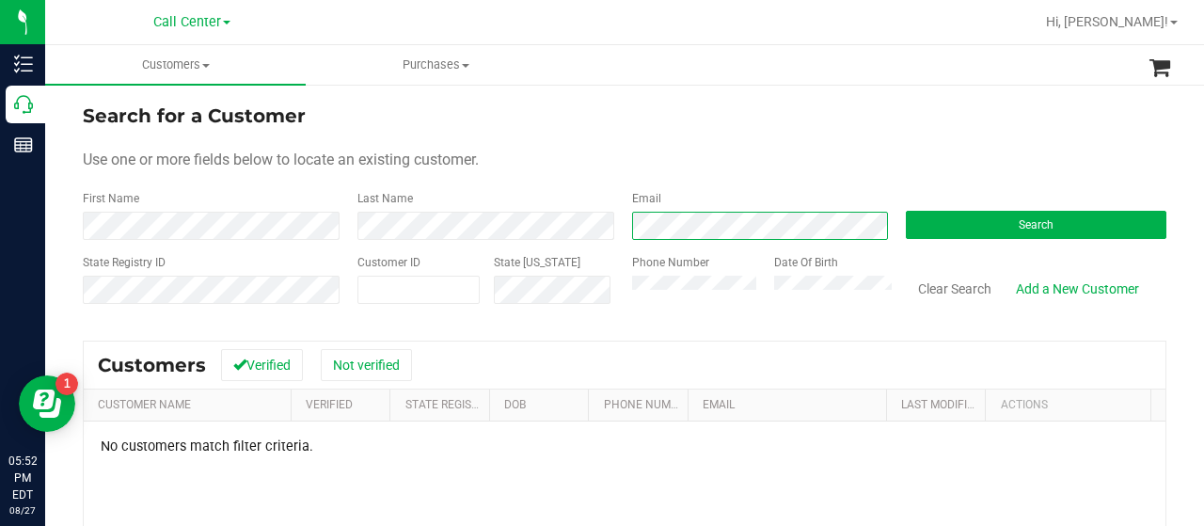
click at [572, 226] on div "First Name Last Name Email Search" at bounding box center [625, 215] width 1084 height 50
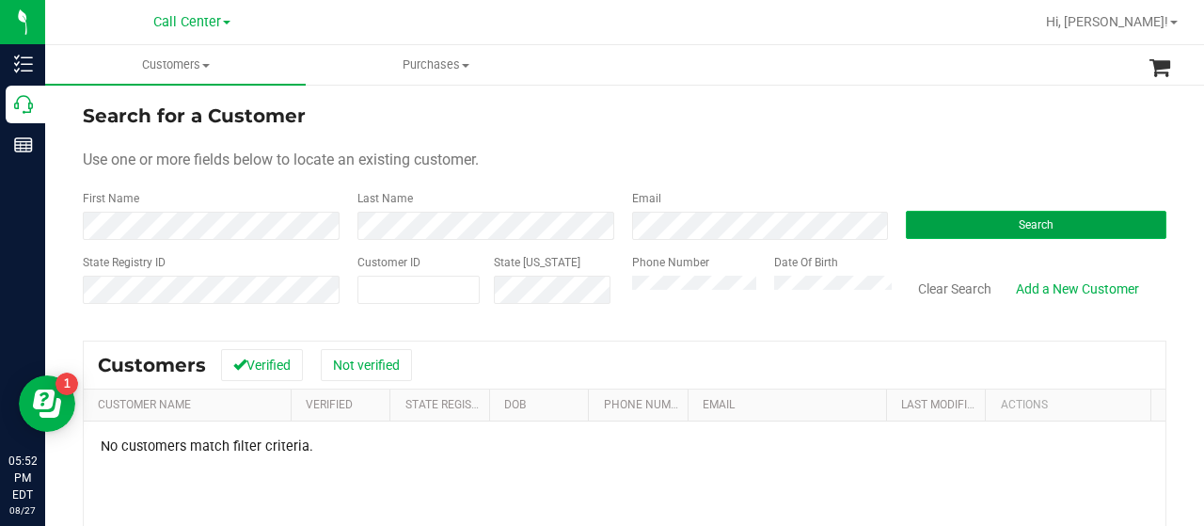
click at [943, 222] on button "Search" at bounding box center [1036, 225] width 261 height 28
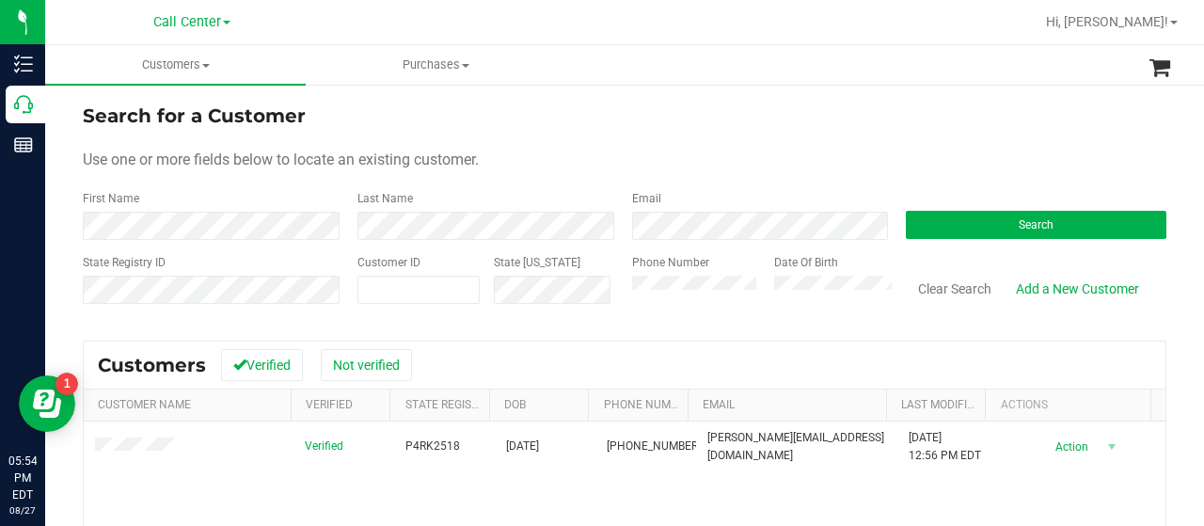
click at [538, 289] on div "State Registry ID Customer ID State ID Phone Number Date Of Birth Clear Search …" at bounding box center [625, 287] width 1084 height 67
click at [943, 226] on button "Search" at bounding box center [1036, 225] width 261 height 28
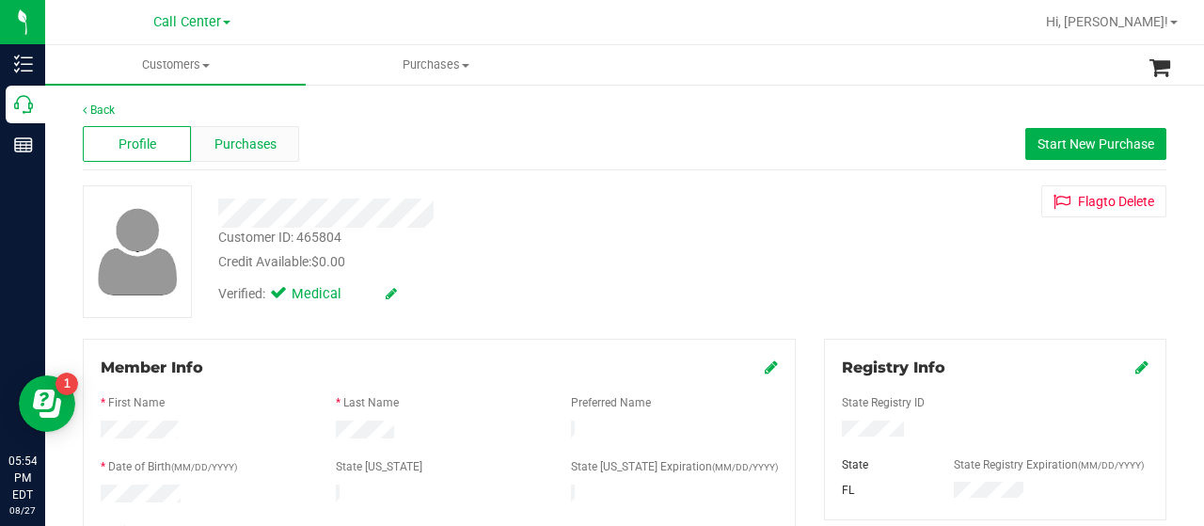
click at [230, 145] on span "Purchases" at bounding box center [246, 145] width 62 height 20
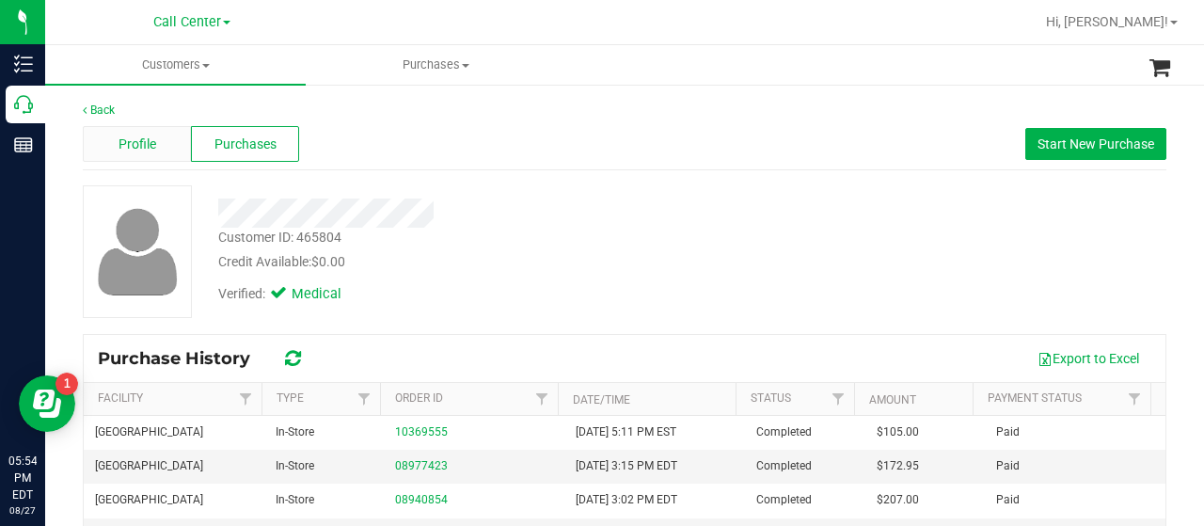
click at [168, 142] on div "Profile" at bounding box center [137, 144] width 108 height 36
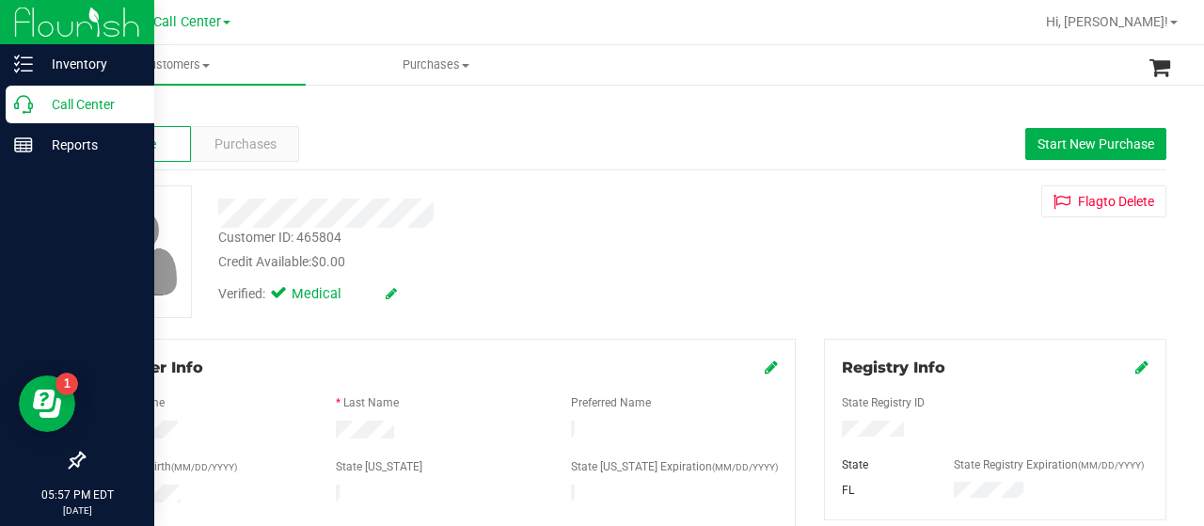
click at [14, 106] on icon at bounding box center [23, 104] width 19 height 19
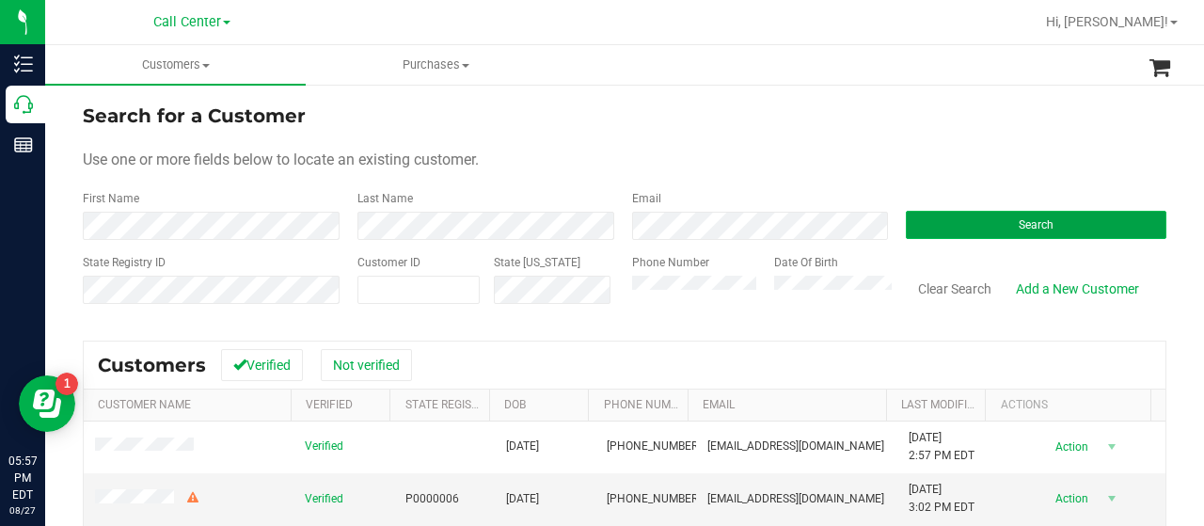
click at [928, 229] on button "Search" at bounding box center [1036, 225] width 261 height 28
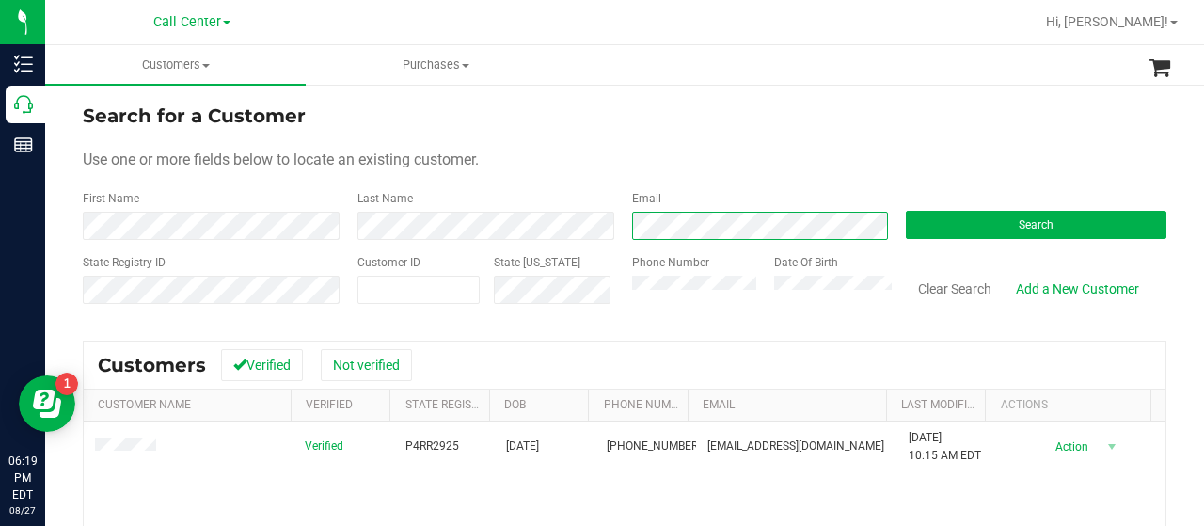
click at [571, 229] on div "First Name Last Name Email Search" at bounding box center [625, 215] width 1084 height 50
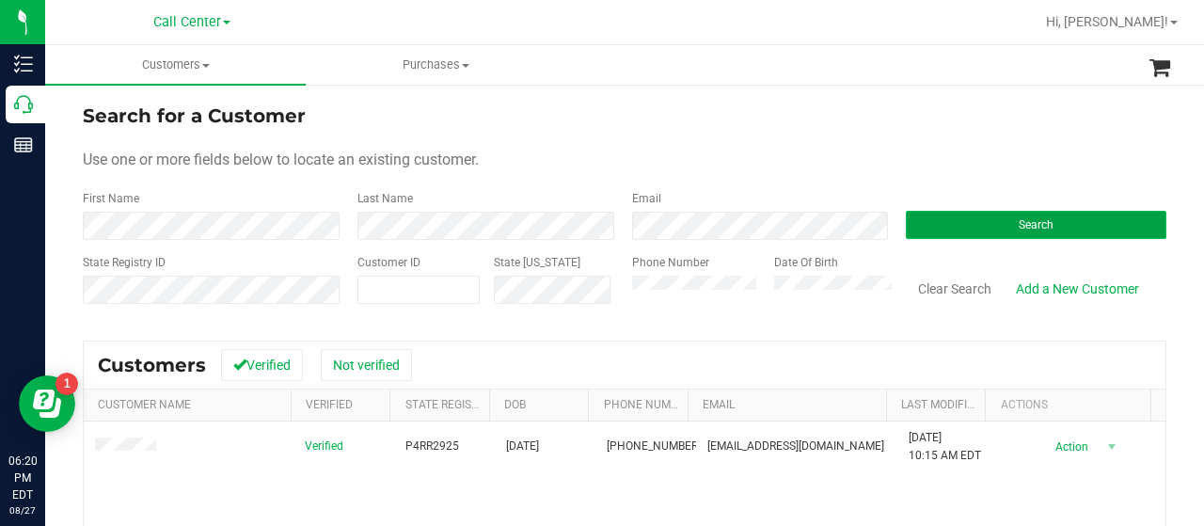
click at [906, 221] on button "Search" at bounding box center [1036, 225] width 261 height 28
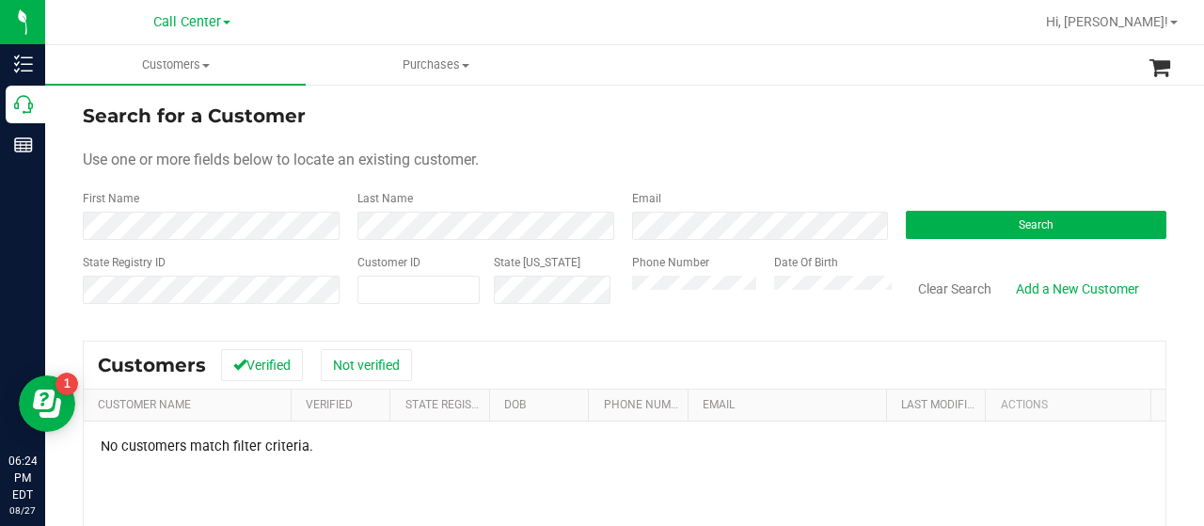
click at [618, 307] on div "Phone Number Date Of Birth" at bounding box center [755, 287] width 275 height 67
click at [956, 223] on button "Search" at bounding box center [1036, 225] width 261 height 28
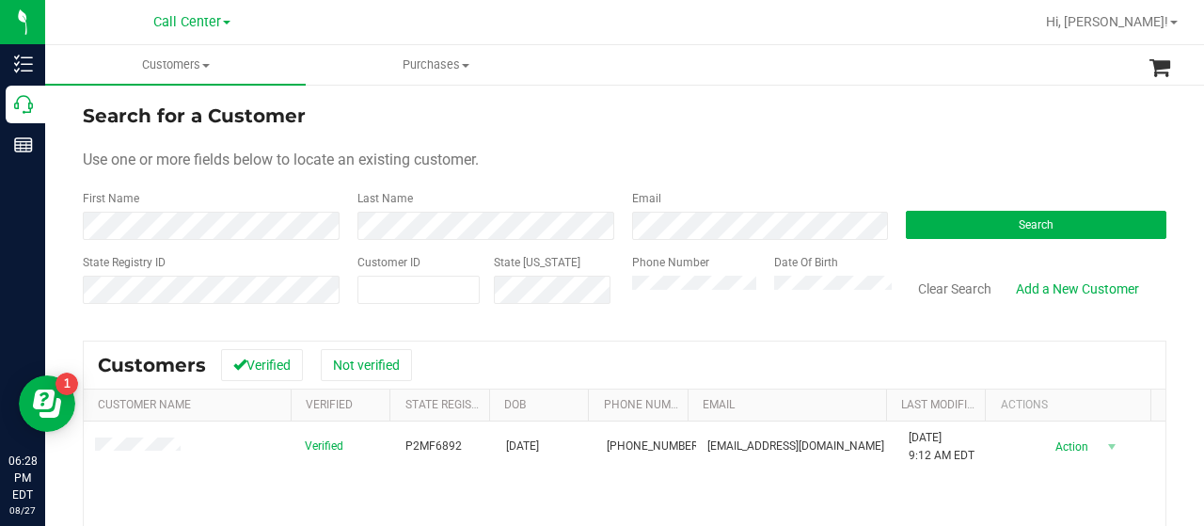
click at [605, 302] on div "State Registry ID Customer ID State ID Phone Number Date Of Birth Clear Search …" at bounding box center [625, 287] width 1084 height 67
click at [914, 219] on button "Search" at bounding box center [1036, 225] width 261 height 28
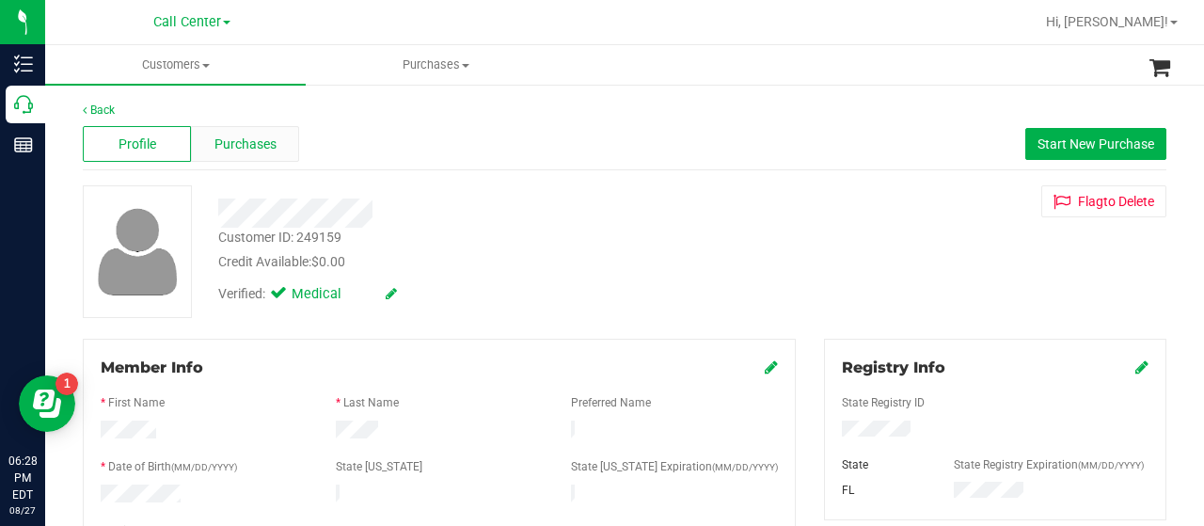
click at [211, 155] on div "Purchases" at bounding box center [245, 144] width 108 height 36
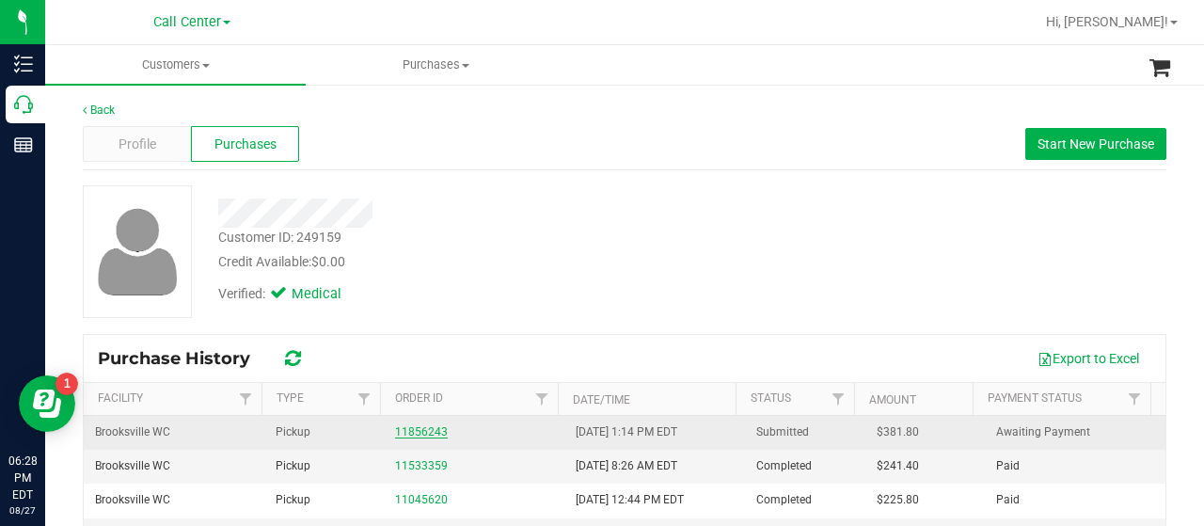
click at [429, 425] on link "11856243" at bounding box center [421, 431] width 53 height 13
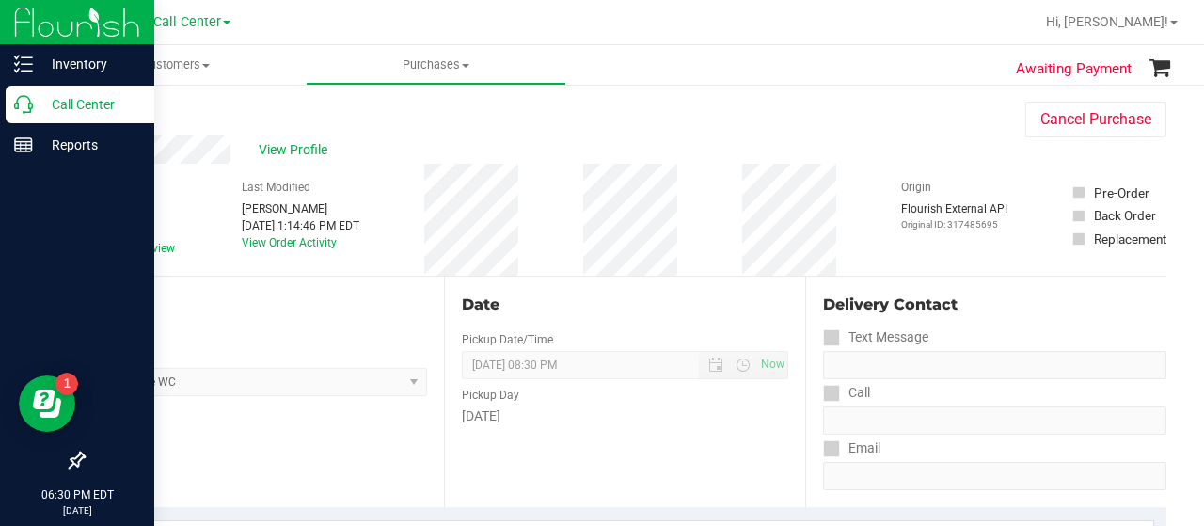
click at [30, 108] on icon at bounding box center [23, 104] width 19 height 19
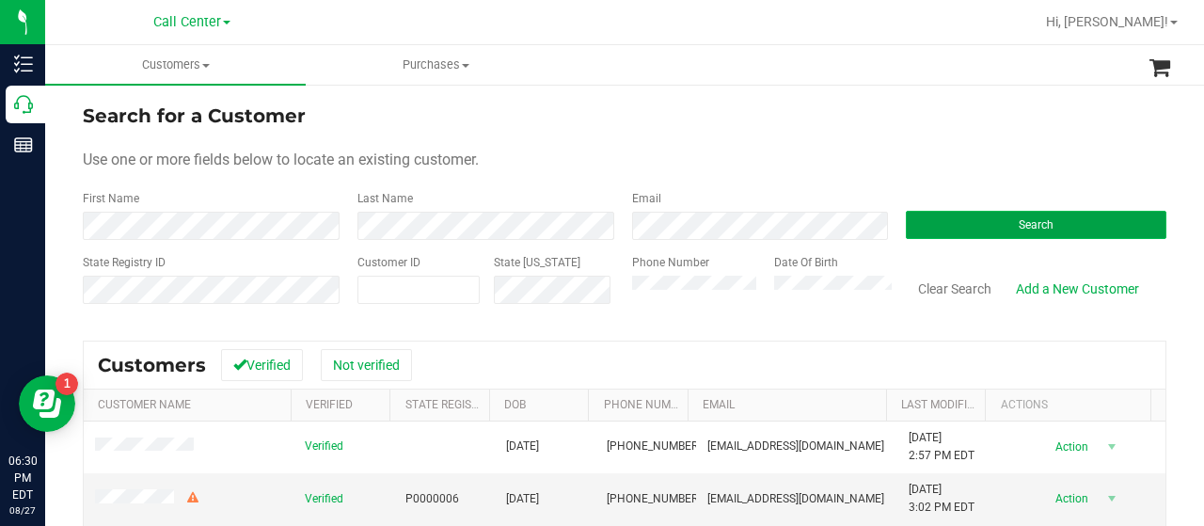
click at [918, 217] on button "Search" at bounding box center [1036, 225] width 261 height 28
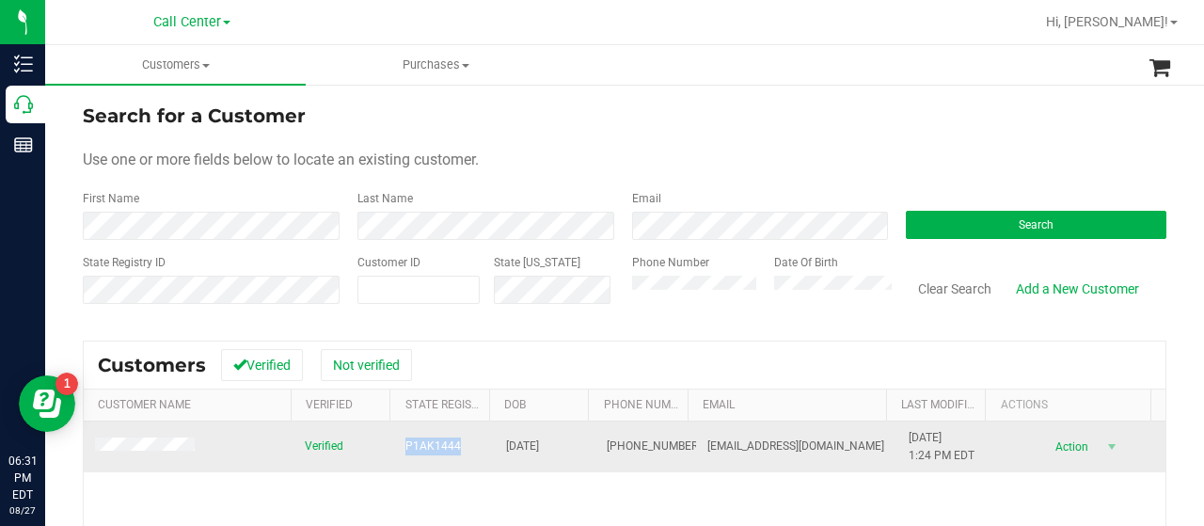
drag, startPoint x: 393, startPoint y: 443, endPoint x: 448, endPoint y: 445, distance: 54.6
click at [448, 445] on td "P1AK1444" at bounding box center [444, 447] width 101 height 51
click at [438, 444] on span "P1AK1444" at bounding box center [434, 447] width 56 height 18
drag, startPoint x: 386, startPoint y: 446, endPoint x: 450, endPoint y: 451, distance: 64.2
click at [450, 451] on td "P1AK1444" at bounding box center [444, 447] width 101 height 51
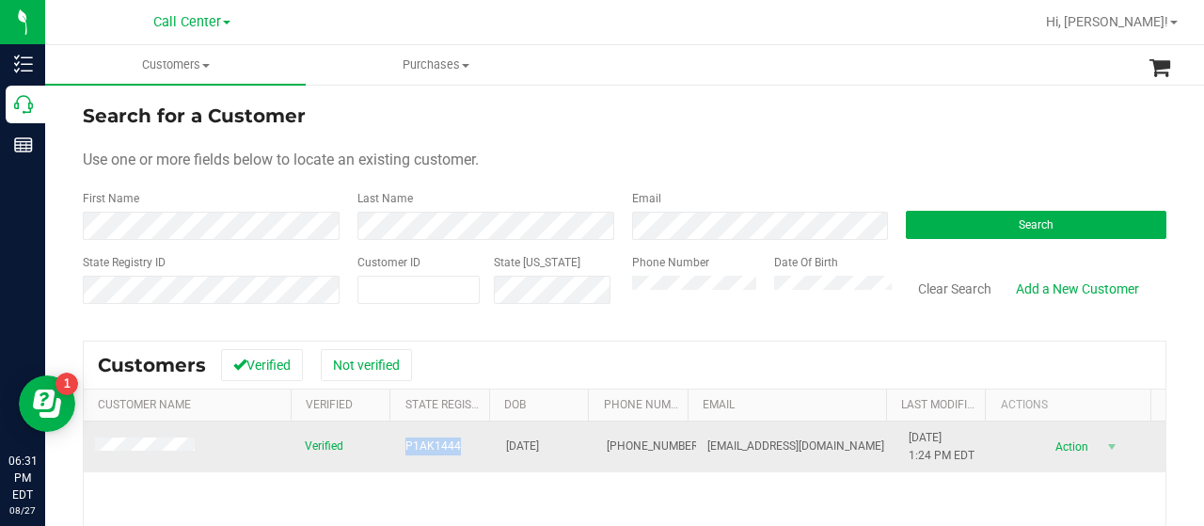
copy span "P1AK1444"
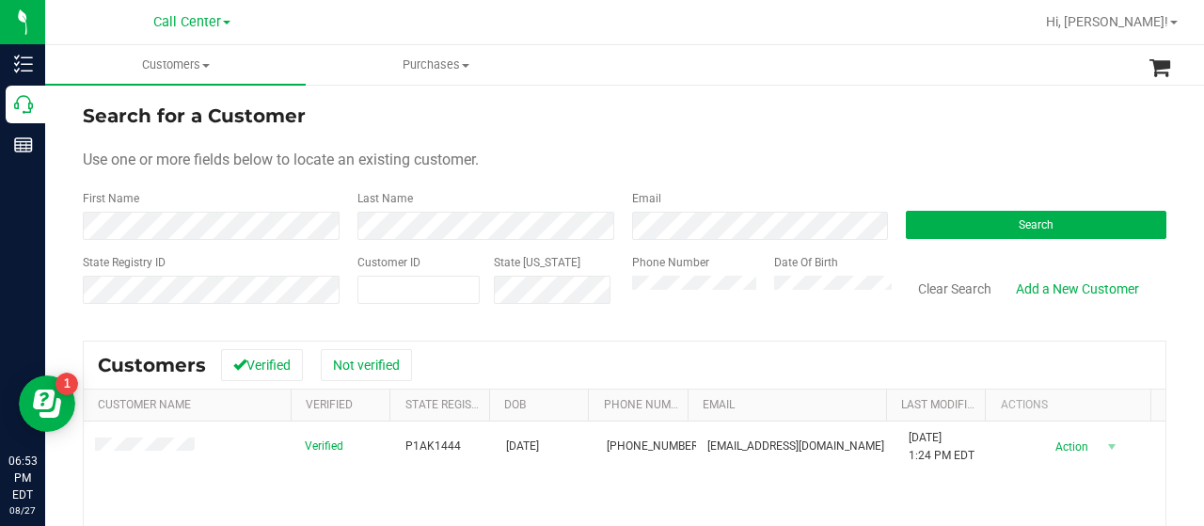
click at [589, 293] on div "State Registry ID Customer ID State ID Phone Number Date Of Birth Clear Search …" at bounding box center [625, 287] width 1084 height 67
click at [917, 215] on button "Search" at bounding box center [1036, 225] width 261 height 28
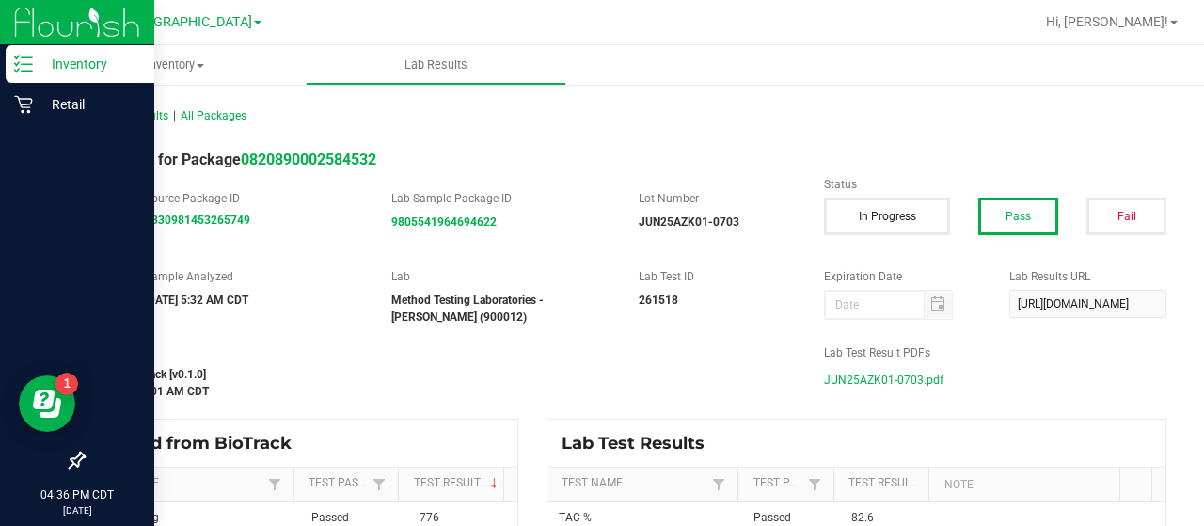
click at [66, 72] on p "Inventory" at bounding box center [89, 64] width 113 height 23
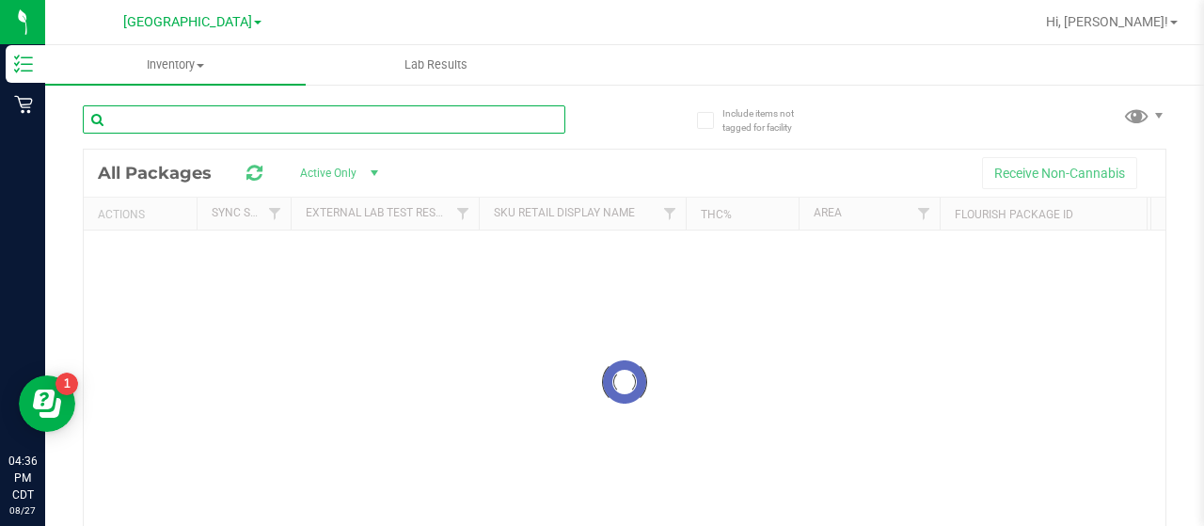
click at [192, 126] on div "Inventory All packages All inventory Waste log Lab Results Include items not ta…" at bounding box center [624, 285] width 1159 height 481
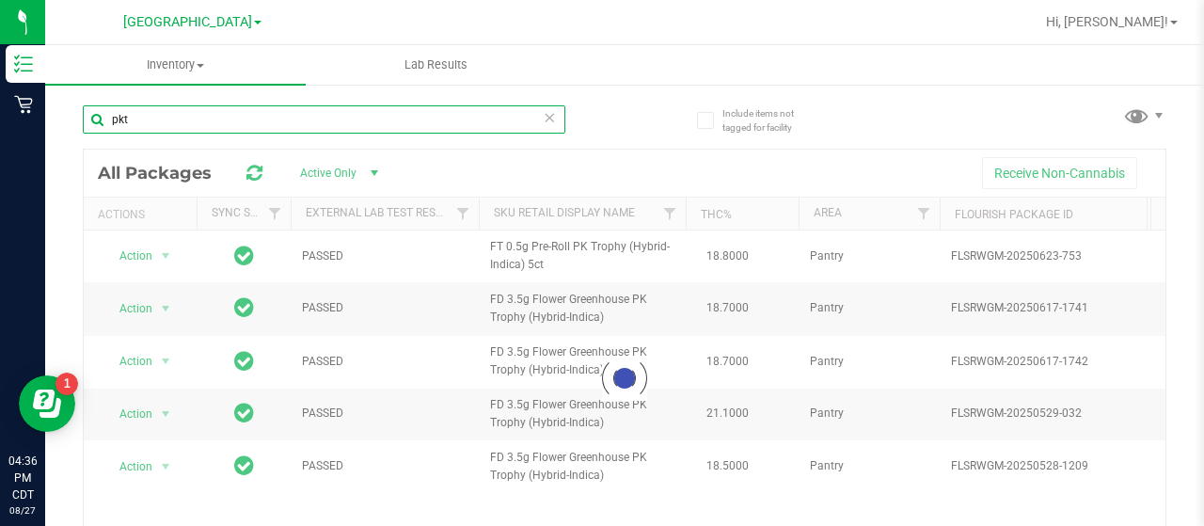
click at [261, 114] on input "pkt" at bounding box center [324, 119] width 483 height 28
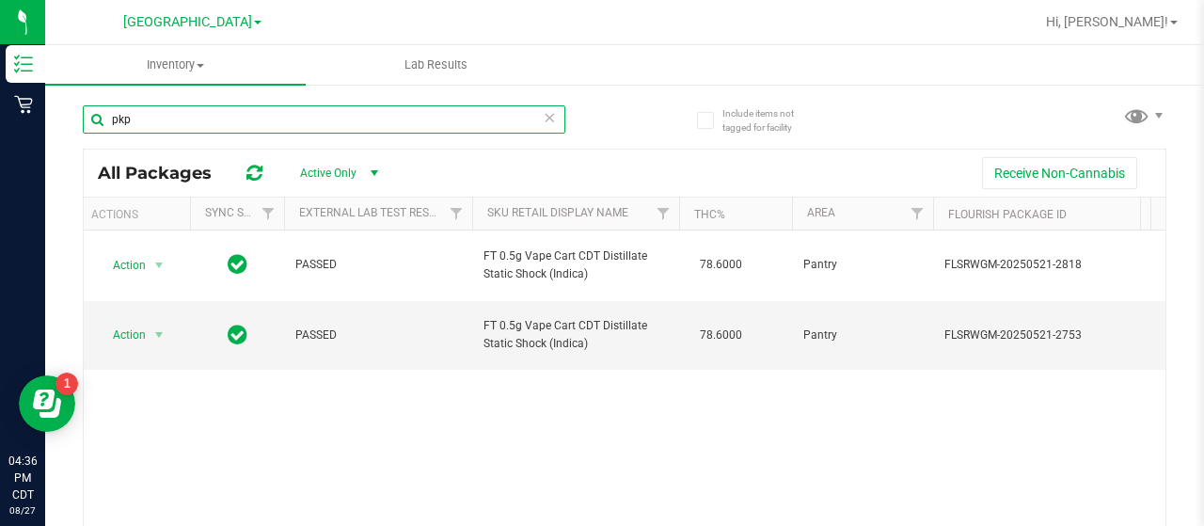
type input "pkp"
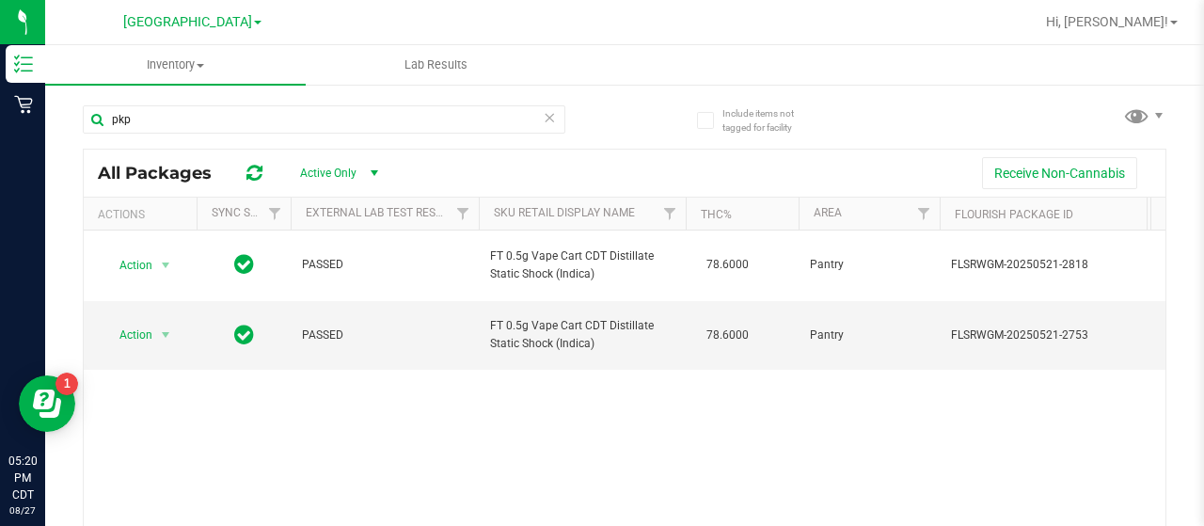
scroll to position [0, 7]
click at [220, 25] on span "[GEOGRAPHIC_DATA]" at bounding box center [187, 22] width 129 height 17
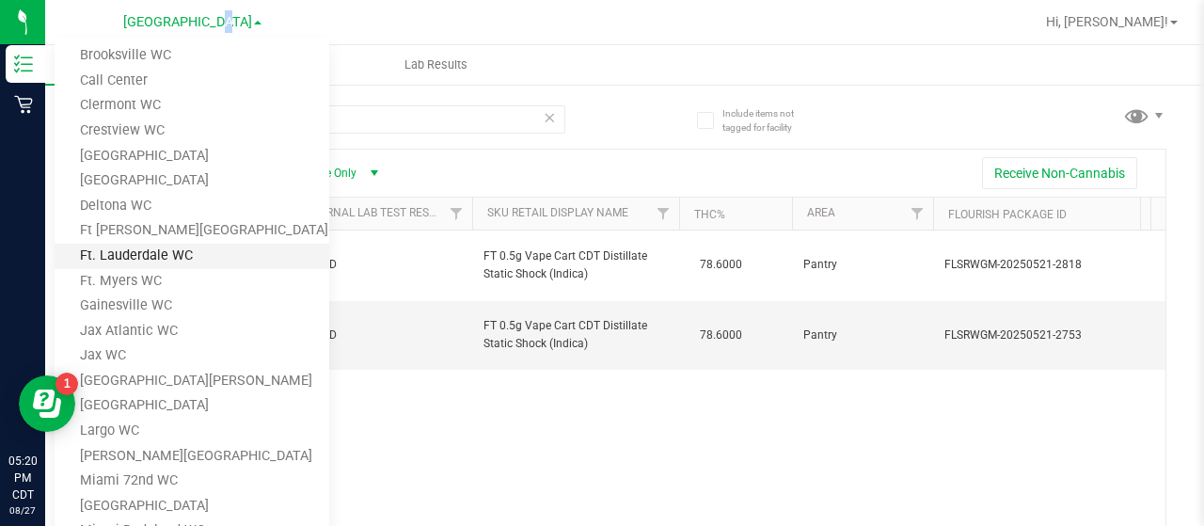
scroll to position [41, 0]
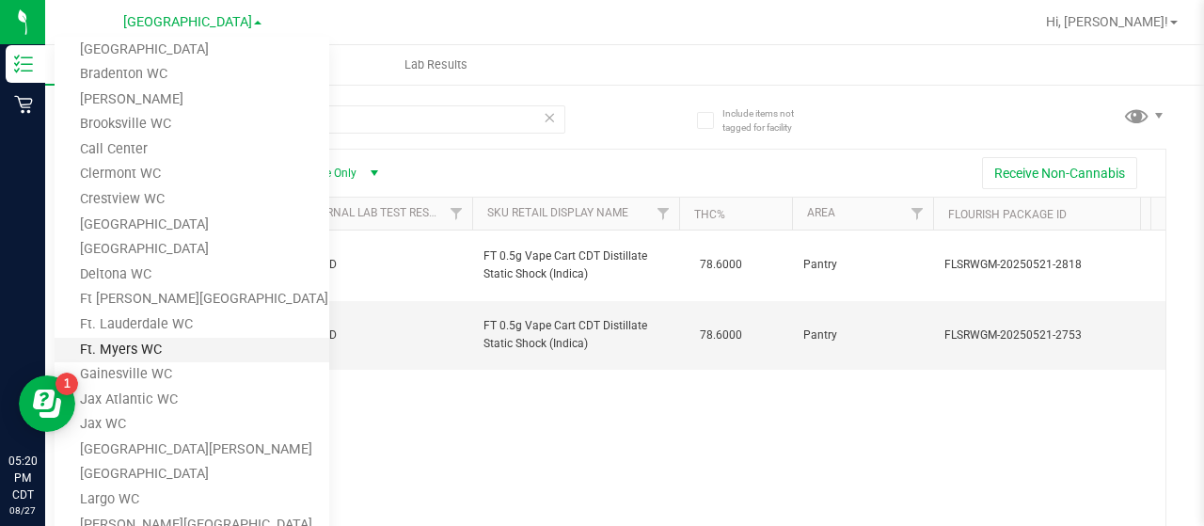
click at [158, 350] on link "Ft. Myers WC" at bounding box center [192, 350] width 275 height 25
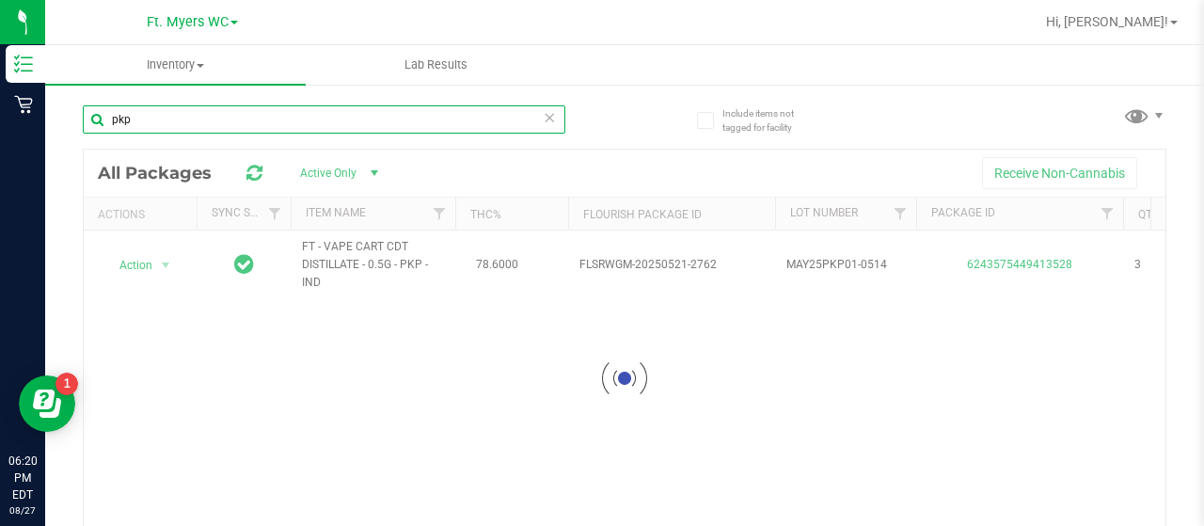
click at [183, 127] on input "pkp" at bounding box center [324, 119] width 483 height 28
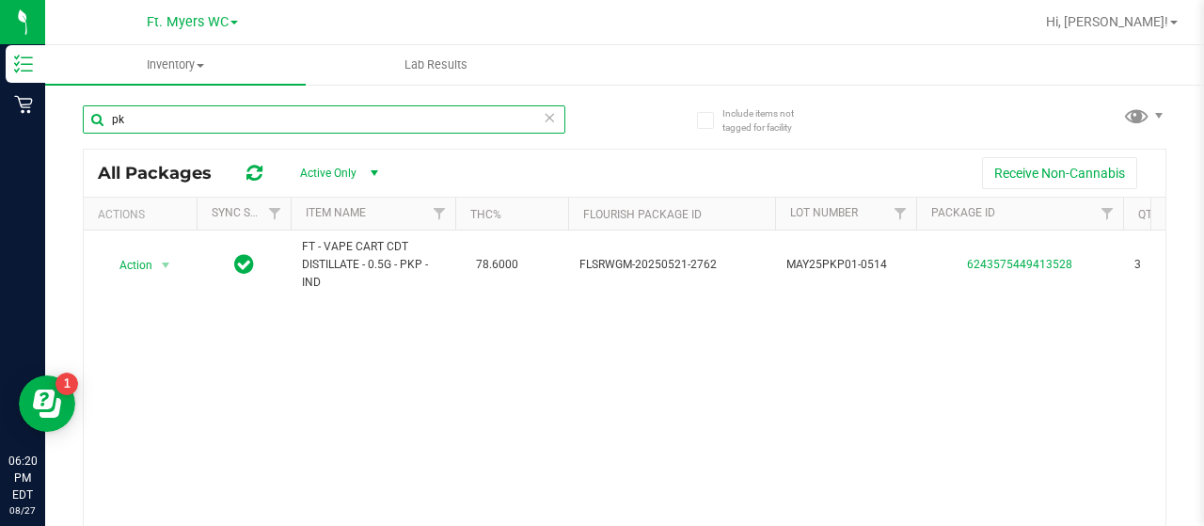
type input "p"
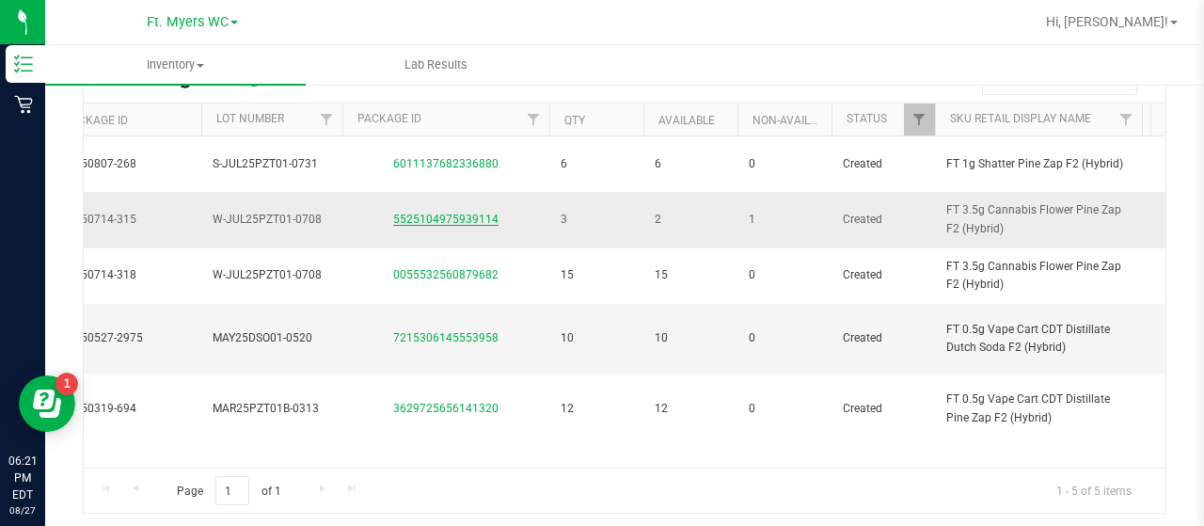
type input "f2"
click at [447, 219] on link "5525104975939114" at bounding box center [445, 219] width 105 height 13
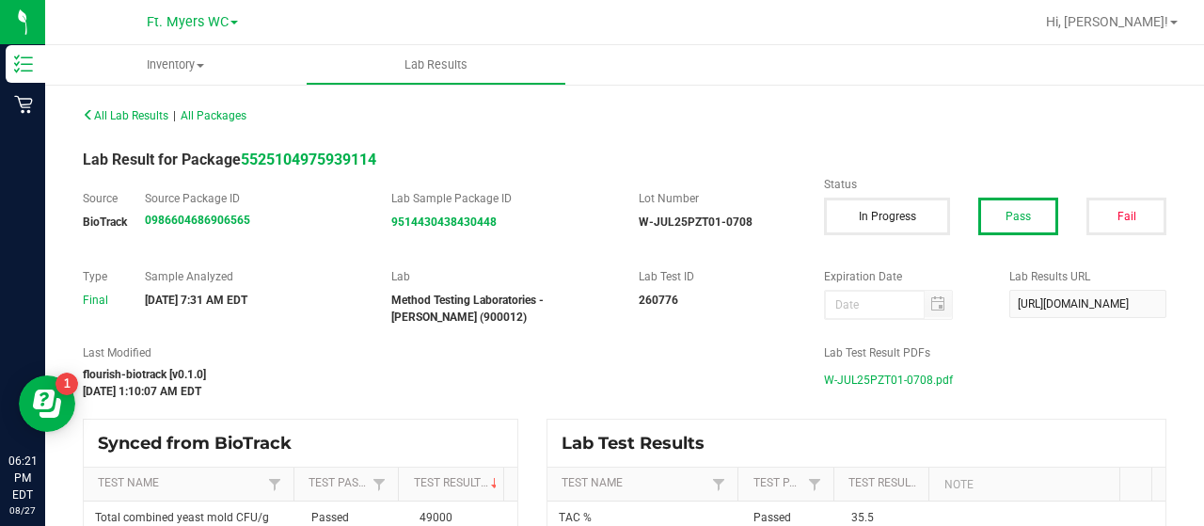
click at [824, 383] on span "W-JUL25PZT01-0708.pdf" at bounding box center [888, 380] width 129 height 28
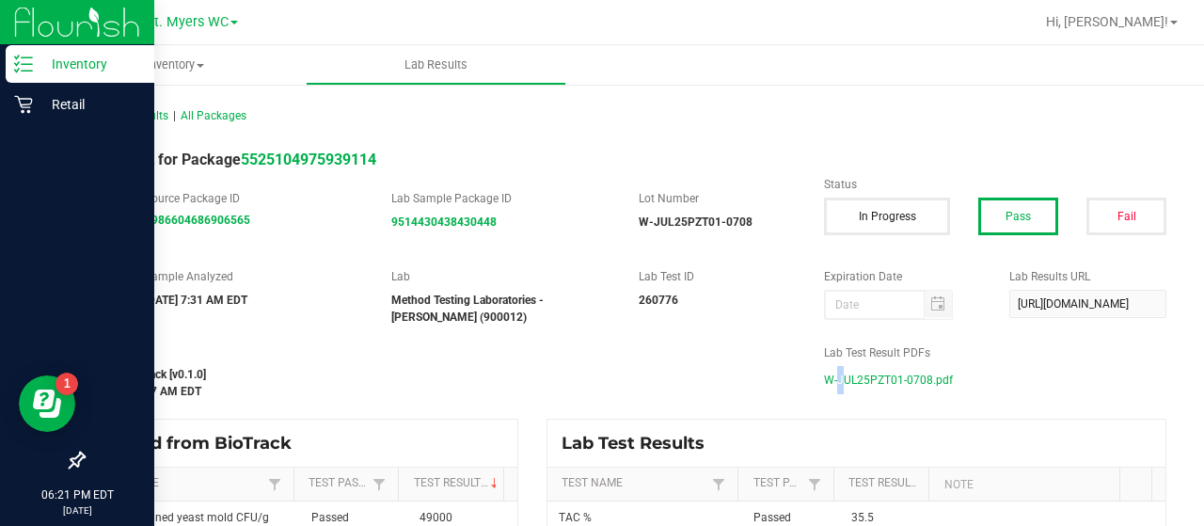
click at [35, 71] on p "Inventory" at bounding box center [89, 64] width 113 height 23
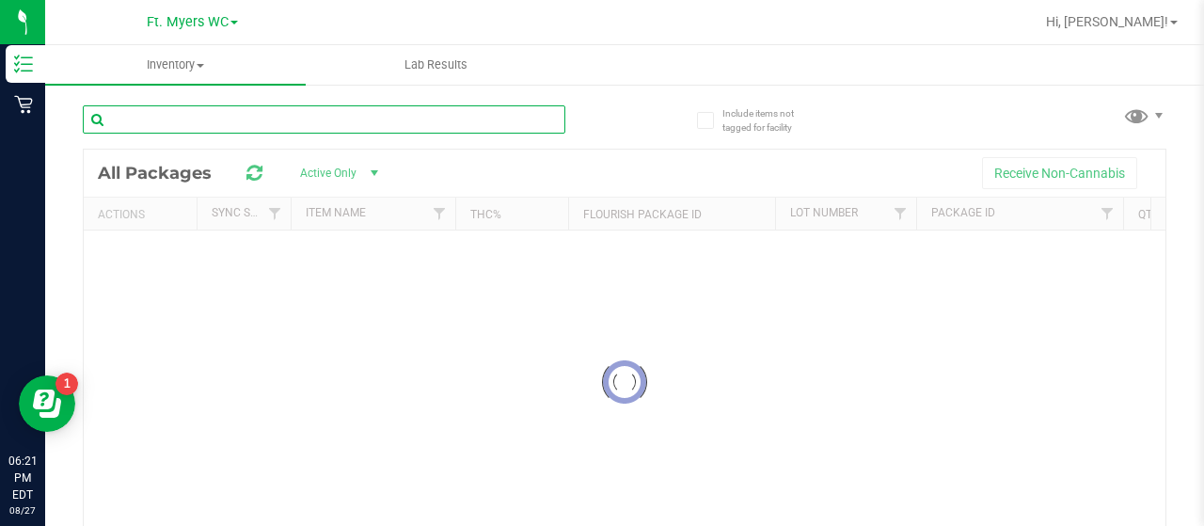
click at [183, 123] on div "Inventory All packages All inventory Waste log Lab Results Include items not ta…" at bounding box center [624, 285] width 1159 height 481
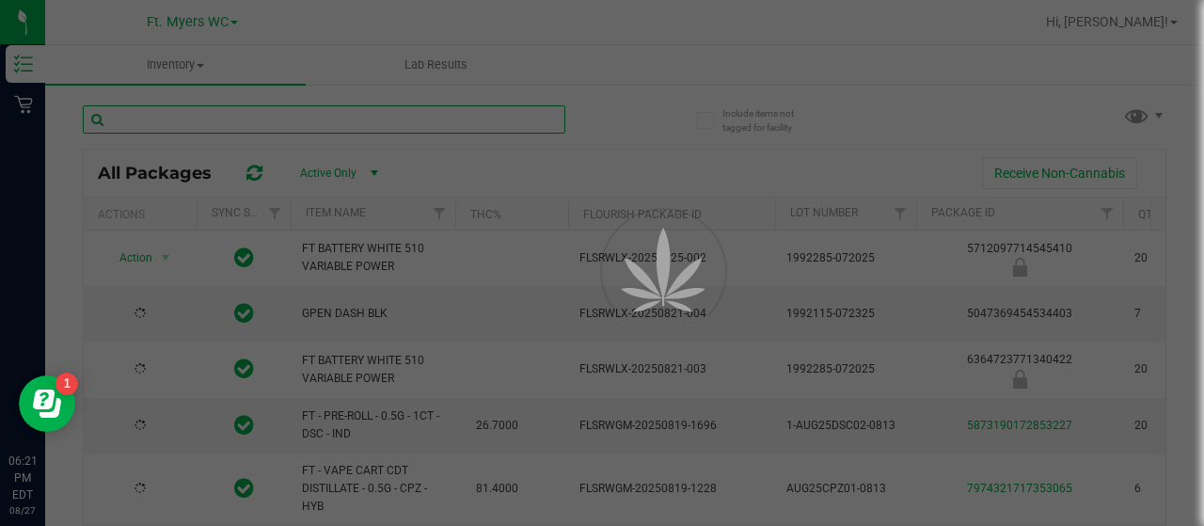
type input "[DATE]"
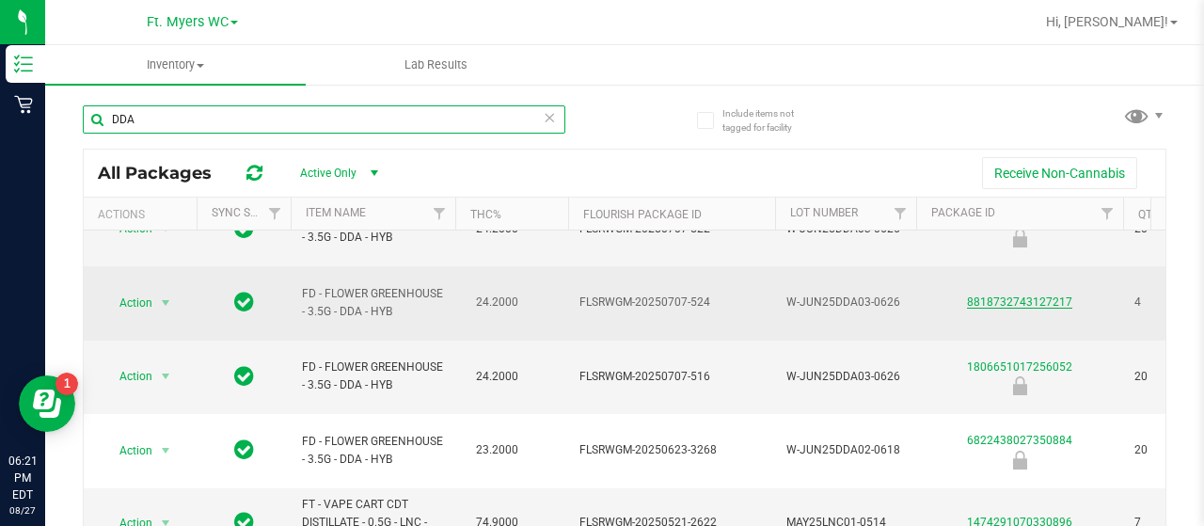
type input "DDA"
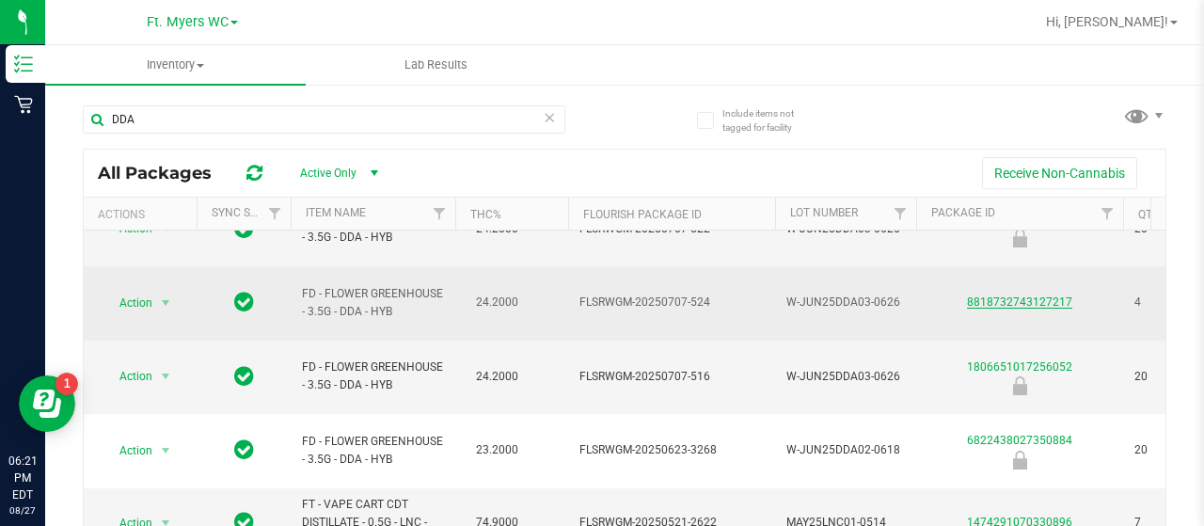
click at [1000, 295] on link "8818732743127217" at bounding box center [1019, 301] width 105 height 13
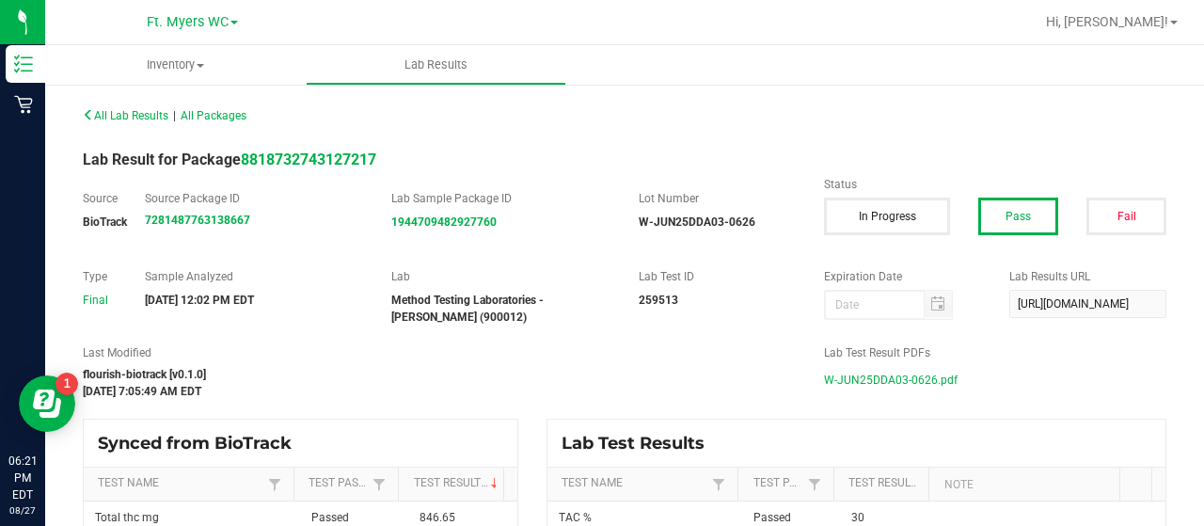
click at [837, 378] on span "W-JUN25DDA03-0626.pdf" at bounding box center [891, 380] width 134 height 28
click at [190, 16] on span "Ft. Myers WC" at bounding box center [188, 22] width 82 height 17
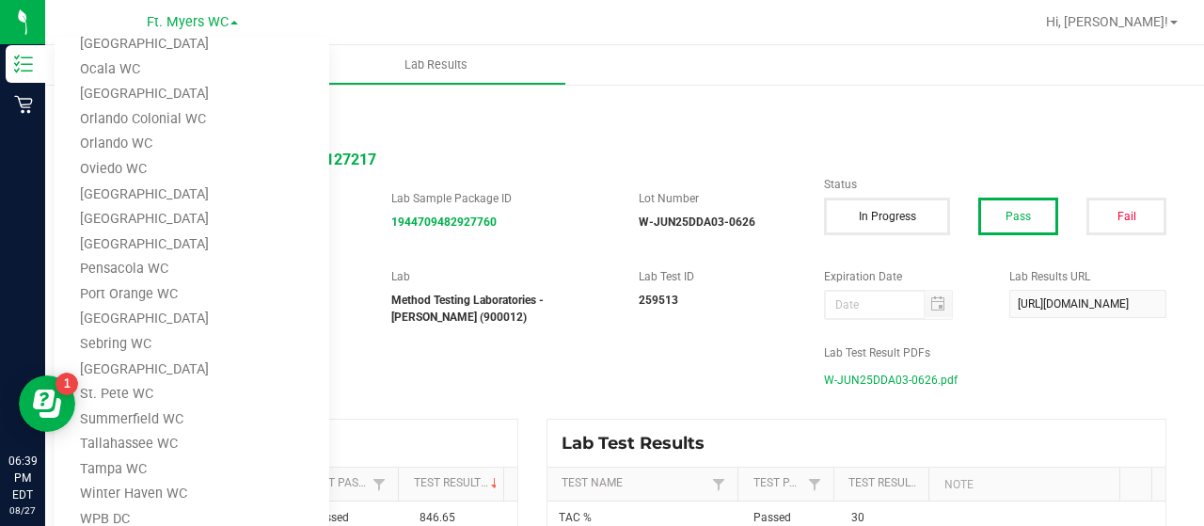
scroll to position [700, 0]
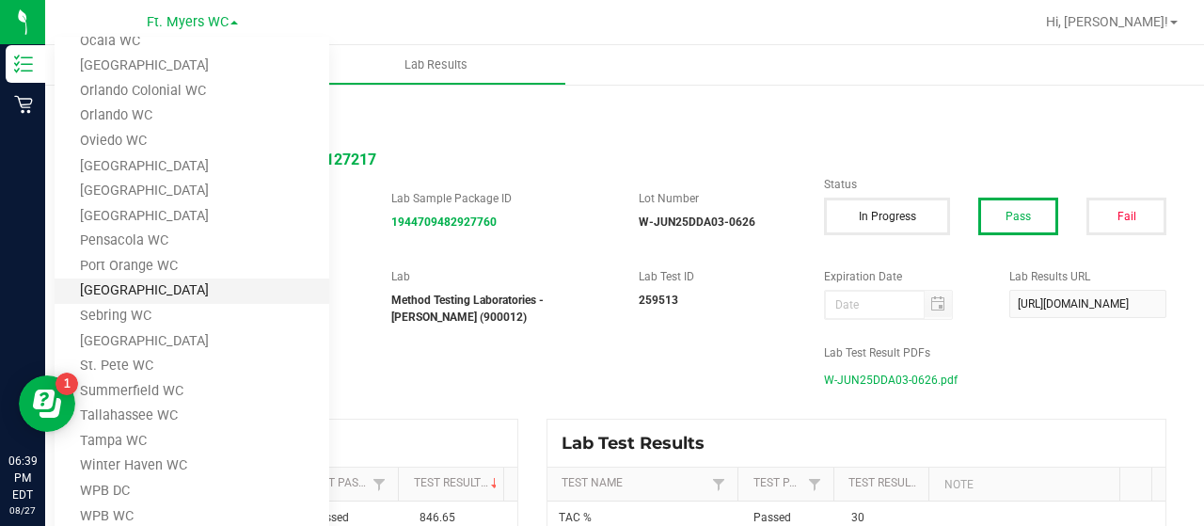
click at [162, 289] on link "[GEOGRAPHIC_DATA]" at bounding box center [192, 291] width 275 height 25
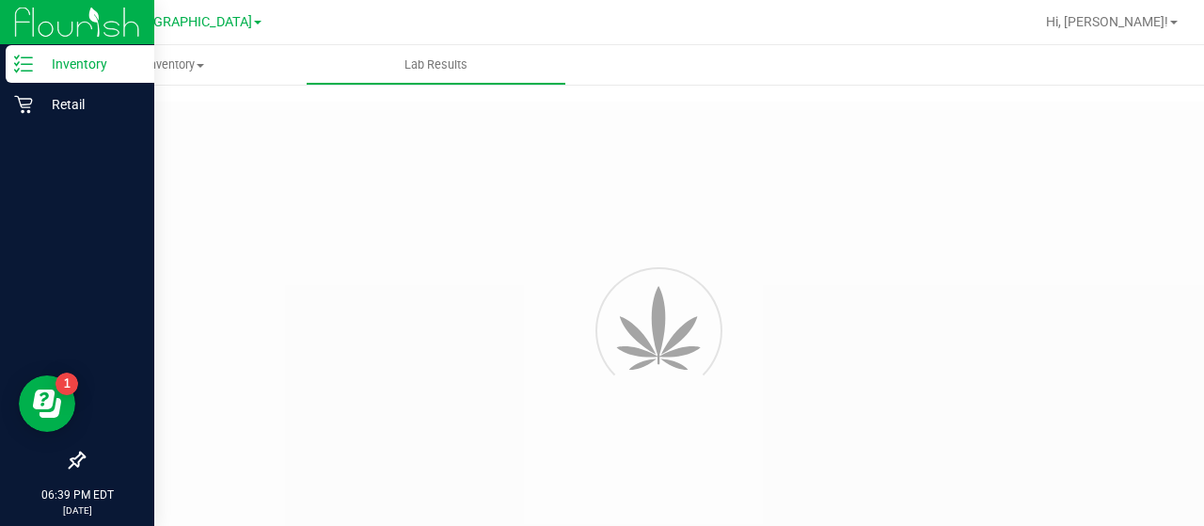
click at [29, 67] on icon at bounding box center [23, 64] width 19 height 19
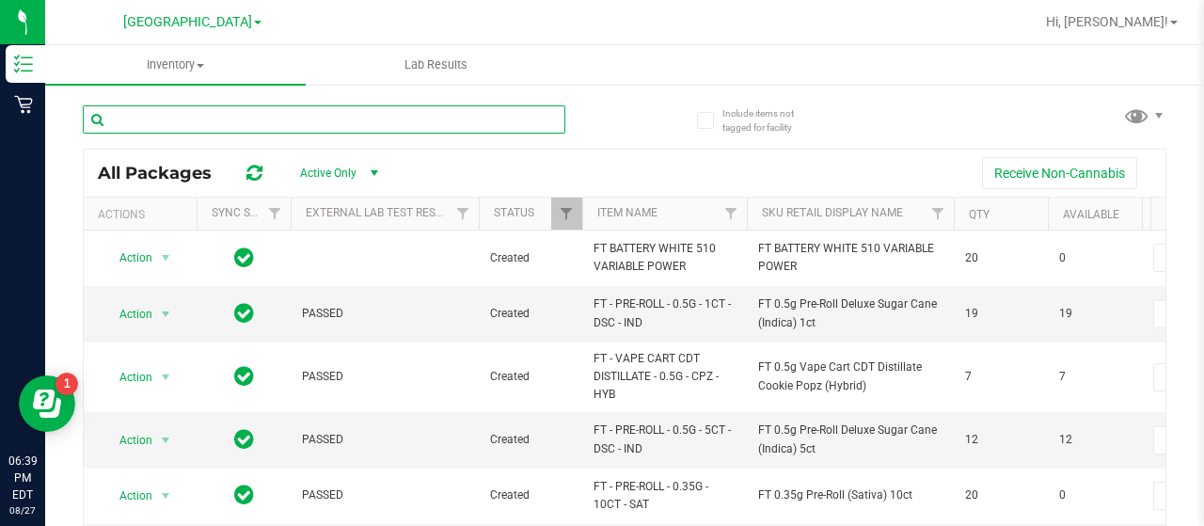
click at [223, 122] on input "text" at bounding box center [324, 119] width 483 height 28
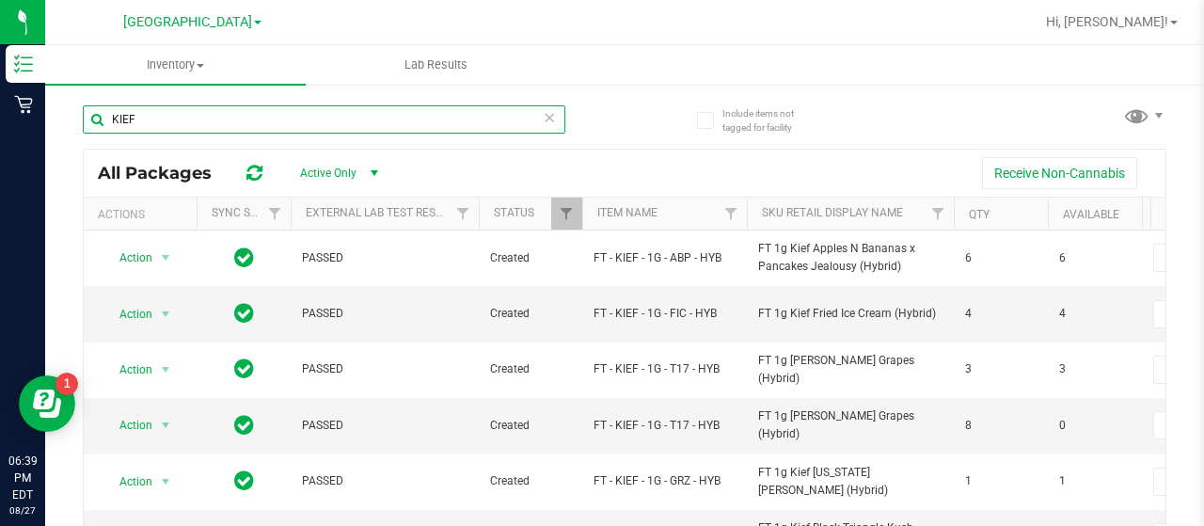
type input "KIEF"
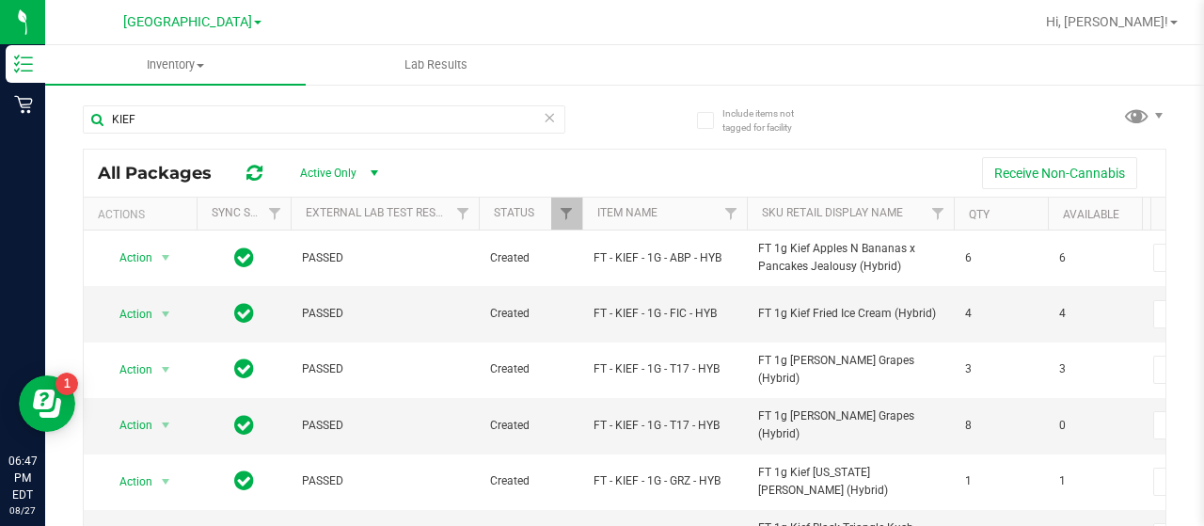
click at [646, 82] on ul "Inventory All packages All inventory Waste log Lab Results" at bounding box center [647, 65] width 1204 height 40
